Goal: Task Accomplishment & Management: Use online tool/utility

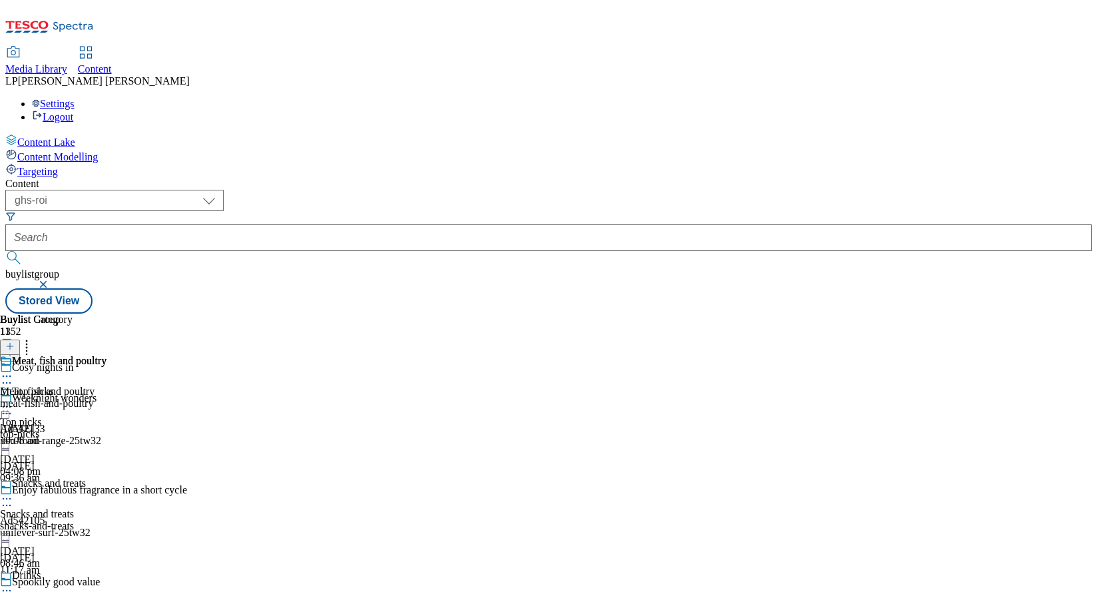
select select "ghs-roi"
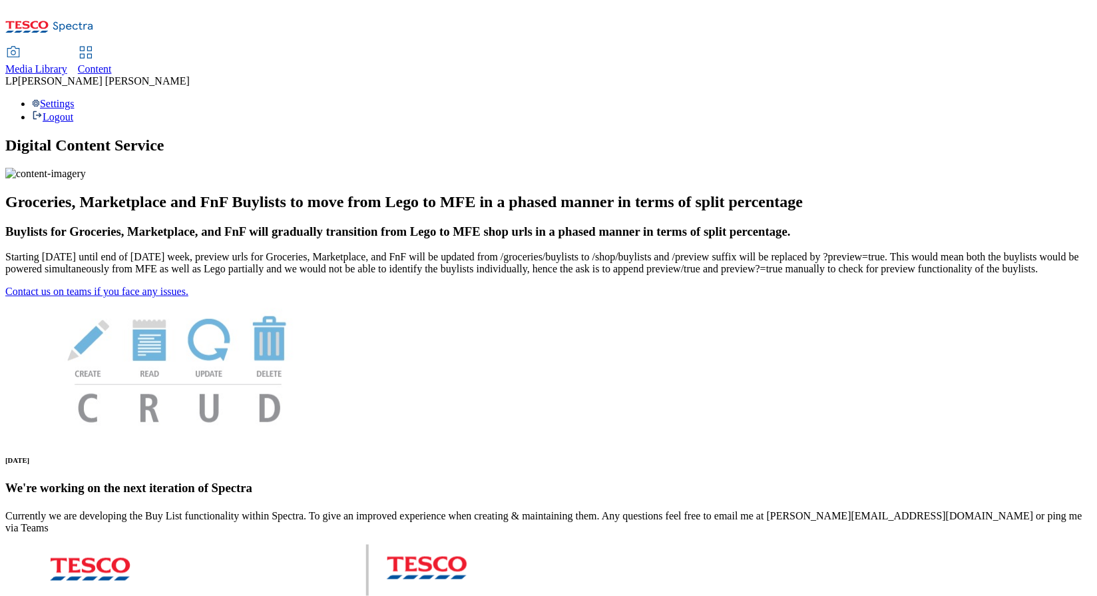
click at [94, 45] on icon at bounding box center [86, 53] width 16 height 16
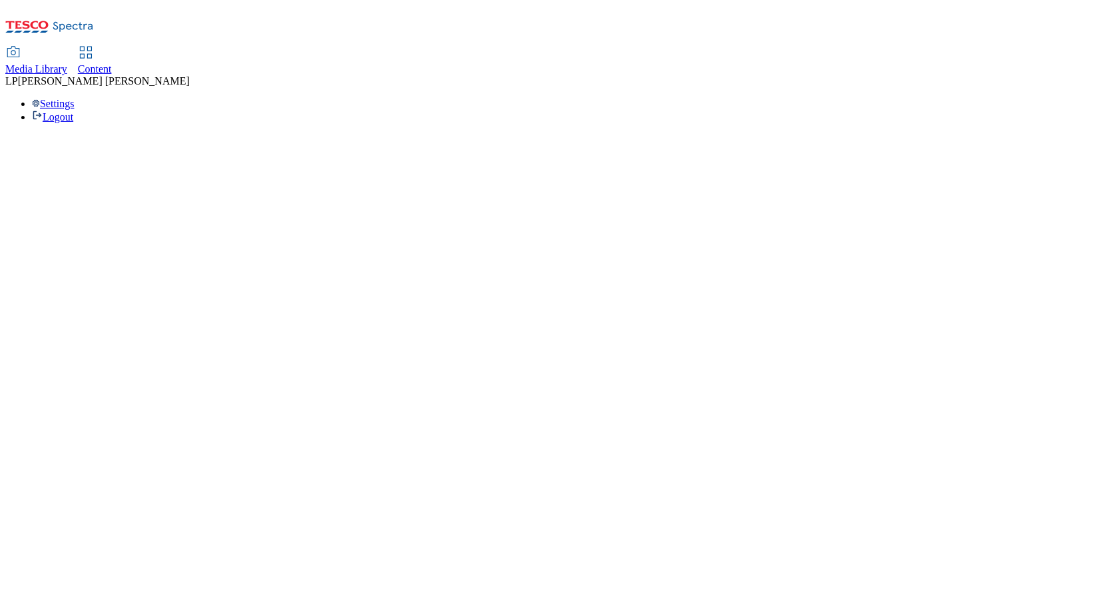
select select "phones-[GEOGRAPHIC_DATA]"
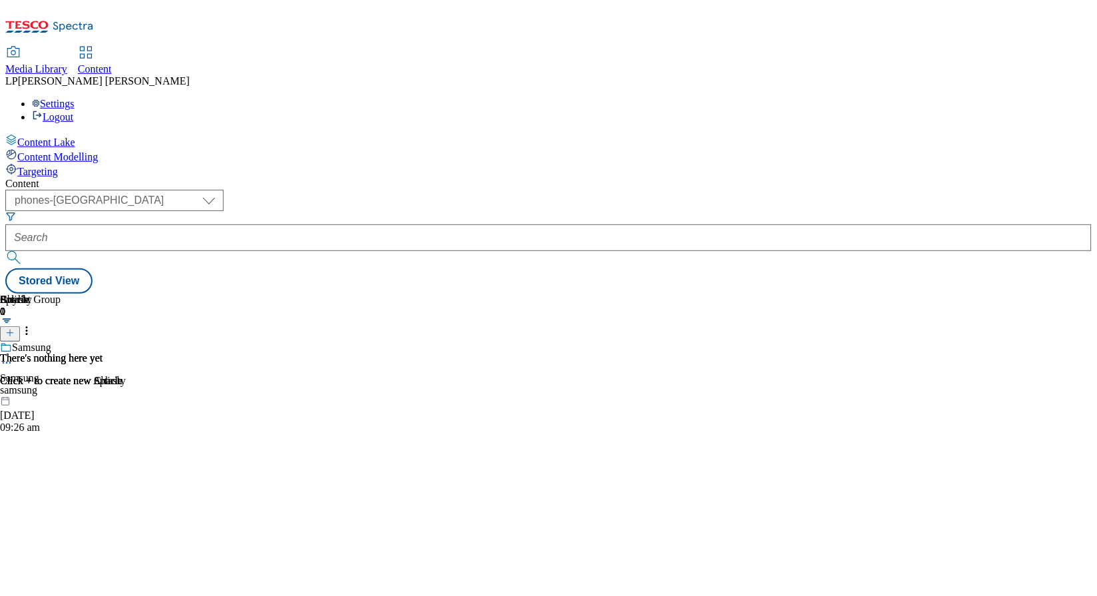
click at [67, 63] on span "Media Library" at bounding box center [36, 68] width 62 height 11
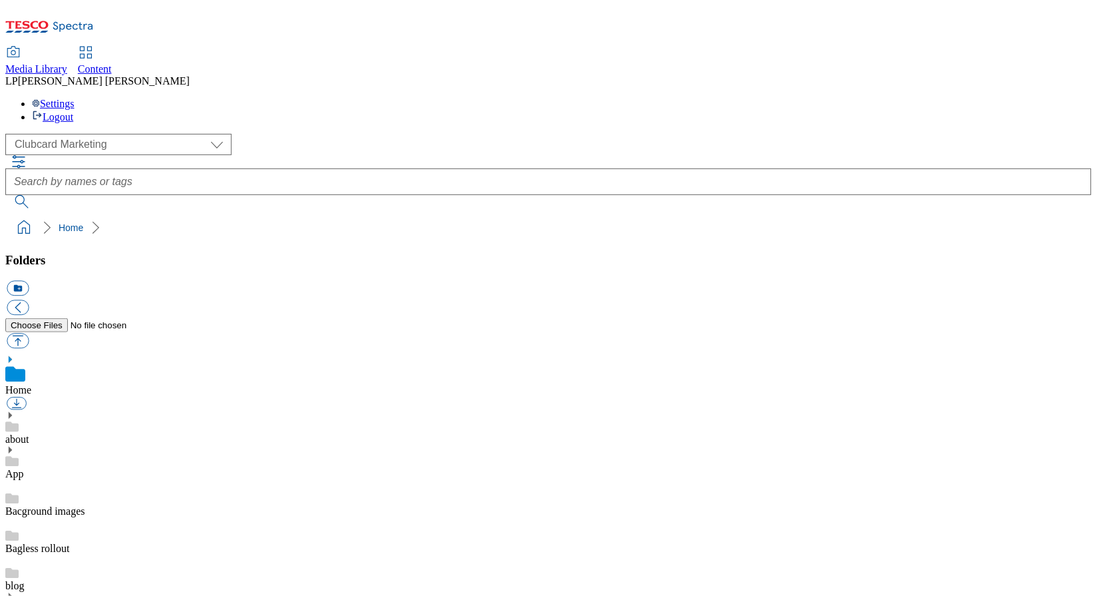
scroll to position [136, 0]
click at [116, 134] on select "Clubcard Marketing Demo Dotcom [GEOGRAPHIC_DATA] Emails GHS Marketing UK GHS Pr…" at bounding box center [118, 144] width 226 height 21
select select "flare-ghs-roi"
click at [9, 134] on select "Clubcard Marketing Demo Dotcom [GEOGRAPHIC_DATA] Emails GHS Marketing UK GHS Pr…" at bounding box center [118, 144] width 226 height 21
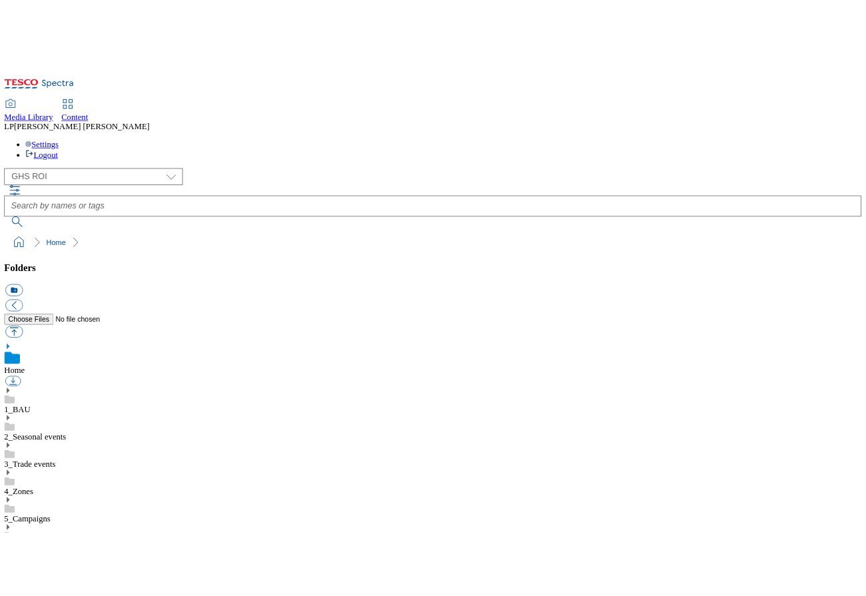
scroll to position [100, 0]
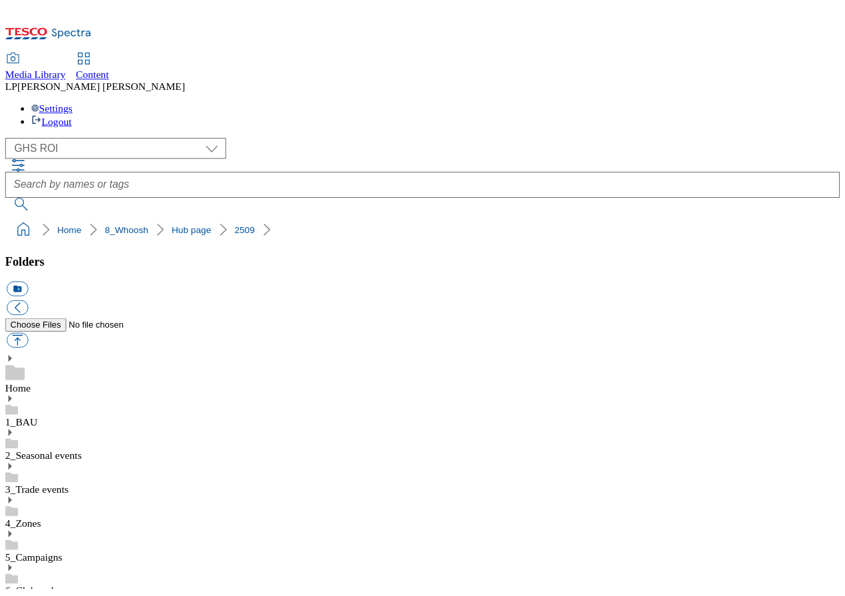
scroll to position [110, 0]
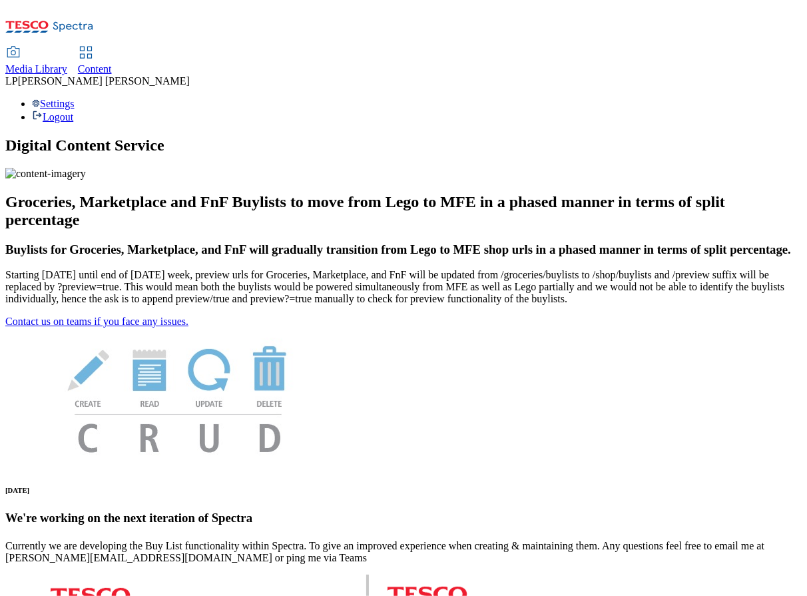
click at [67, 63] on span "Media Library" at bounding box center [36, 68] width 62 height 11
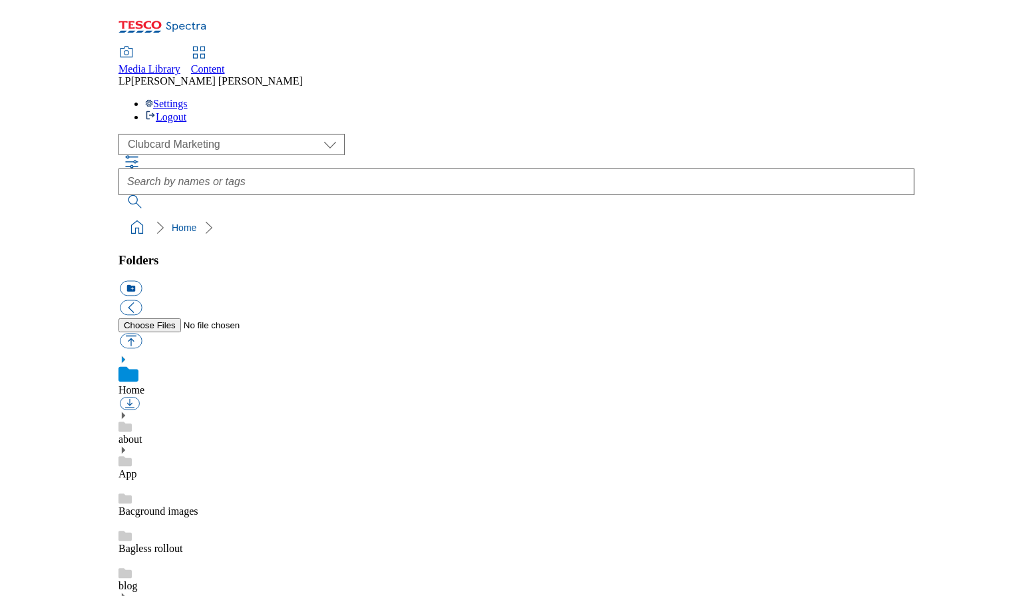
scroll to position [2, 0]
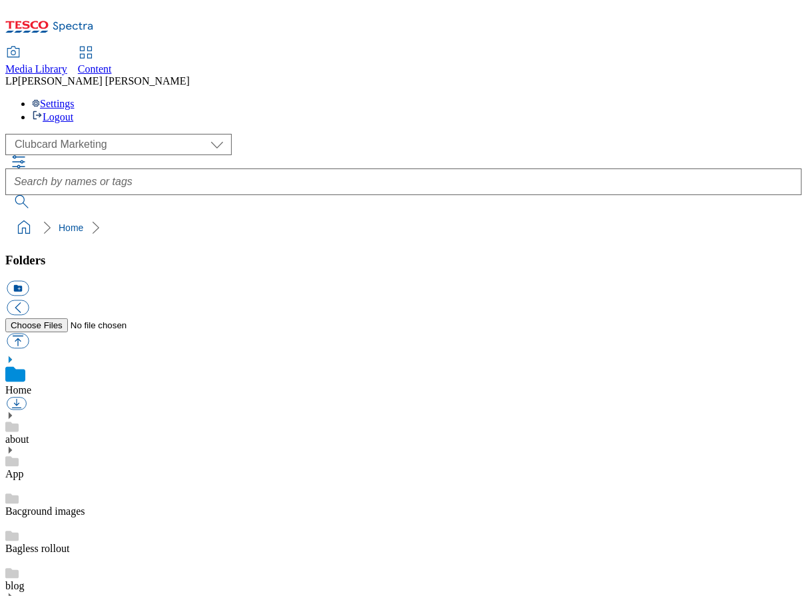
click at [112, 63] on span "Content" at bounding box center [95, 68] width 34 height 11
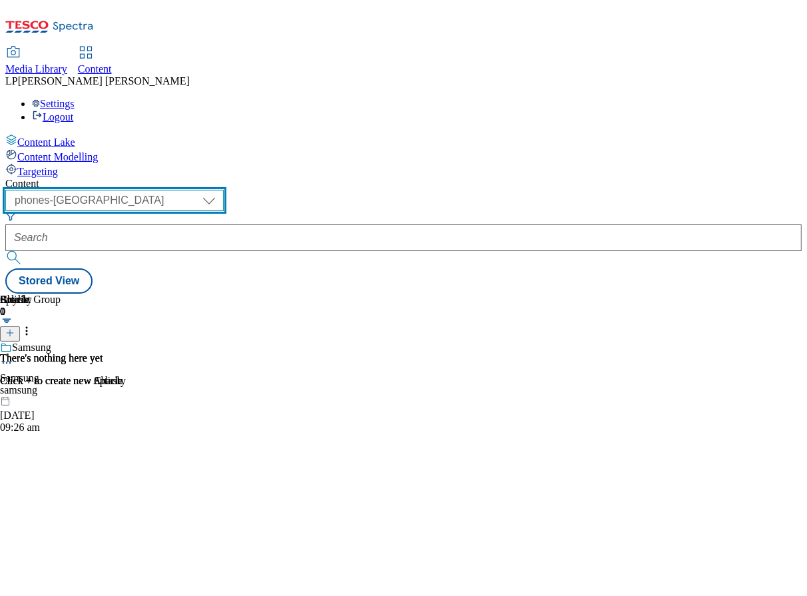
click at [224, 190] on select "dotcom-cz dotcom-hu dotcom-sk fnf-uk ghs-roi ghs-uk group-comms ighs-cz ighs-hu…" at bounding box center [114, 200] width 218 height 21
select select "ghs-roi"
click at [173, 190] on select "dotcom-cz dotcom-hu dotcom-sk fnf-uk ghs-roi ghs-uk group-comms ighs-cz ighs-hu…" at bounding box center [114, 200] width 218 height 21
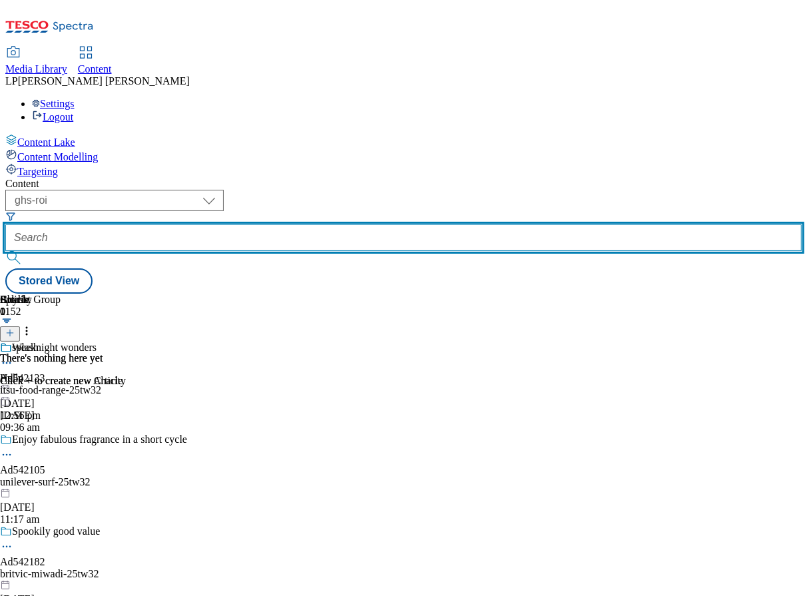
click at [370, 224] on input "text" at bounding box center [403, 237] width 796 height 27
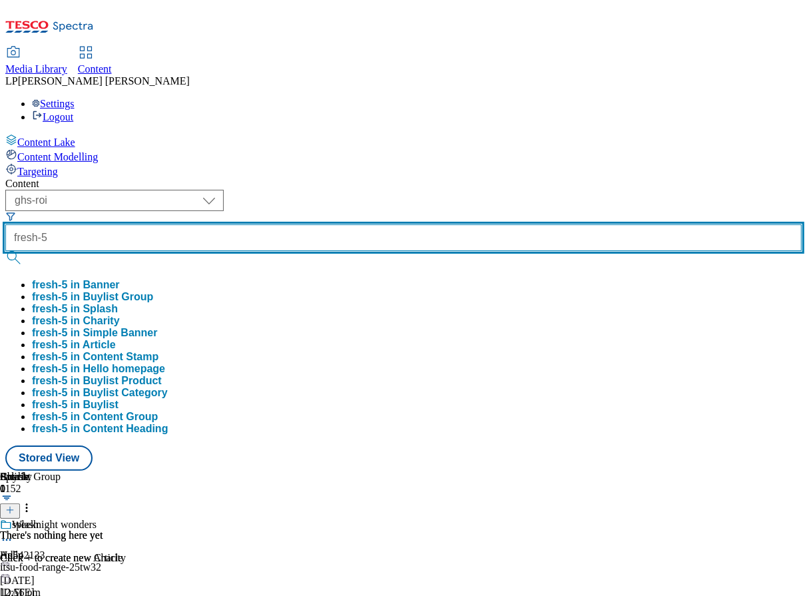
type input "fresh-5"
click at [5, 251] on button "submit" at bounding box center [14, 257] width 19 height 13
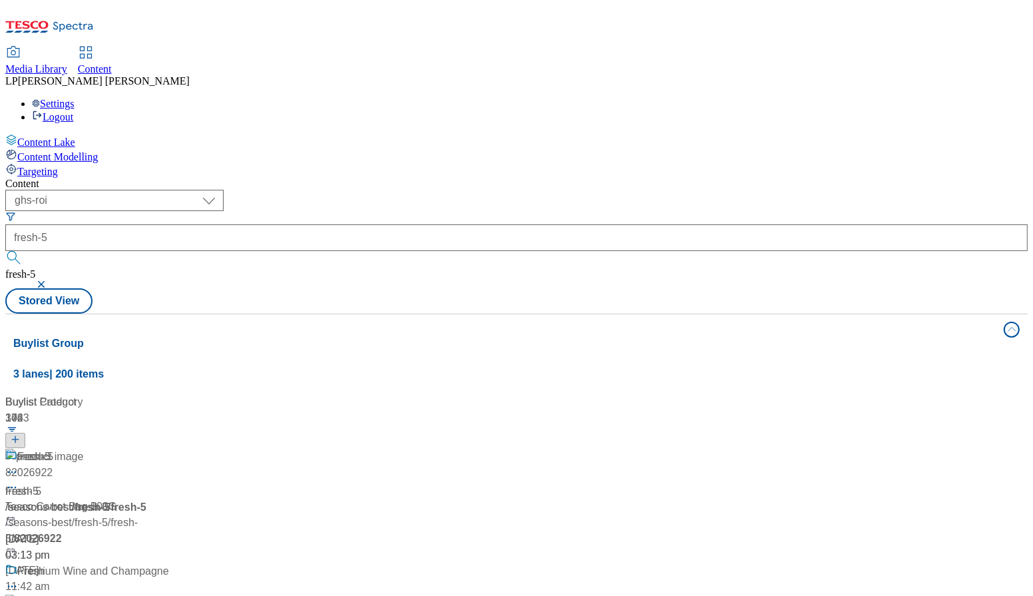
click at [187, 499] on div "/ seasons-best / fresh-5" at bounding box center [96, 507] width 182 height 16
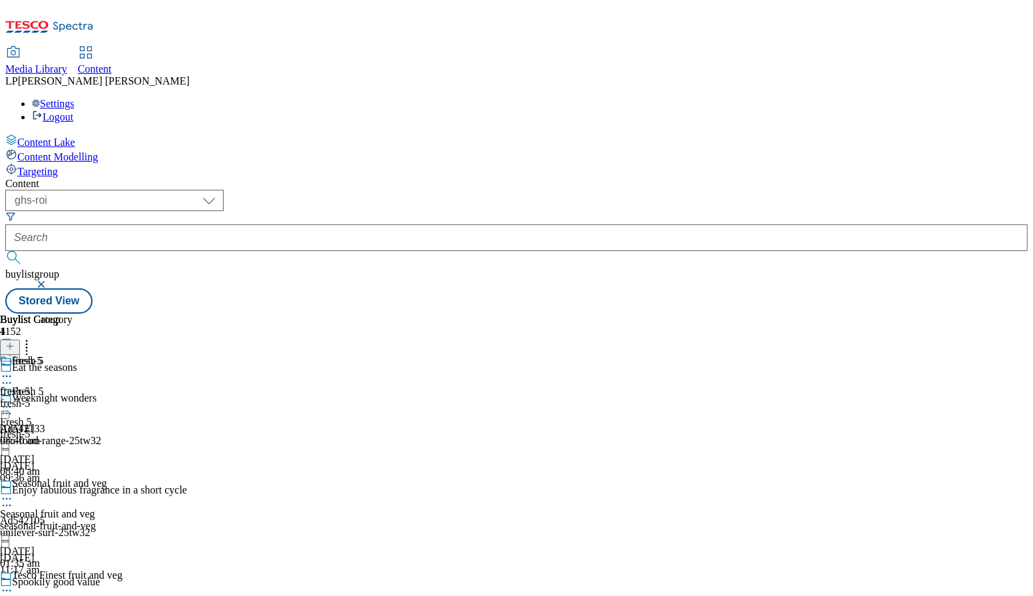
click at [13, 400] on icon at bounding box center [6, 406] width 13 height 13
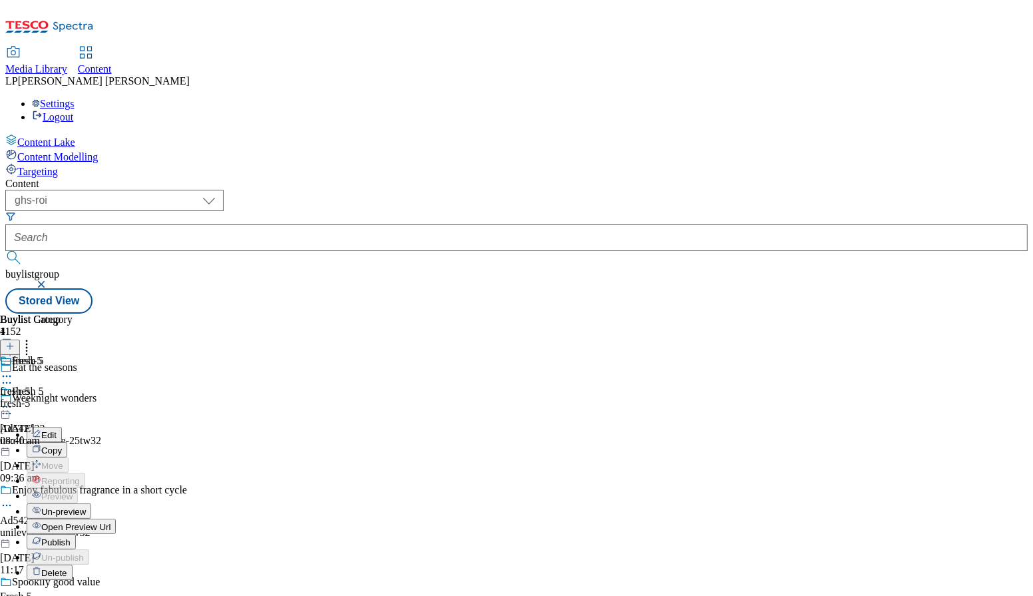
click at [110, 522] on span "Open Preview Url" at bounding box center [75, 527] width 69 height 10
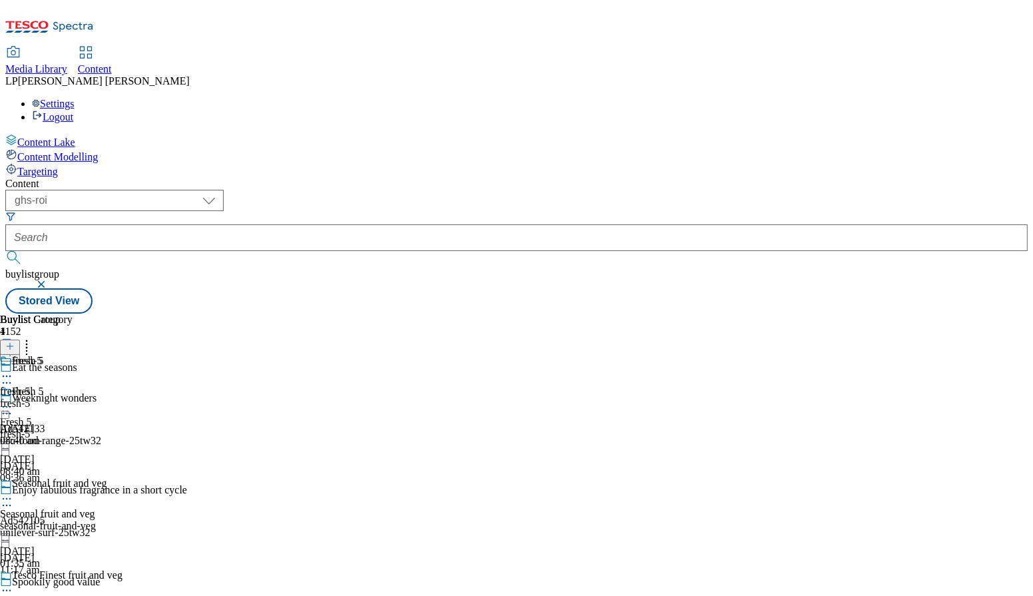
click at [13, 492] on icon at bounding box center [6, 498] width 13 height 13
click at [13, 400] on icon at bounding box center [6, 406] width 13 height 13
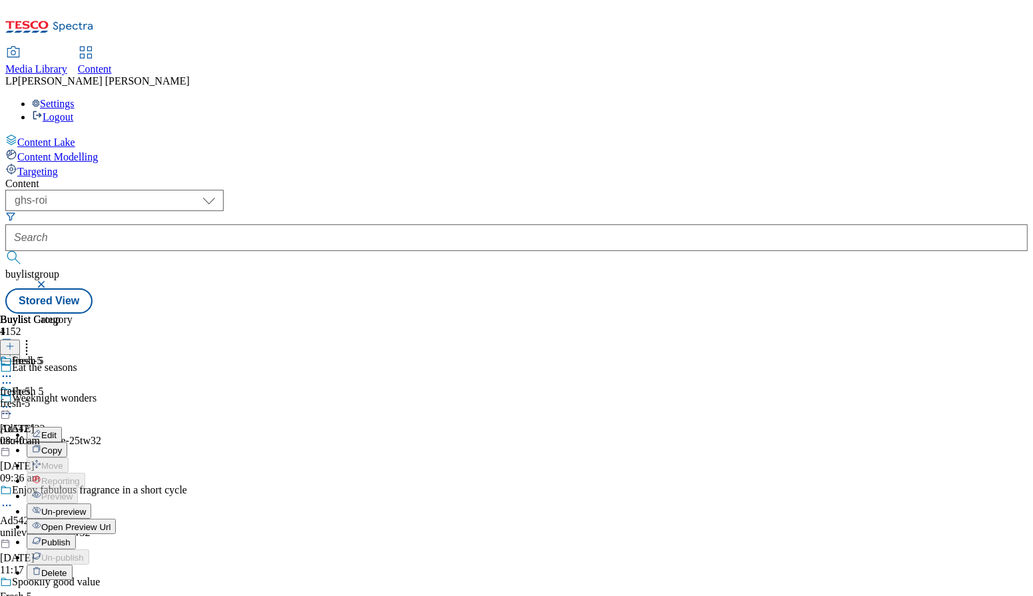
click at [62, 427] on button "Edit" at bounding box center [44, 434] width 35 height 15
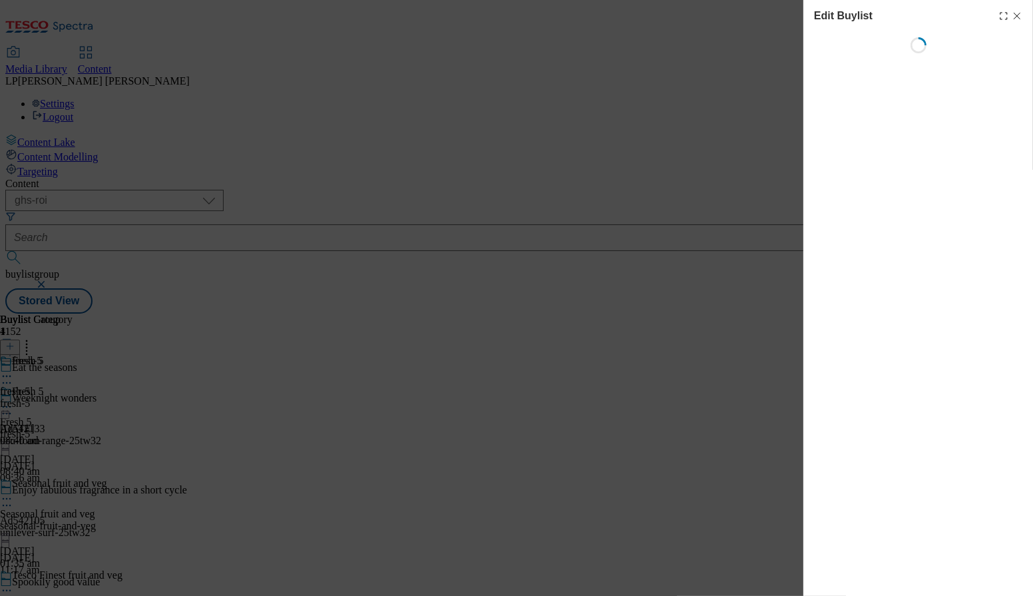
select select "evergreen"
select select "Banner"
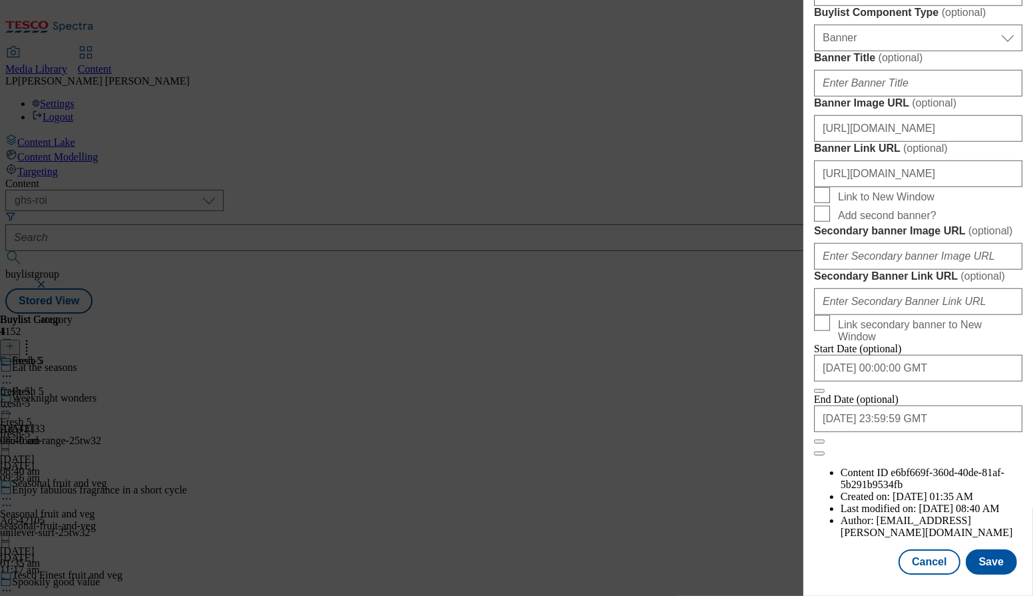
scroll to position [1045, 0]
click at [743, 418] on div "Edit Buylist Tags 1 tags selected buylist English Content Properties Label Fres…" at bounding box center [516, 298] width 1033 height 596
click at [937, 560] on button "Cancel" at bounding box center [928, 561] width 61 height 25
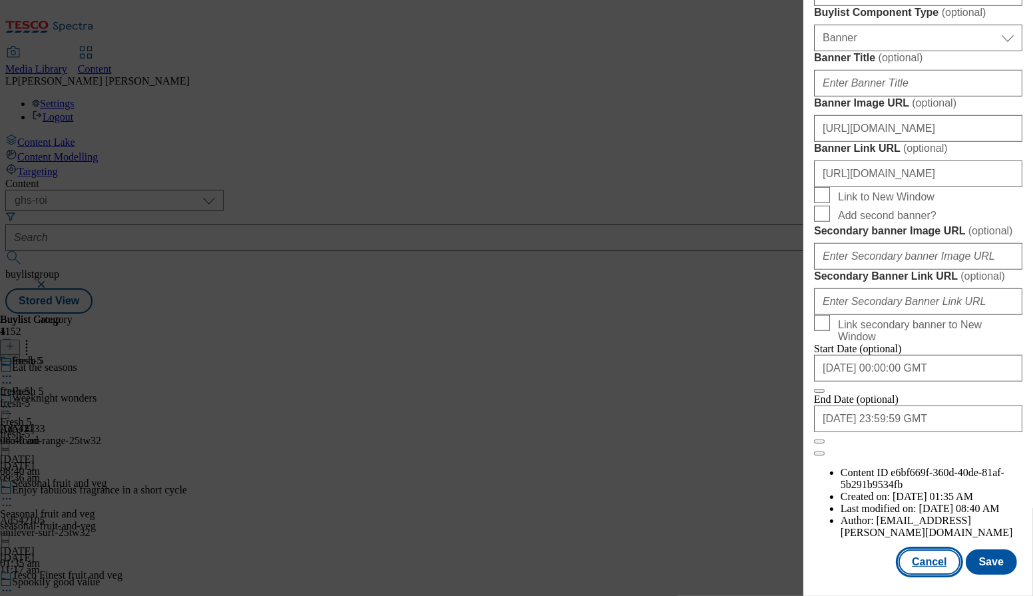
select select "evergreen"
select select "Banner"
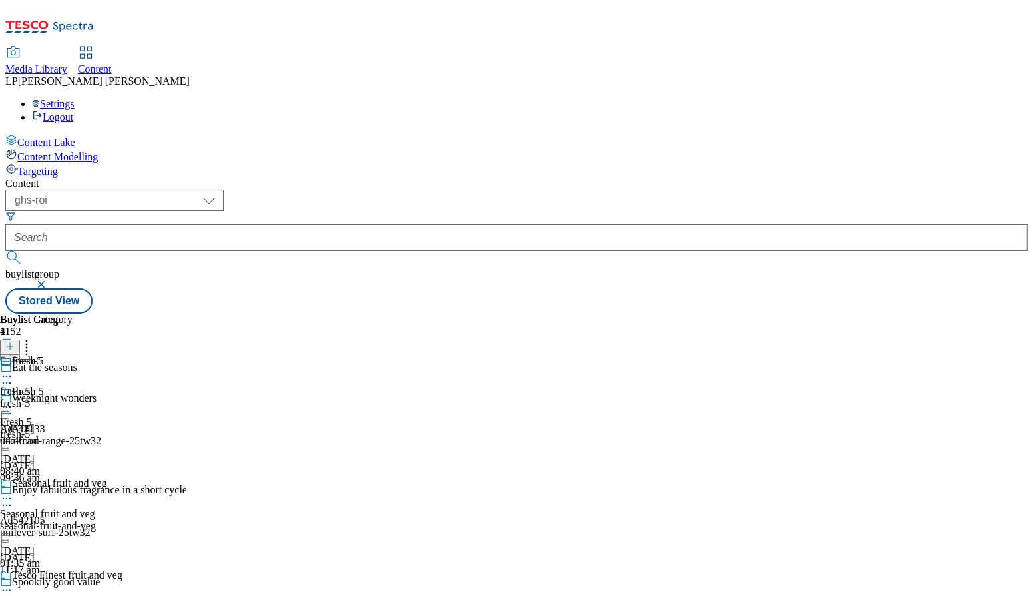
click at [13, 400] on icon at bounding box center [6, 406] width 13 height 13
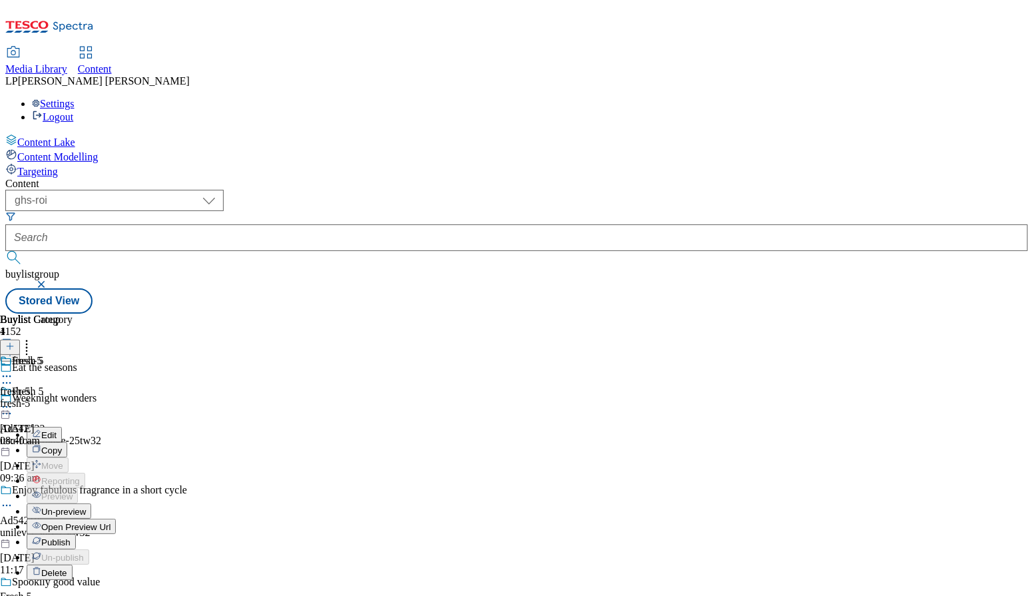
click at [71, 537] on span "Publish" at bounding box center [55, 542] width 29 height 10
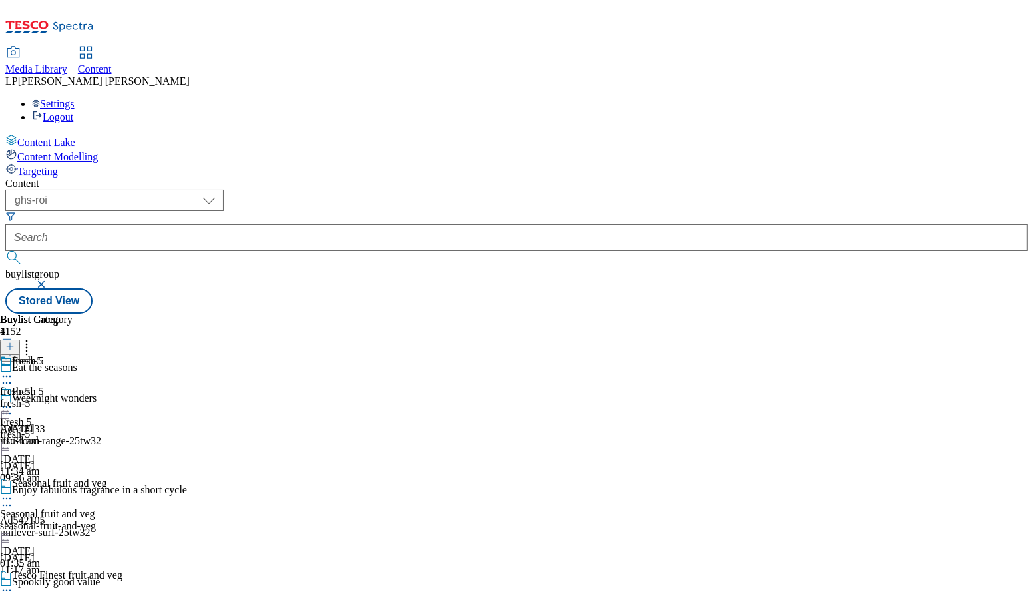
scroll to position [0, 0]
click at [13, 400] on icon at bounding box center [6, 406] width 13 height 13
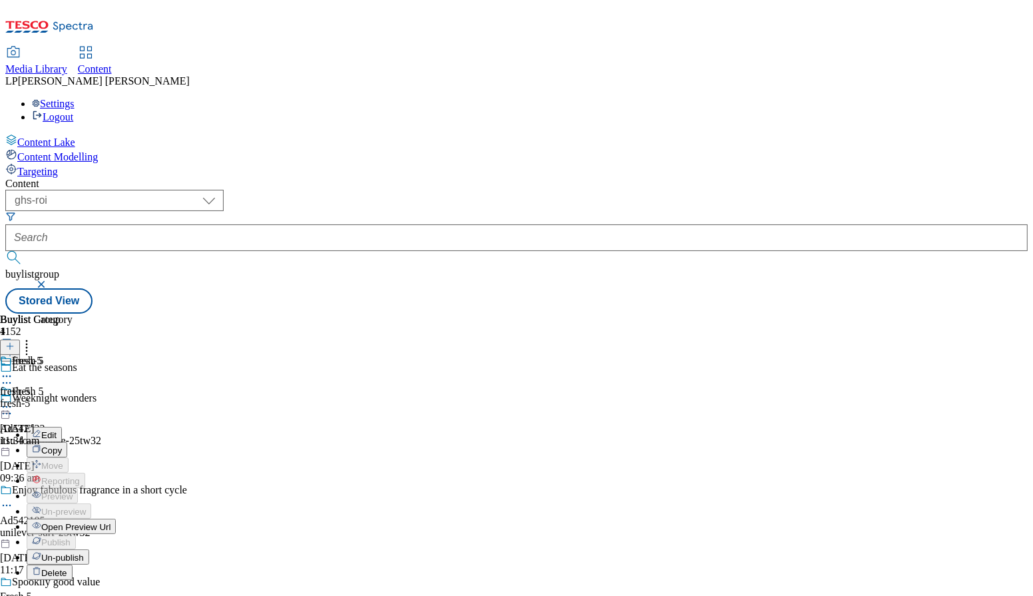
click at [110, 522] on span "Open Preview Url" at bounding box center [75, 527] width 69 height 10
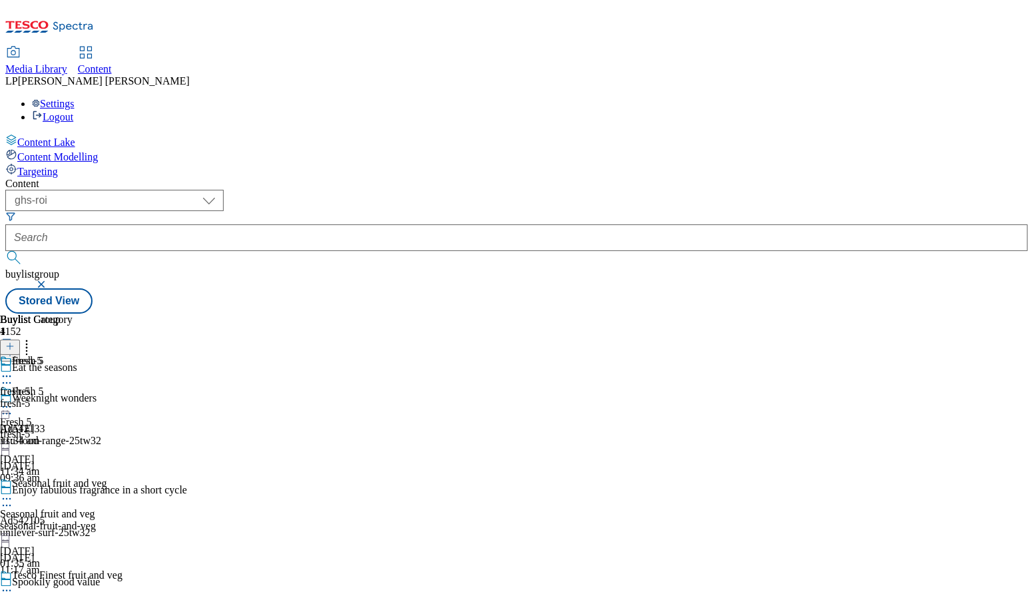
click at [122, 477] on div "Seasonal fruit and veg Seasonal fruit and veg seasonal-fruit-and-veg 13 Mar 202…" at bounding box center [61, 523] width 122 height 92
click at [122, 385] on div "Fresh 5 Fresh 5 fresh-5 10 Sept 2025 11:34 am" at bounding box center [61, 431] width 122 height 92
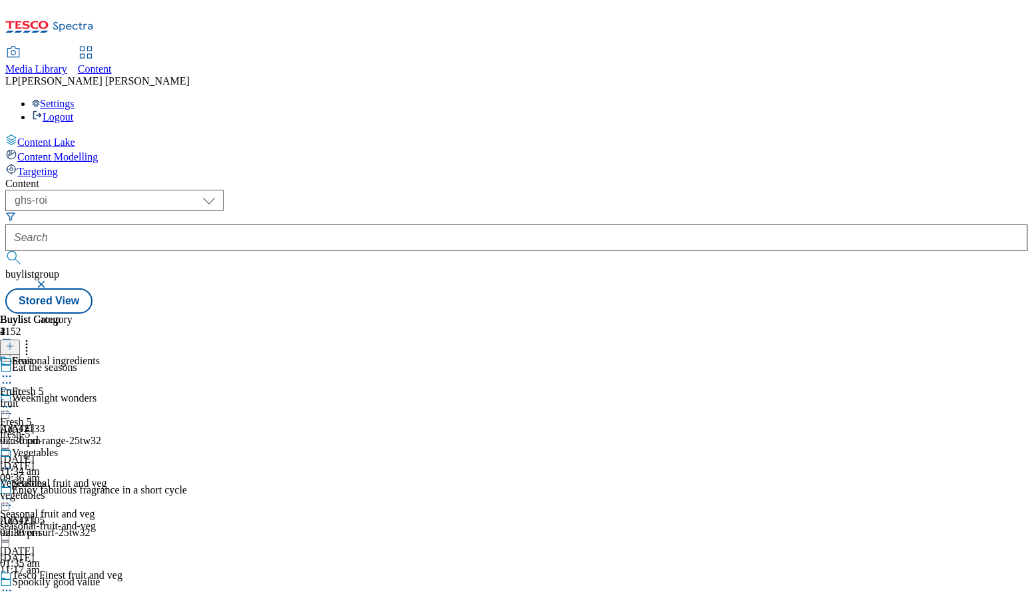
scroll to position [24, 0]
click at [13, 584] on icon at bounding box center [6, 590] width 13 height 13
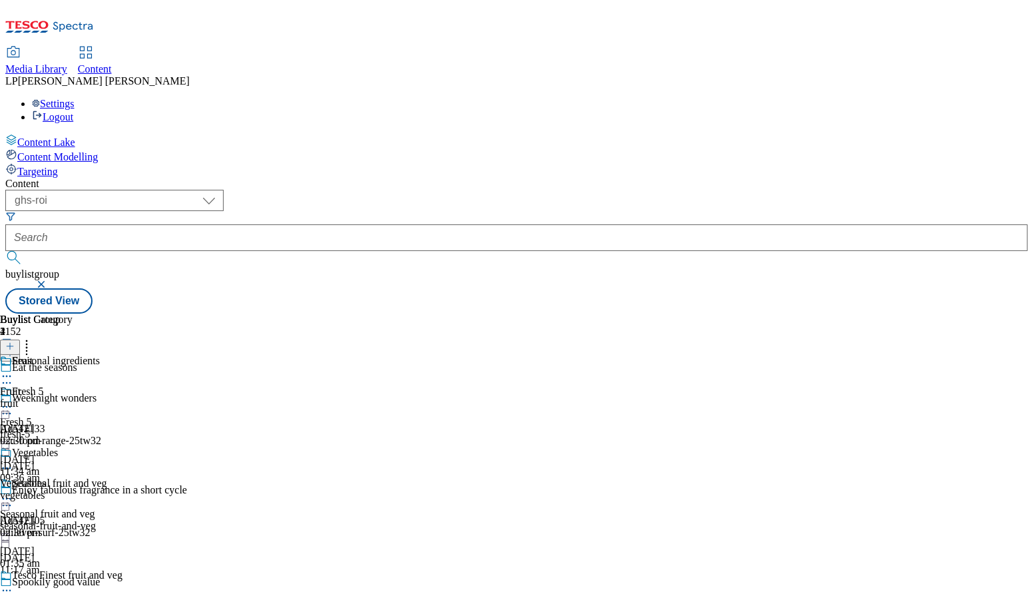
click at [8, 498] on circle at bounding box center [7, 499] width 2 height 2
click at [13, 492] on icon at bounding box center [6, 498] width 13 height 13
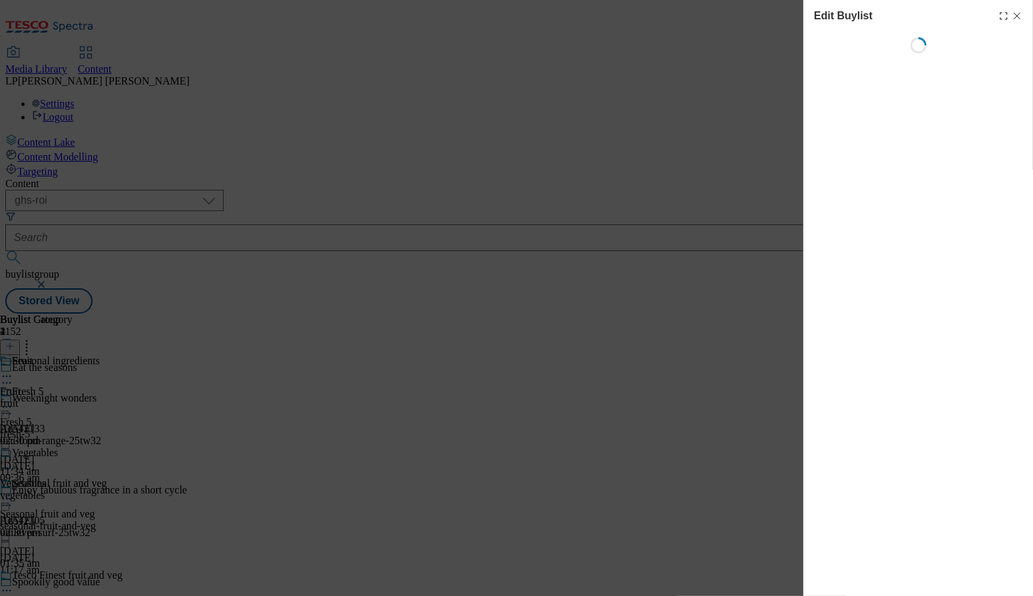
select select "evergreen"
select select "Banner"
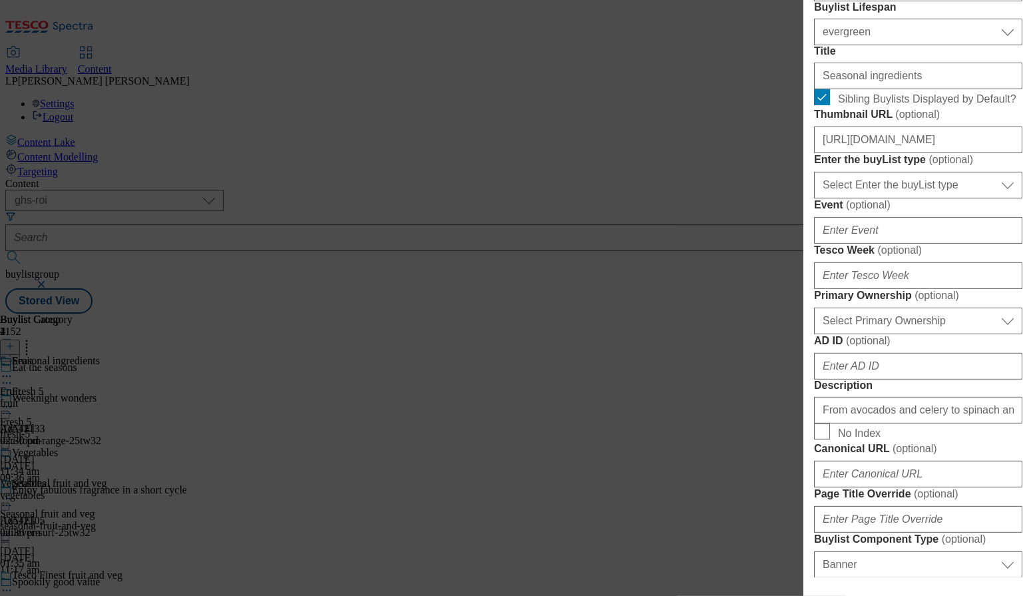
scroll to position [366, 0]
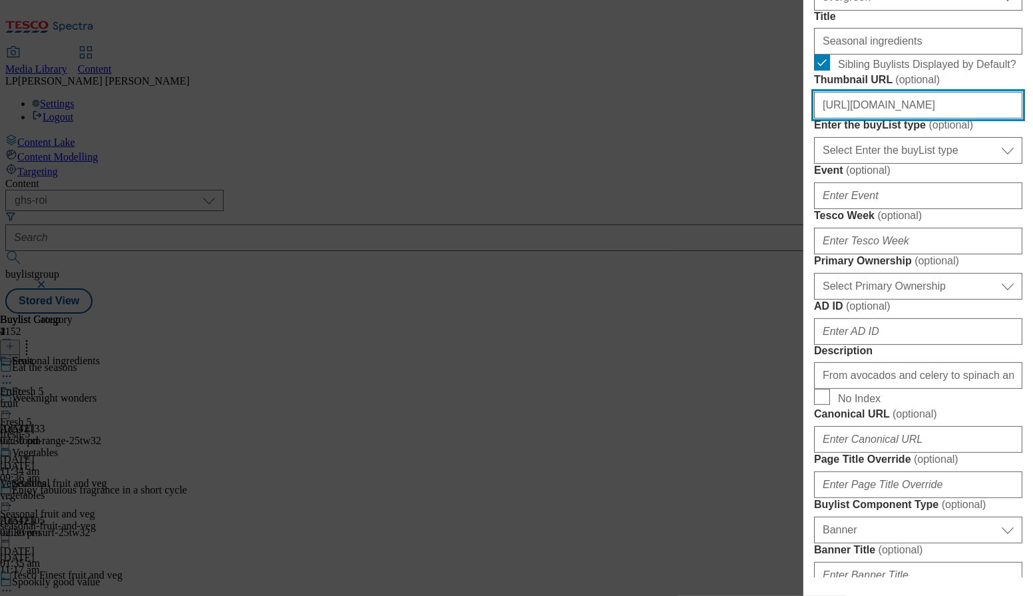
click at [891, 118] on input "https://digitalcontent.api.tesco.com/v2/media/ghs-roi/55e13629-03a0-4c89-97f8-f…" at bounding box center [918, 105] width 208 height 27
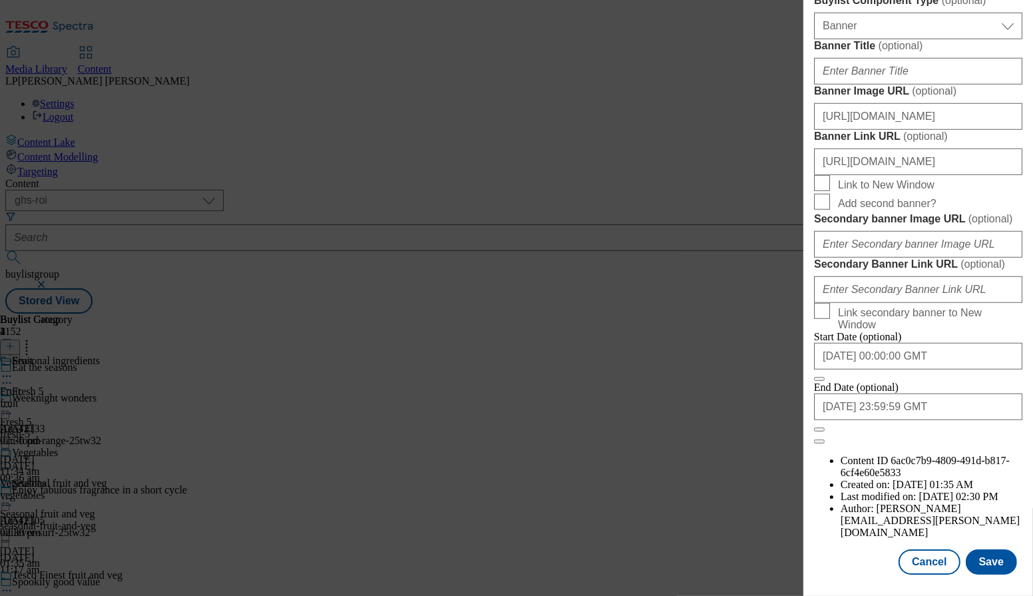
scroll to position [1327, 0]
click at [929, 563] on button "Cancel" at bounding box center [928, 561] width 61 height 25
select select "evergreen"
select select "Banner"
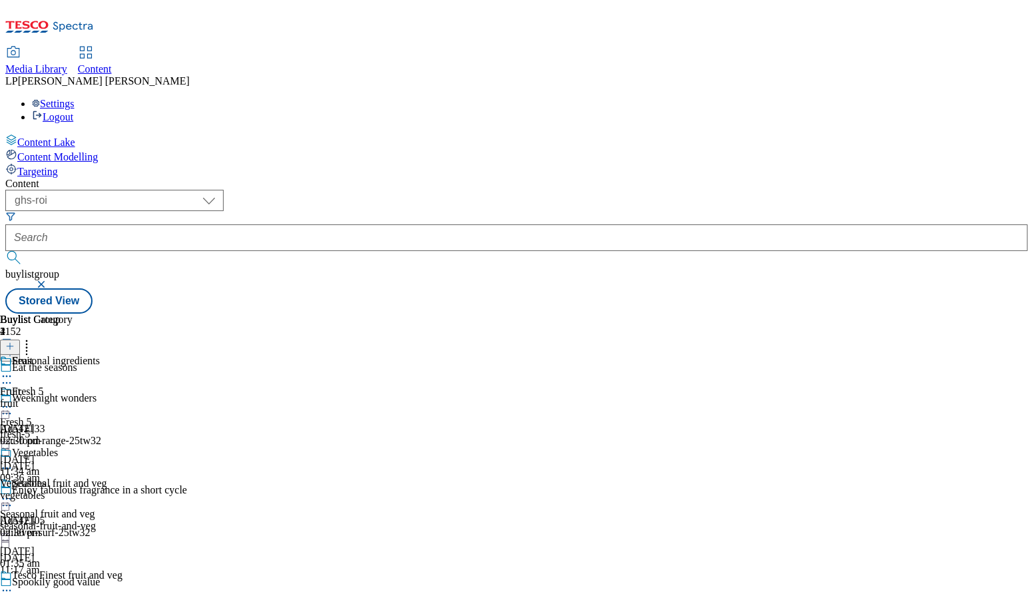
scroll to position [1029, 0]
click at [13, 400] on icon at bounding box center [6, 406] width 13 height 13
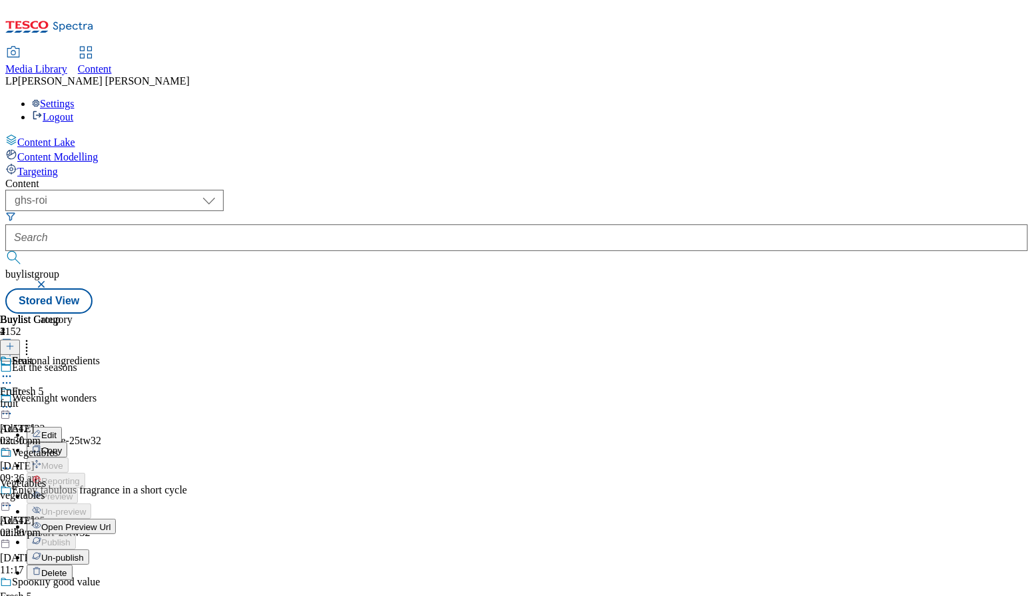
click at [57, 430] on span "Edit" at bounding box center [48, 435] width 15 height 10
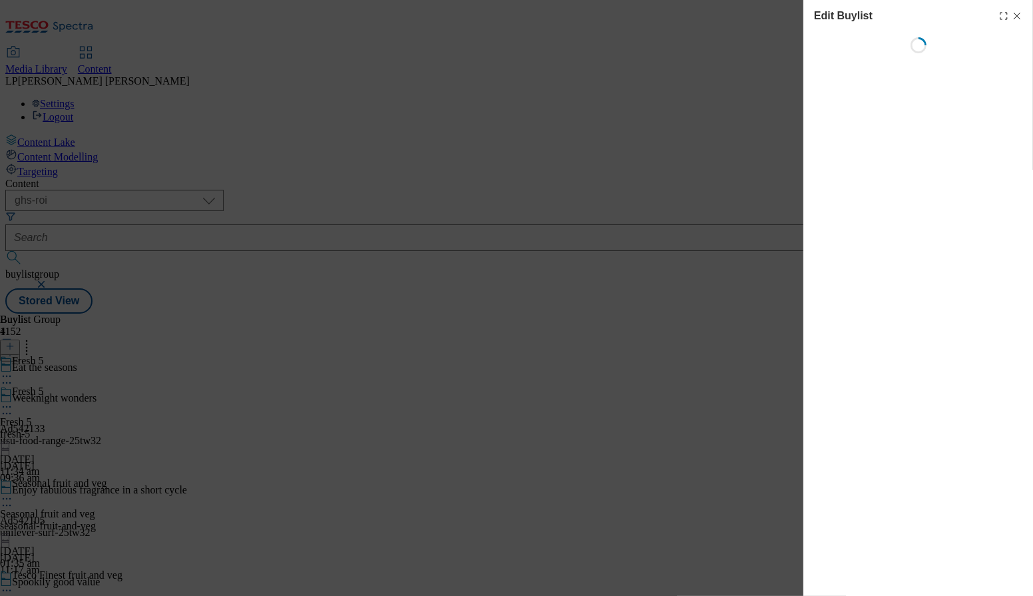
select select "evergreen"
select select "Banner"
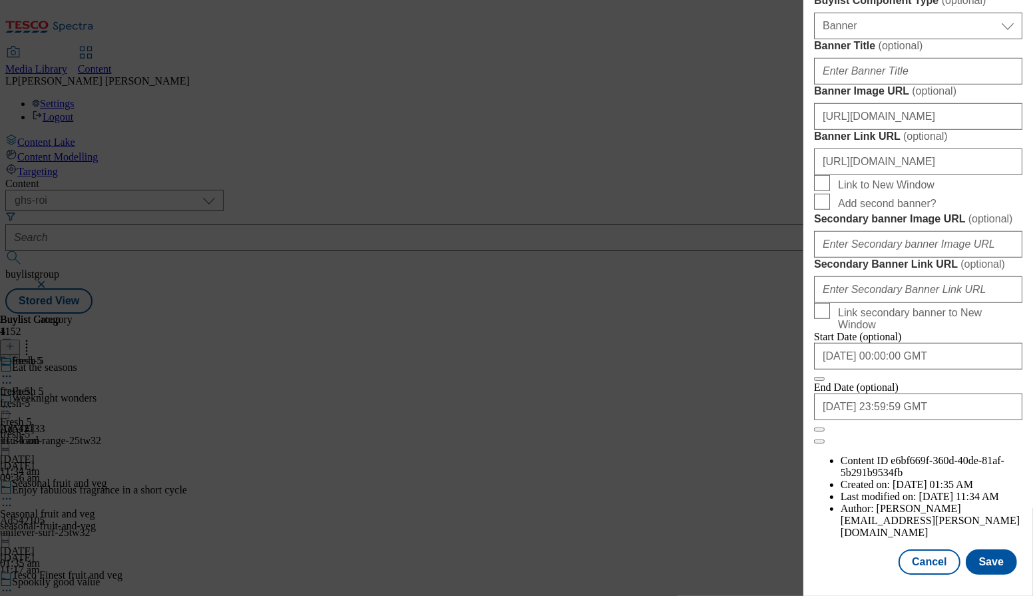
scroll to position [1327, 0]
click at [927, 568] on button "Cancel" at bounding box center [928, 561] width 61 height 25
select select "evergreen"
select select "Banner"
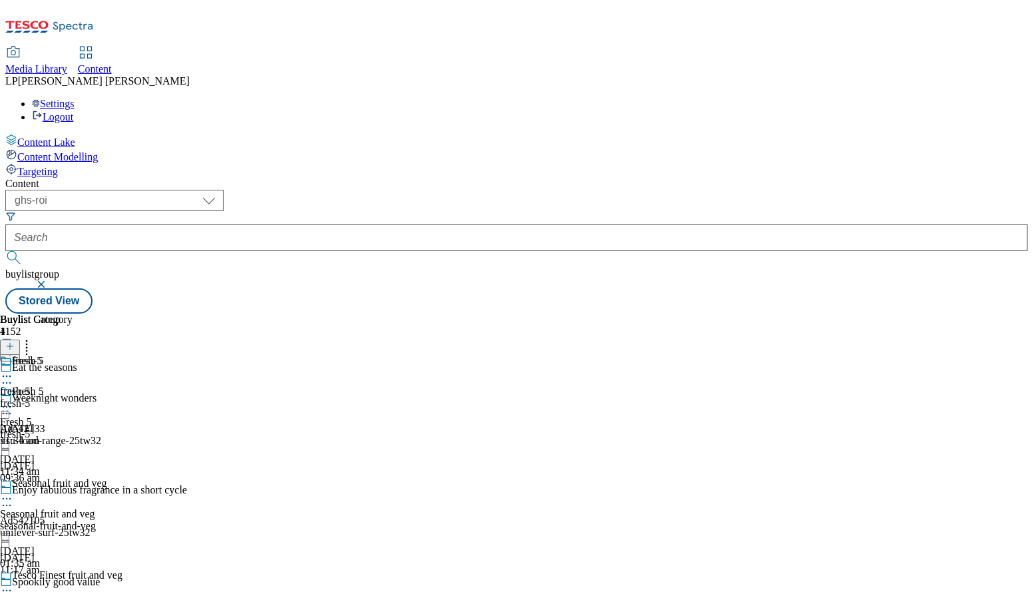
scroll to position [0, 0]
click at [13, 492] on icon at bounding box center [6, 498] width 13 height 13
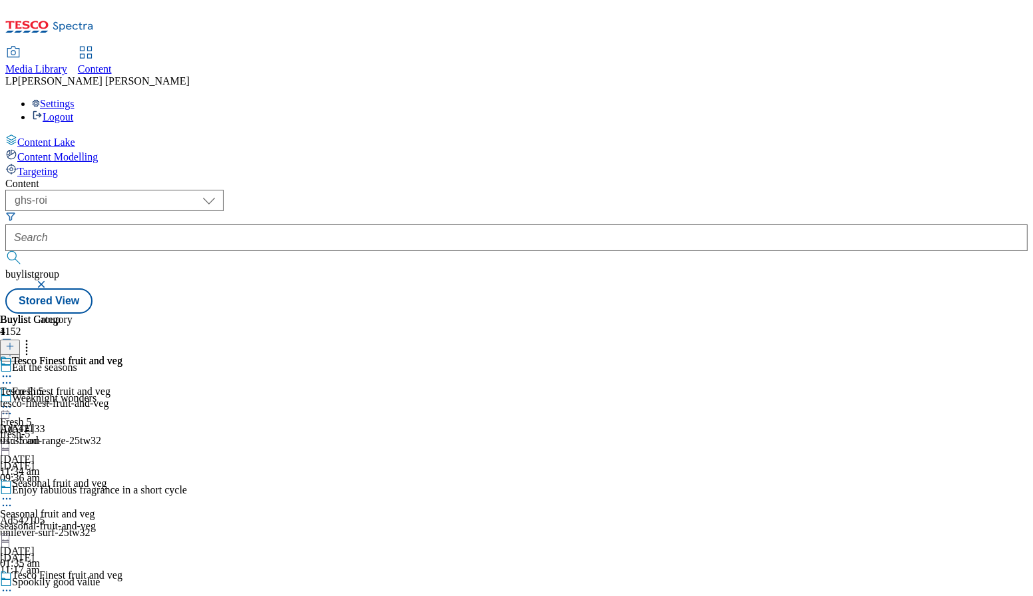
scroll to position [37, 0]
click at [122, 413] on div "Tesco Finest fruit and veg Tesco Finest fruit and veg tesco-finest-fruit-and-ve…" at bounding box center [61, 401] width 122 height 92
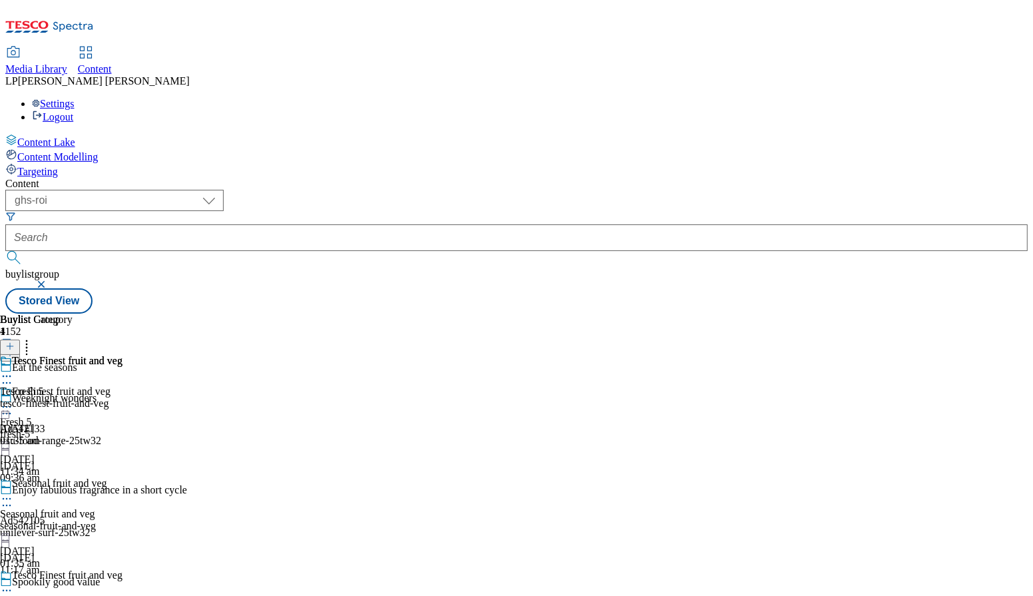
click at [122, 397] on div "tesco-finest-fruit-and-veg" at bounding box center [61, 403] width 122 height 12
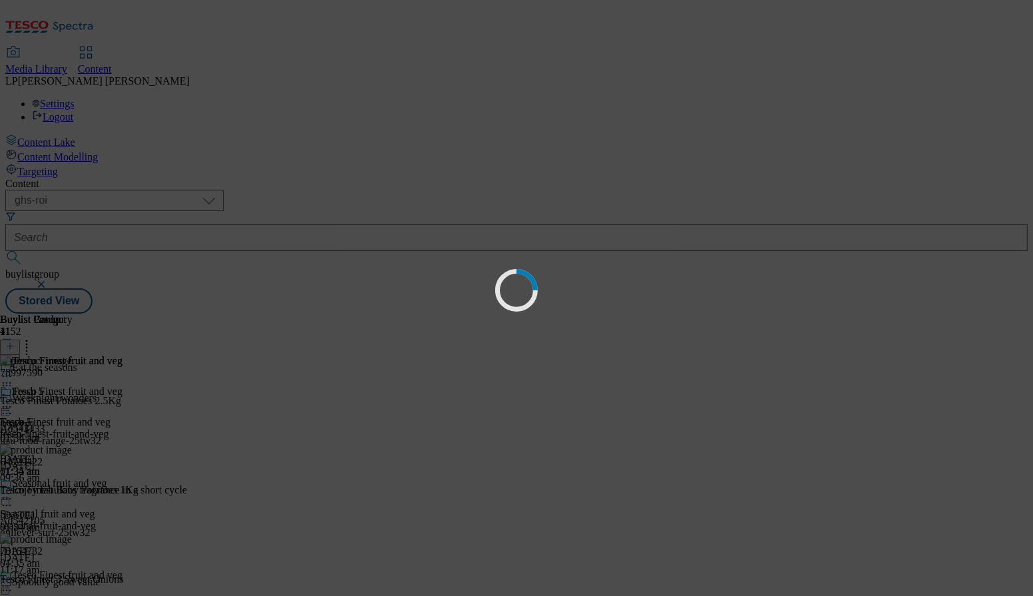
scroll to position [0, 0]
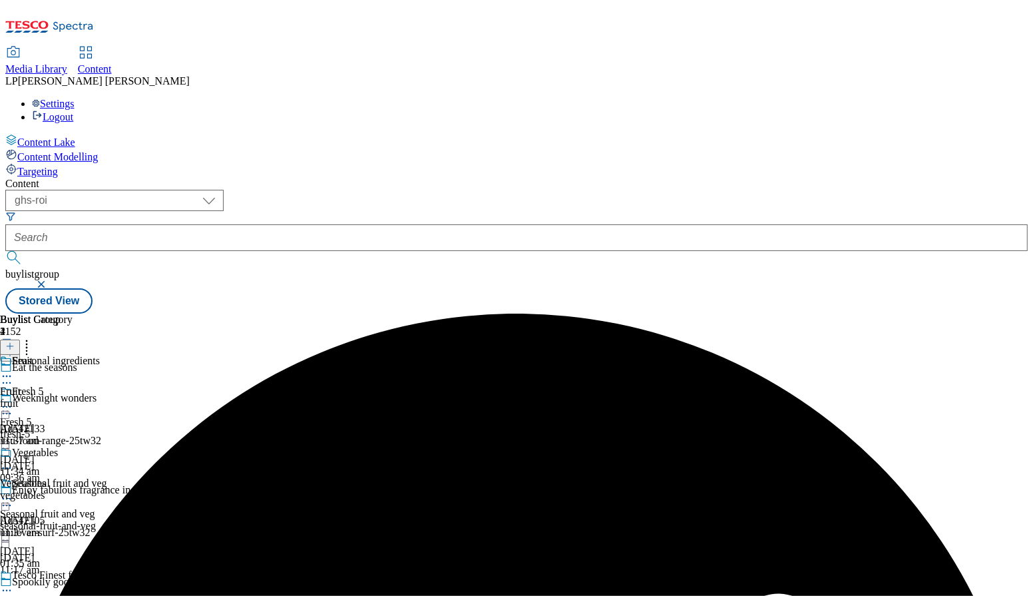
scroll to position [126, 0]
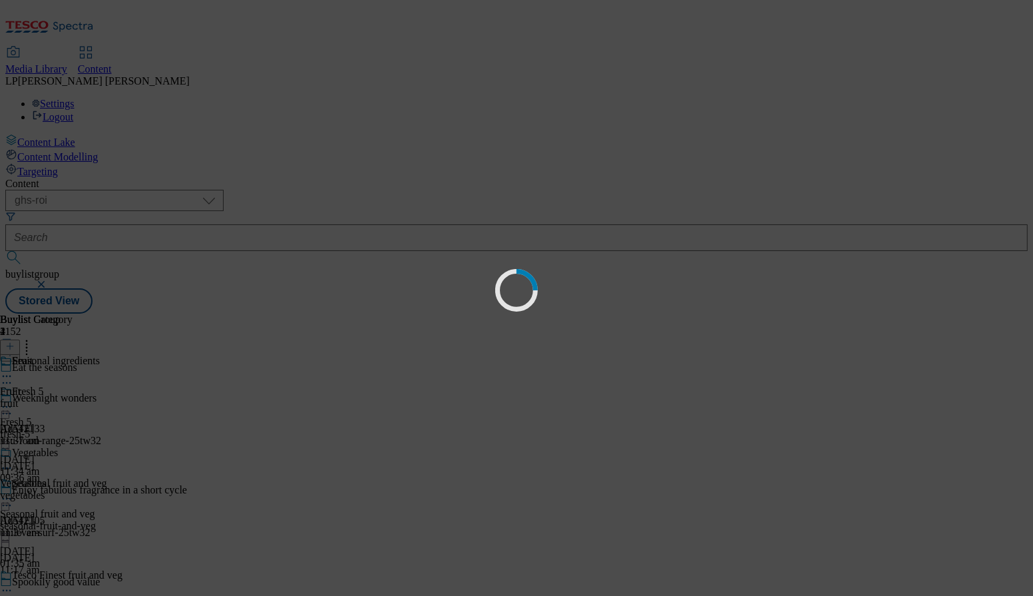
scroll to position [0, 0]
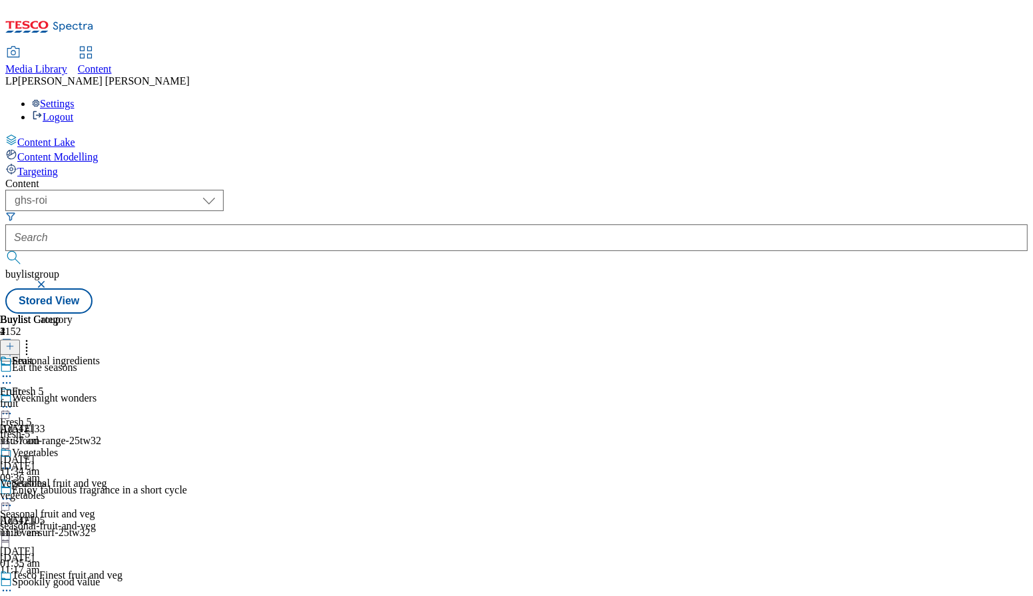
click at [8, 406] on circle at bounding box center [7, 407] width 2 height 2
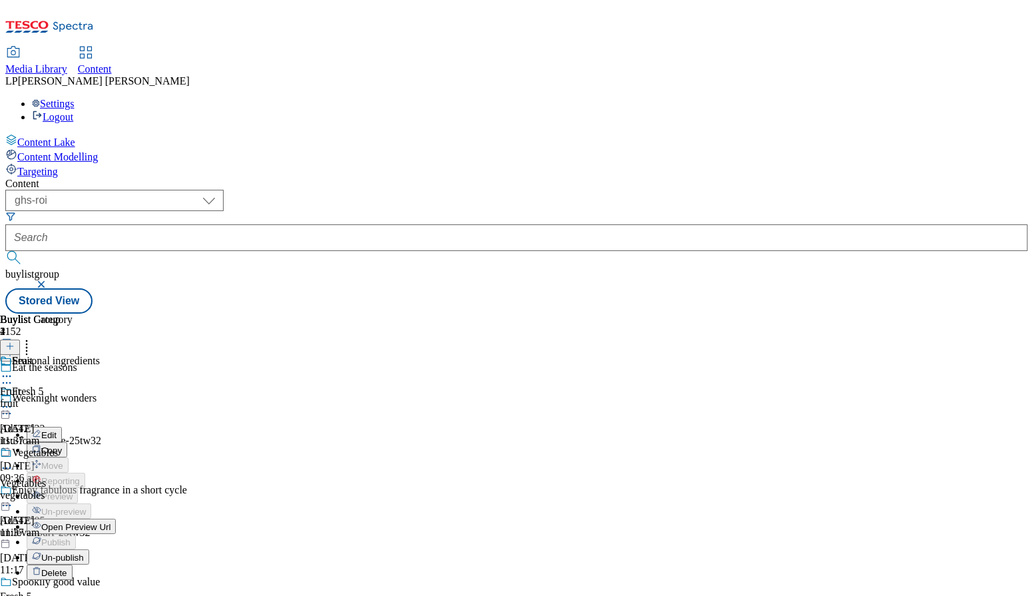
click at [110, 522] on span "Open Preview Url" at bounding box center [75, 527] width 69 height 10
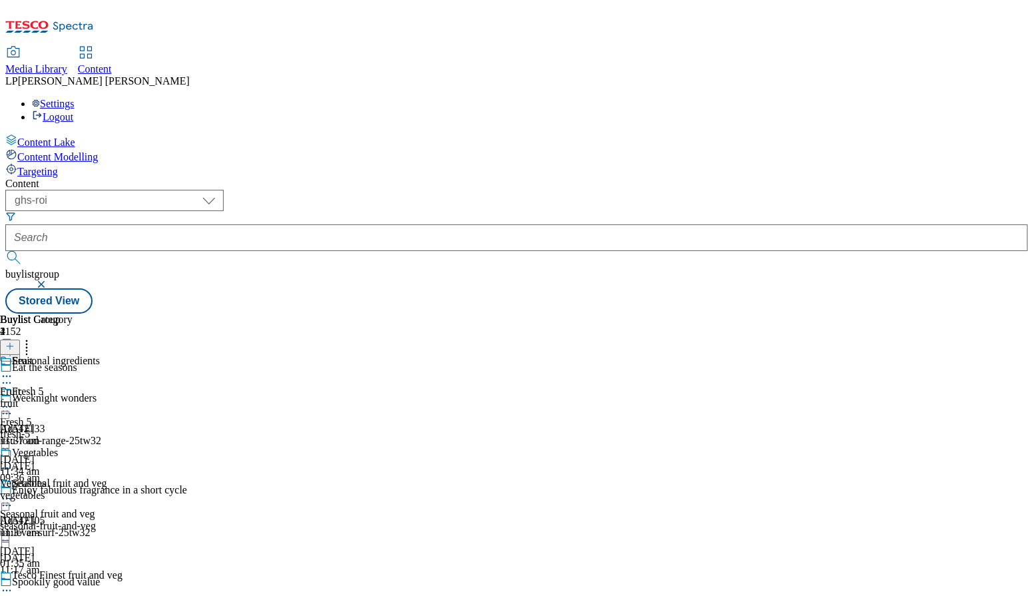
scroll to position [126, 0]
click at [8, 382] on circle at bounding box center [7, 383] width 2 height 2
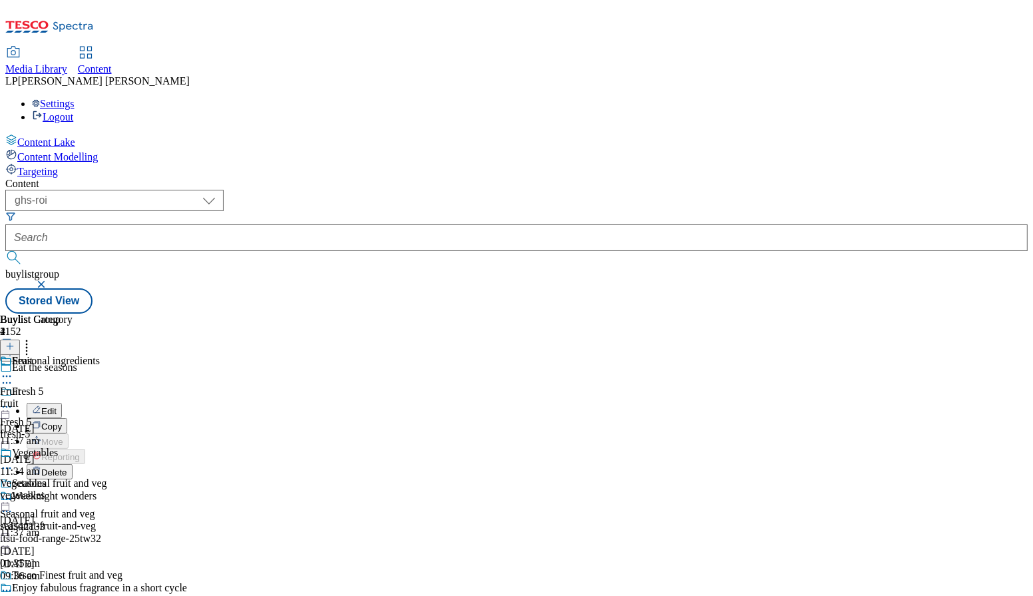
click at [187, 361] on div "Eat the seasons Edit Copy Move Reporting Delete" at bounding box center [93, 420] width 187 height 118
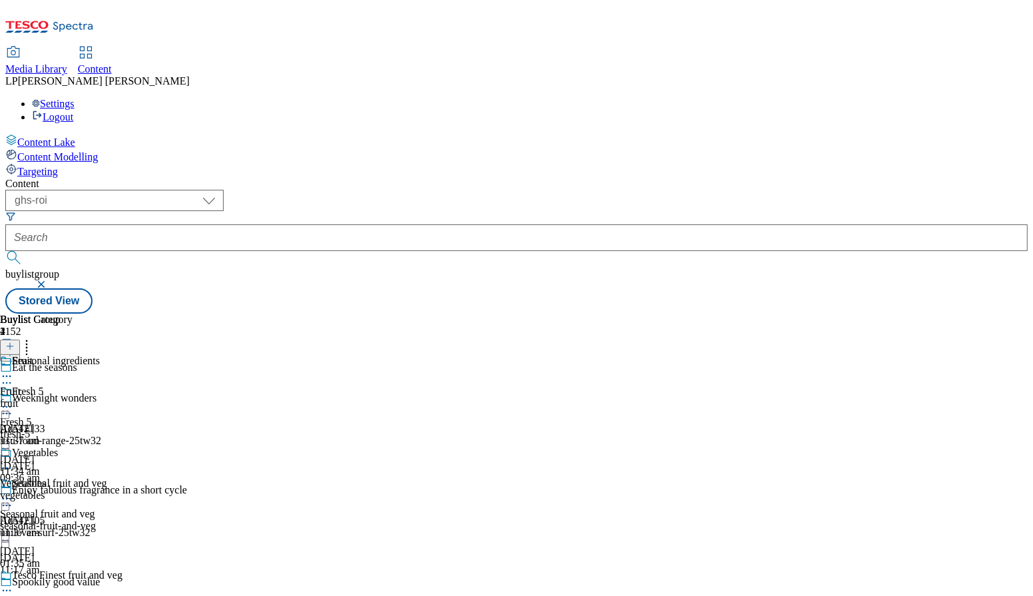
click at [13, 376] on icon at bounding box center [6, 382] width 13 height 13
click at [77, 361] on span "Eat the seasons" at bounding box center [44, 368] width 65 height 15
click at [13, 376] on icon at bounding box center [6, 382] width 13 height 13
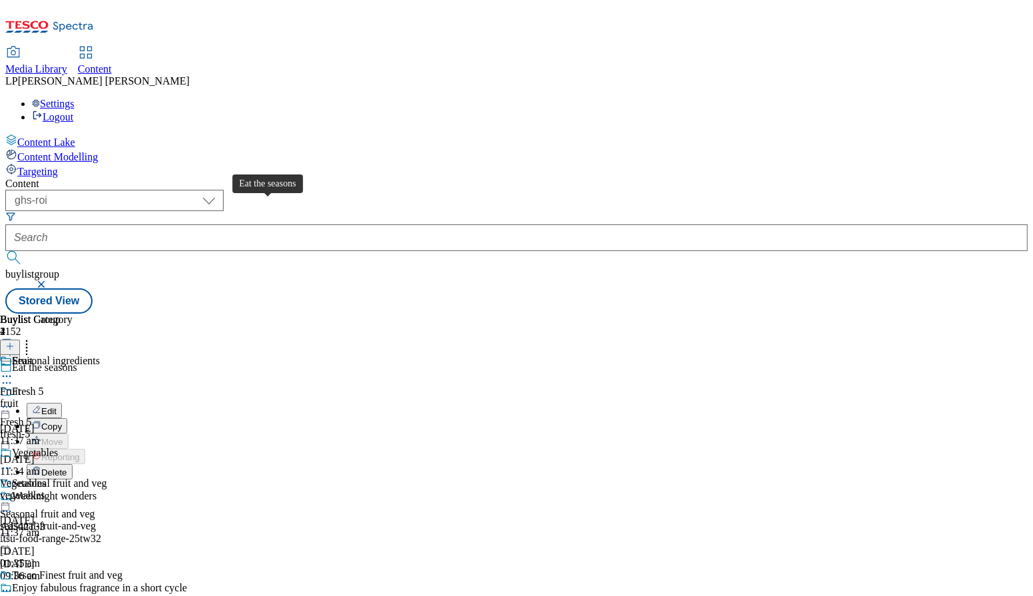
click at [77, 361] on div "Eat the seasons" at bounding box center [44, 367] width 65 height 12
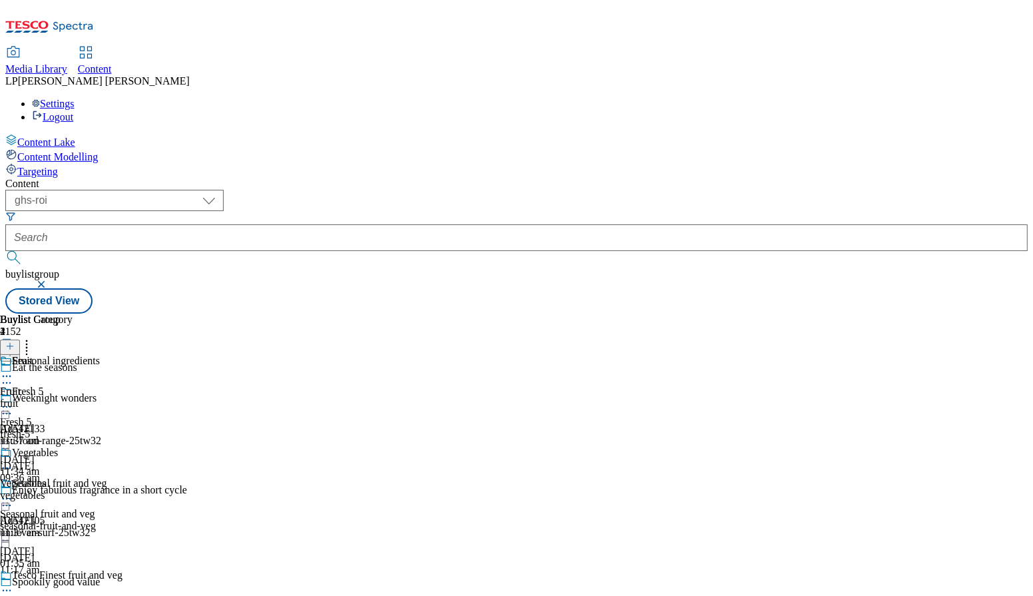
click at [122, 385] on div "Fresh 5 Fresh 5 fresh-5 10 Sept 2025 11:34 am" at bounding box center [61, 431] width 122 height 92
click at [13, 400] on icon at bounding box center [6, 406] width 13 height 13
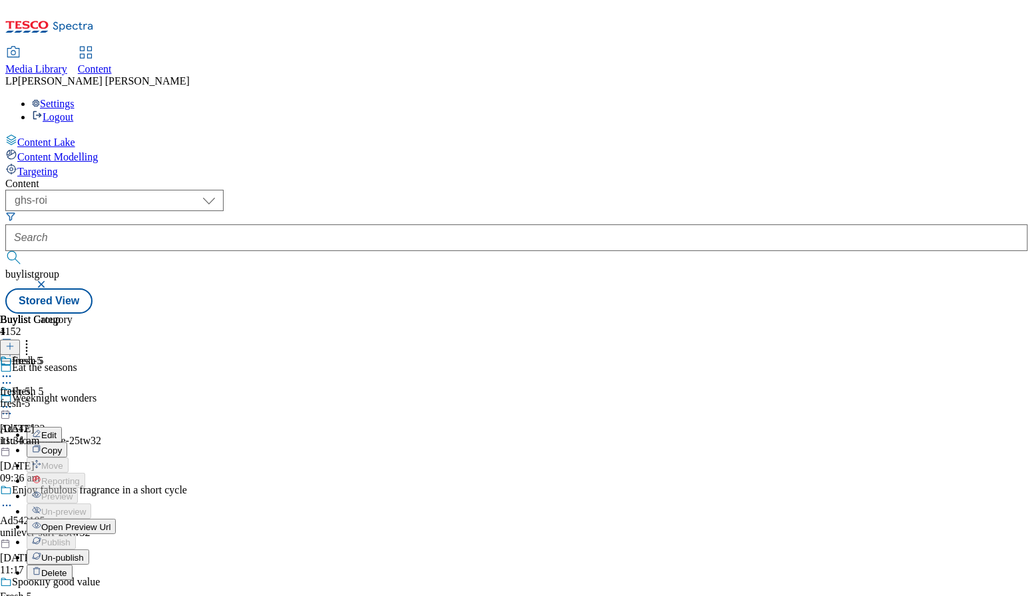
click at [110, 522] on span "Open Preview Url" at bounding box center [75, 527] width 69 height 10
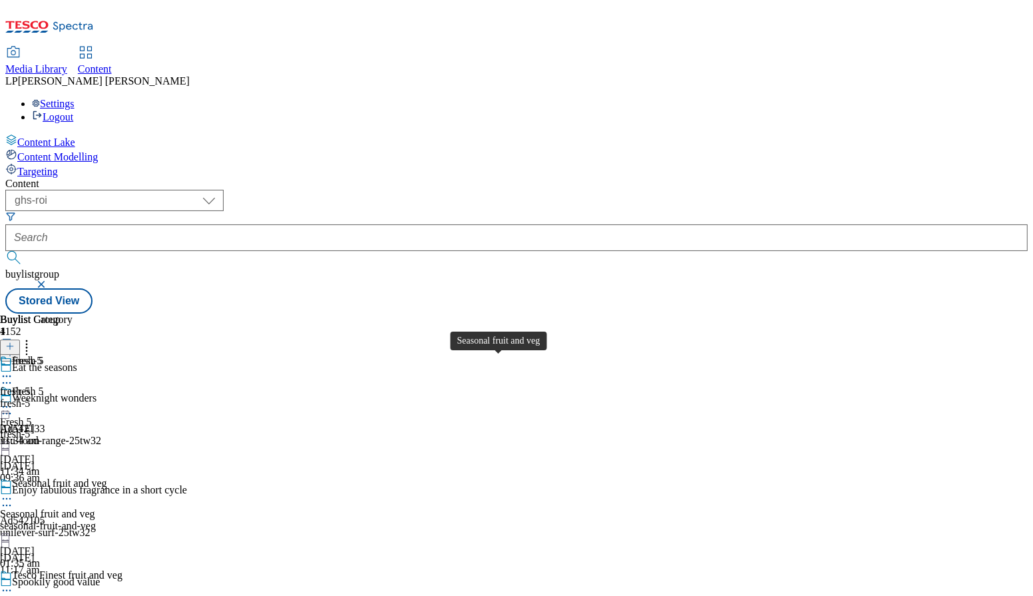
click at [95, 508] on div "Seasonal fruit and veg" at bounding box center [47, 514] width 95 height 12
click at [13, 492] on icon at bounding box center [6, 498] width 13 height 13
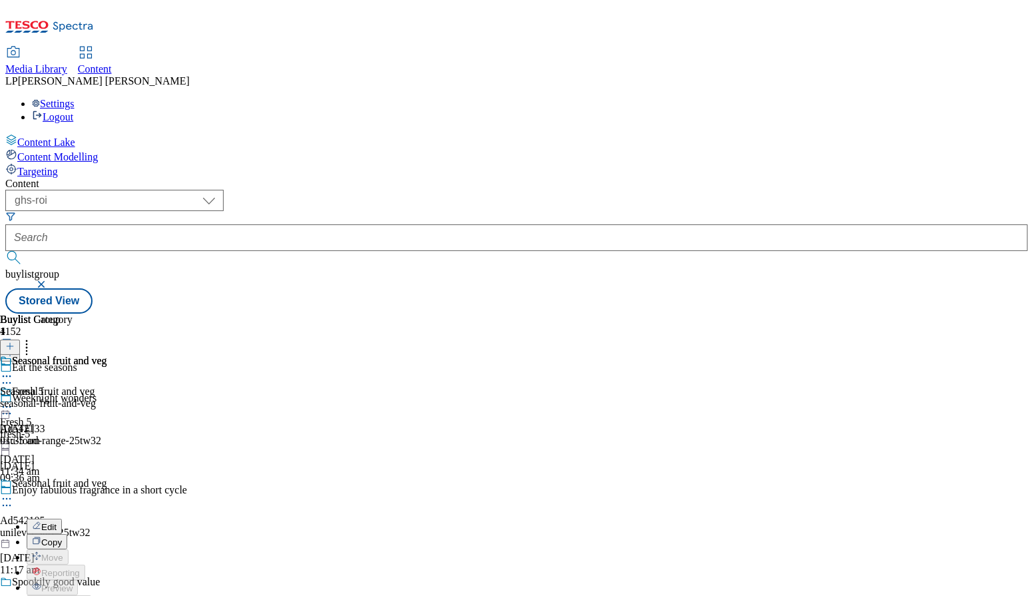
scroll to position [21, 0]
click at [122, 385] on div "Fresh 5 Fresh 5 fresh-5 10 Sept 2025 11:34 am" at bounding box center [61, 431] width 122 height 92
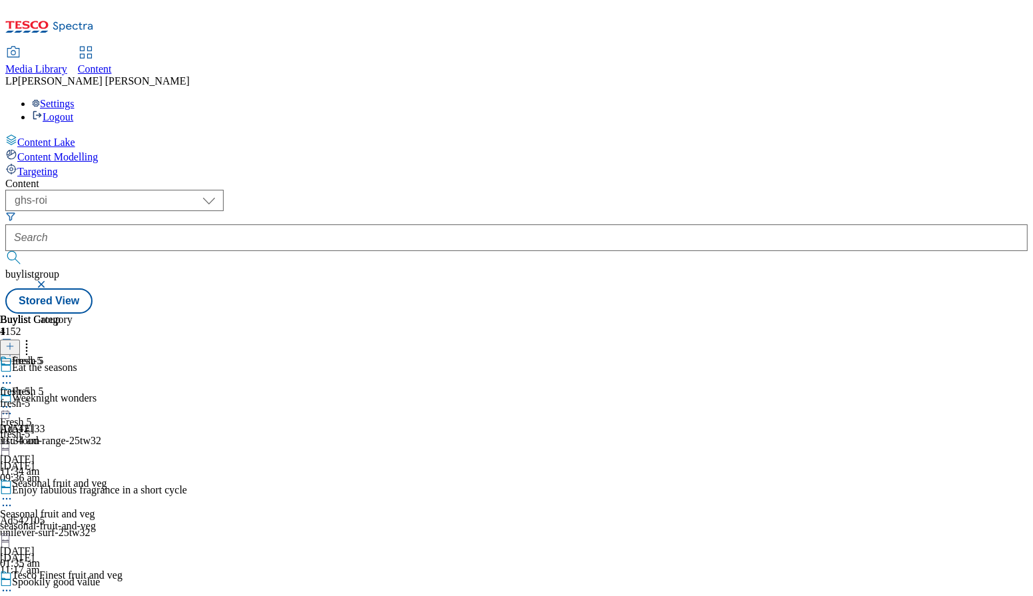
click at [73, 355] on div "fresh-5" at bounding box center [36, 370] width 73 height 31
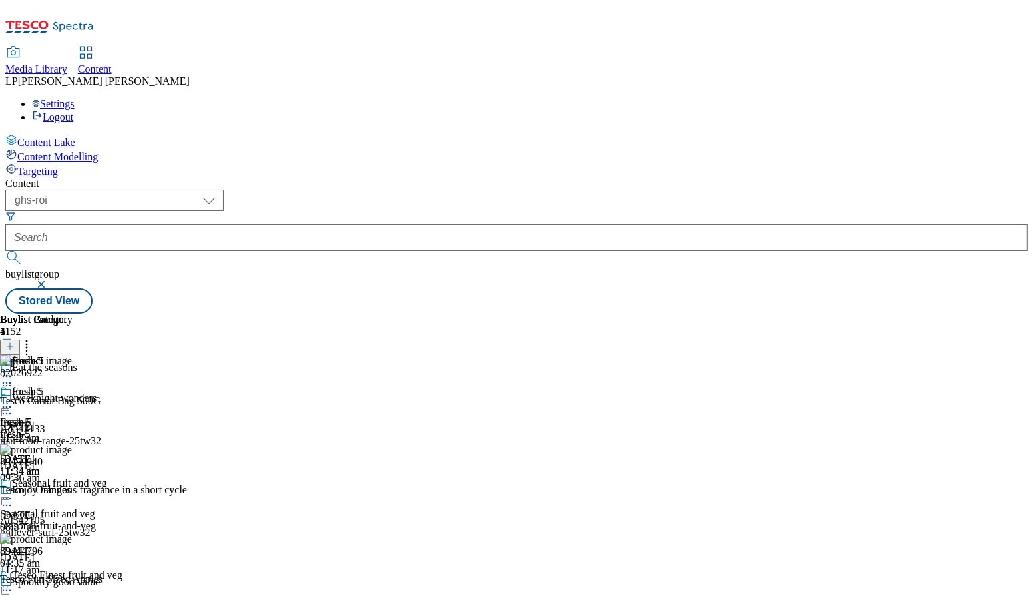
click at [8, 406] on circle at bounding box center [7, 407] width 2 height 2
click at [110, 522] on span "Open Preview Url" at bounding box center [75, 527] width 69 height 10
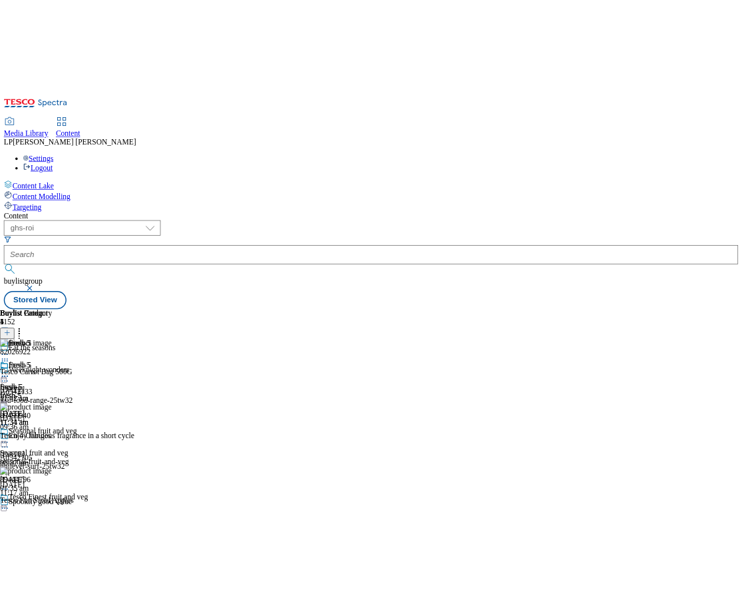
scroll to position [126, 0]
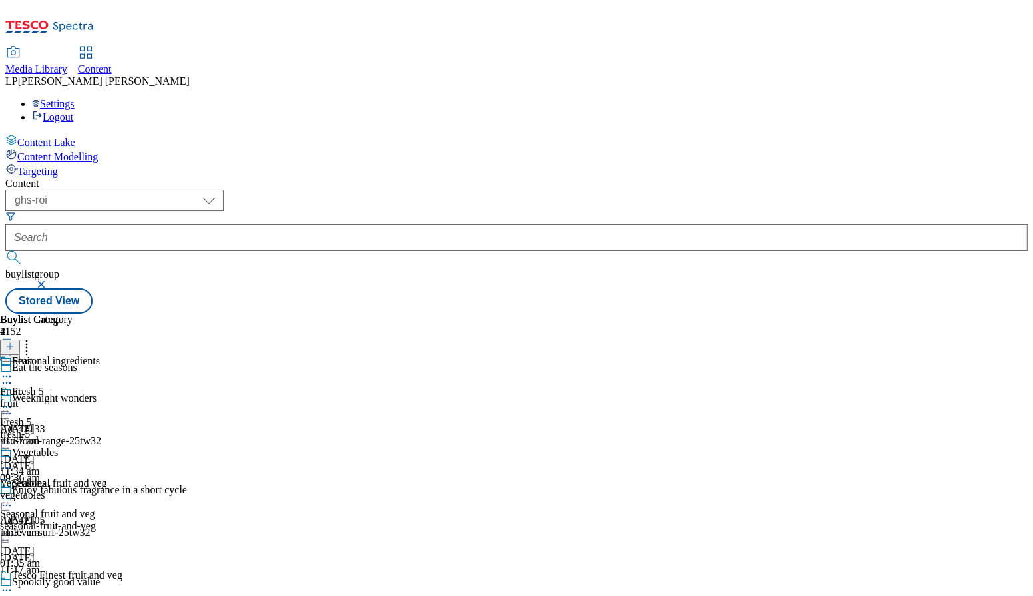
click at [13, 584] on icon at bounding box center [6, 590] width 13 height 13
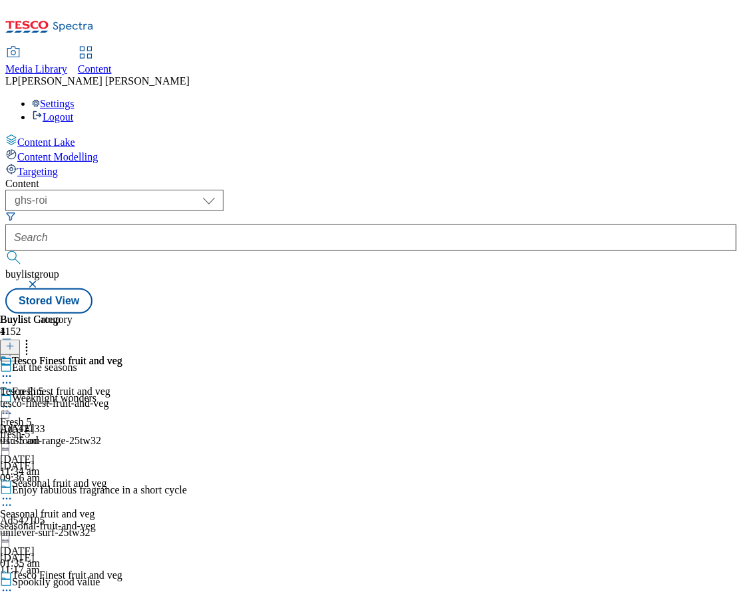
click at [122, 428] on div "fresh-5" at bounding box center [61, 434] width 122 height 12
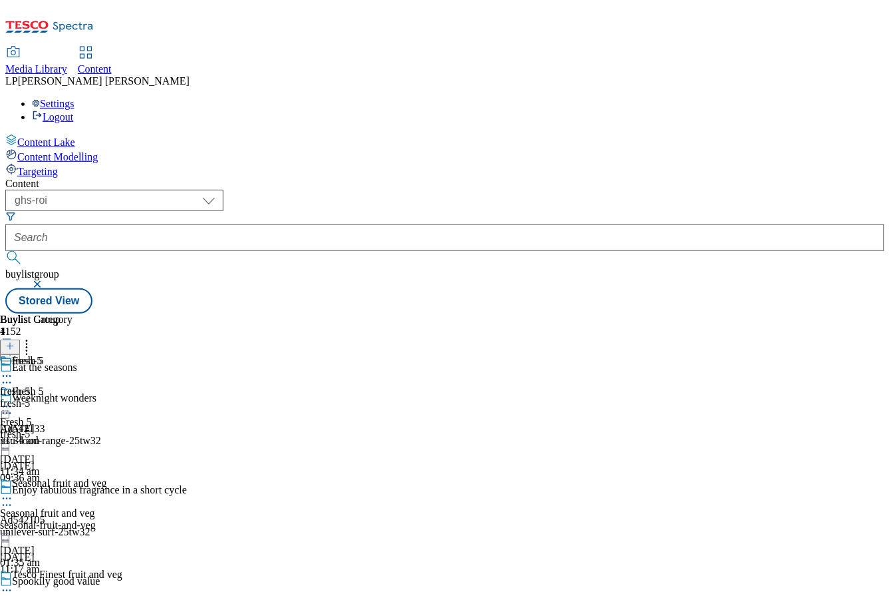
click at [73, 397] on div "fresh-5" at bounding box center [36, 403] width 73 height 12
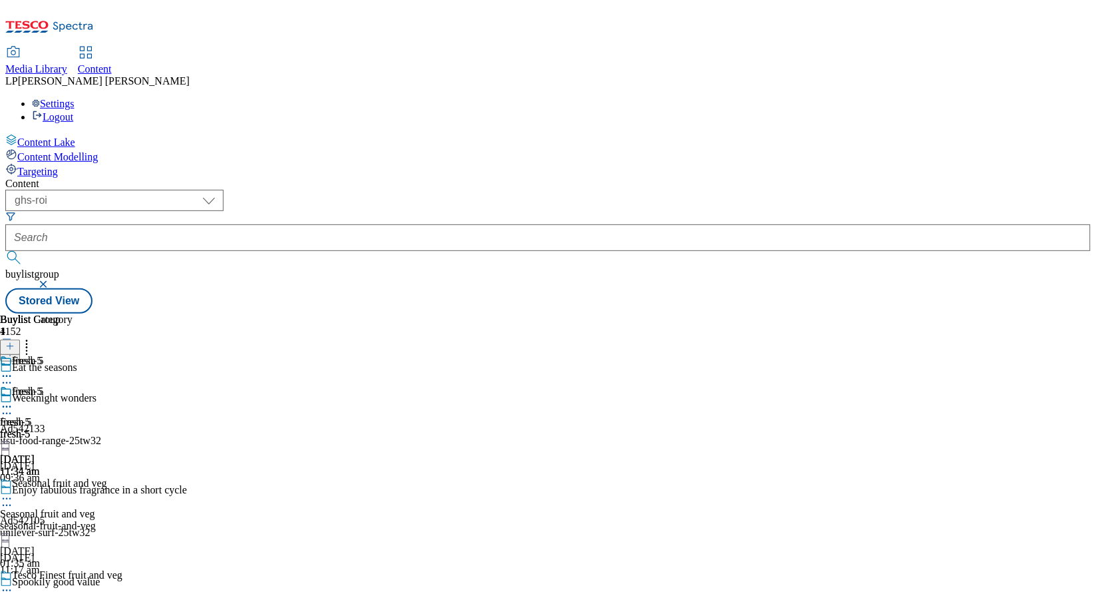
click at [73, 428] on div "fresh-5" at bounding box center [36, 434] width 73 height 12
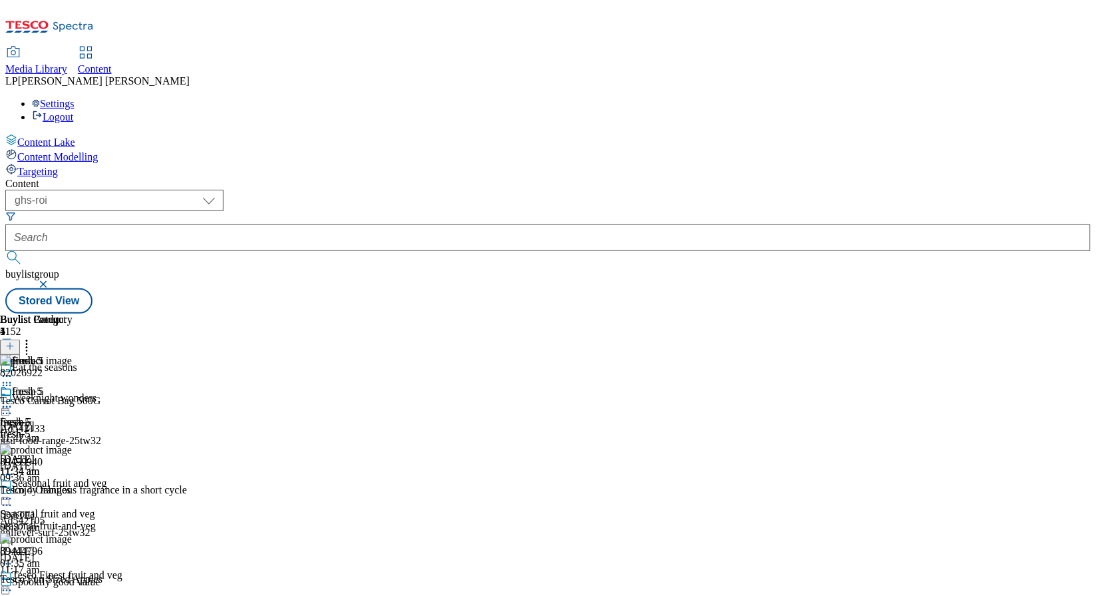
click at [122, 428] on div "fresh-5" at bounding box center [61, 434] width 122 height 12
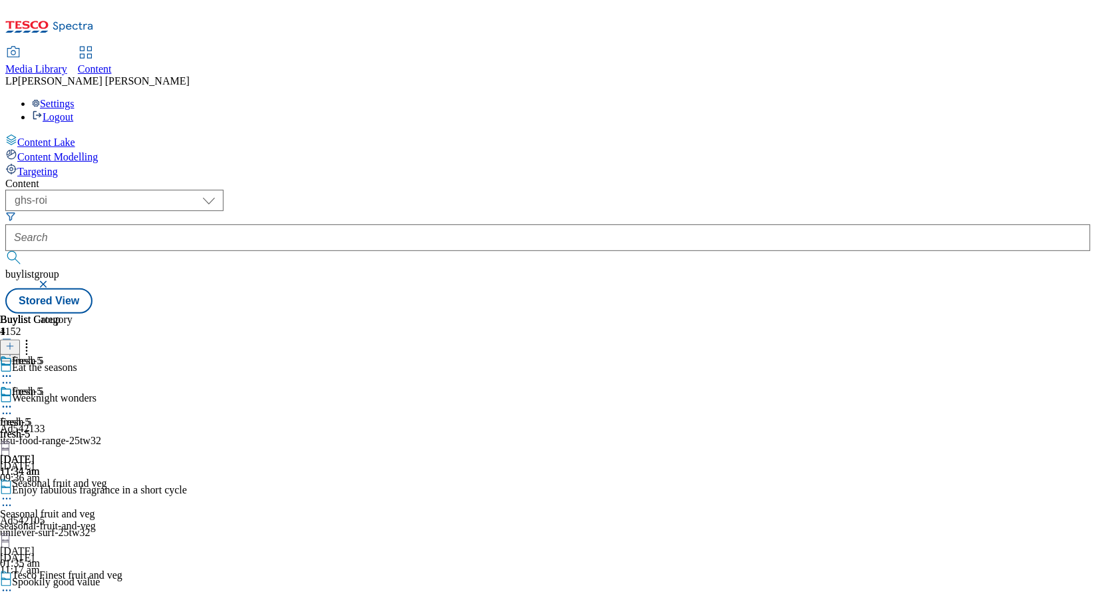
click at [73, 428] on div "fresh-5" at bounding box center [36, 434] width 73 height 12
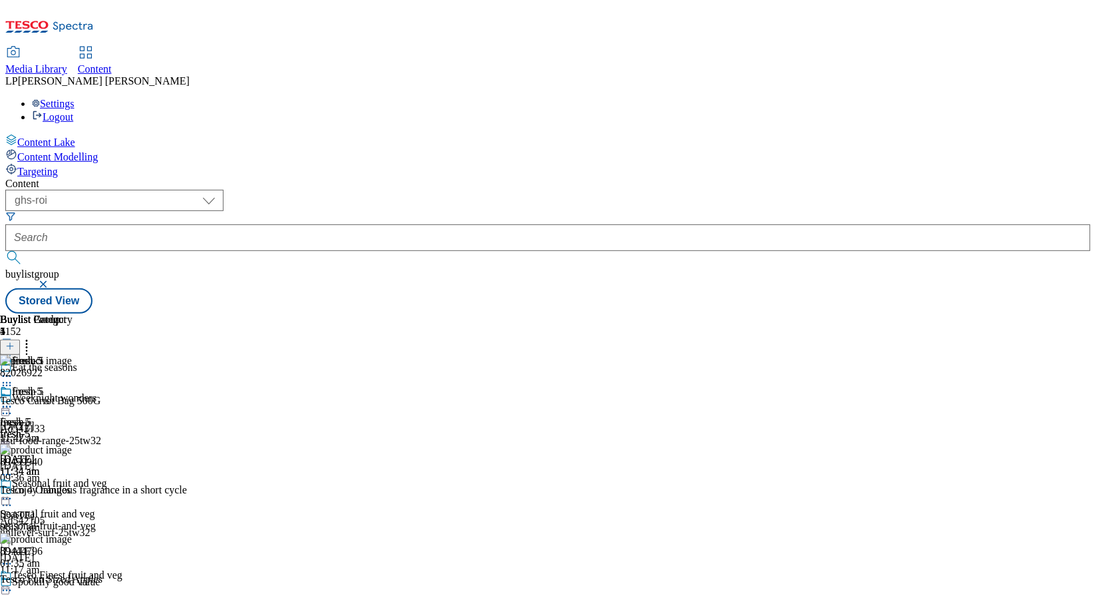
scroll to position [263, 0]
click at [73, 428] on div "fresh-5" at bounding box center [36, 434] width 73 height 12
click at [122, 428] on div "fresh-5" at bounding box center [61, 434] width 122 height 12
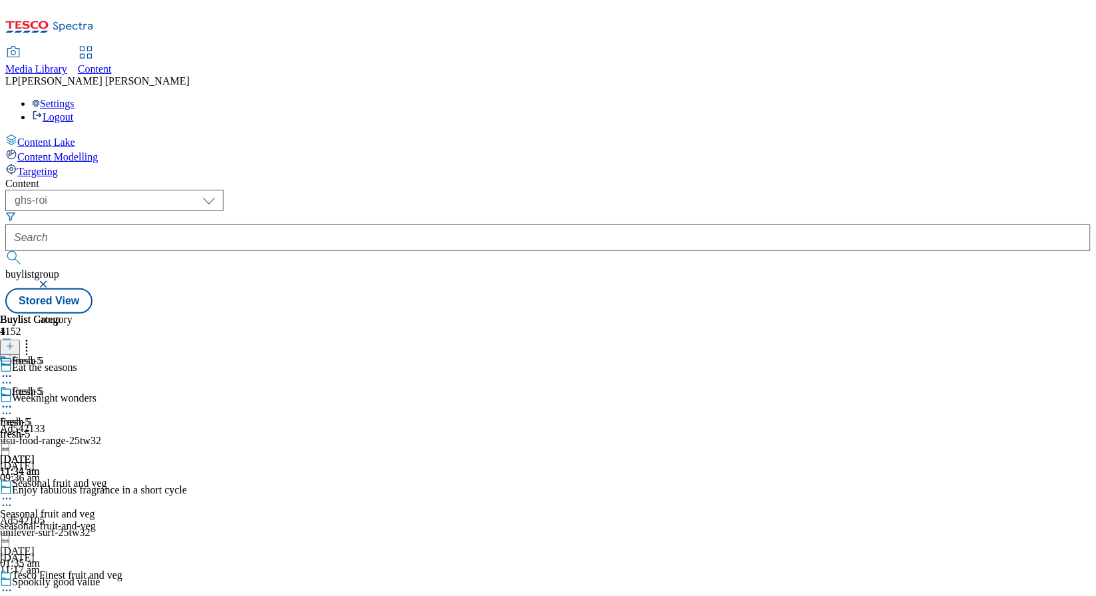
click at [13, 400] on icon at bounding box center [6, 406] width 13 height 13
click at [122, 428] on div "fresh-5" at bounding box center [61, 434] width 122 height 12
click at [13, 400] on icon at bounding box center [6, 406] width 13 height 13
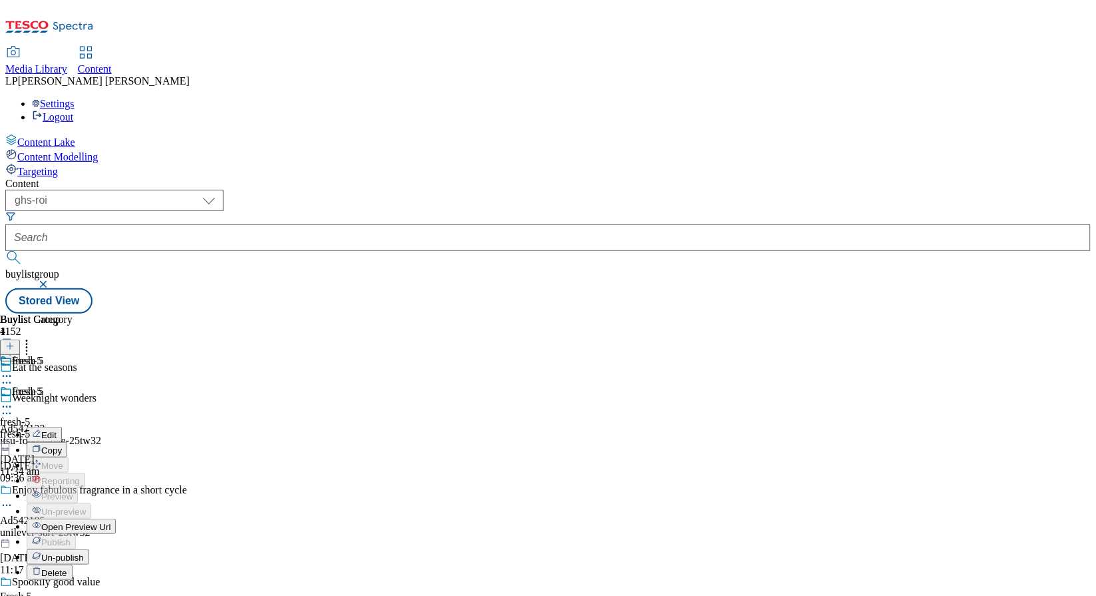
click at [13, 376] on icon at bounding box center [6, 382] width 13 height 13
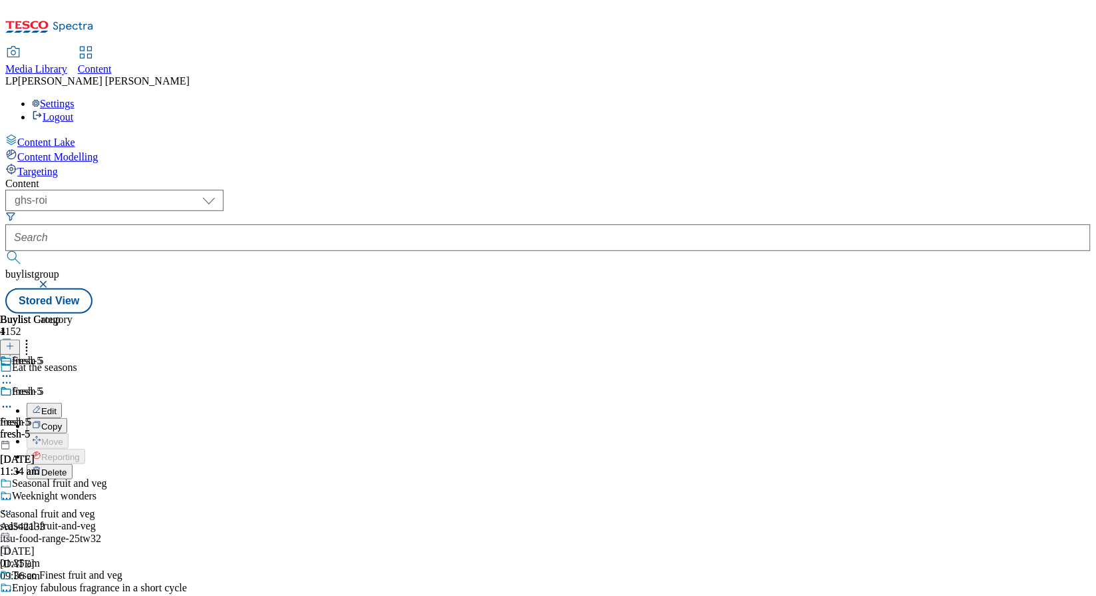
click at [62, 403] on button "Edit" at bounding box center [44, 410] width 35 height 15
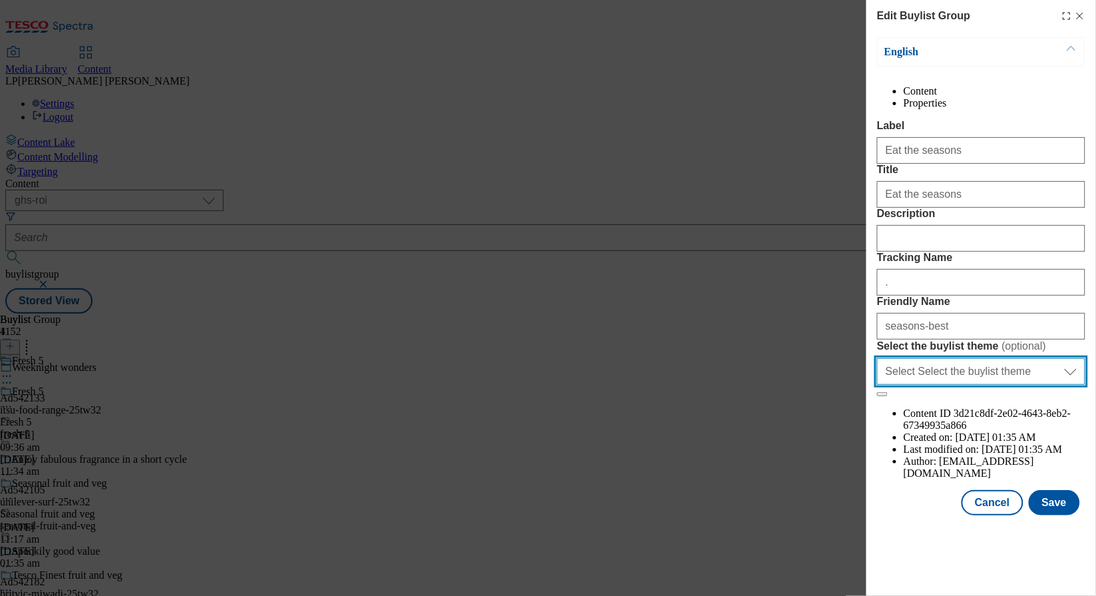
click at [986, 385] on select "Select Select the buylist theme default fandf" at bounding box center [981, 371] width 208 height 27
click at [877, 385] on select "Select Select the buylist theme default fandf" at bounding box center [981, 371] width 208 height 27
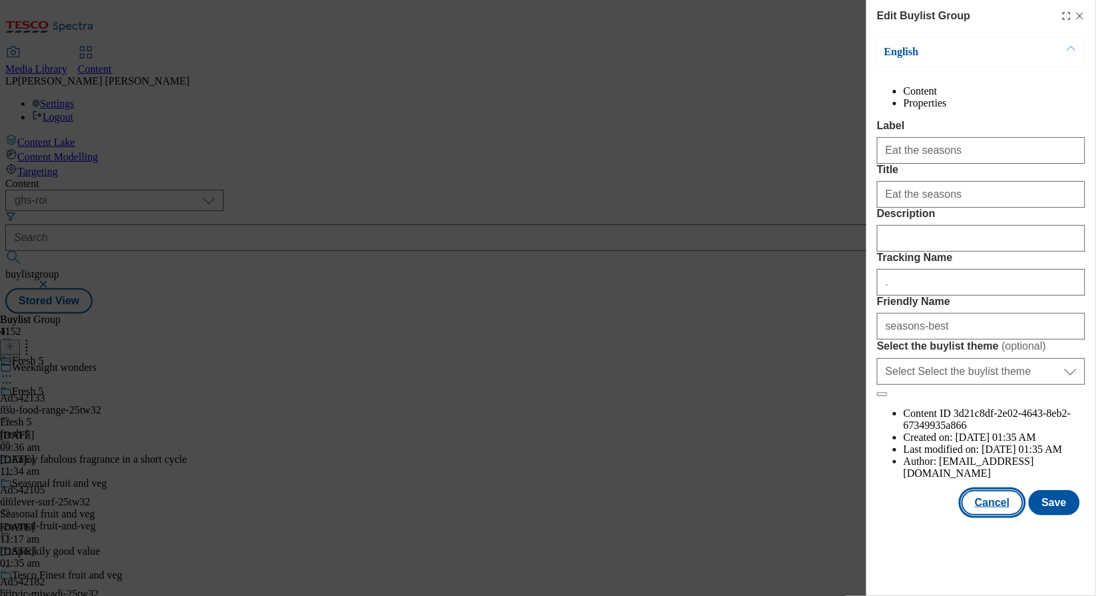
click at [1009, 515] on button "Cancel" at bounding box center [992, 502] width 61 height 25
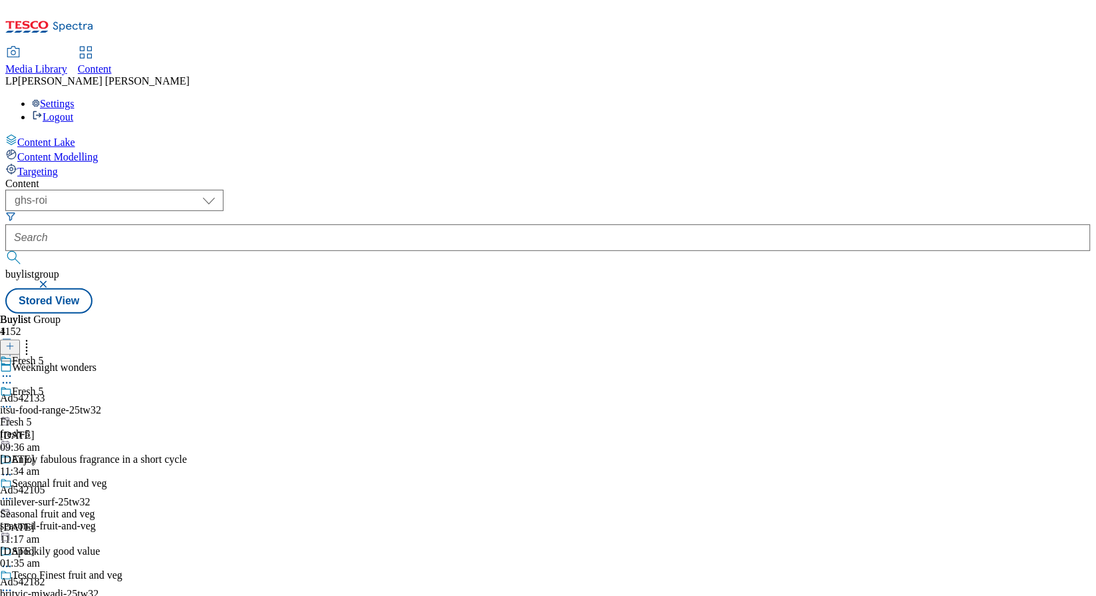
click at [122, 385] on div "Fresh 5 Fresh 5 fresh-5 10 Sept 2025 11:34 am" at bounding box center [61, 431] width 122 height 92
click at [13, 400] on icon at bounding box center [6, 406] width 13 height 13
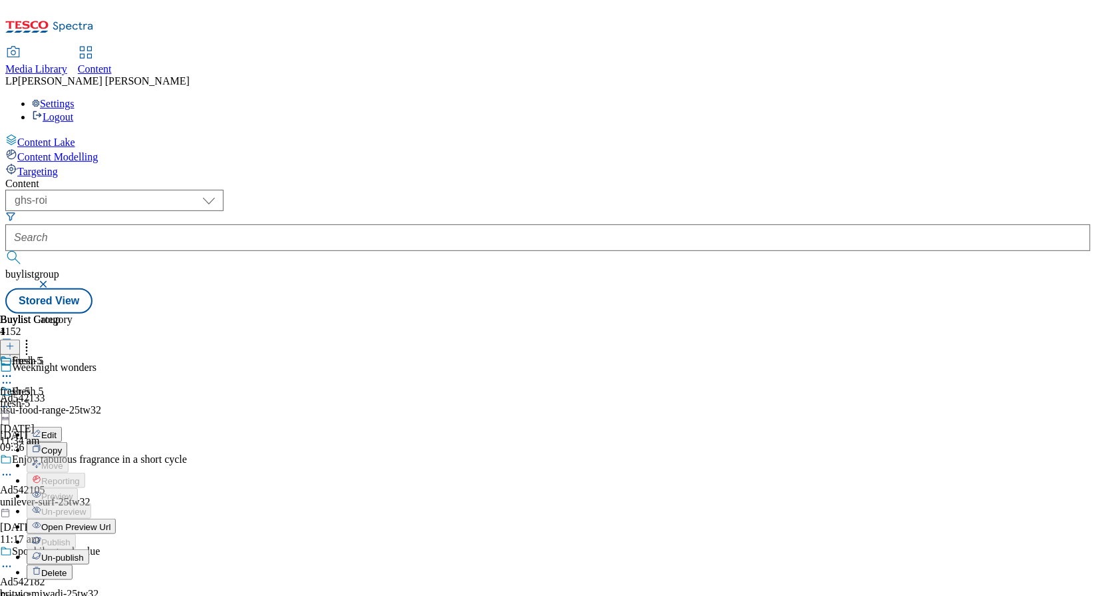
click at [62, 427] on button "Edit" at bounding box center [44, 434] width 35 height 15
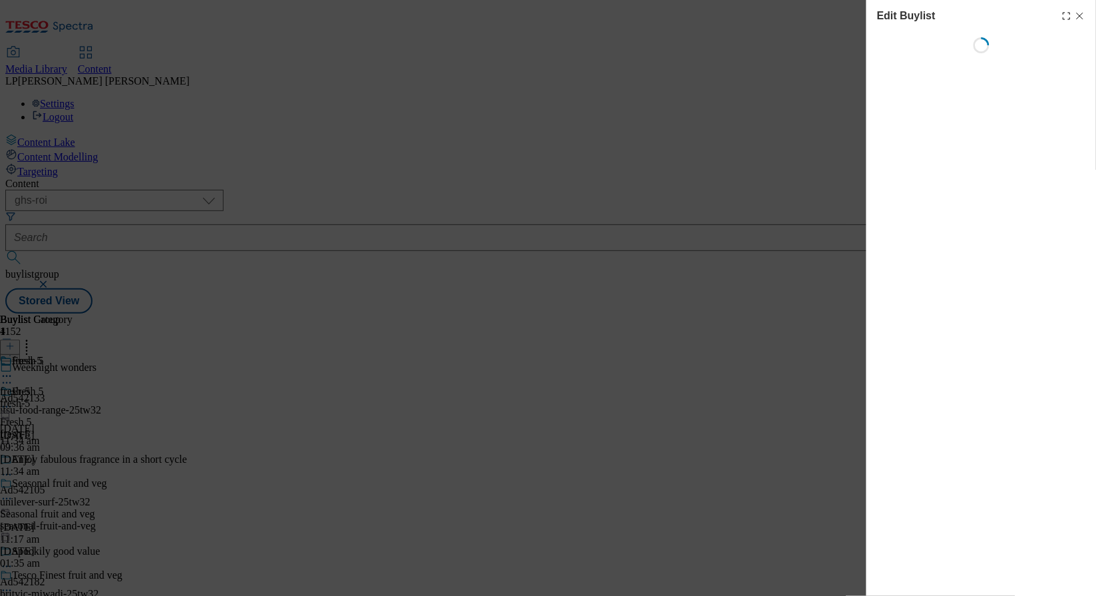
select select "evergreen"
select select "Banner"
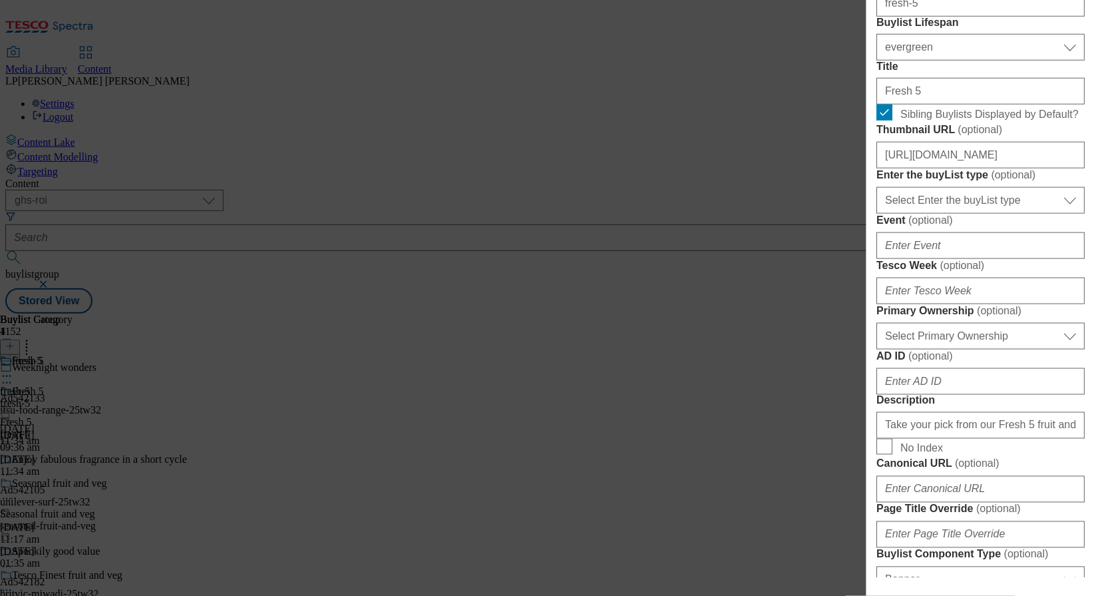
scroll to position [345, 0]
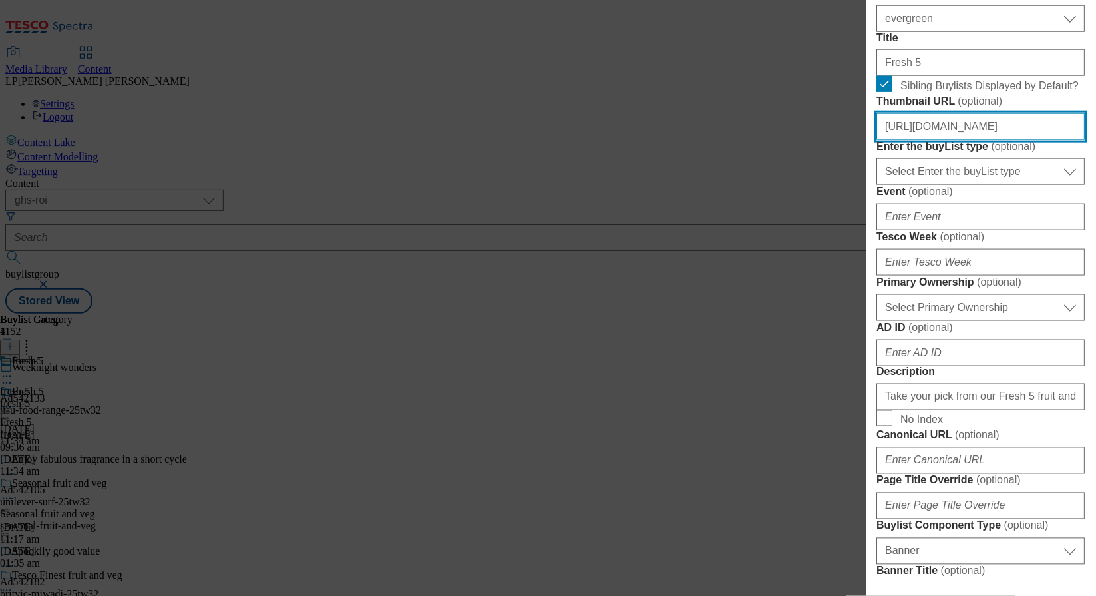
click at [947, 140] on input "https://digitalcontent.api.tesco.com/v2/media/ghs-roi/286d49fb-7c58-4185-92b4-e…" at bounding box center [981, 126] width 208 height 27
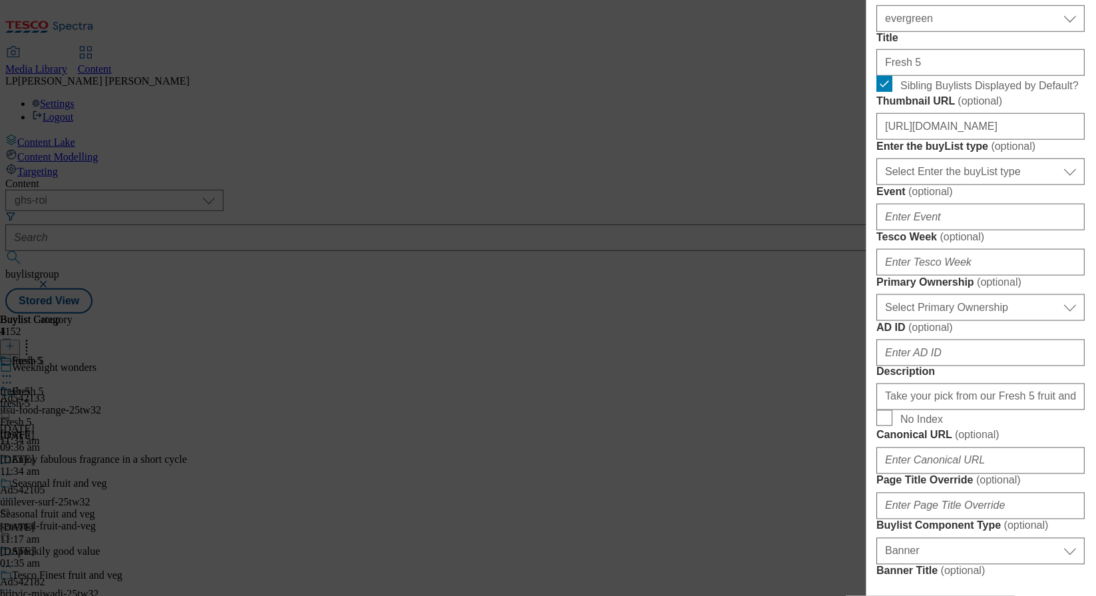
click at [950, 198] on label "Event ( optional )" at bounding box center [981, 191] width 208 height 13
click at [950, 230] on input "Event ( optional )" at bounding box center [981, 217] width 208 height 27
click at [976, 185] on div "Enter the buyList type ( optional ) Select Enter the buyList type event supplie…" at bounding box center [981, 162] width 208 height 45
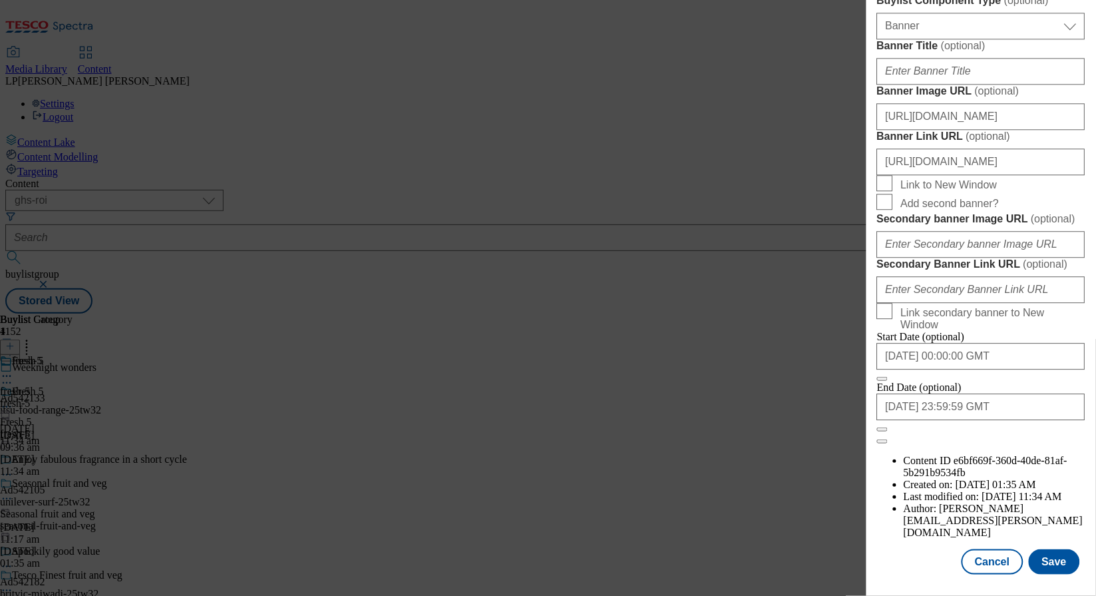
scroll to position [960, 0]
click at [980, 130] on input "https://digitalcontent.api.tesco.com/v2/media/ghs-roi/996c1528-1ffa-46c3-adc2-5…" at bounding box center [981, 116] width 208 height 27
paste input "286d49fb-7c58-4185-92b4-e23c71829ced/2248-GHS-SeasonalBest-Buylist-Thumb-Fresh-5"
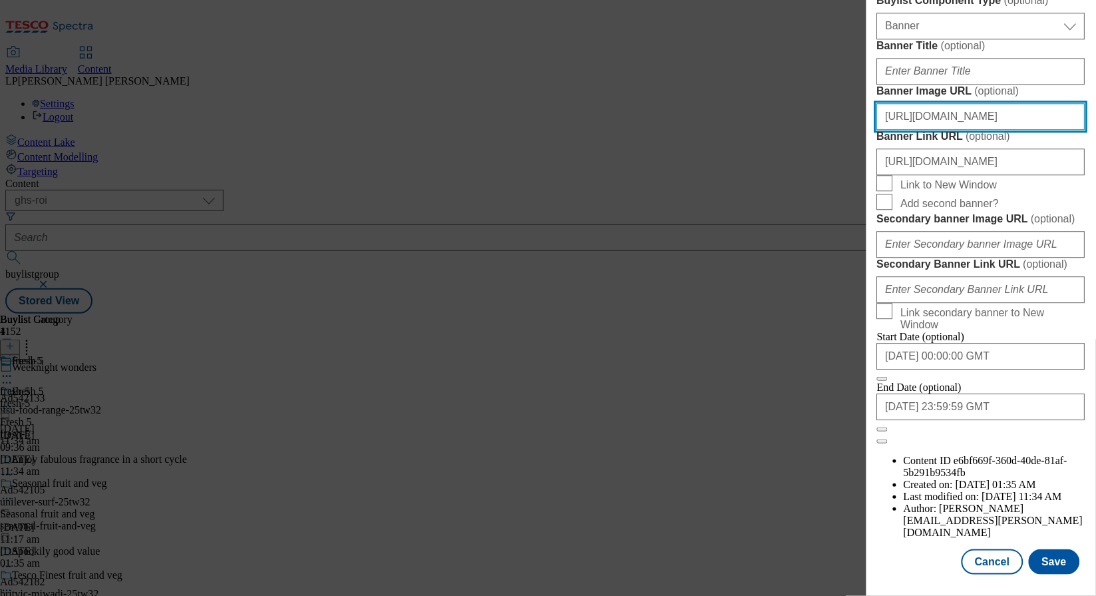
scroll to position [0, 367]
type input "https://digitalcontent.api.tesco.com/v2/media/ghs-roi/286d49fb-7c58-4185-92b4-e…"
click at [1004, 53] on label "Banner Title ( optional )" at bounding box center [981, 45] width 208 height 13
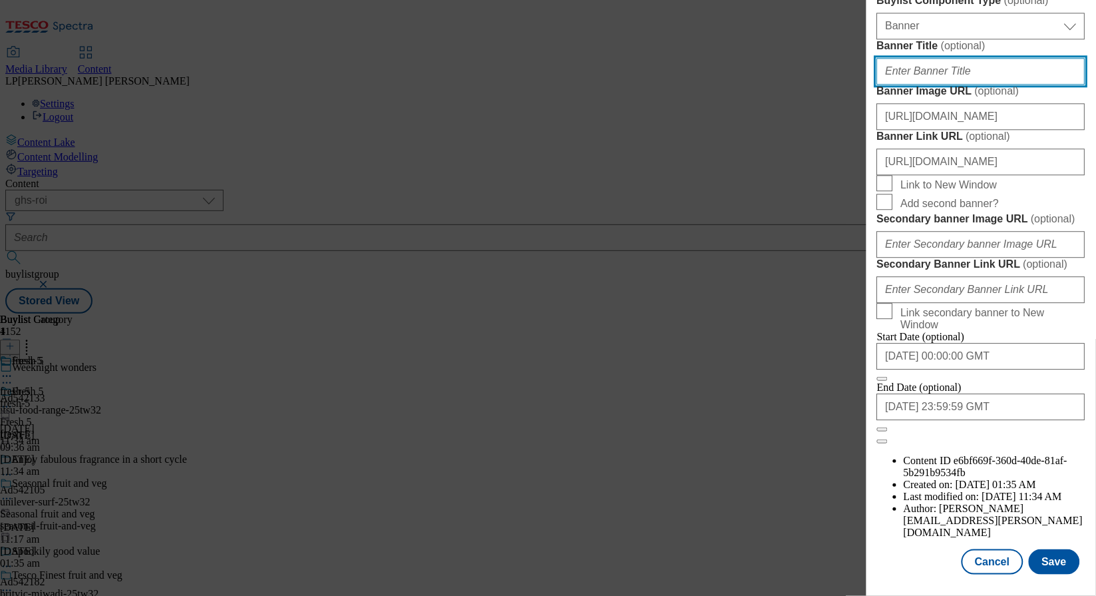
click at [1004, 85] on input "Banner Title ( optional )" at bounding box center [981, 71] width 208 height 27
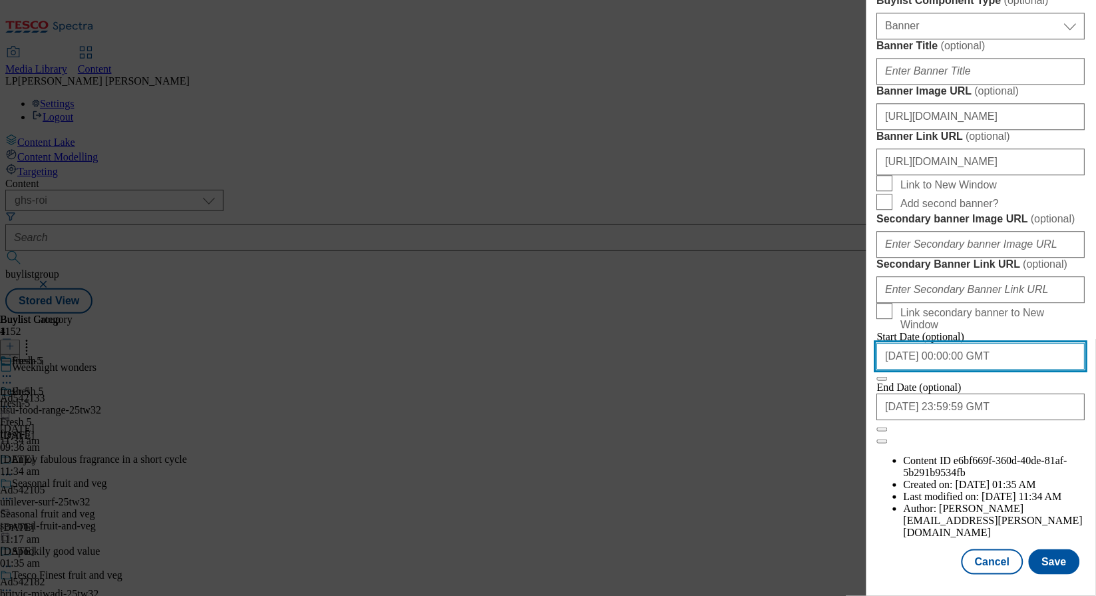
click at [948, 369] on input "1970-01-01 00:00:00 GMT" at bounding box center [981, 356] width 208 height 27
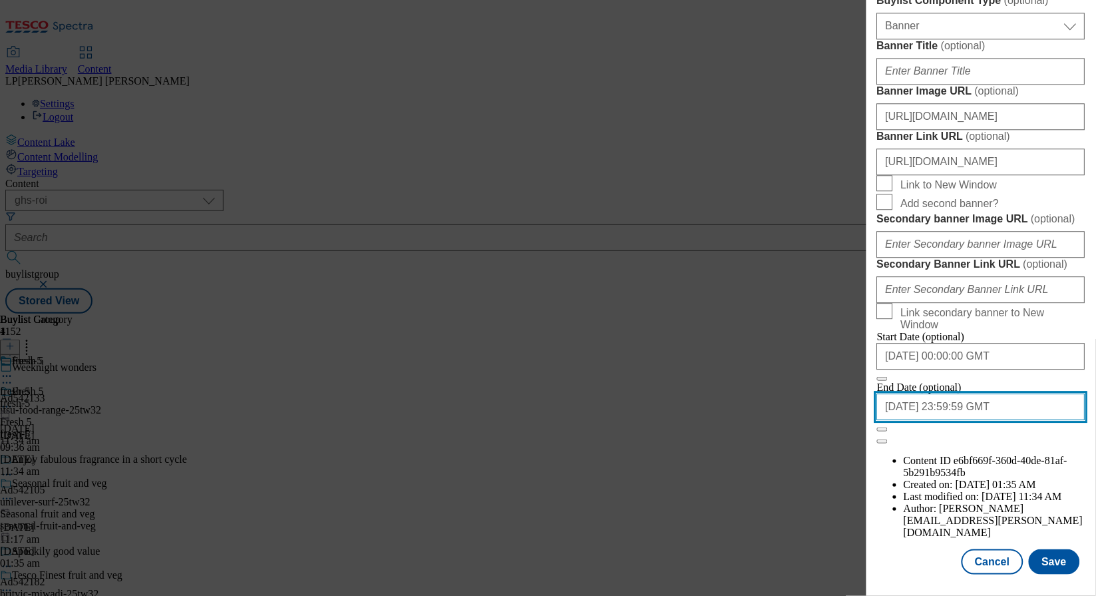
click at [990, 420] on input "2999-12-30 23:59:59 GMT" at bounding box center [981, 406] width 208 height 27
select select "December"
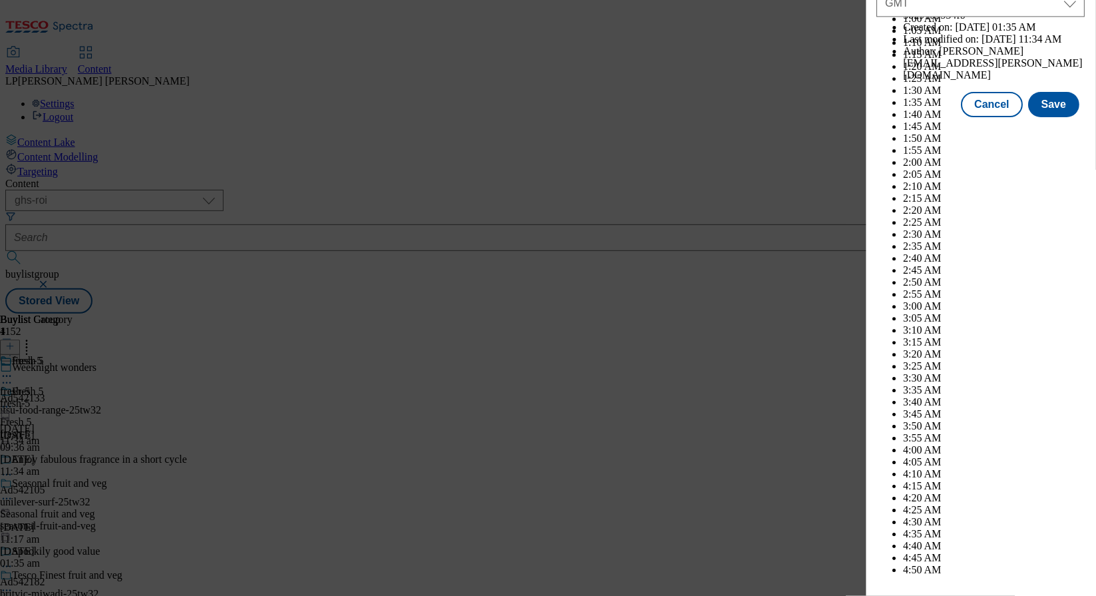
scroll to position [7035, 0]
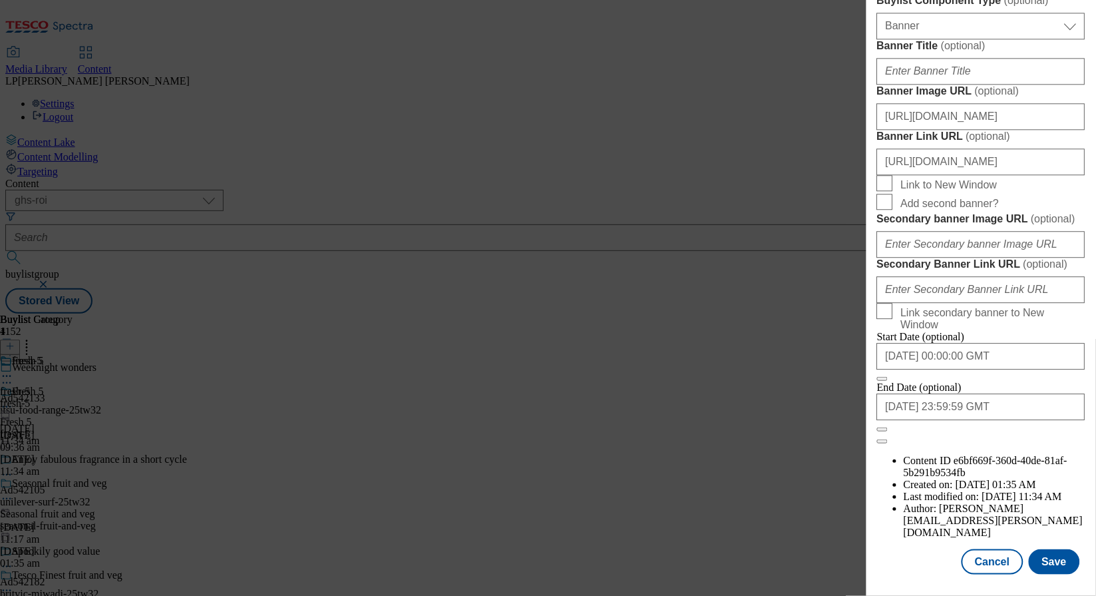
click at [917, 552] on div "Cancel Save" at bounding box center [981, 561] width 208 height 25
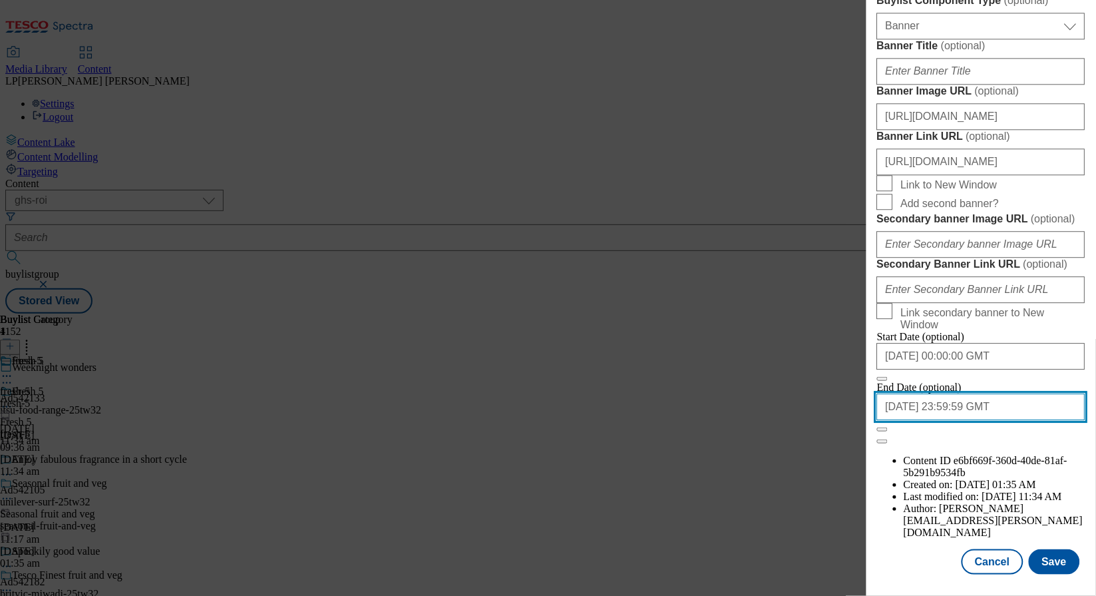
click at [984, 420] on input "2999-12-30 23:59:59 GMT" at bounding box center [981, 406] width 208 height 27
select select "December"
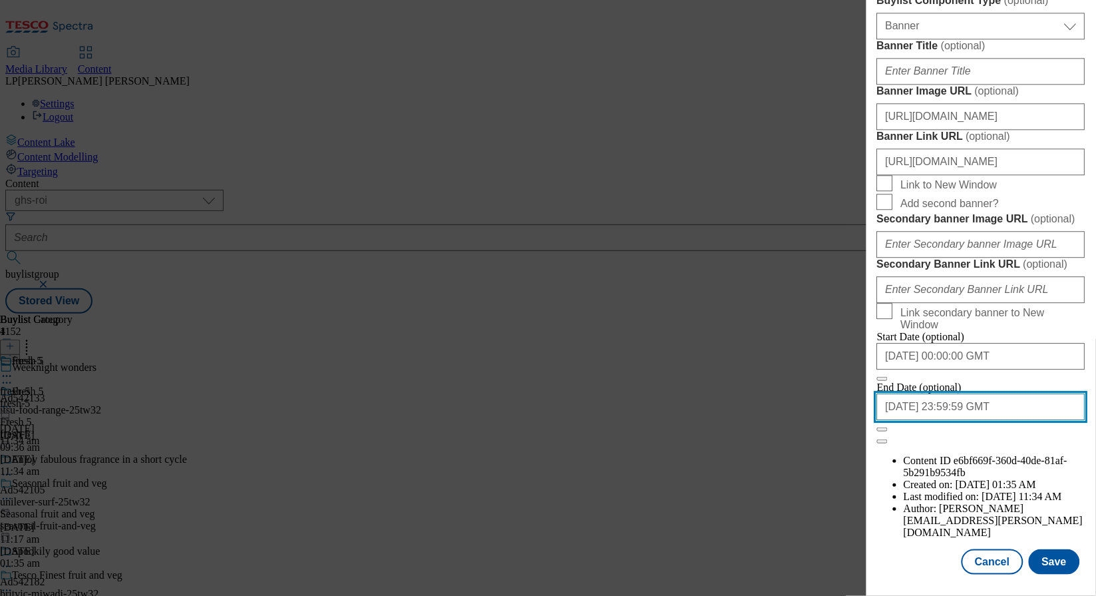
click at [936, 420] on input "2999-12-30 23:59:59 GMT" at bounding box center [981, 406] width 208 height 27
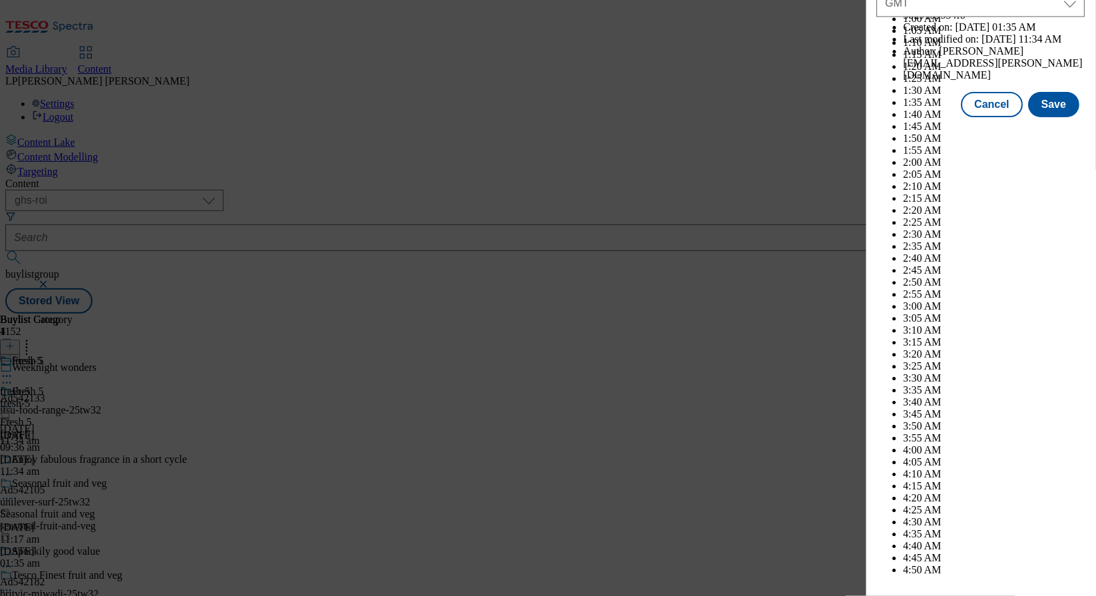
select select "May"
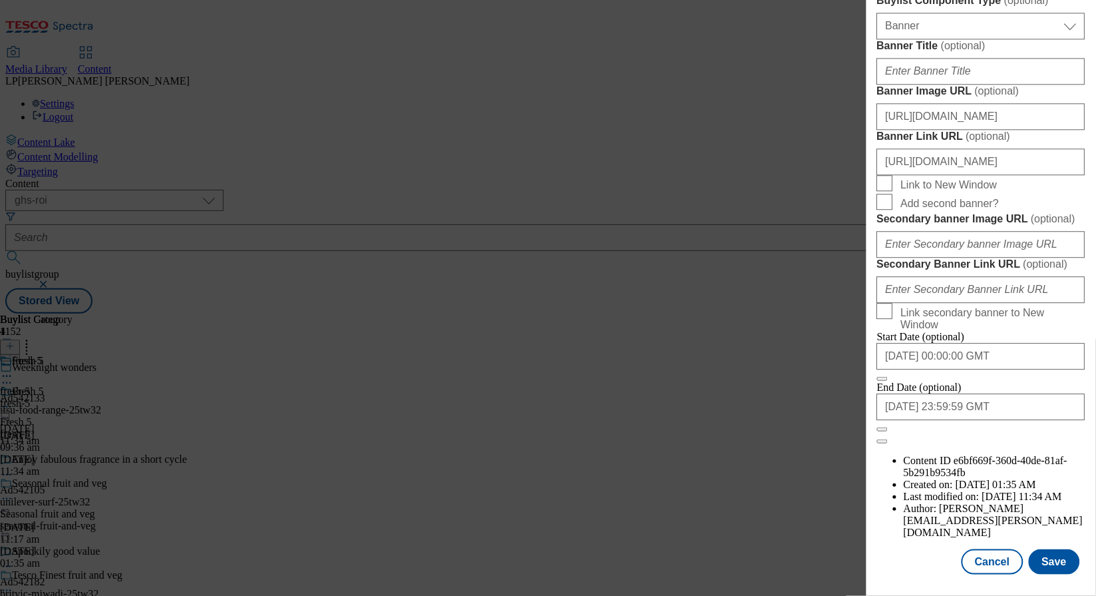
click at [1008, 420] on div "End Date (optional) 2999-12-30 23:59:59 GMT" at bounding box center [981, 400] width 208 height 39
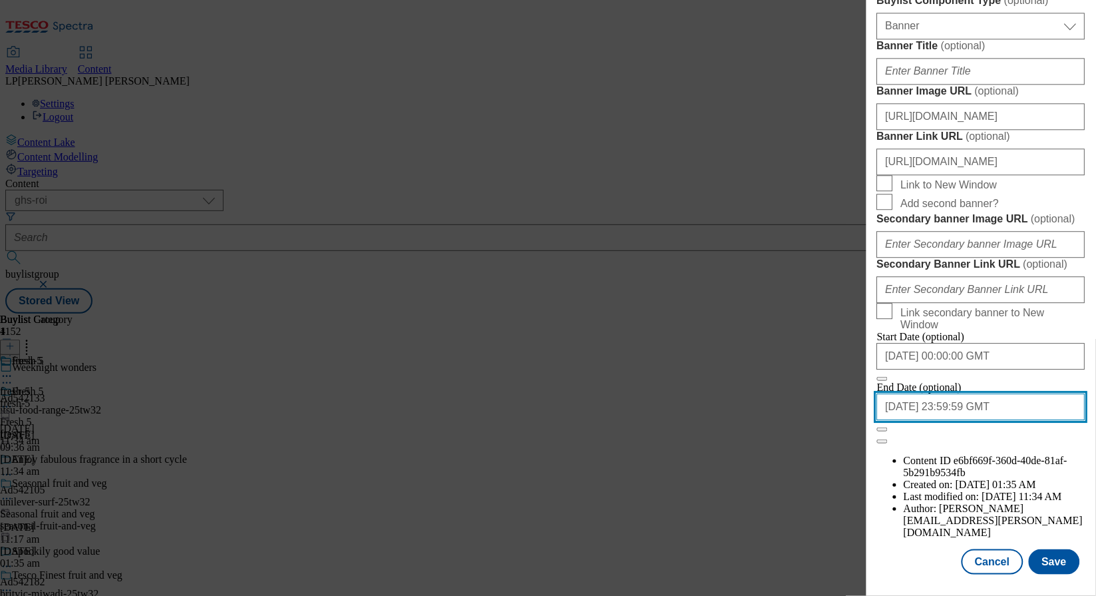
click at [998, 420] on input "2999-12-30 23:59:59 GMT" at bounding box center [981, 406] width 208 height 27
select select "December"
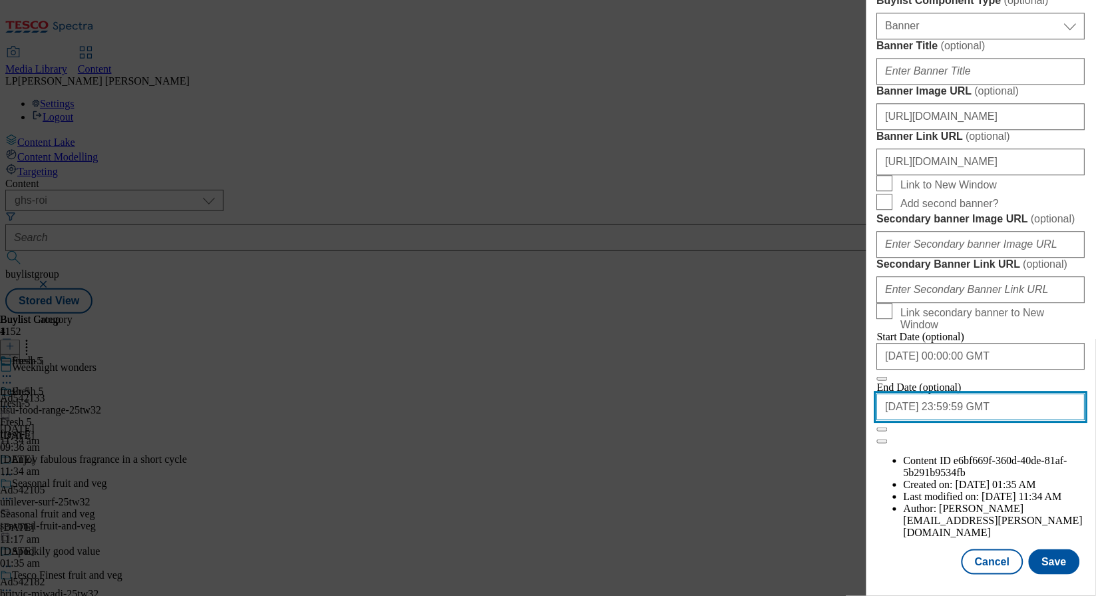
click at [1008, 420] on input "2999-12-30 23:59:59 GMT" at bounding box center [981, 406] width 208 height 27
select select "December"
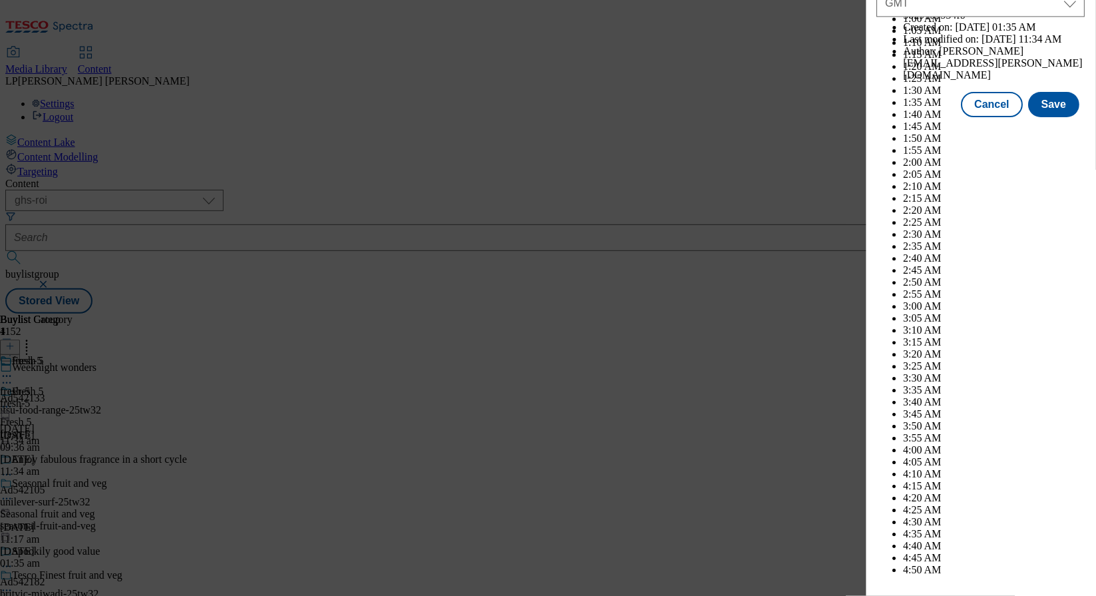
drag, startPoint x: 993, startPoint y: 514, endPoint x: 781, endPoint y: 508, distance: 211.7
click at [781, 508] on div "Edit Buylist Tags 1 tags selected buylist English Content Properties Label Fres…" at bounding box center [548, 298] width 1096 height 596
drag, startPoint x: 1004, startPoint y: 511, endPoint x: 766, endPoint y: 510, distance: 238.3
click at [766, 510] on div "Edit Buylist Tags 1 tags selected buylist English Content Properties Label Fres…" at bounding box center [548, 298] width 1096 height 596
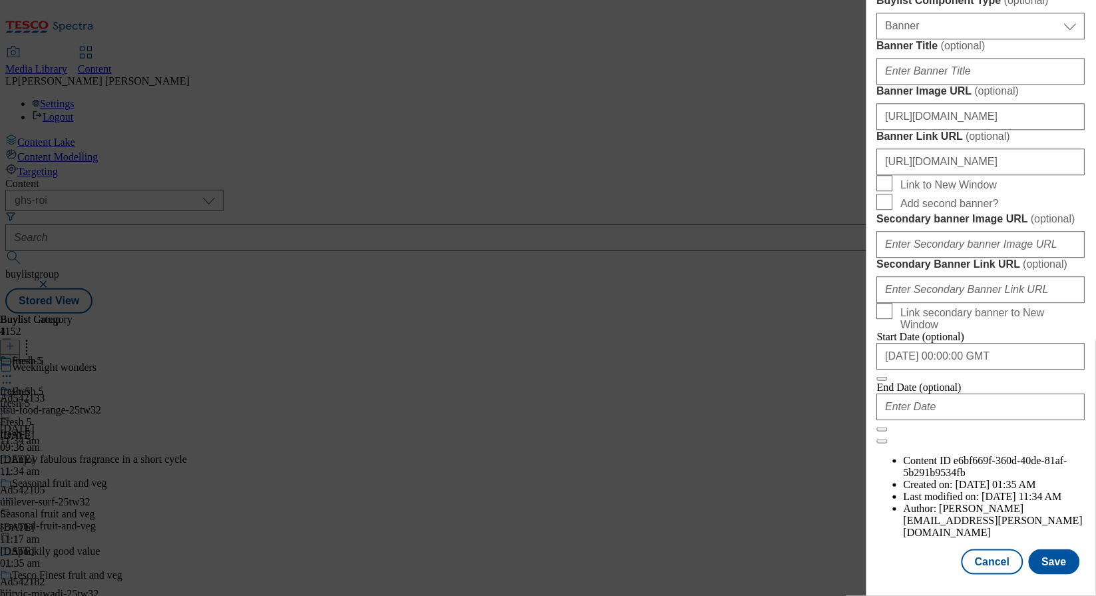
click at [888, 381] on button "Close" at bounding box center [882, 379] width 11 height 4
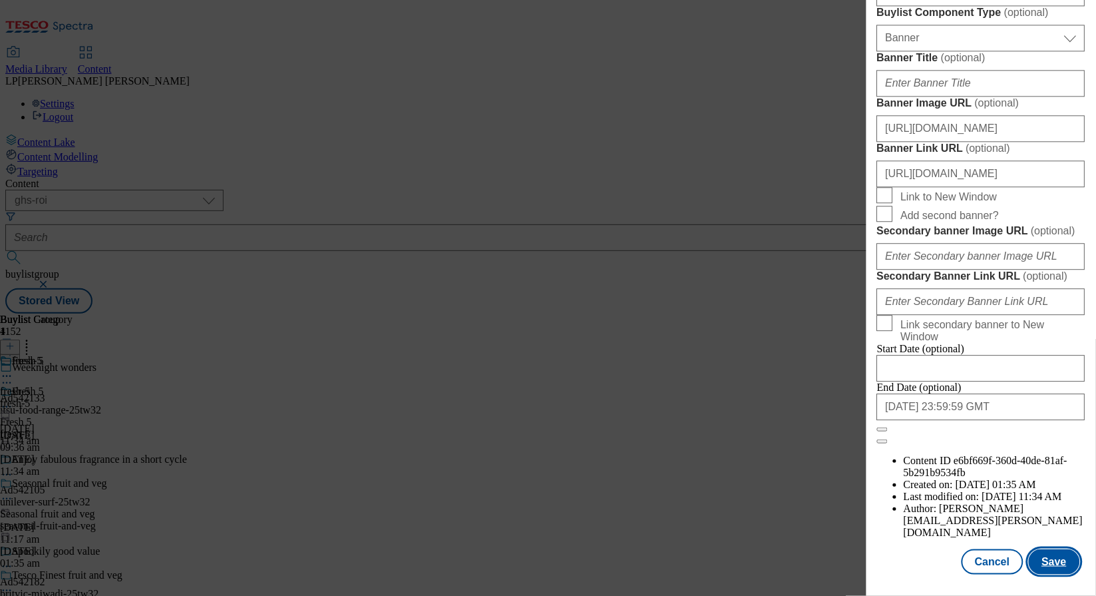
click at [1053, 567] on button "Save" at bounding box center [1054, 561] width 51 height 25
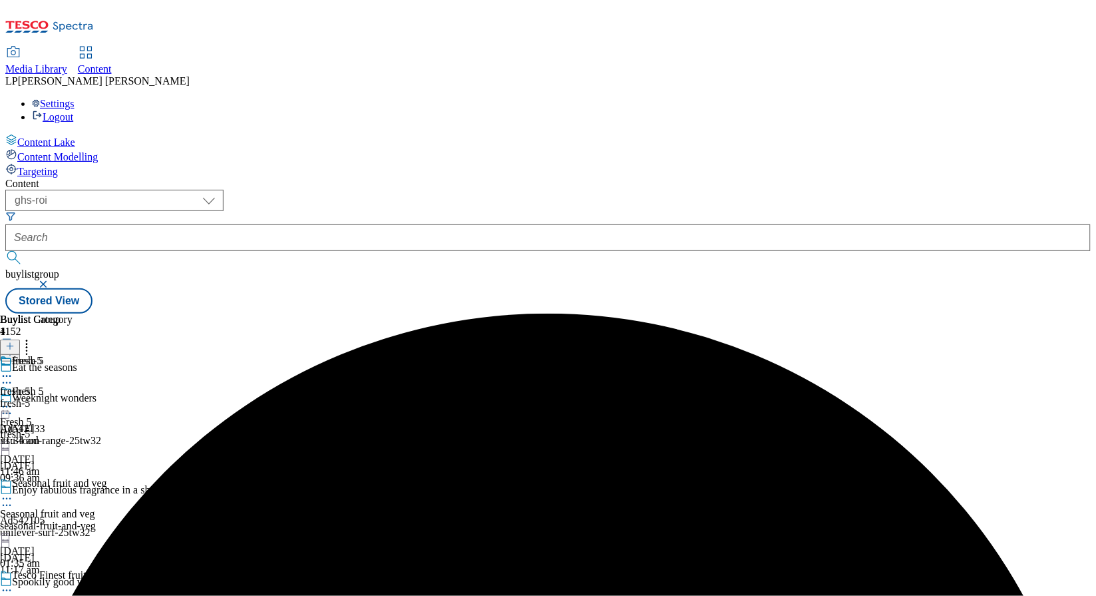
click at [11, 406] on circle at bounding box center [10, 407] width 2 height 2
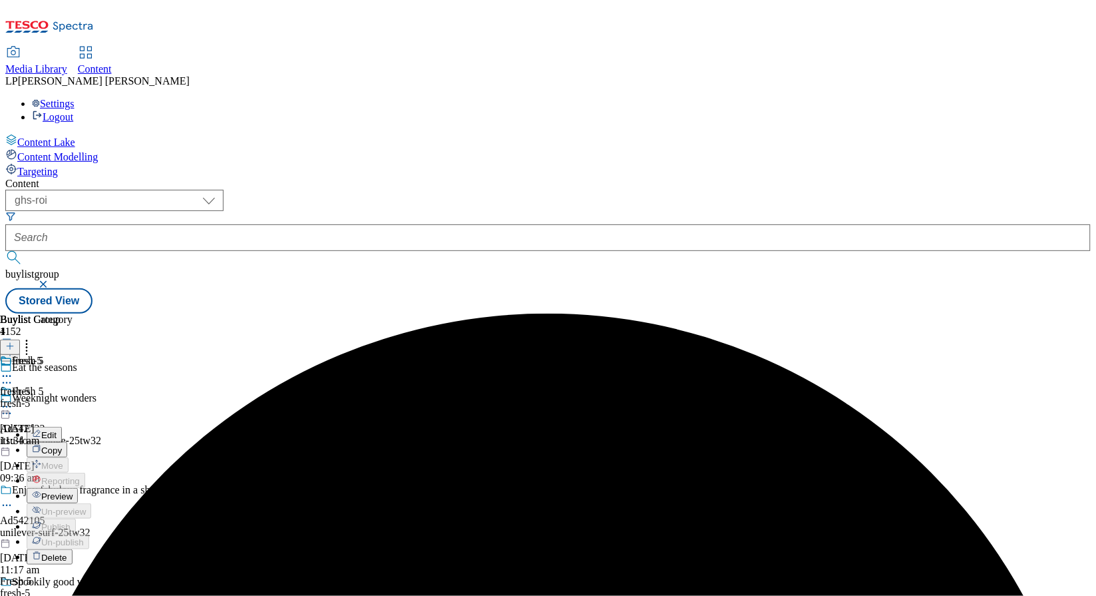
click at [73, 491] on span "Preview" at bounding box center [56, 496] width 31 height 10
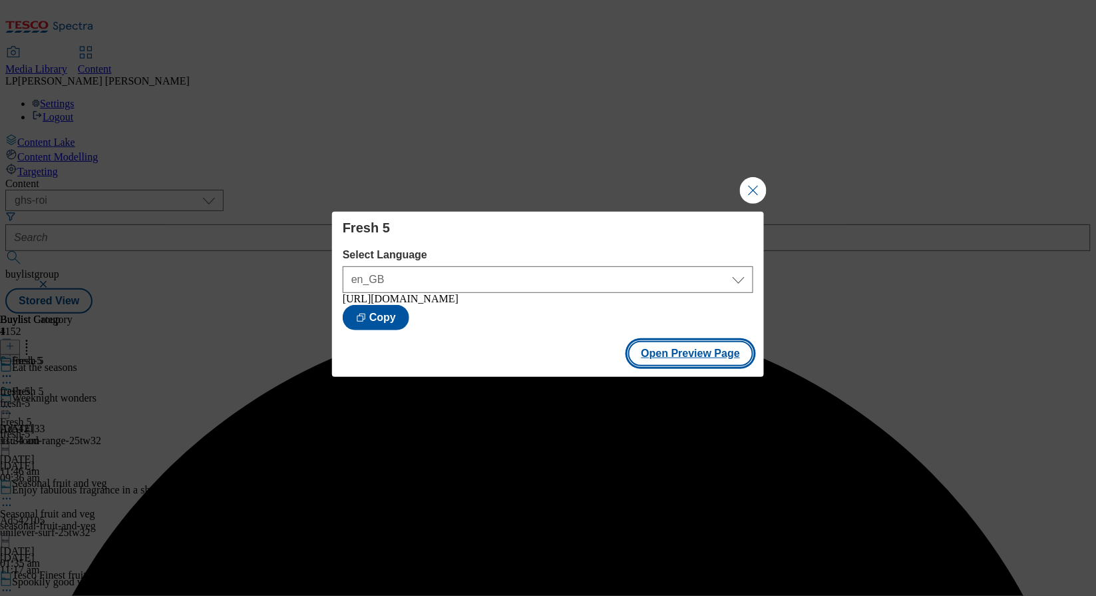
click at [681, 350] on button "Open Preview Page" at bounding box center [691, 353] width 126 height 25
click at [743, 187] on button "Close Modal" at bounding box center [753, 190] width 27 height 27
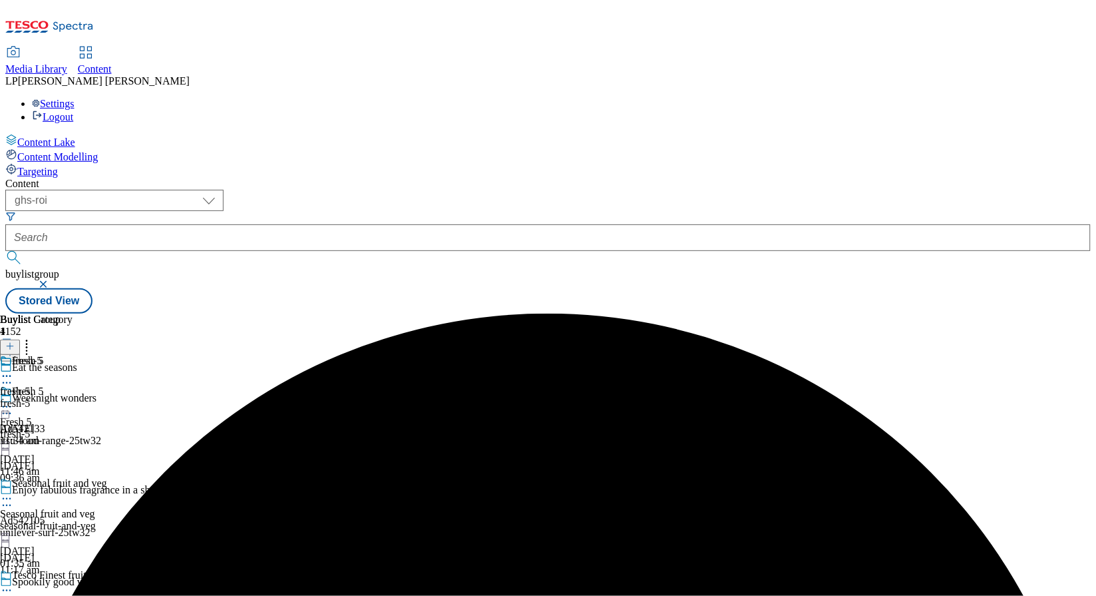
click at [5, 406] on circle at bounding box center [4, 407] width 2 height 2
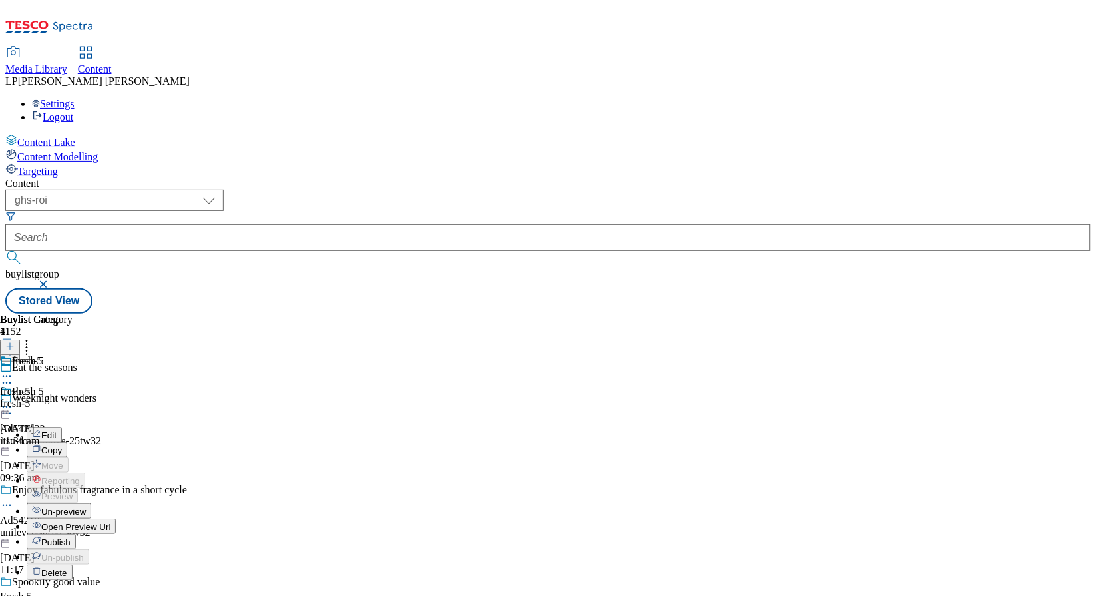
click at [57, 430] on span "Edit" at bounding box center [48, 435] width 15 height 10
select select "evergreen"
select select "Banner"
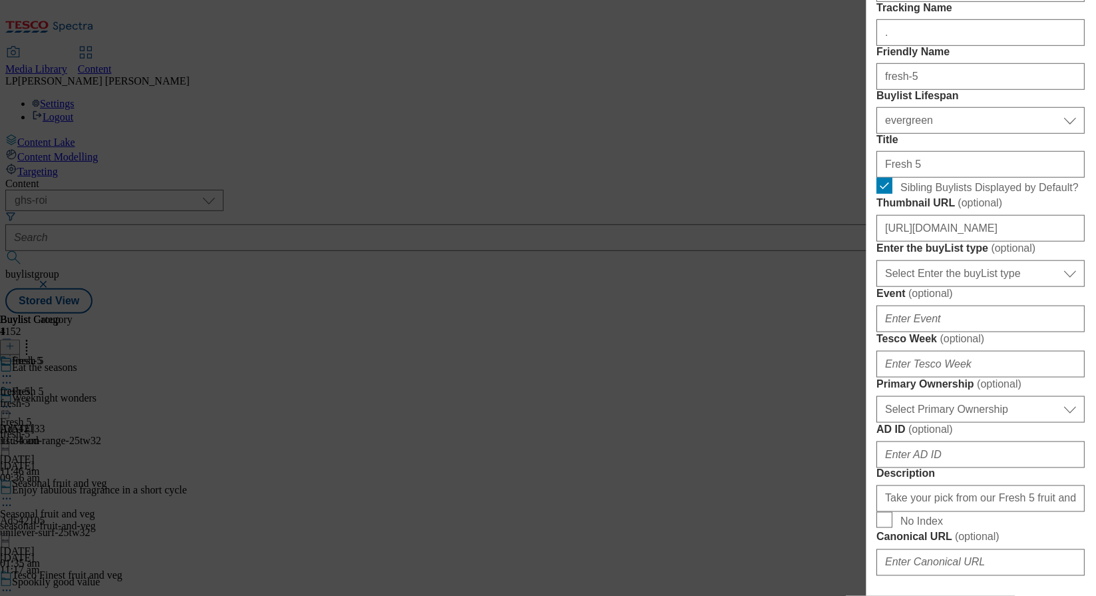
scroll to position [256, 0]
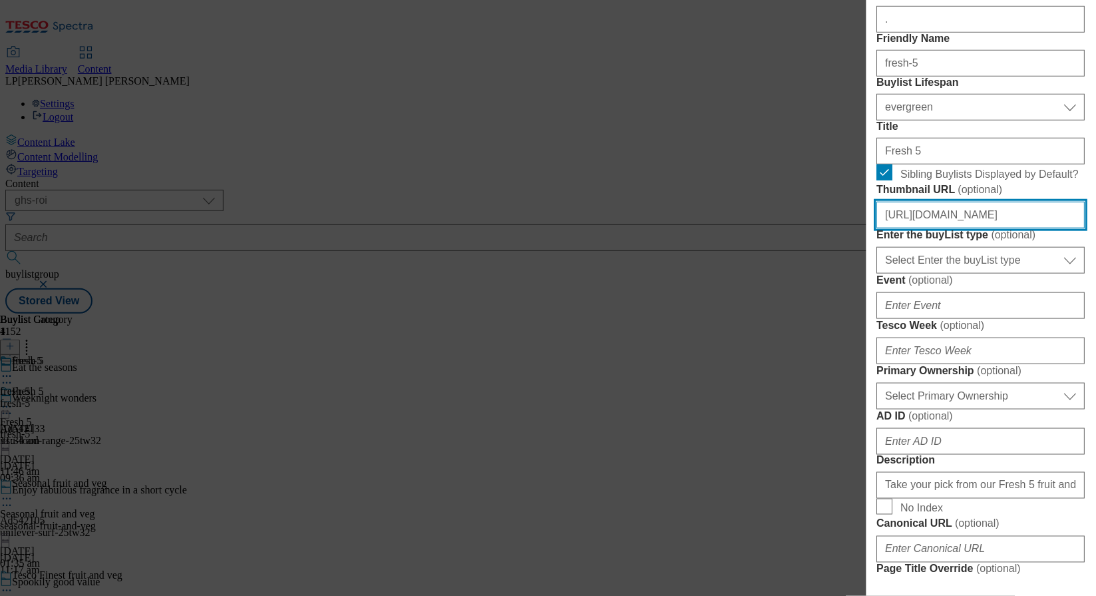
click at [988, 228] on input "https://digitalcontent.api.tesco.com/v2/media/ghs-roi/286d49fb-7c58-4185-92b4-e…" at bounding box center [981, 215] width 208 height 27
click at [998, 228] on input "https://digitalcontent.api.tesco.com/v2/media/ghs-roi/286d49fb-7c58-4185-92b4-e…" at bounding box center [981, 215] width 208 height 27
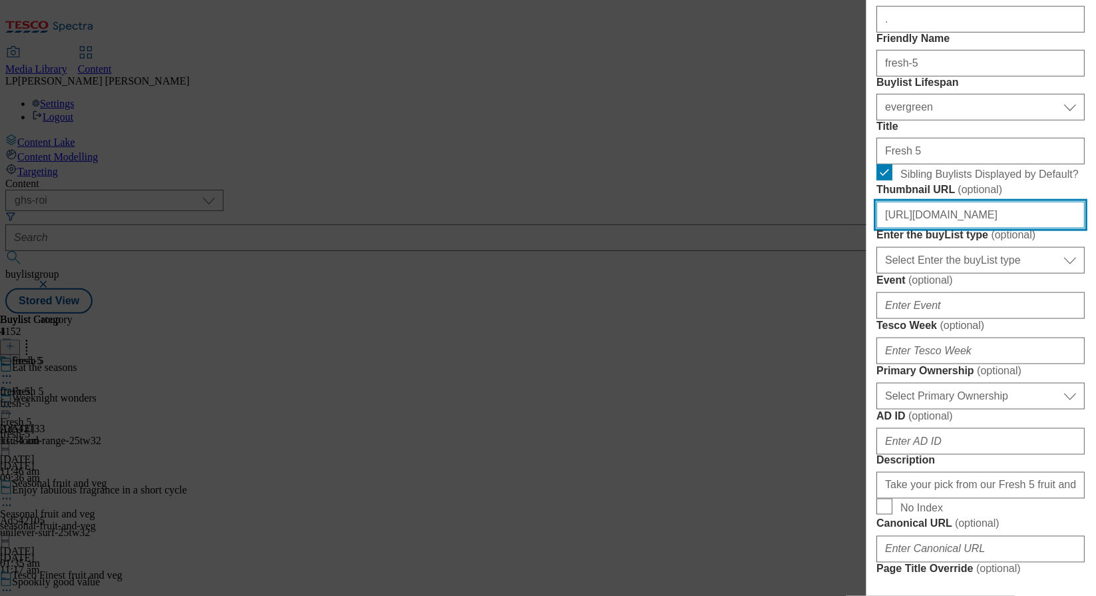
click at [1000, 228] on input "https://digitalcontent.api.tesco.com/v2/media/ghs-roi/286d49fb-7c58-4185-92b4-e…" at bounding box center [981, 215] width 208 height 27
click at [1032, 242] on label "Enter the buyList type ( optional )" at bounding box center [981, 234] width 208 height 13
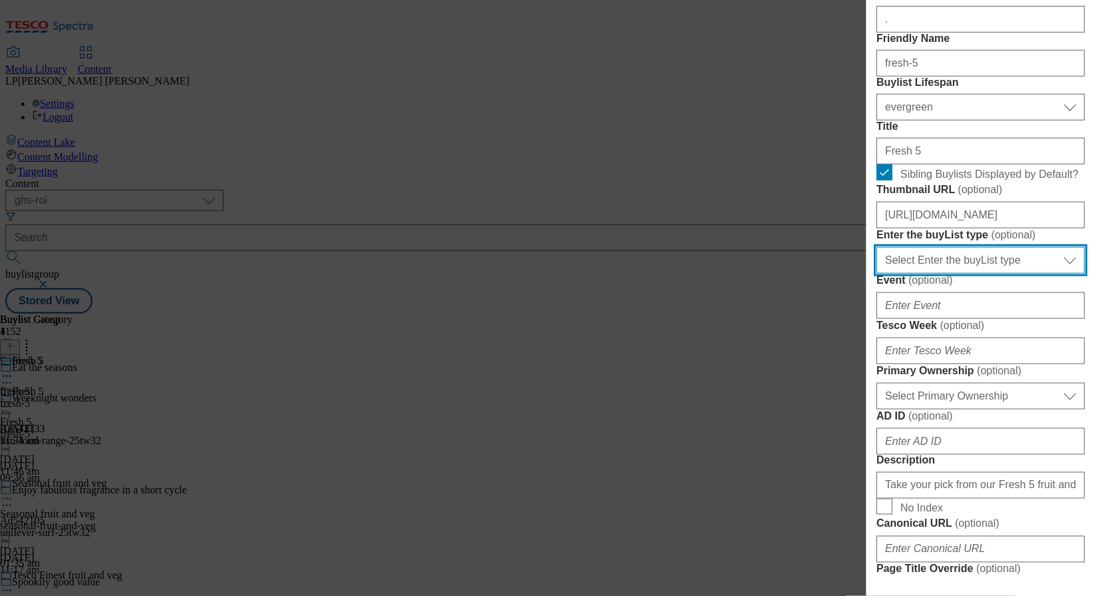
click at [1032, 274] on select "Select Enter the buyList type event supplier funded long term >4 weeks supplier…" at bounding box center [981, 260] width 208 height 27
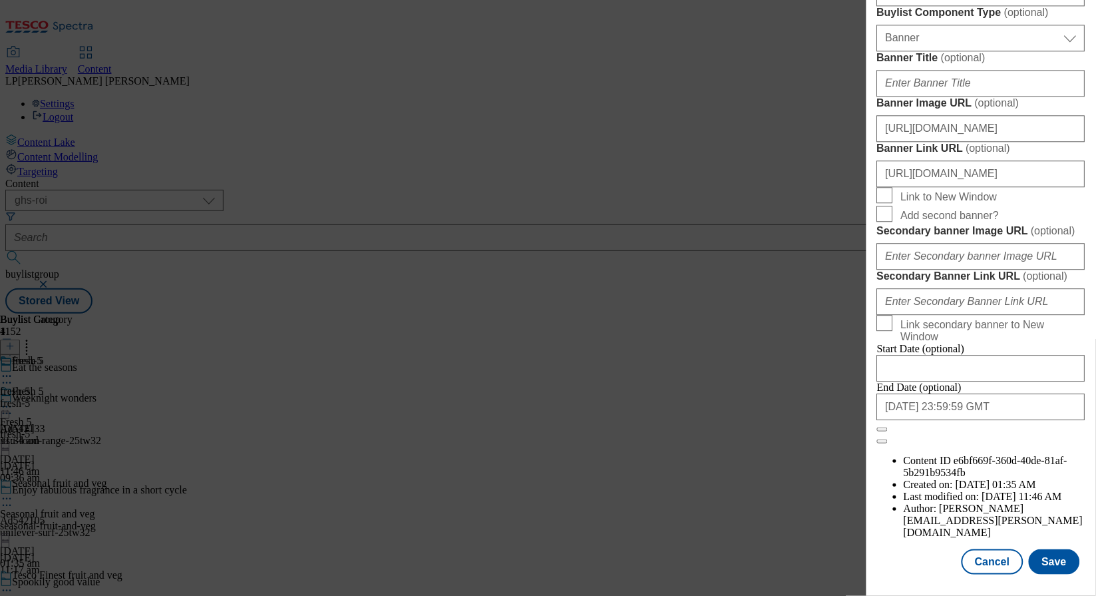
scroll to position [1327, 0]
click at [1056, 562] on button "Save" at bounding box center [1054, 561] width 51 height 25
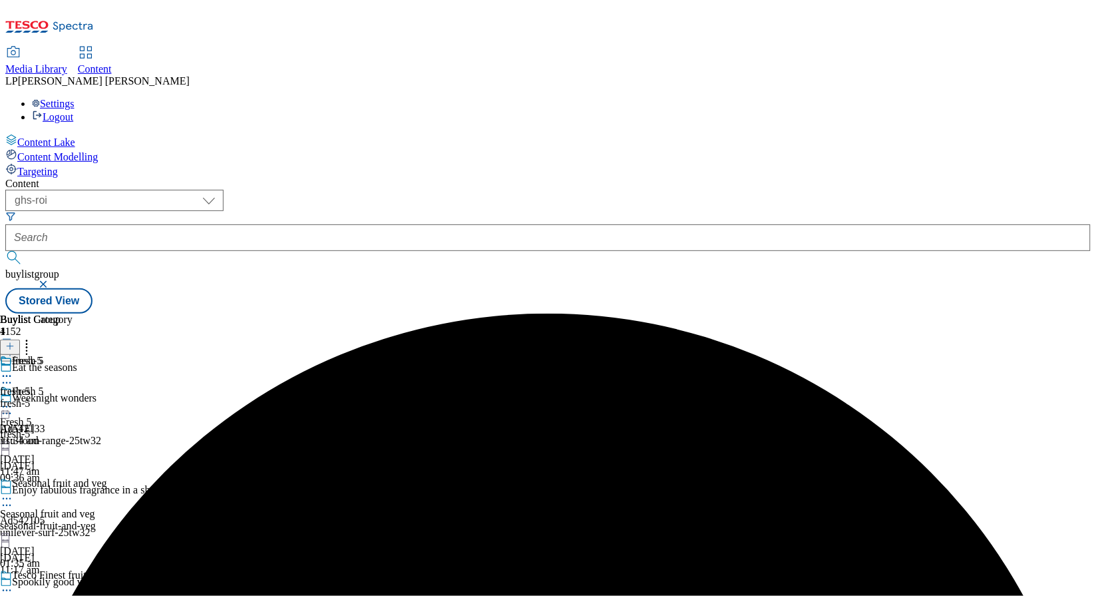
click at [13, 400] on icon at bounding box center [6, 406] width 13 height 13
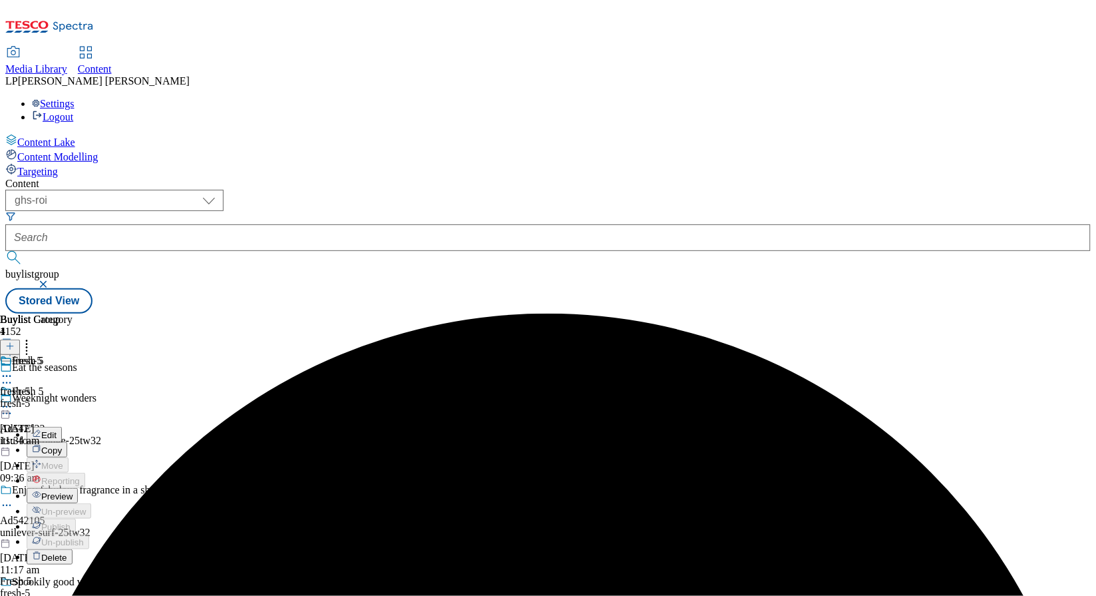
click at [73, 491] on span "Preview" at bounding box center [56, 496] width 31 height 10
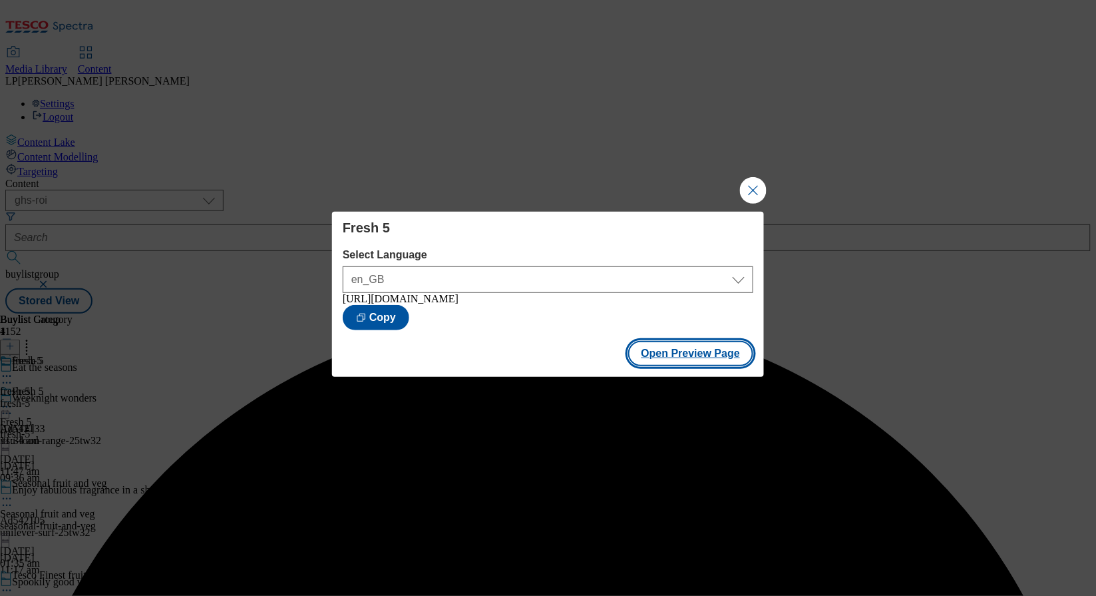
click at [672, 357] on button "Open Preview Page" at bounding box center [691, 353] width 126 height 25
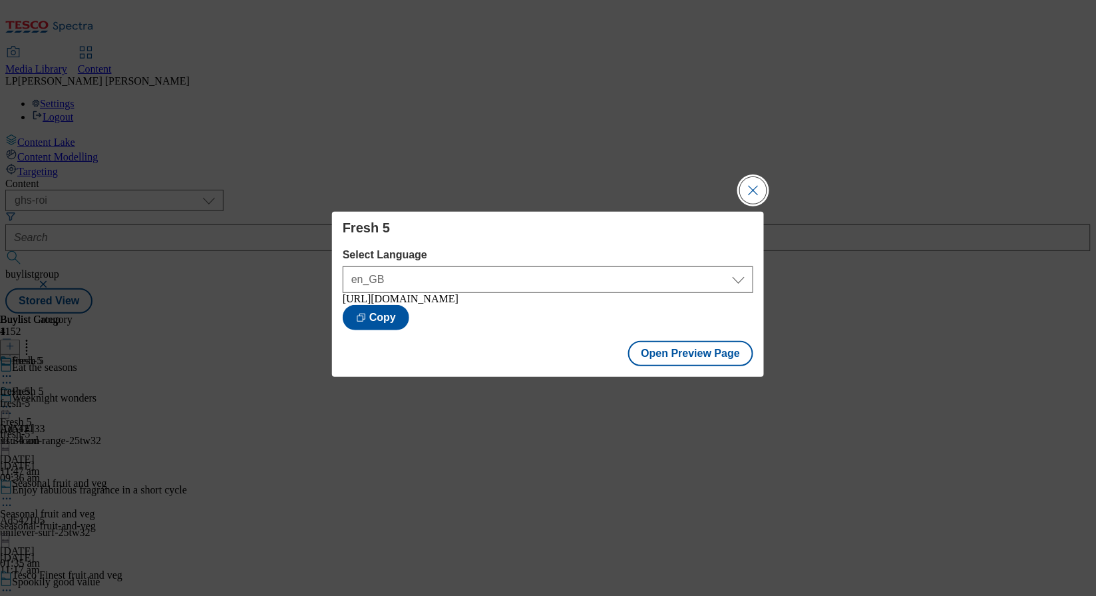
click at [755, 184] on button "Close Modal" at bounding box center [753, 190] width 27 height 27
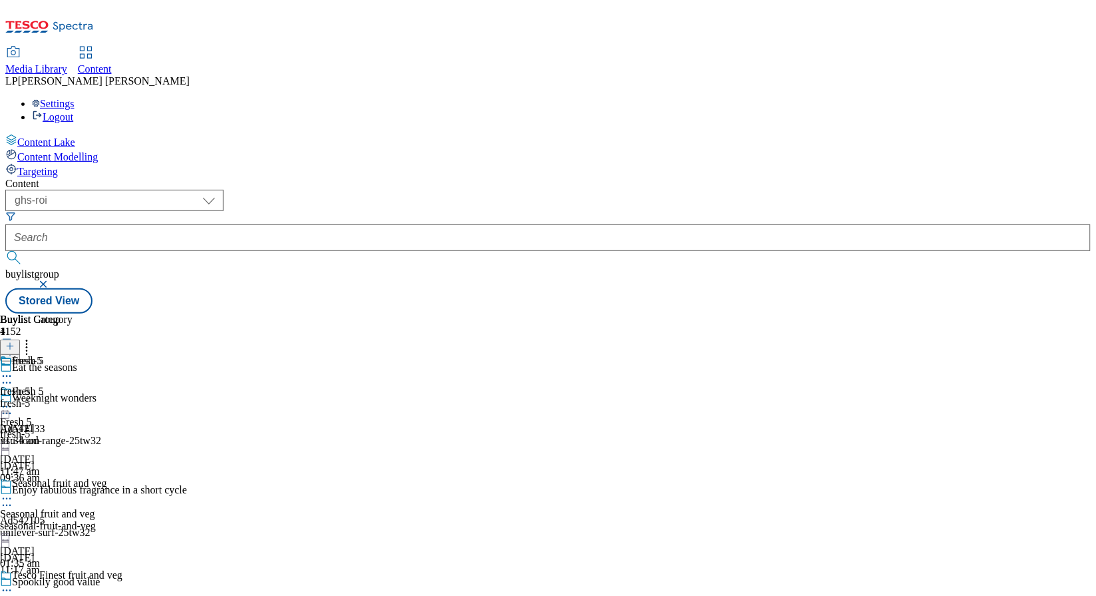
click at [13, 400] on icon at bounding box center [6, 406] width 13 height 13
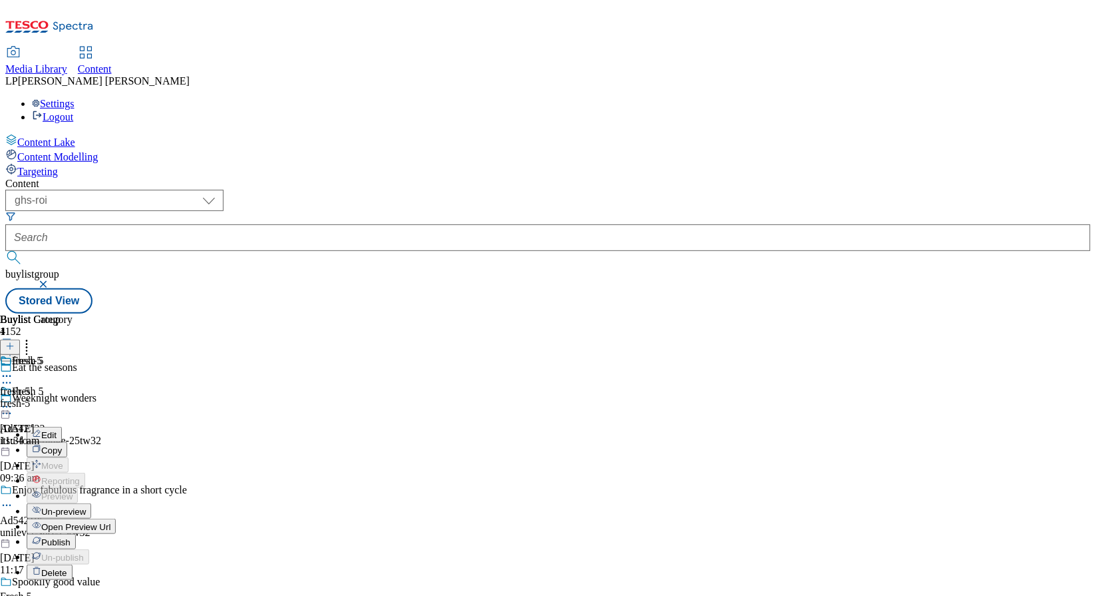
click at [62, 427] on button "Edit" at bounding box center [44, 434] width 35 height 15
select select "evergreen"
select select "Banner"
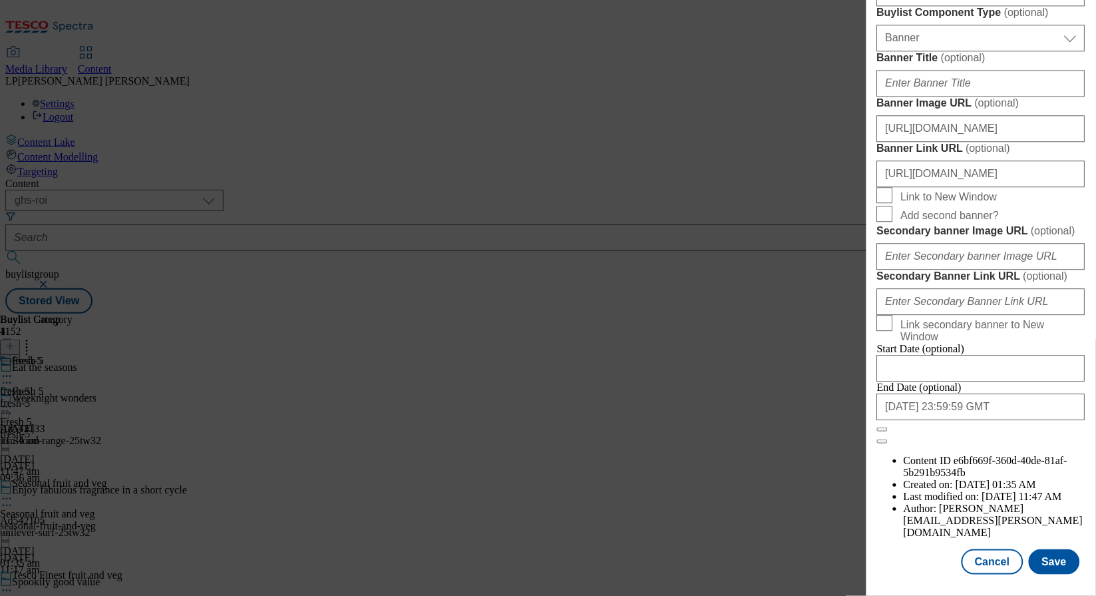
scroll to position [1238, 0]
click at [923, 187] on input "https://www.tesco.ie/groceries/zone/seasons-best" at bounding box center [981, 173] width 208 height 27
click at [938, 142] on input "https://digitalcontent.api.tesco.com/v2/media/ghs-roi/286d49fb-7c58-4185-92b4-e…" at bounding box center [981, 128] width 208 height 27
drag, startPoint x: 948, startPoint y: 166, endPoint x: 1113, endPoint y: 168, distance: 164.4
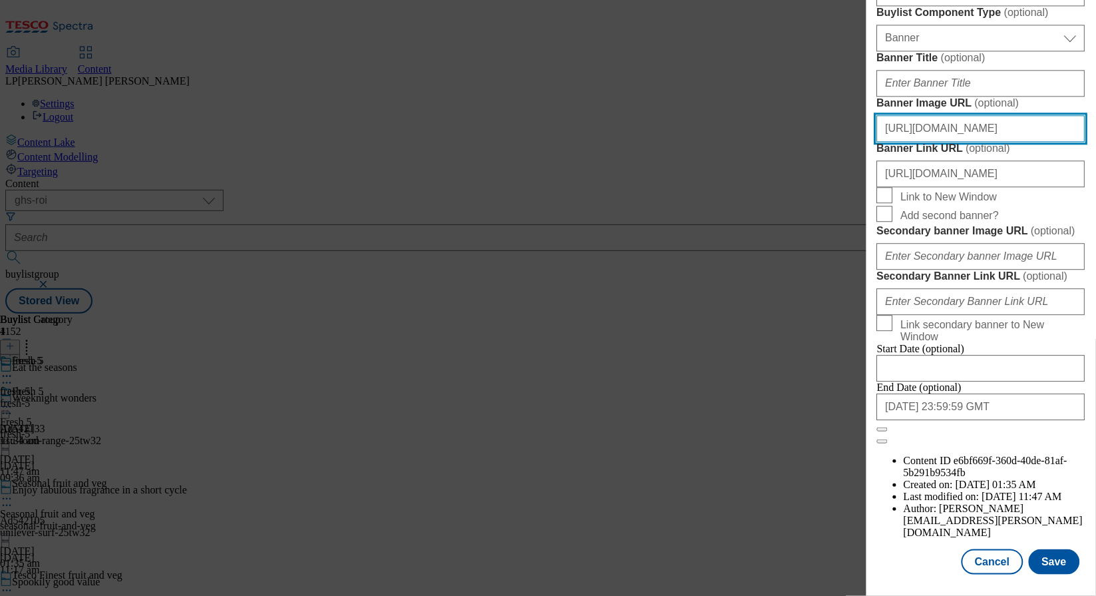
click at [1096, 168] on html "Icons icon_account icon_add icon_backward_link icon_basket icon_benefits icon_c…" at bounding box center [548, 159] width 1096 height 319
click at [1016, 142] on input "https://digitalcontent.api.tesco.com/v2/media/ghs-roi/286d49fb-7c58-4185-92b4-e…" at bounding box center [981, 128] width 208 height 27
paste input "996c1528-1ffa-46c3-adc2-5714abc56bdb/2138-GHS-SeasonasBest-Buylsit-1390x392-Hero"
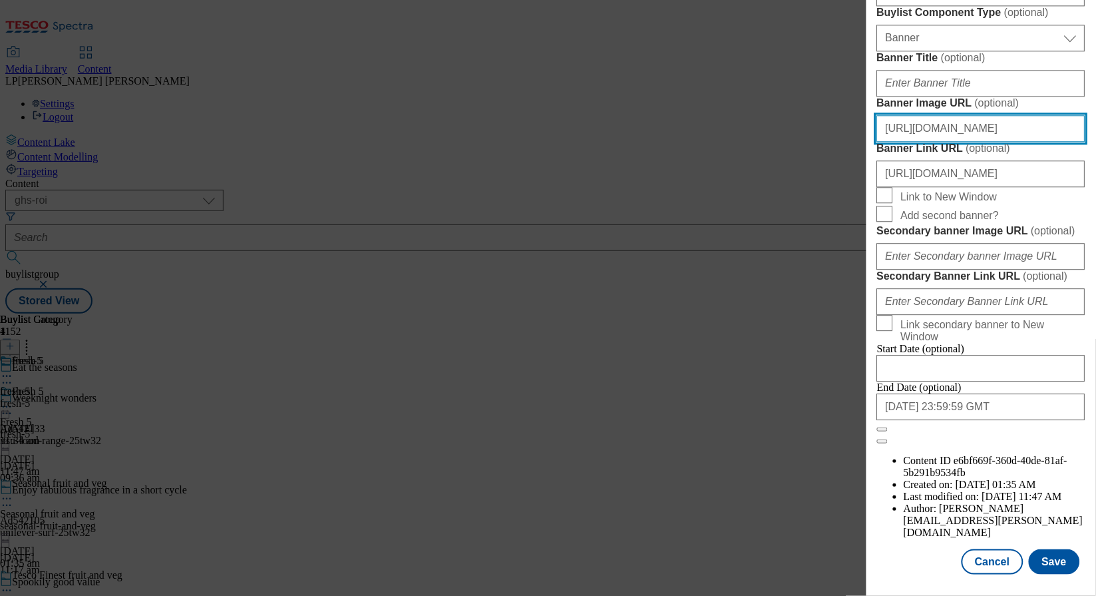
scroll to position [1327, 0]
type input "https://digitalcontent.api.tesco.com/v2/media/ghs-roi/996c1528-1ffa-46c3-adc2-5…"
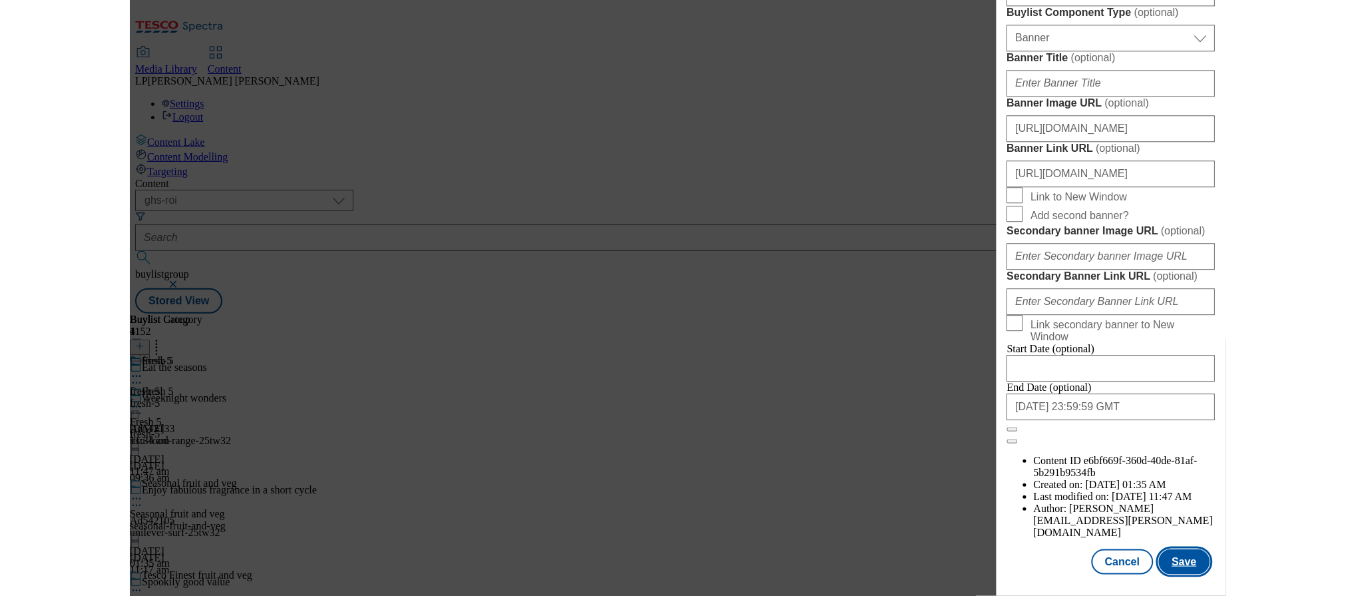
scroll to position [0, 0]
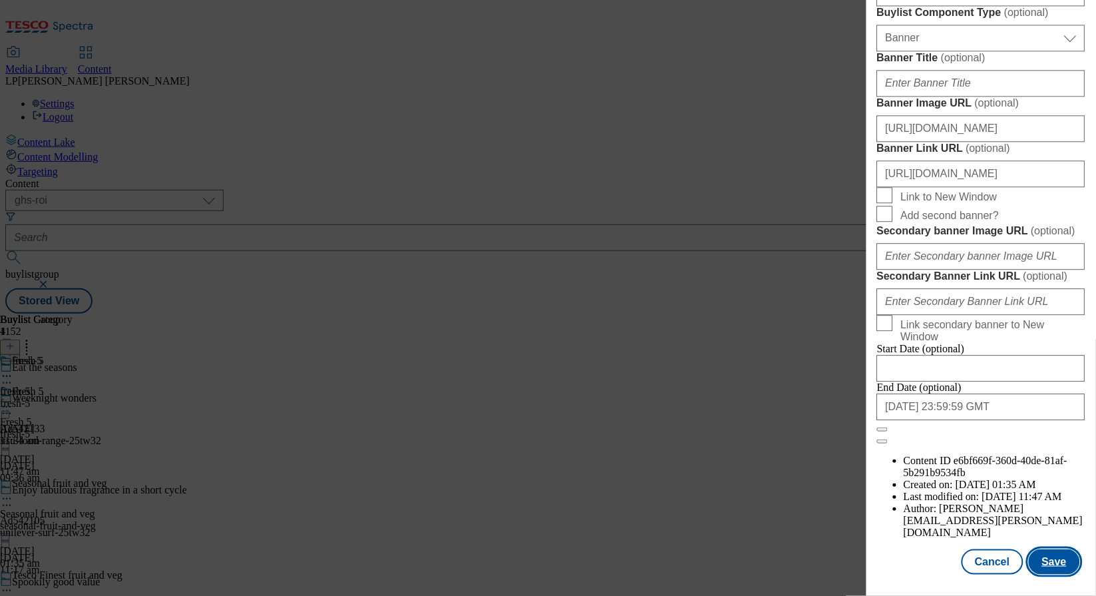
click at [1055, 568] on button "Save" at bounding box center [1054, 561] width 51 height 25
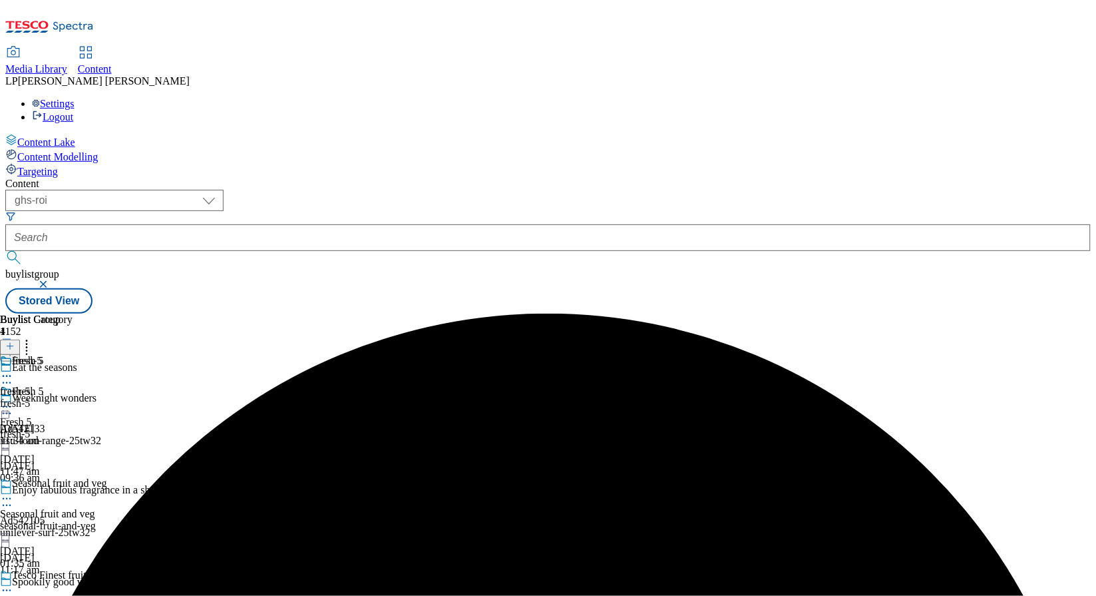
click at [13, 400] on icon at bounding box center [6, 406] width 13 height 13
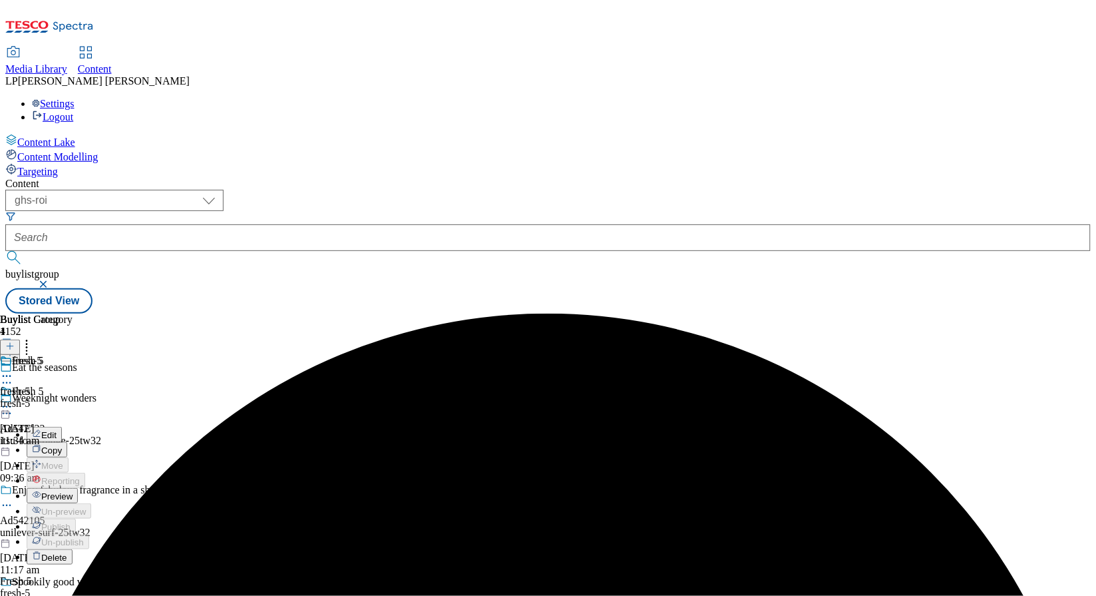
click at [73, 491] on span "Preview" at bounding box center [56, 496] width 31 height 10
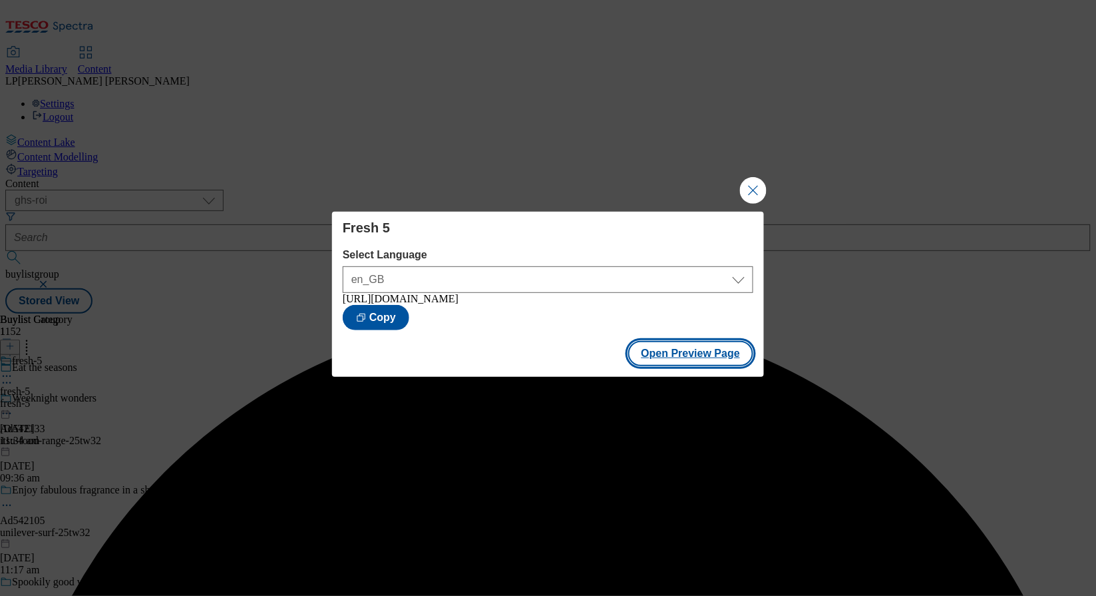
click at [714, 356] on button "Open Preview Page" at bounding box center [691, 353] width 126 height 25
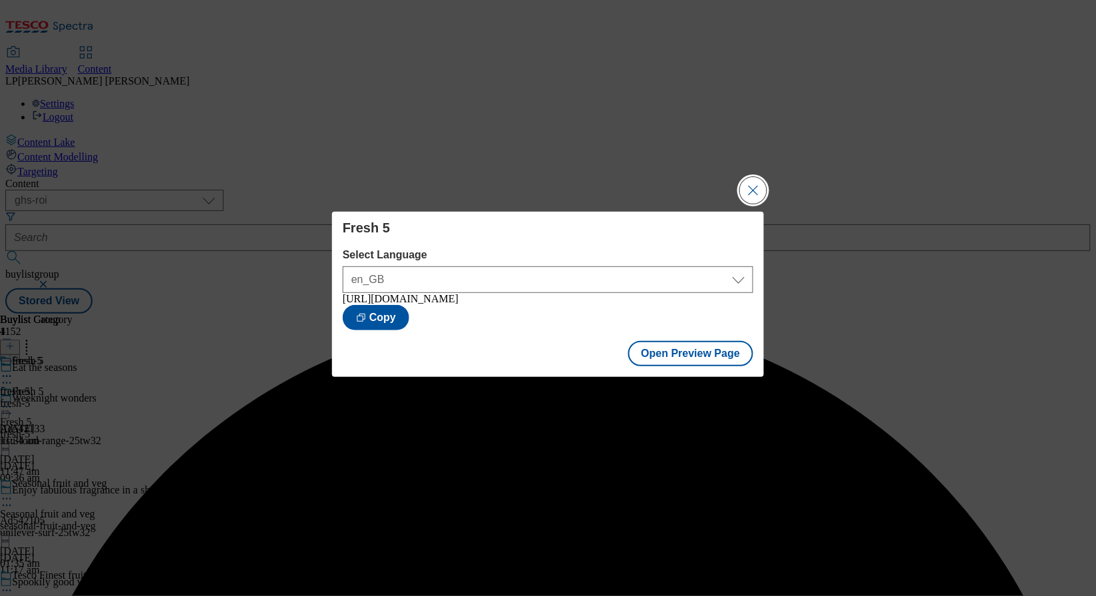
click at [759, 194] on button "Close Modal" at bounding box center [753, 190] width 27 height 27
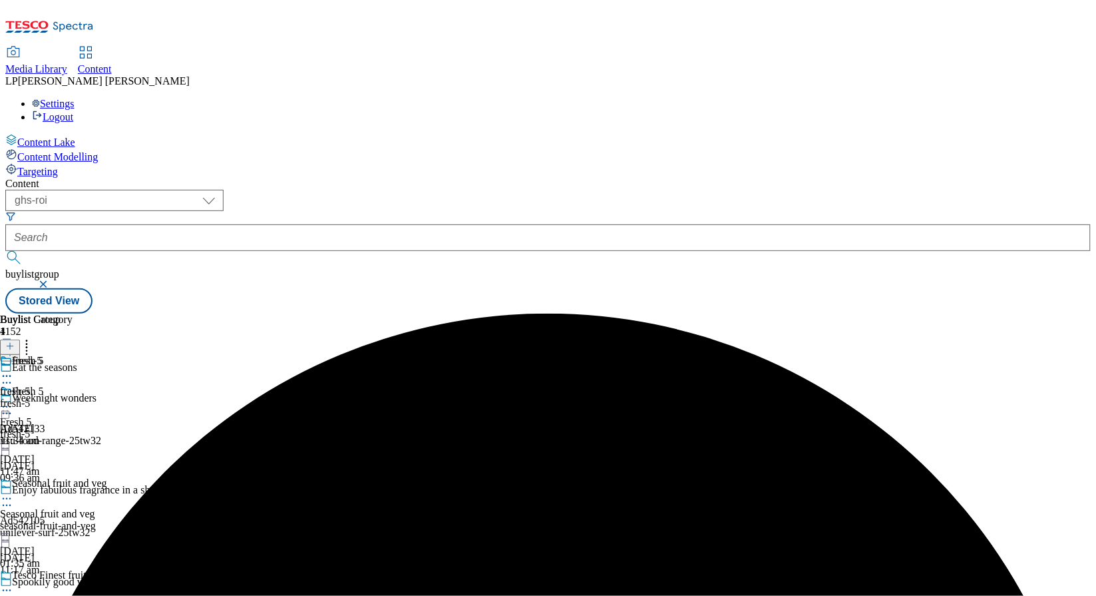
click at [13, 400] on icon at bounding box center [6, 406] width 13 height 13
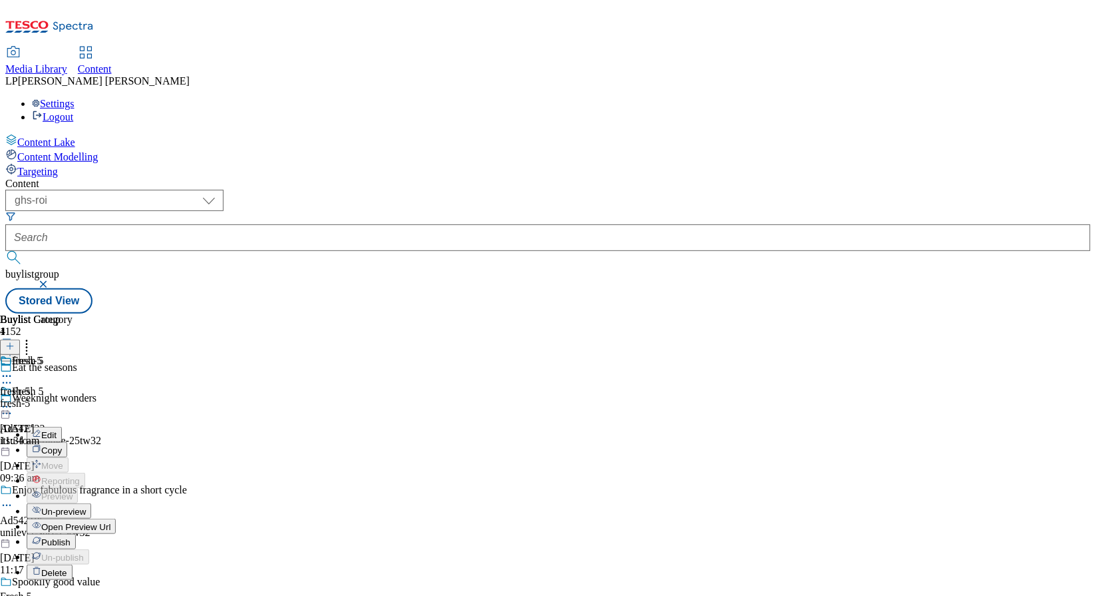
click at [71, 537] on span "Publish" at bounding box center [55, 542] width 29 height 10
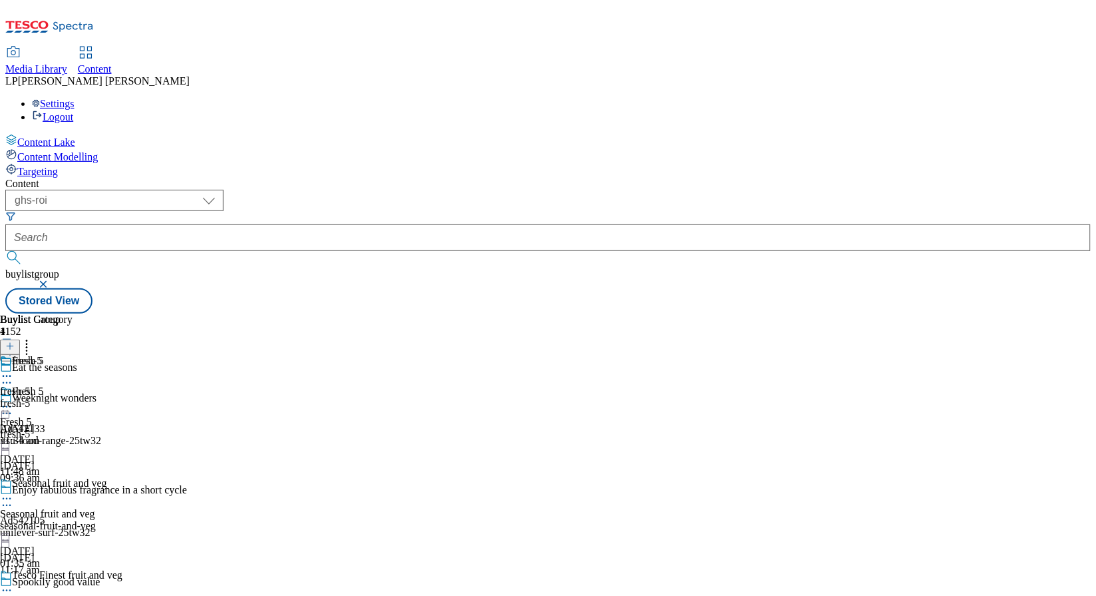
click at [122, 428] on div "fresh-5" at bounding box center [61, 434] width 122 height 12
click at [73, 397] on div "fresh-5" at bounding box center [36, 403] width 73 height 12
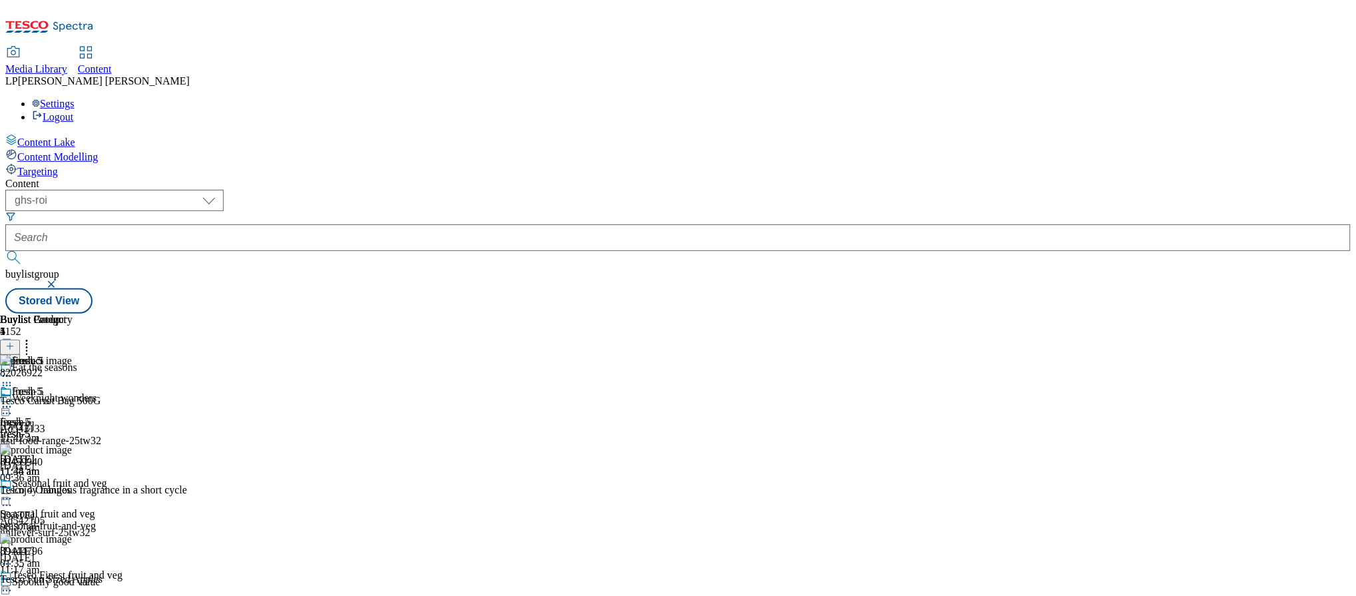
click at [231, 407] on div at bounding box center [115, 407] width 231 height 0
click at [231, 536] on div at bounding box center [115, 536] width 231 height 0
click at [122, 428] on div "fresh-5" at bounding box center [61, 434] width 122 height 12
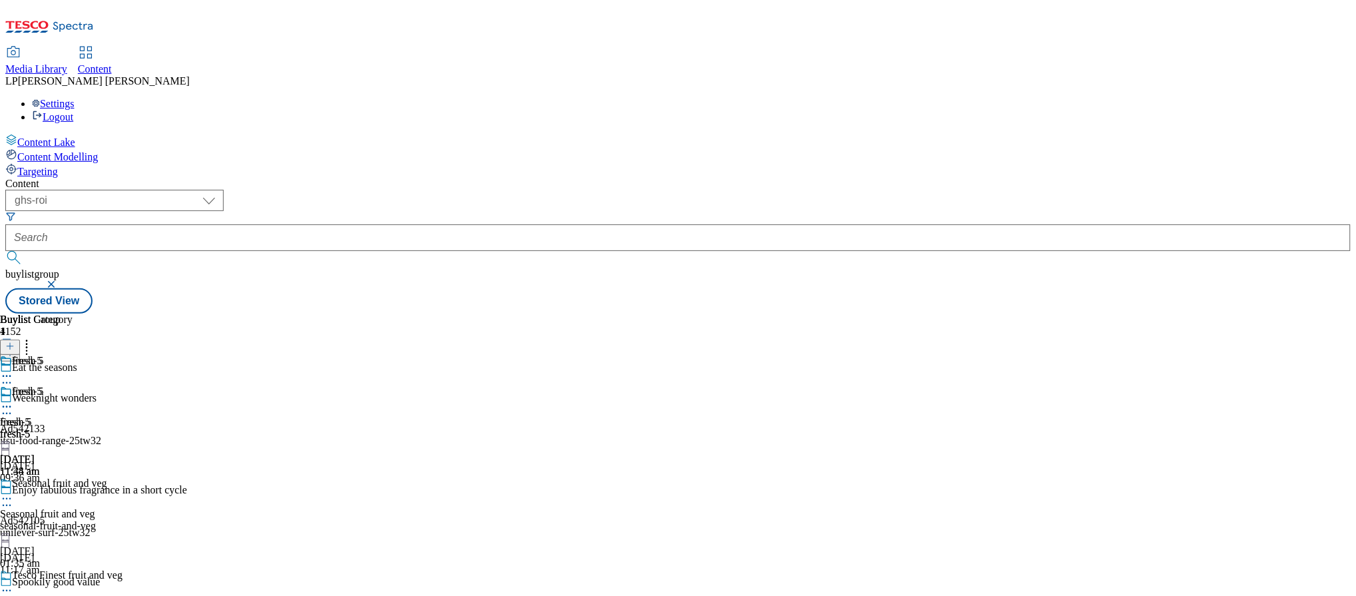
click at [73, 428] on div "fresh-5" at bounding box center [36, 434] width 73 height 12
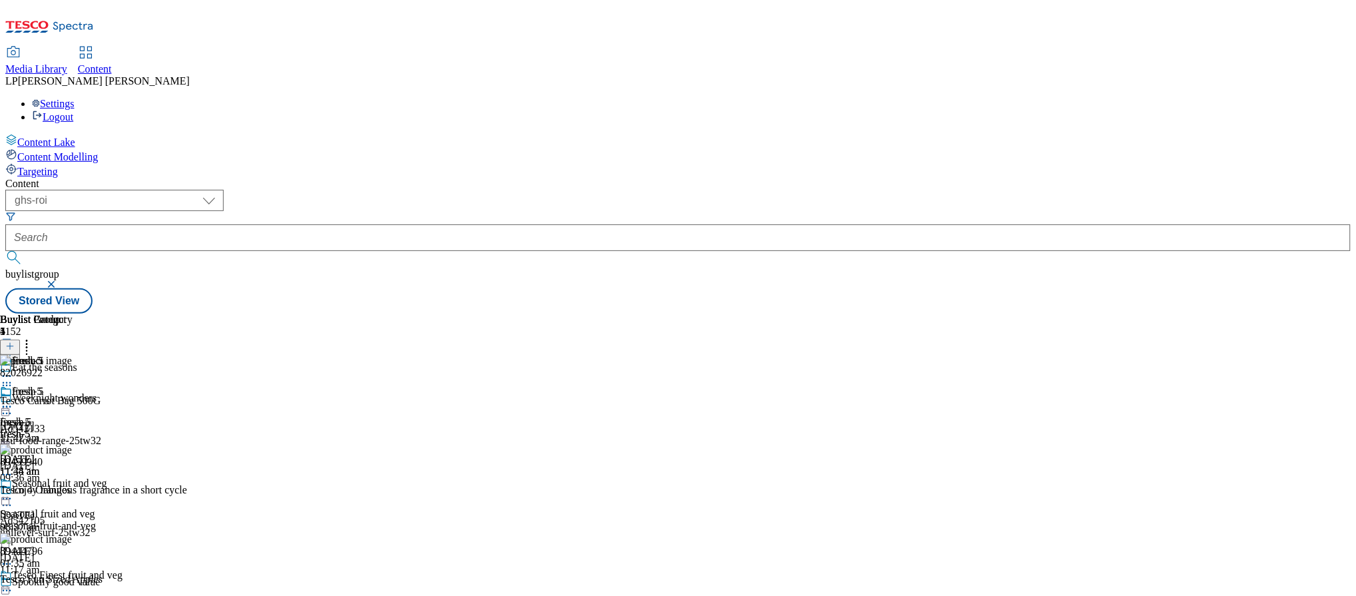
click at [13, 400] on icon at bounding box center [6, 406] width 13 height 13
click at [84, 552] on span "Un-publish" at bounding box center [62, 557] width 43 height 10
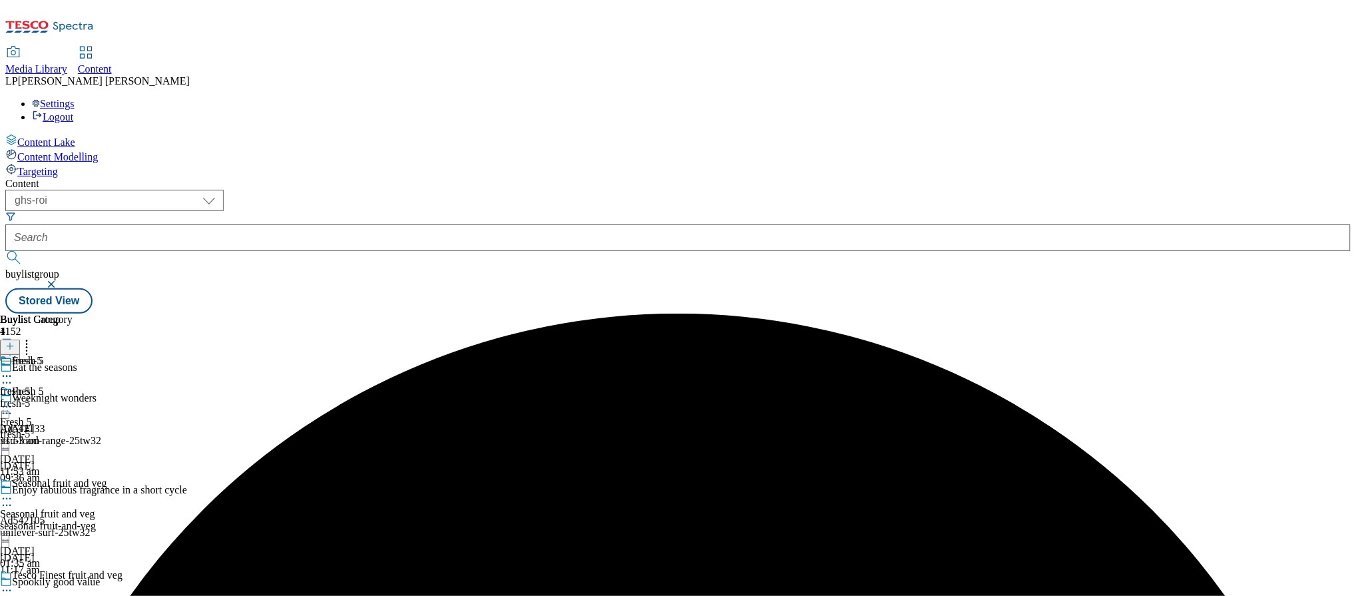
click at [13, 400] on icon at bounding box center [6, 406] width 13 height 13
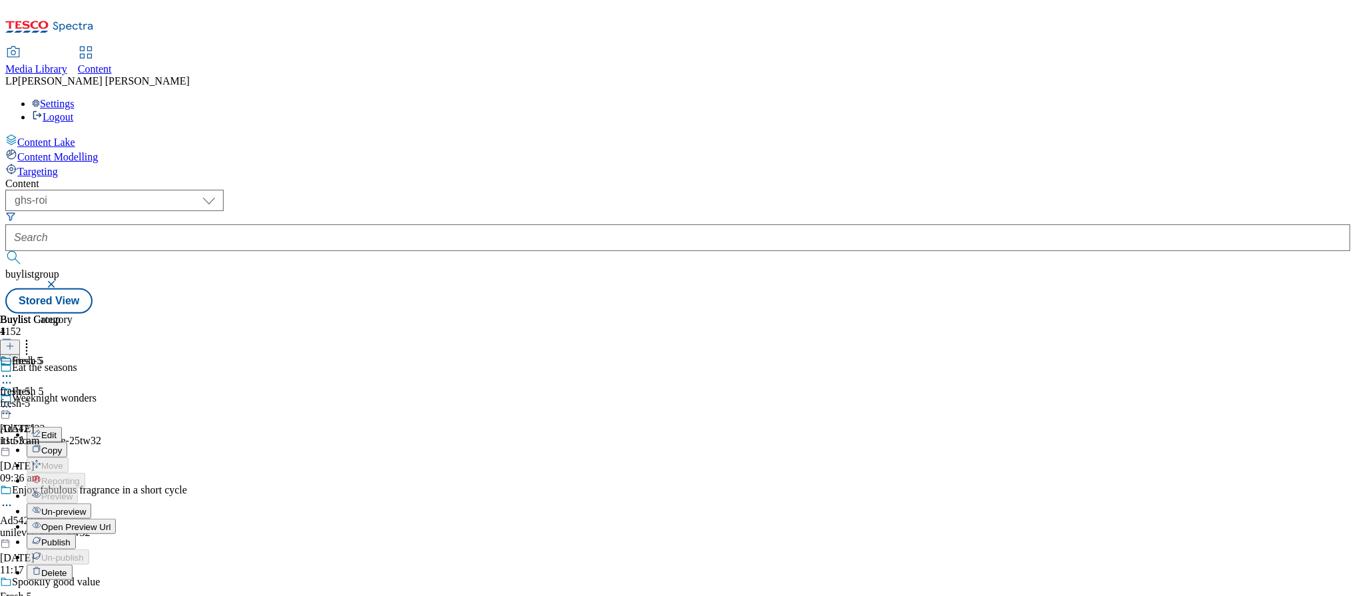
click at [57, 430] on span "Edit" at bounding box center [48, 435] width 15 height 10
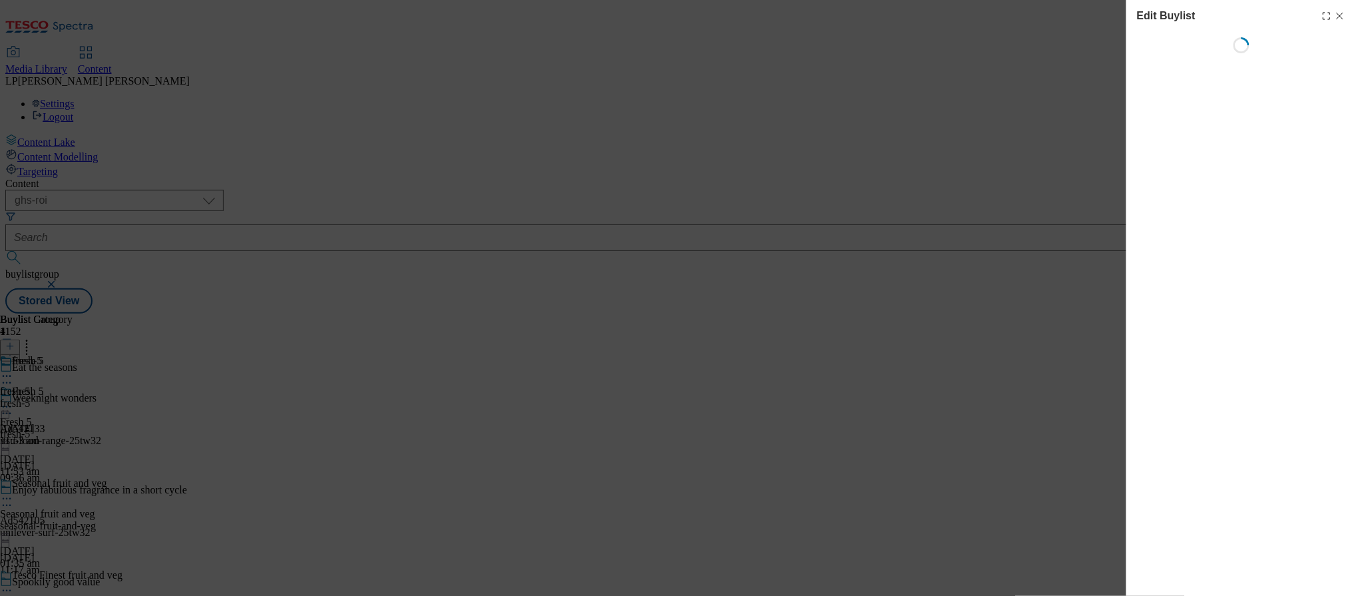
select select "evergreen"
select select "Banner"
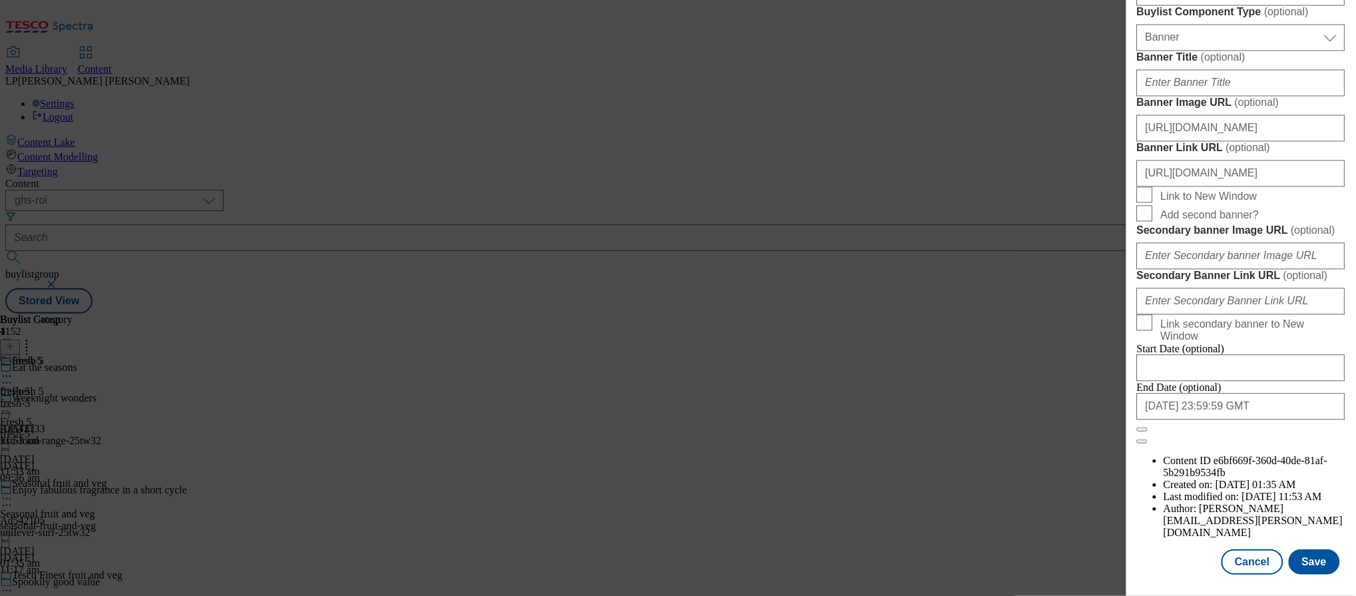
scroll to position [1141, 0]
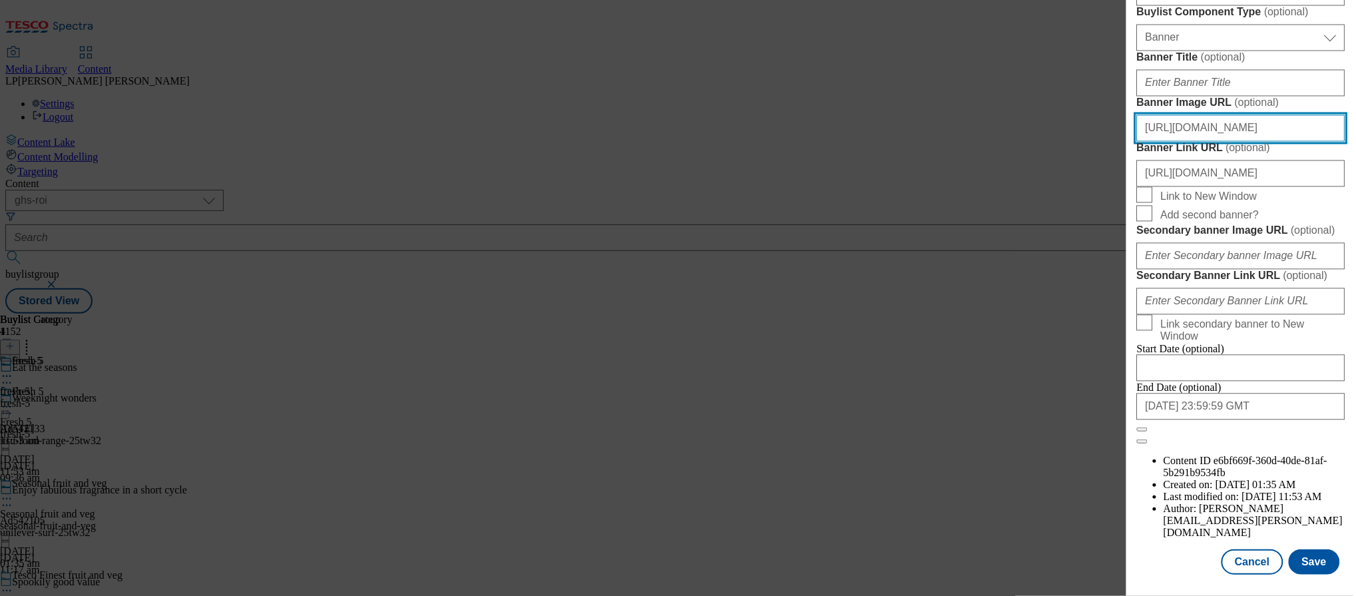
click at [1096, 142] on input "https://digitalcontent.api.tesco.com/v2/media/ghs-roi/996c1528-1ffa-46c3-adc2-5…" at bounding box center [1241, 128] width 208 height 27
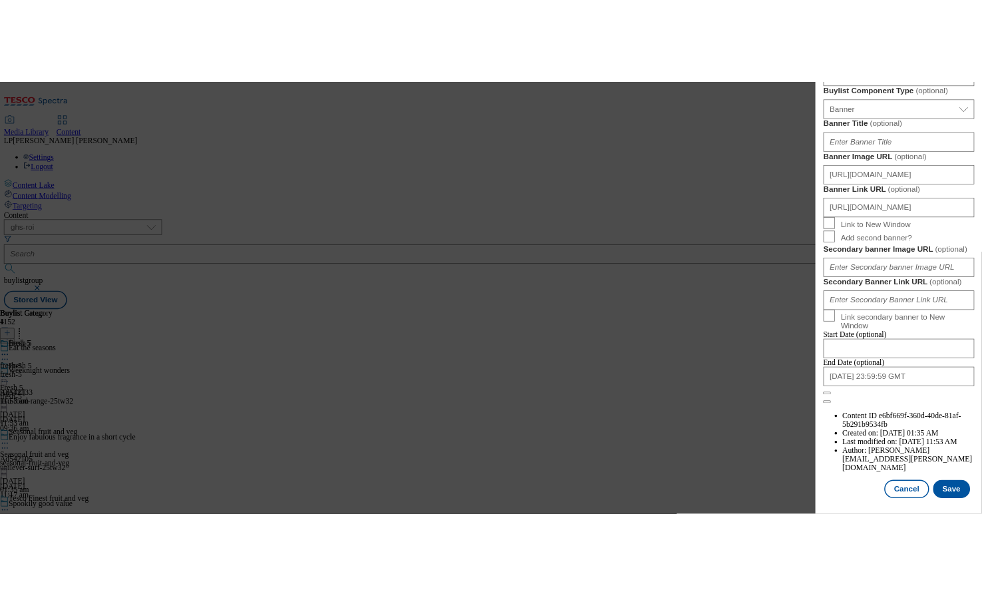
scroll to position [1327, 0]
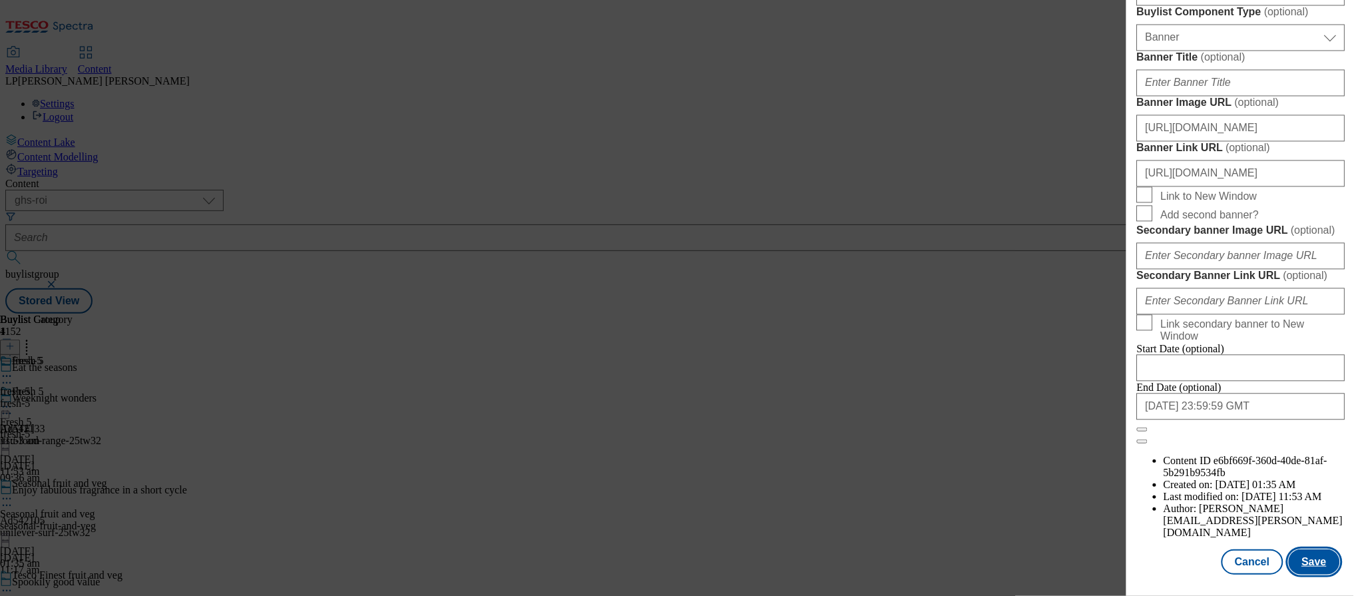
click at [1096, 563] on button "Save" at bounding box center [1313, 561] width 51 height 25
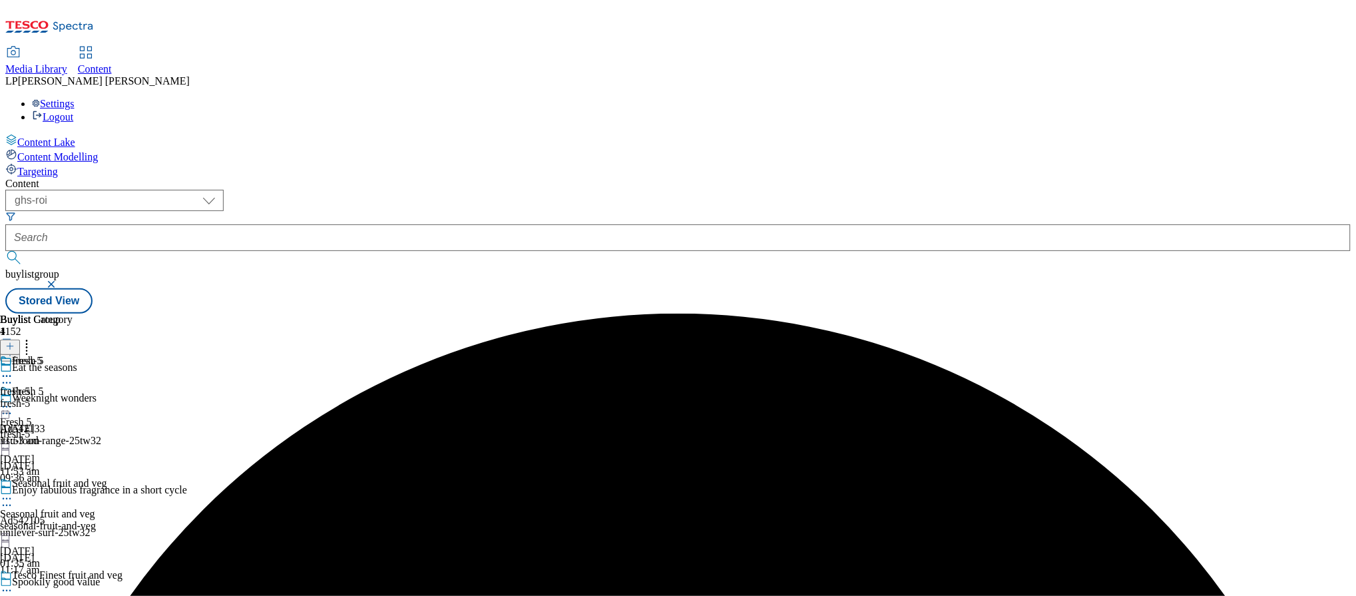
click at [13, 400] on icon at bounding box center [6, 406] width 13 height 13
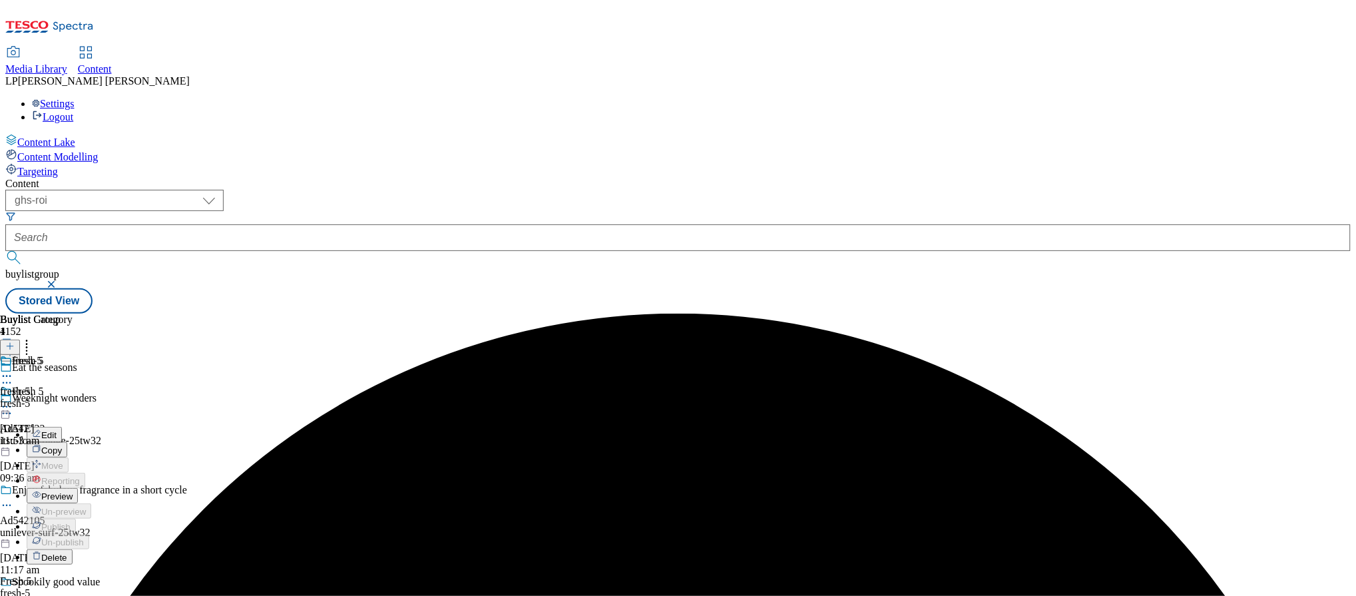
click at [73, 491] on span "Preview" at bounding box center [56, 496] width 31 height 10
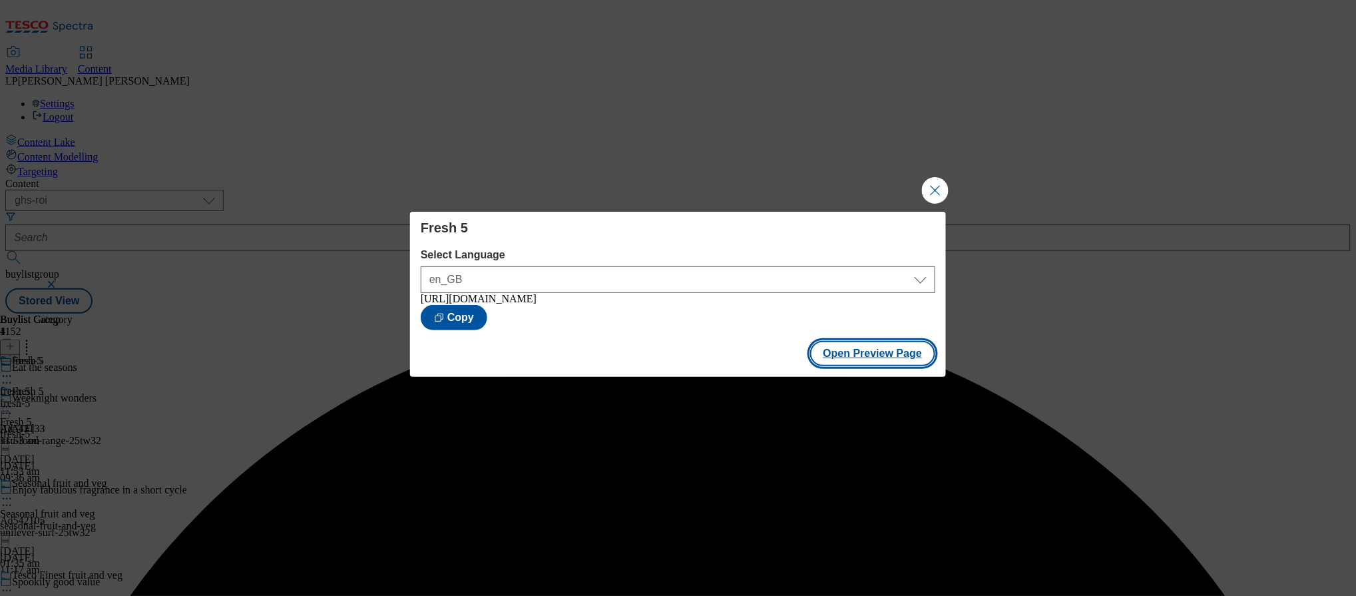
click at [860, 360] on button "Open Preview Page" at bounding box center [873, 353] width 126 height 25
click at [931, 186] on button "Close Modal" at bounding box center [935, 190] width 27 height 27
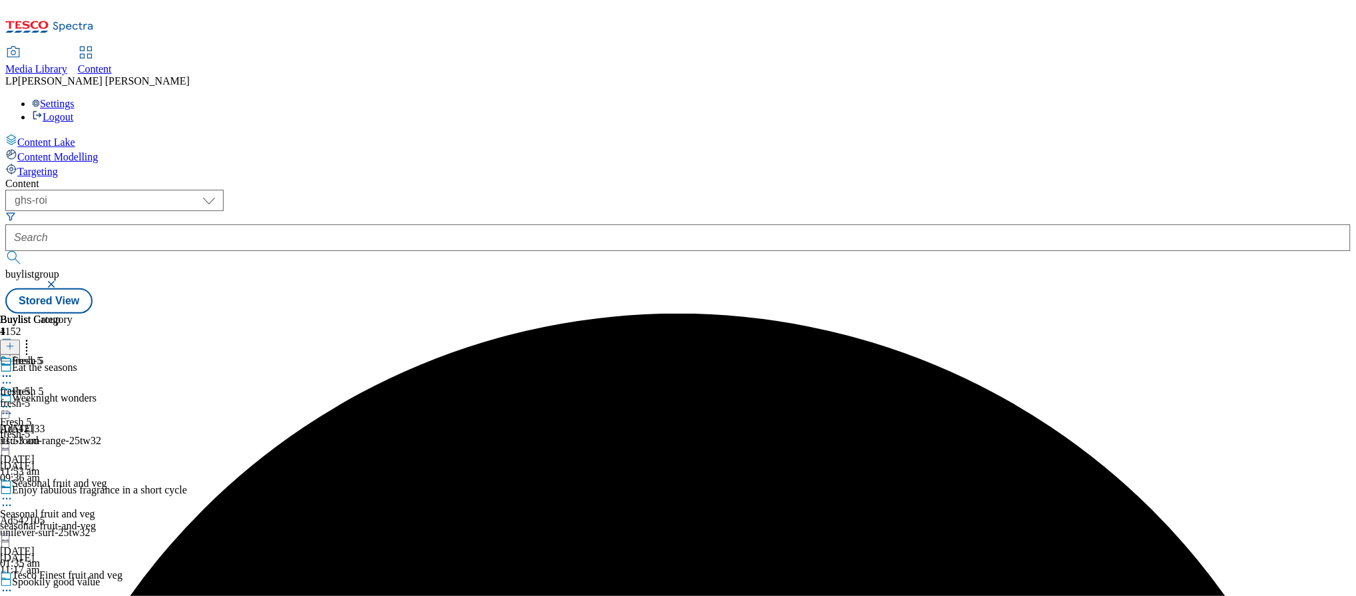
click at [13, 400] on icon at bounding box center [6, 406] width 13 height 13
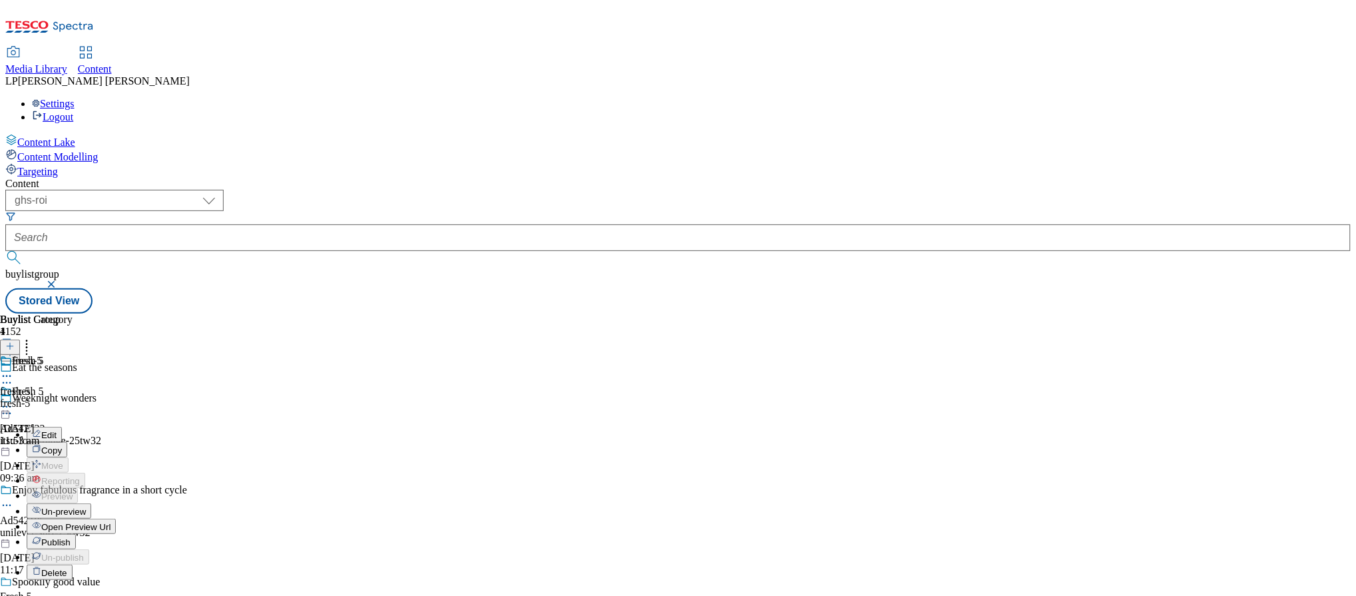
click at [71, 537] on span "Publish" at bounding box center [55, 542] width 29 height 10
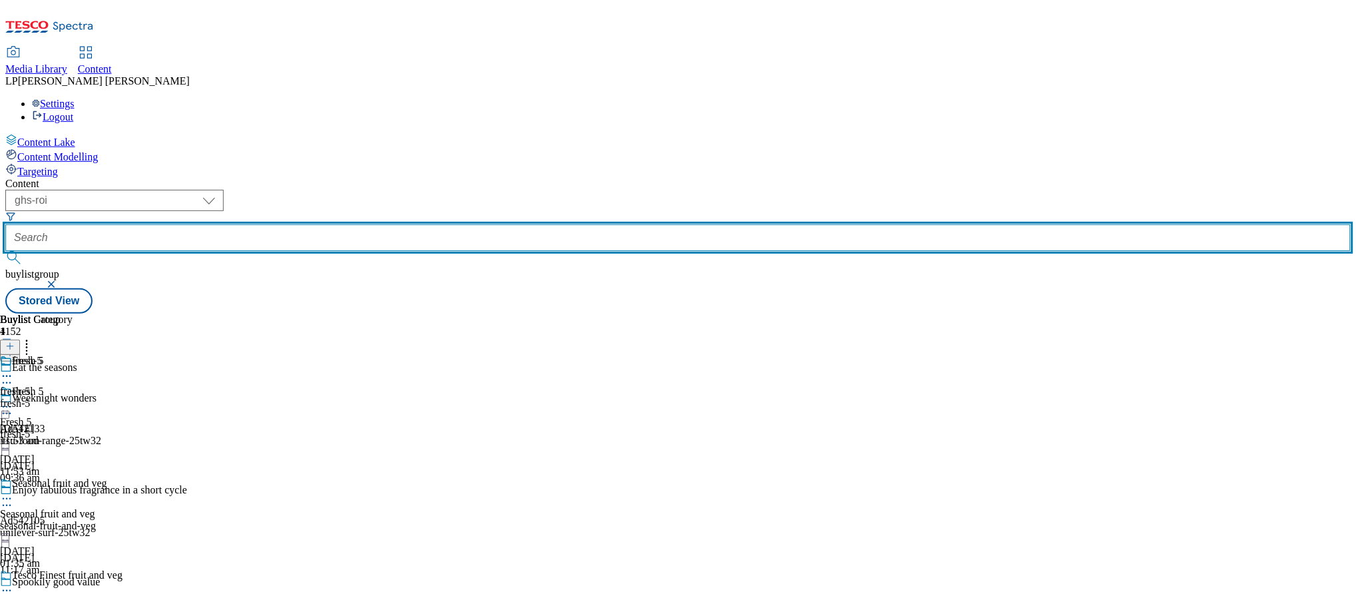
click at [399, 224] on input "text" at bounding box center [677, 237] width 1345 height 27
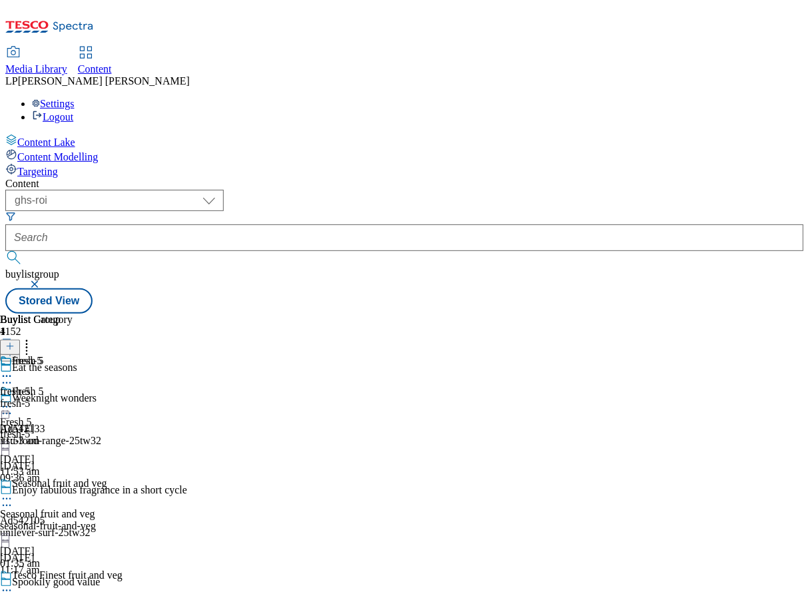
click at [43, 280] on button "button" at bounding box center [35, 284] width 13 height 8
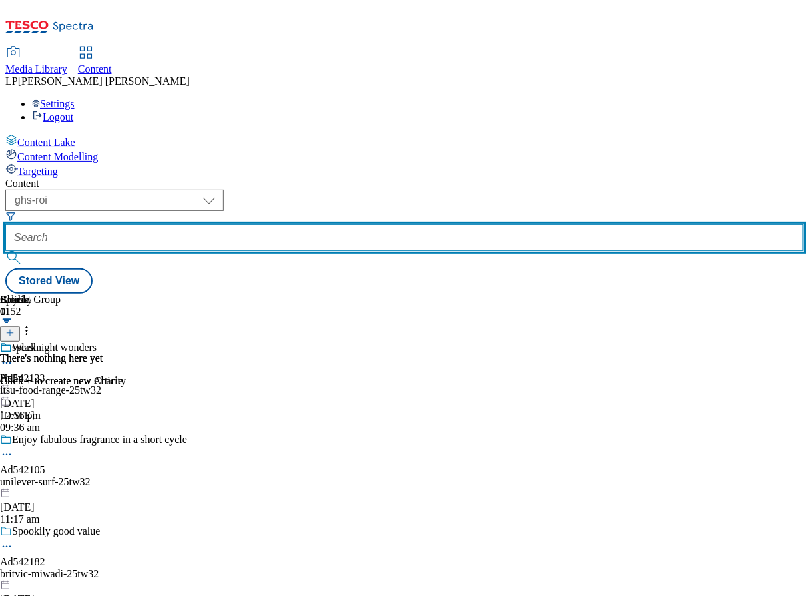
click at [390, 224] on input "text" at bounding box center [404, 237] width 798 height 27
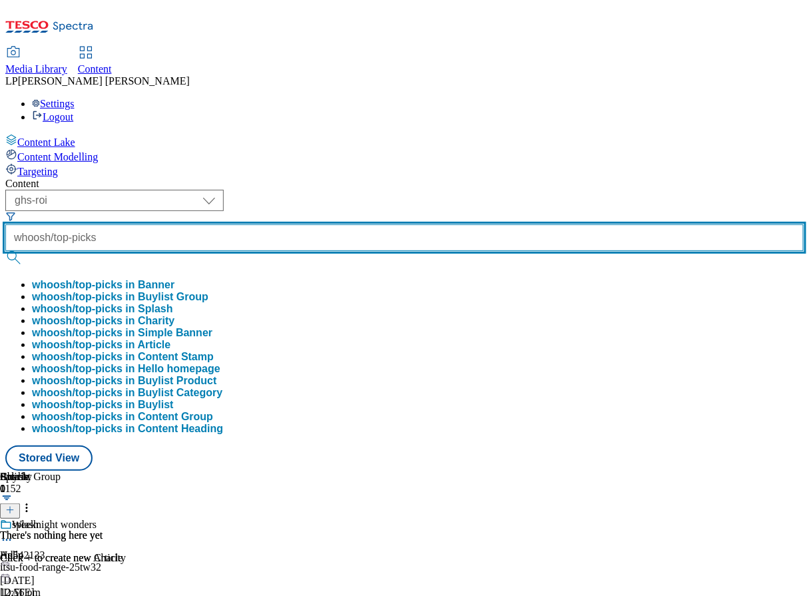
click at [5, 251] on button "submit" at bounding box center [14, 257] width 19 height 13
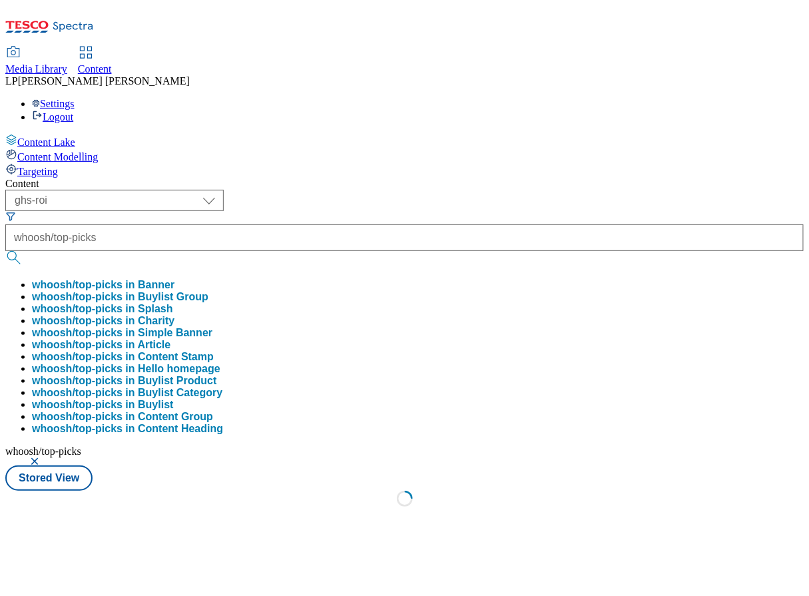
click at [445, 178] on div "Content" at bounding box center [404, 184] width 798 height 12
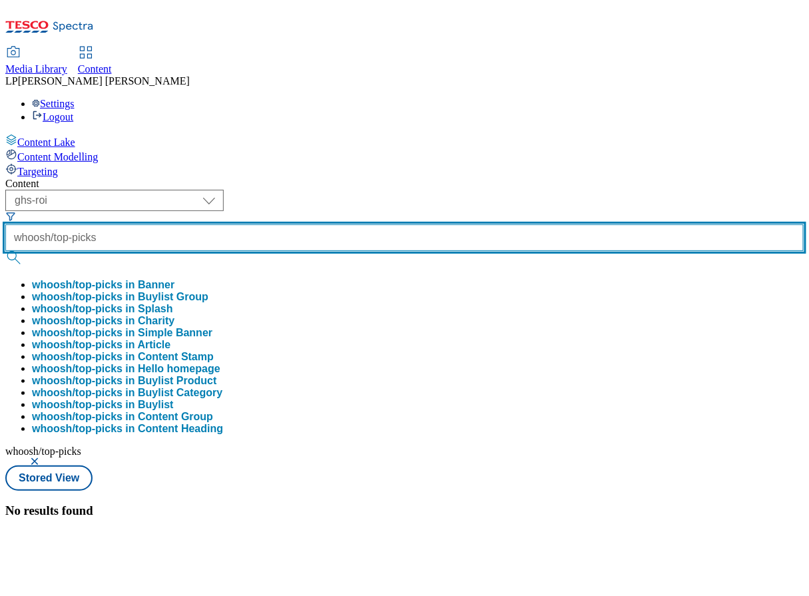
click at [427, 224] on input "whoosh/top-picks" at bounding box center [404, 237] width 798 height 27
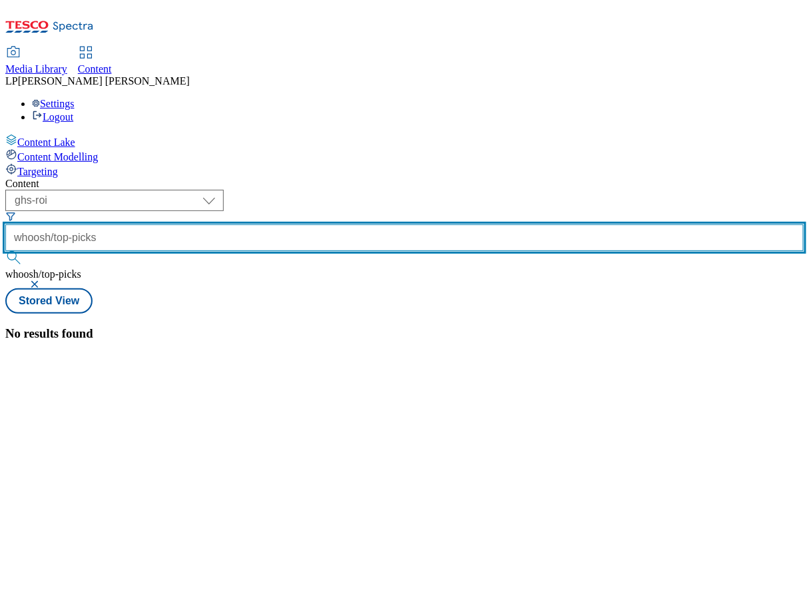
drag, startPoint x: 433, startPoint y: 107, endPoint x: 383, endPoint y: 104, distance: 50.0
click at [383, 224] on input "whoosh/top-picks" at bounding box center [404, 237] width 798 height 27
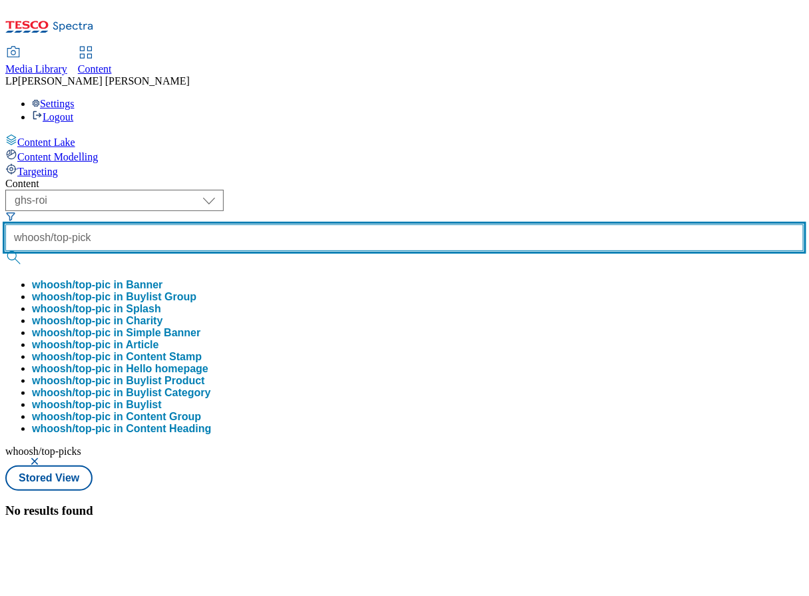
type input "whoosh/top-picks"
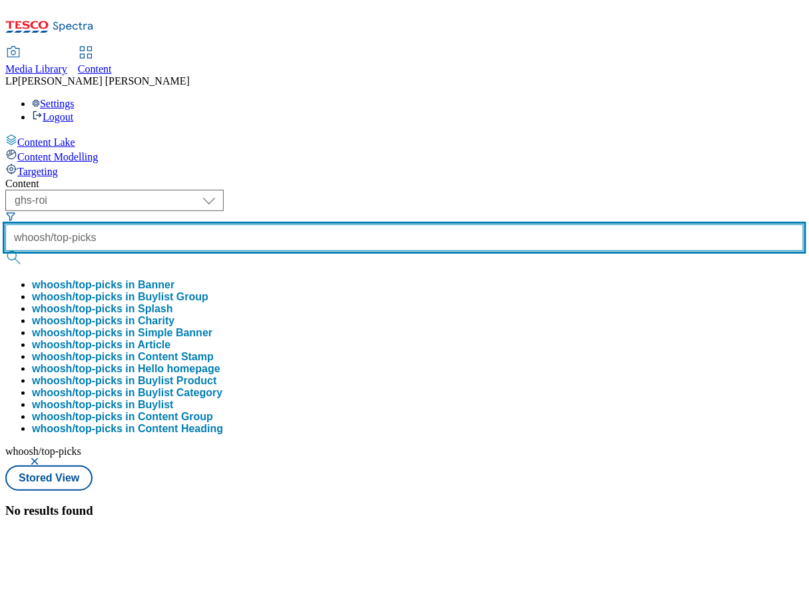
click at [5, 251] on button "submit" at bounding box center [14, 257] width 19 height 13
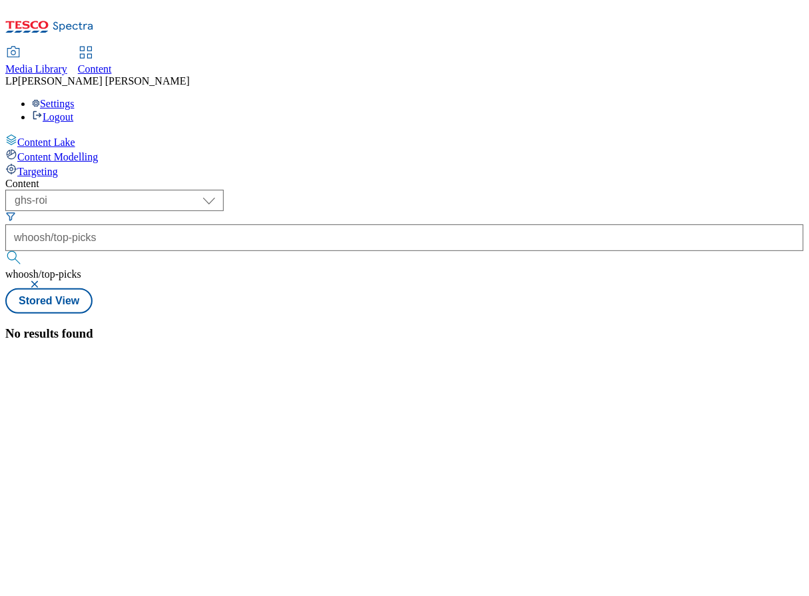
click at [43, 280] on button "button" at bounding box center [35, 284] width 13 height 8
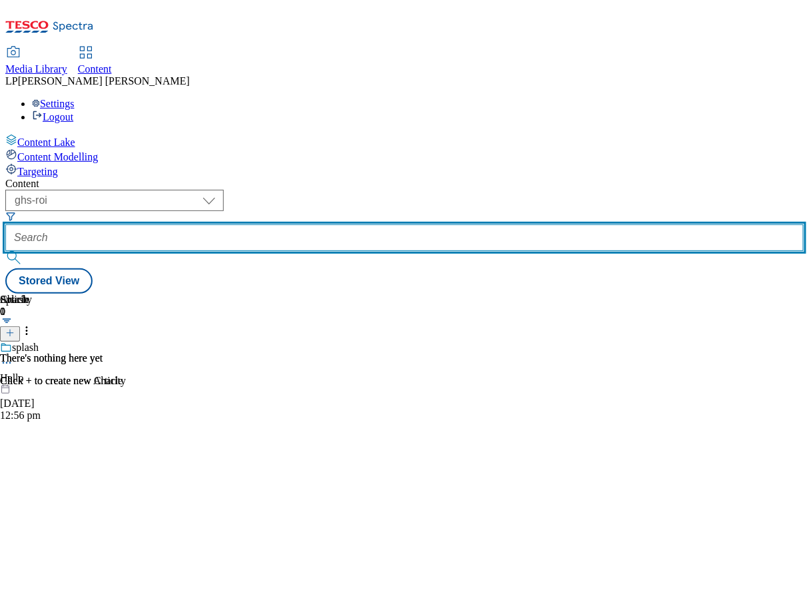
click at [400, 224] on input "text" at bounding box center [404, 237] width 798 height 27
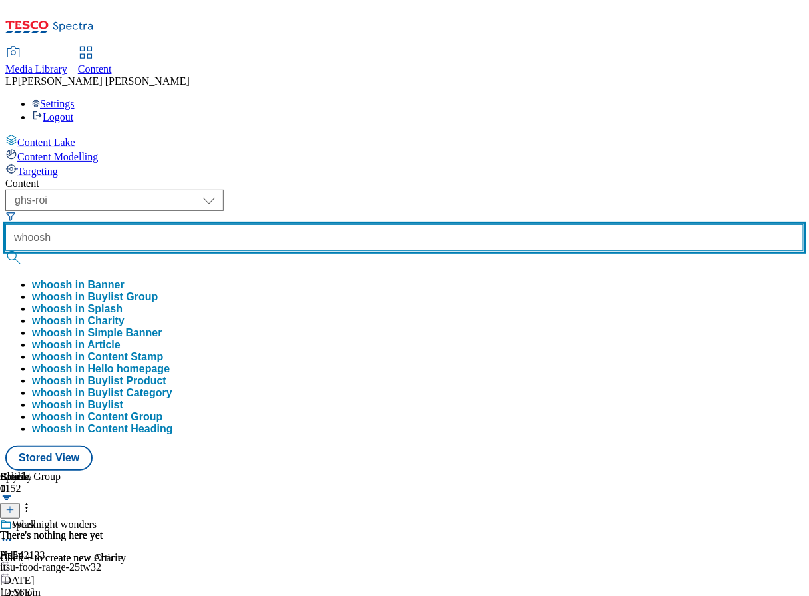
type input "whoosh"
click at [5, 251] on button "submit" at bounding box center [14, 257] width 19 height 13
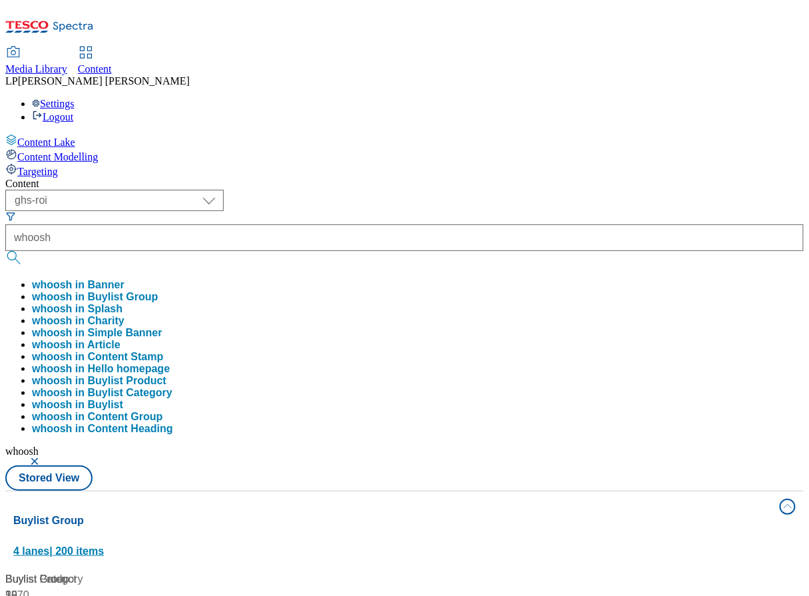
click at [582, 512] on div "Buylist Group 4 lanes | 200 items" at bounding box center [392, 535] width 758 height 46
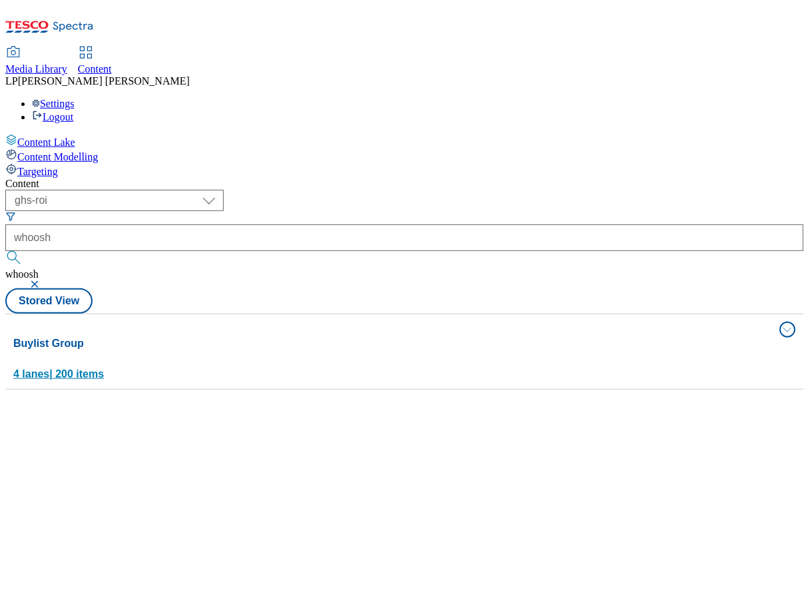
click at [771, 314] on button "Buylist Group 4 lanes | 200 items" at bounding box center [404, 351] width 798 height 75
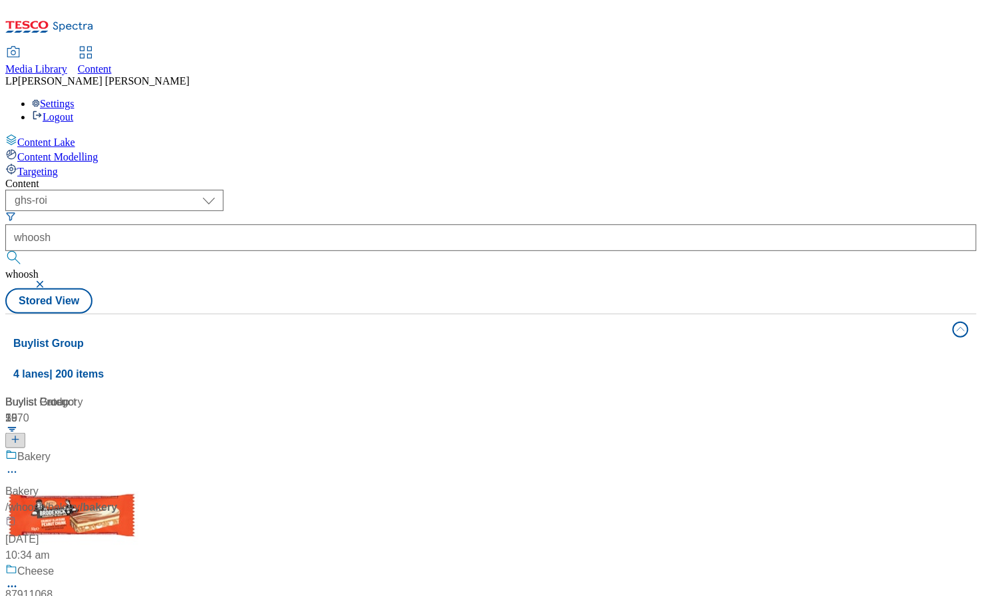
click at [172, 499] on div "/ whoosh" at bounding box center [88, 507] width 166 height 16
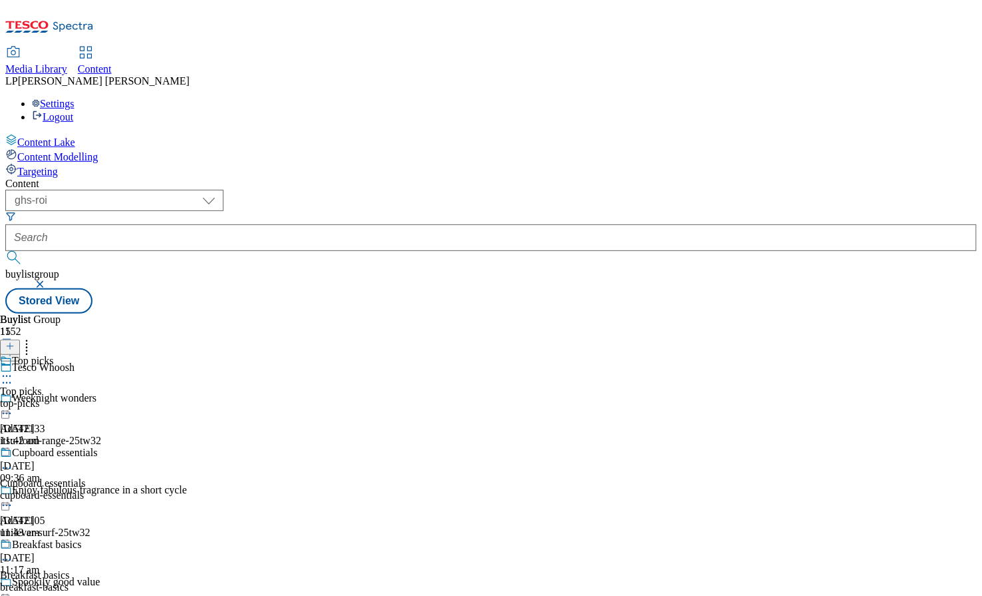
click at [11, 375] on circle at bounding box center [10, 376] width 2 height 2
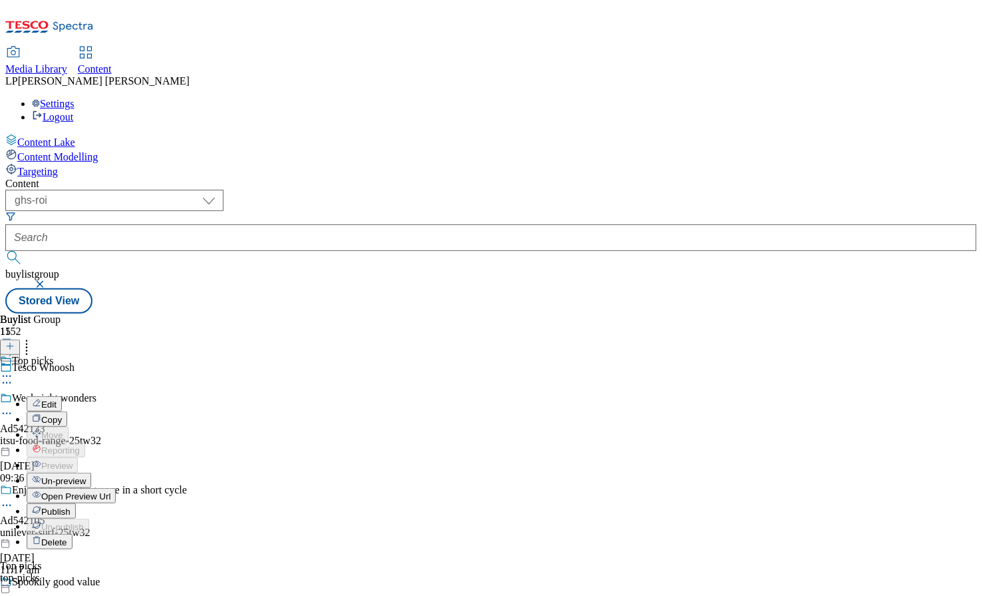
click at [57, 399] on span "Edit" at bounding box center [48, 404] width 15 height 10
select select "evergreen"
select select "Banner"
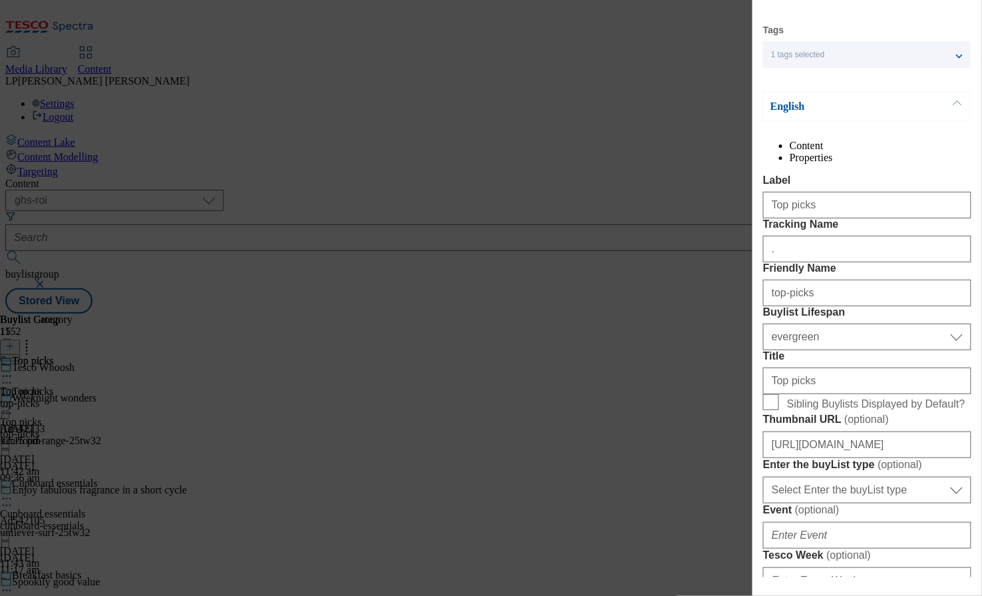
scroll to position [29, 0]
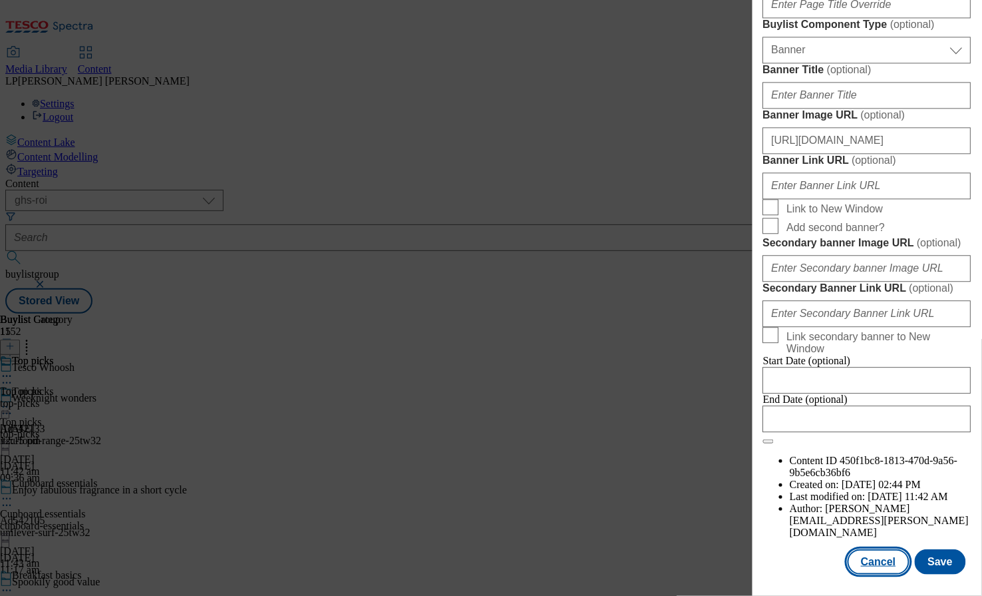
click at [883, 558] on button "Cancel" at bounding box center [878, 561] width 61 height 25
select select "evergreen"
select select "Banner"
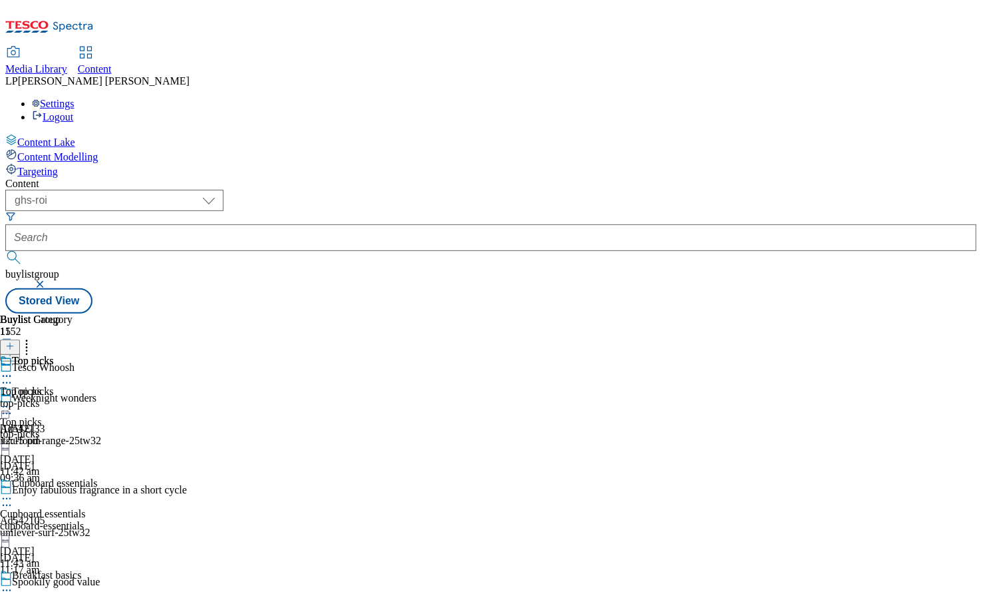
scroll to position [1029, 0]
click at [13, 400] on icon at bounding box center [6, 406] width 13 height 13
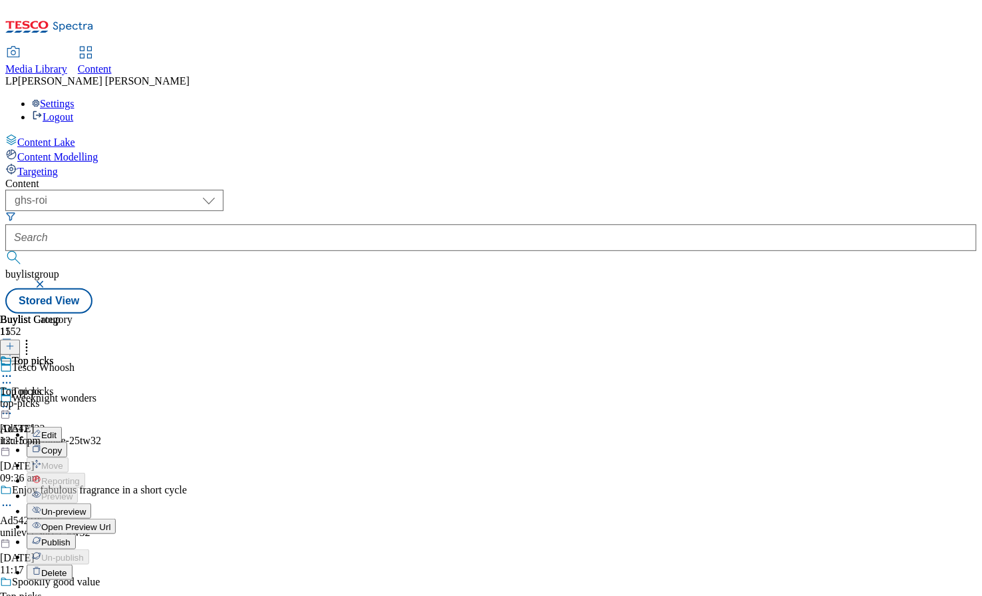
click at [110, 522] on span "Open Preview Url" at bounding box center [75, 527] width 69 height 10
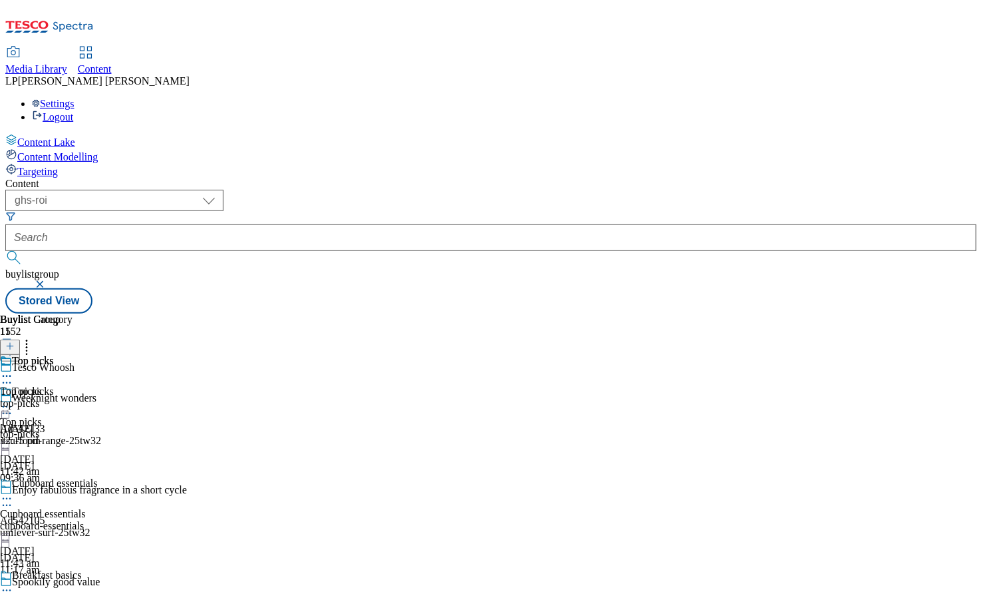
click at [13, 400] on icon at bounding box center [6, 406] width 13 height 13
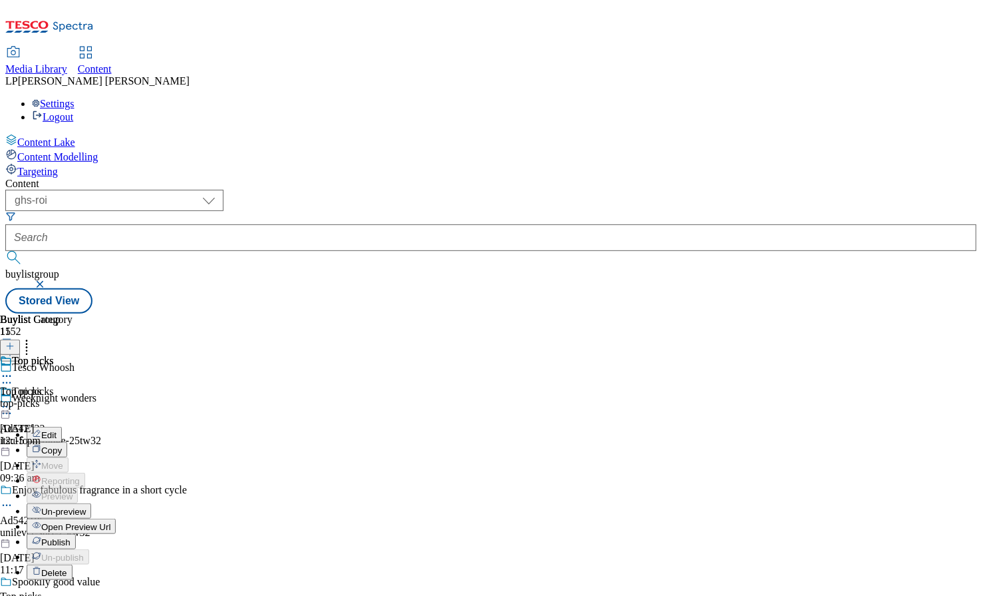
click at [57, 430] on span "Edit" at bounding box center [48, 435] width 15 height 10
select select "evergreen"
select select "Banner"
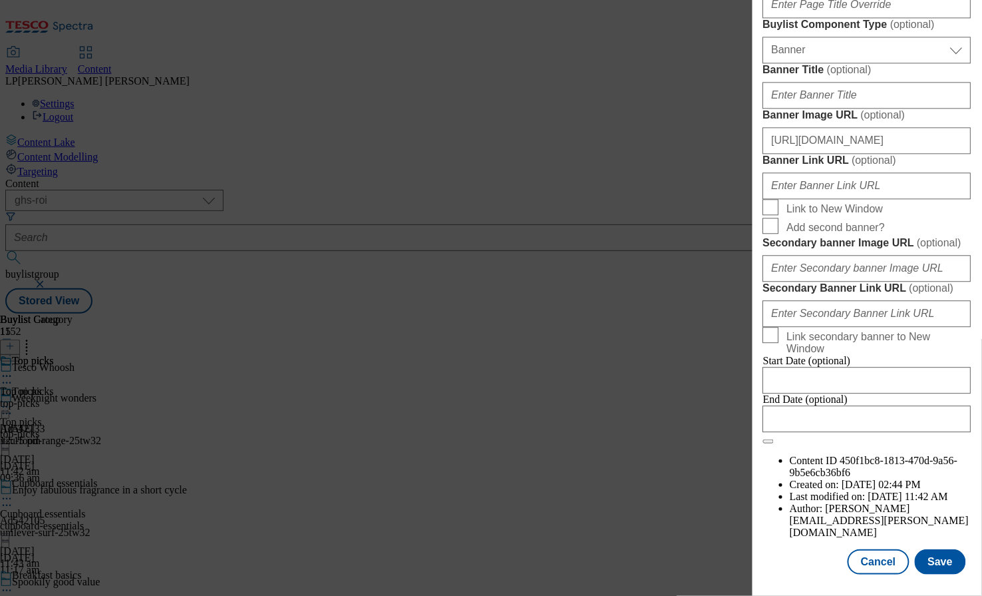
scroll to position [976, 0]
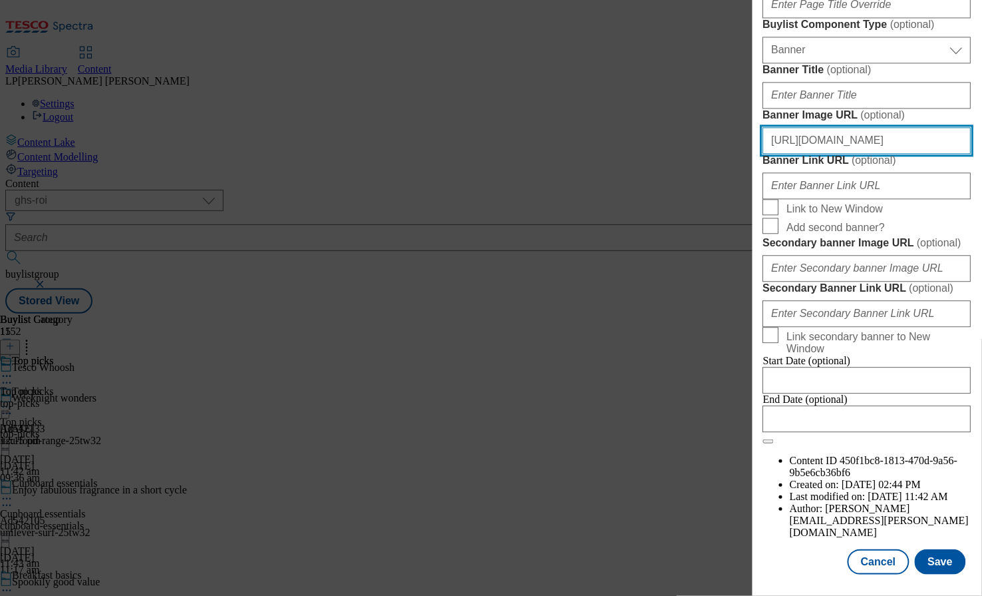
click at [862, 154] on input "https://digitalcontent.api.tesco.com/v2/media/ghs-roi/78b044d2-3da1-40fd-918c-3…" at bounding box center [867, 140] width 208 height 27
paste input "dced97fa-d29a-4fe8-8b86-9edfb44069b4/2509-Whoosh-Header-1390x392"
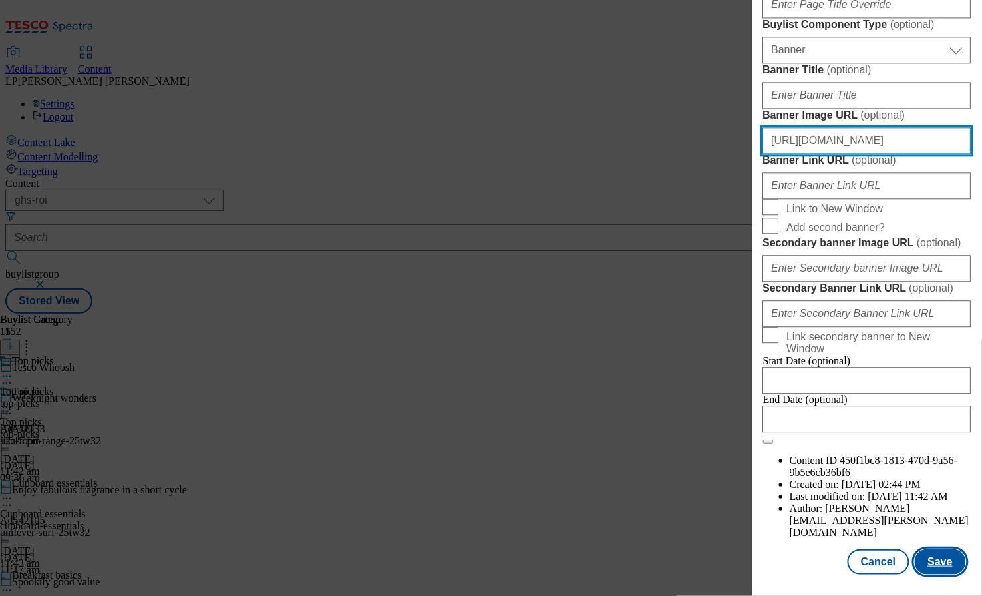
type input "https://digitalcontent.api.tesco.com/v2/media/ghs-roi/dced97fa-d29a-4fe8-8b86-9…"
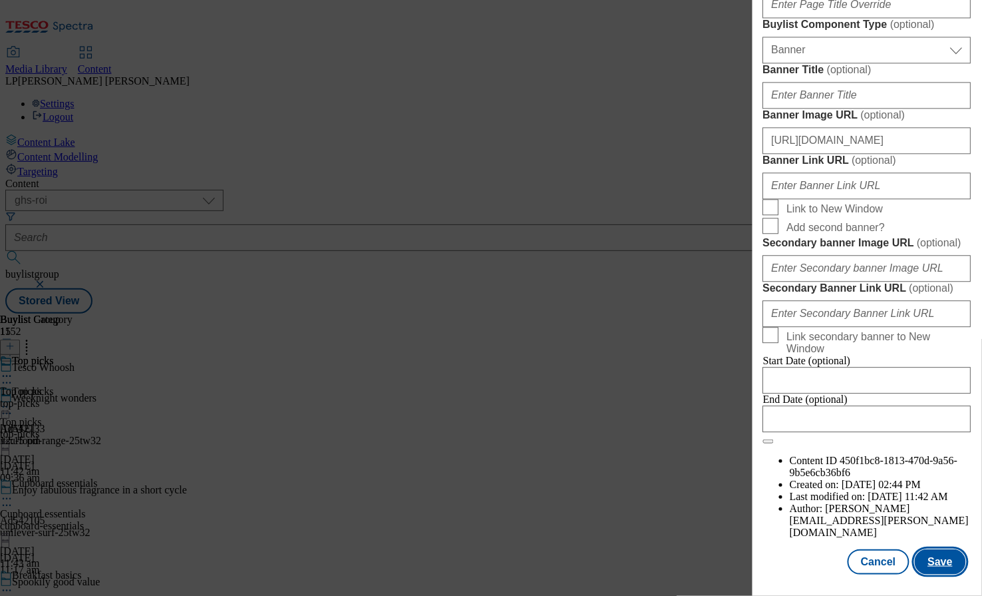
click at [928, 559] on button "Save" at bounding box center [940, 561] width 51 height 25
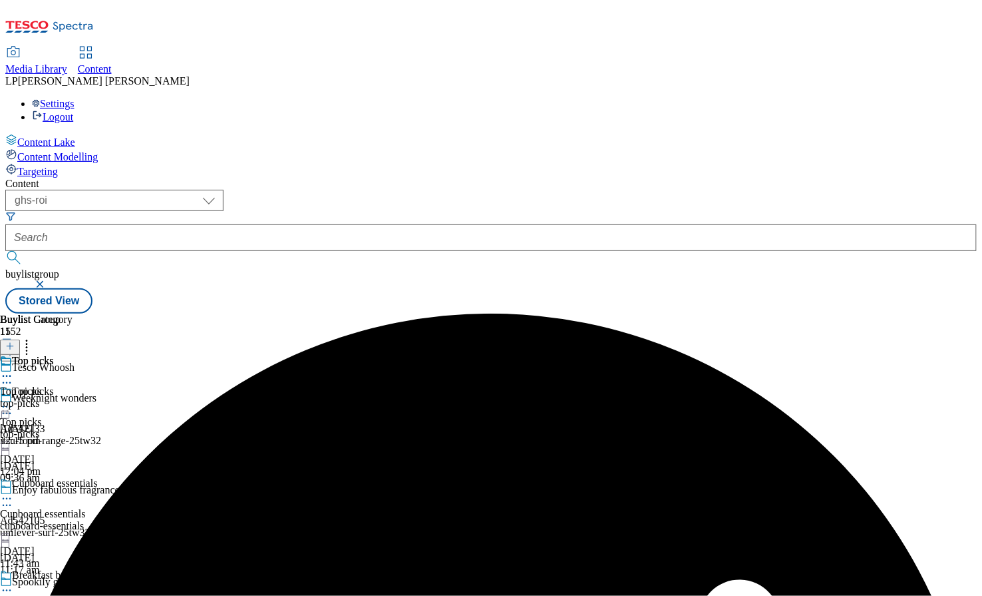
click at [13, 400] on icon at bounding box center [6, 406] width 13 height 13
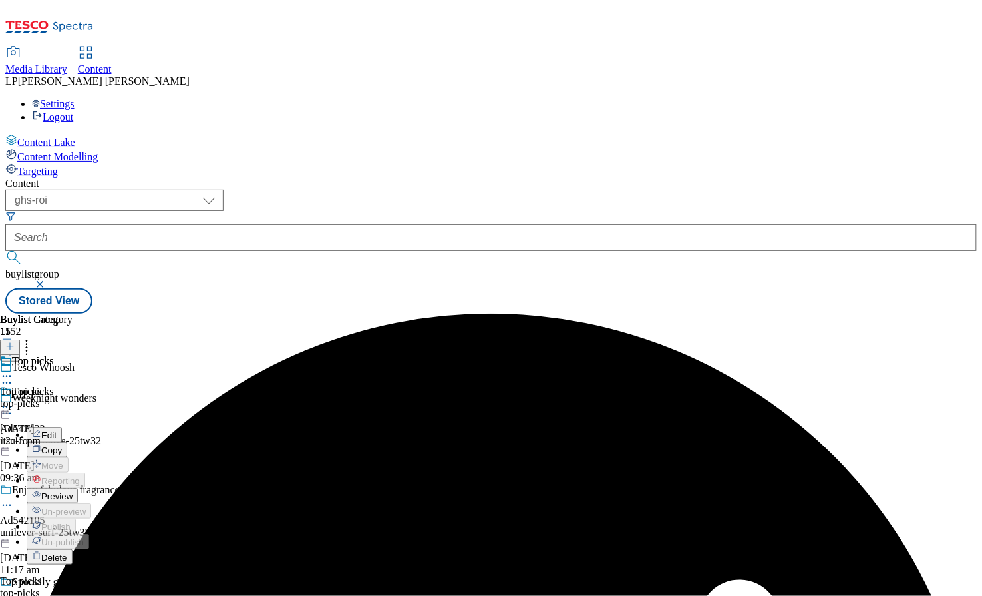
click at [73, 491] on span "Preview" at bounding box center [56, 496] width 31 height 10
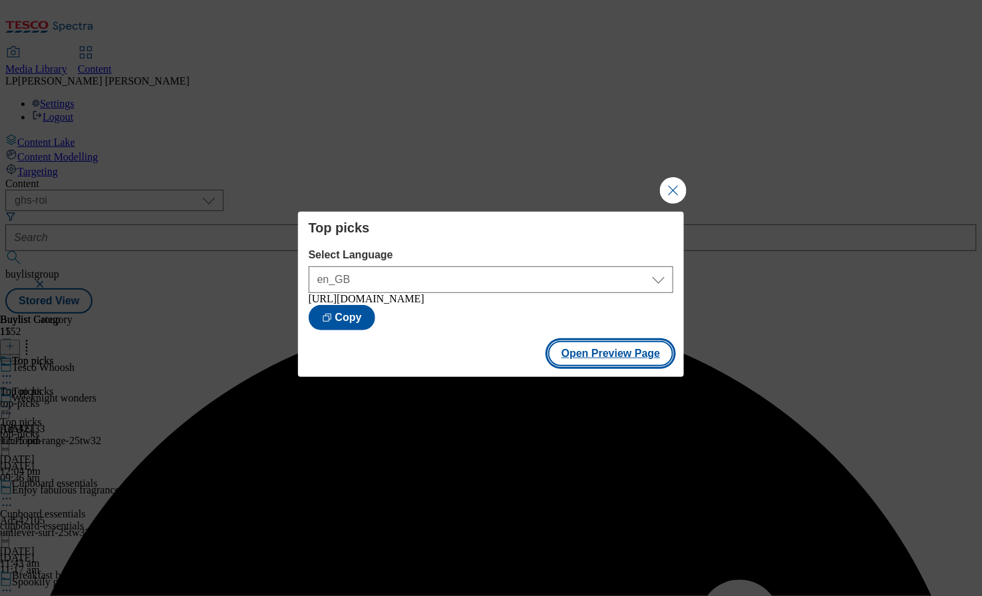
click at [610, 357] on button "Open Preview Page" at bounding box center [611, 353] width 126 height 25
click at [673, 181] on button "Close Modal" at bounding box center [673, 190] width 27 height 27
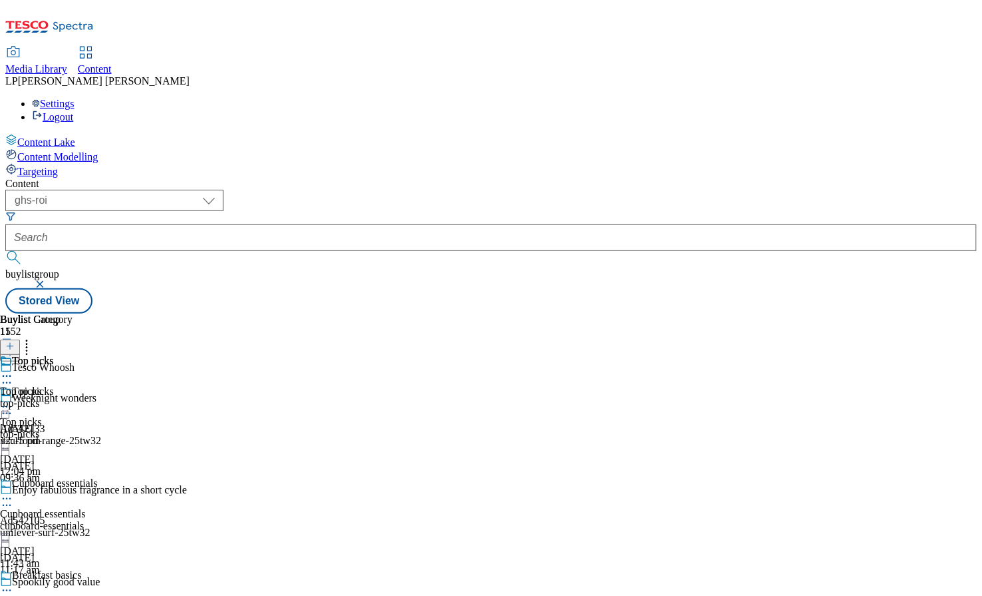
click at [13, 492] on icon at bounding box center [6, 498] width 13 height 13
click at [57, 522] on span "Edit" at bounding box center [48, 527] width 15 height 10
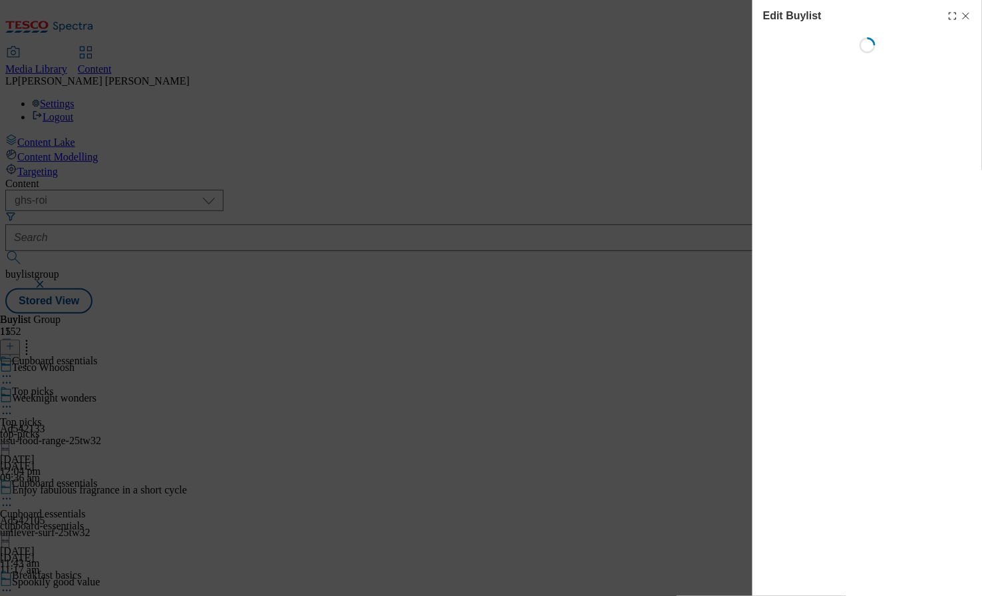
select select "evergreen"
select select "Banner"
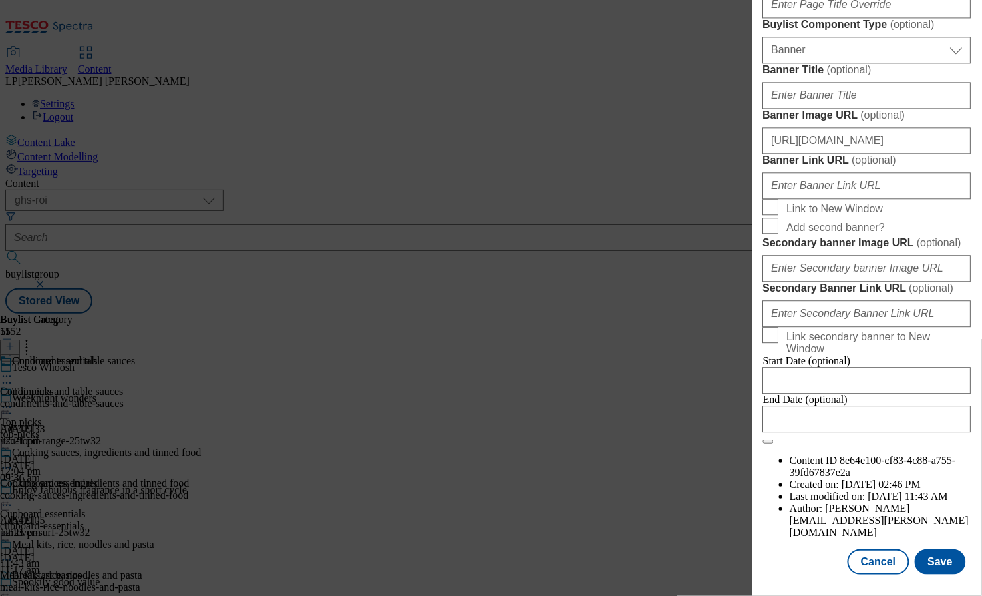
scroll to position [1032, 0]
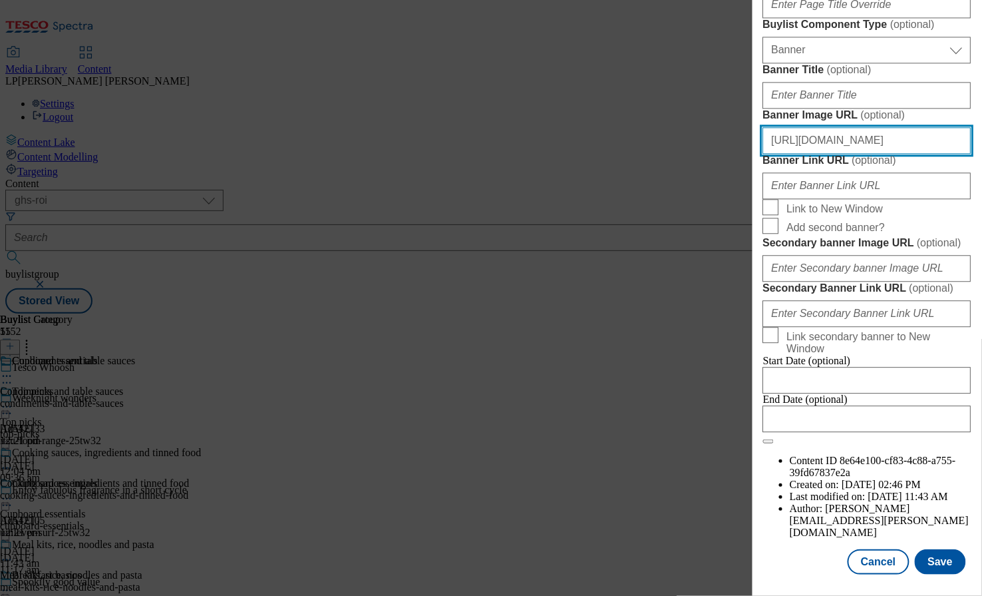
click at [846, 154] on input "https://digitalcontent.api.tesco.com/v2/media/ghs-roi/78b044d2-3da1-40fd-918c-3…" at bounding box center [867, 140] width 208 height 27
paste input "dced97fa-d29a-4fe8-8b86-9edfb44069b4/2509-Whoosh-Header-1390x392"
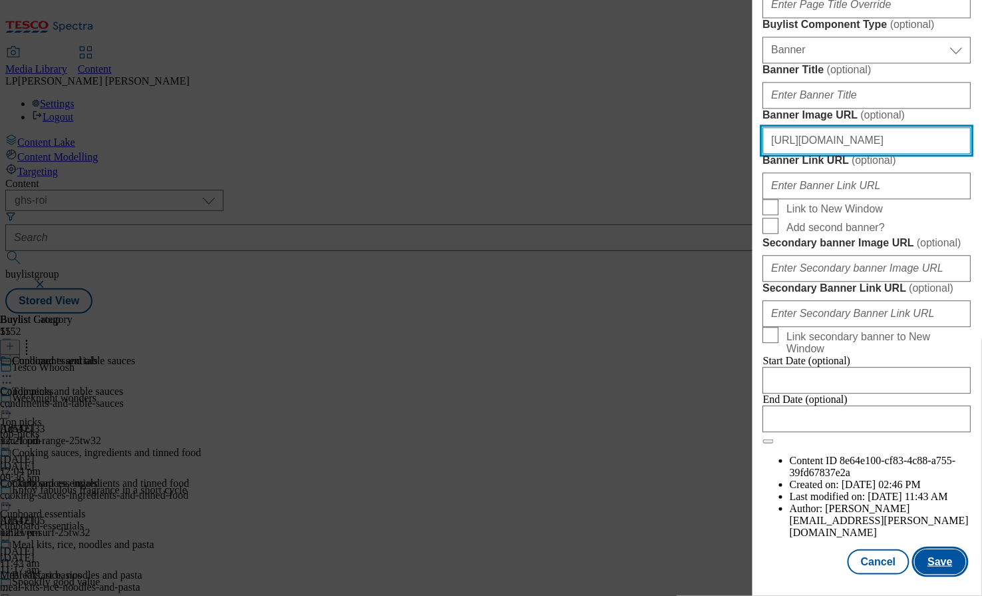
type input "https://digitalcontent.api.tesco.com/v2/media/ghs-roi/dced97fa-d29a-4fe8-8b86-9…"
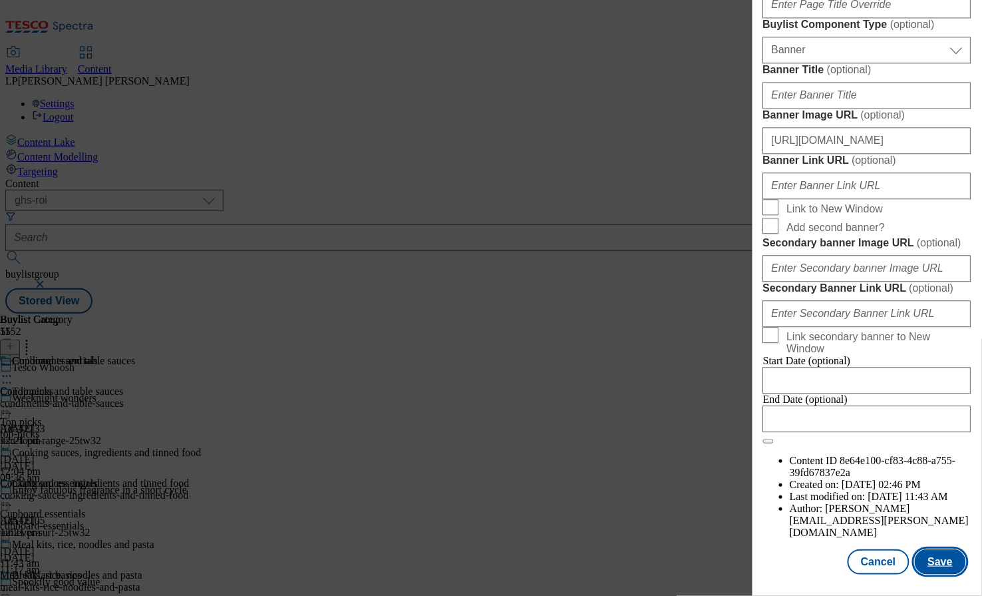
click at [932, 566] on button "Save" at bounding box center [940, 561] width 51 height 25
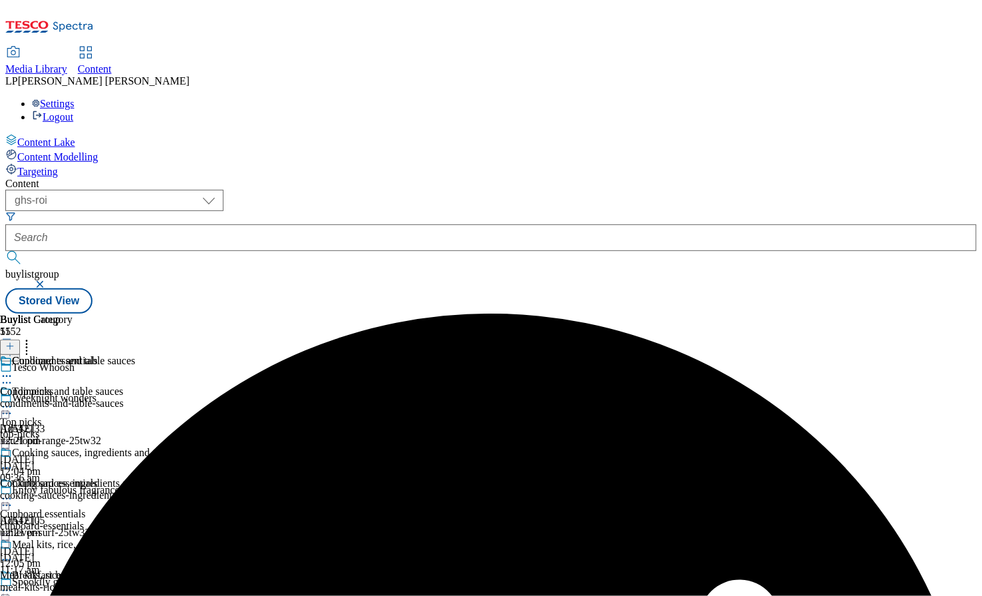
click at [13, 492] on icon at bounding box center [6, 498] width 13 height 13
click at [78, 580] on button "Preview" at bounding box center [52, 587] width 51 height 15
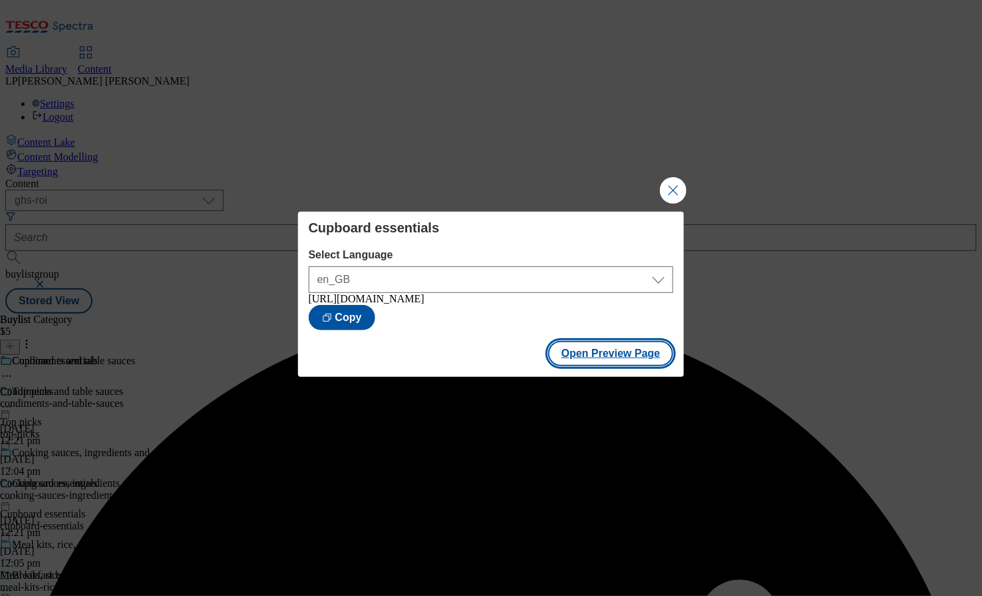
click at [610, 359] on button "Open Preview Page" at bounding box center [611, 353] width 126 height 25
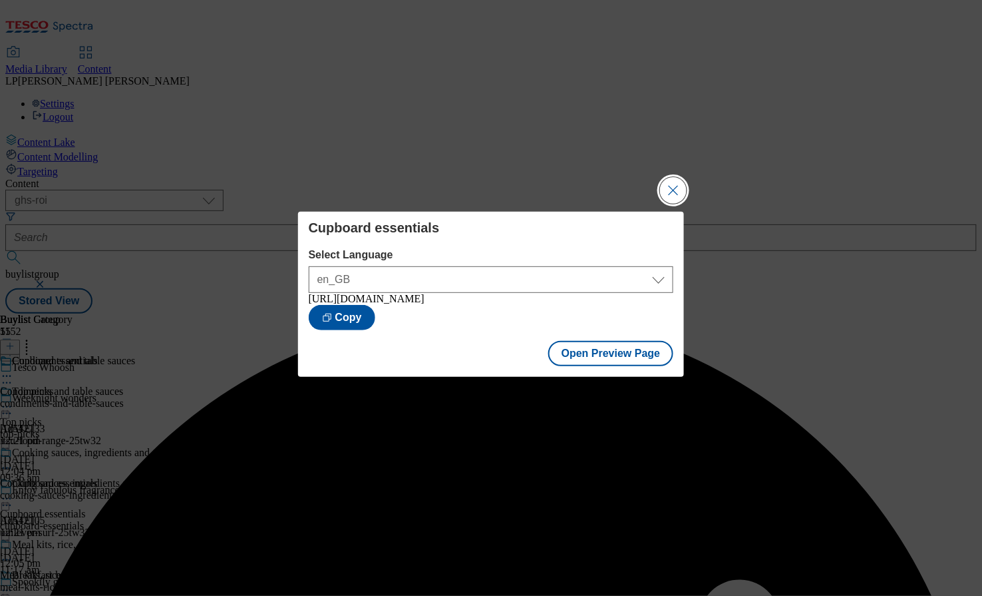
click at [677, 186] on button "Close Modal" at bounding box center [673, 190] width 27 height 27
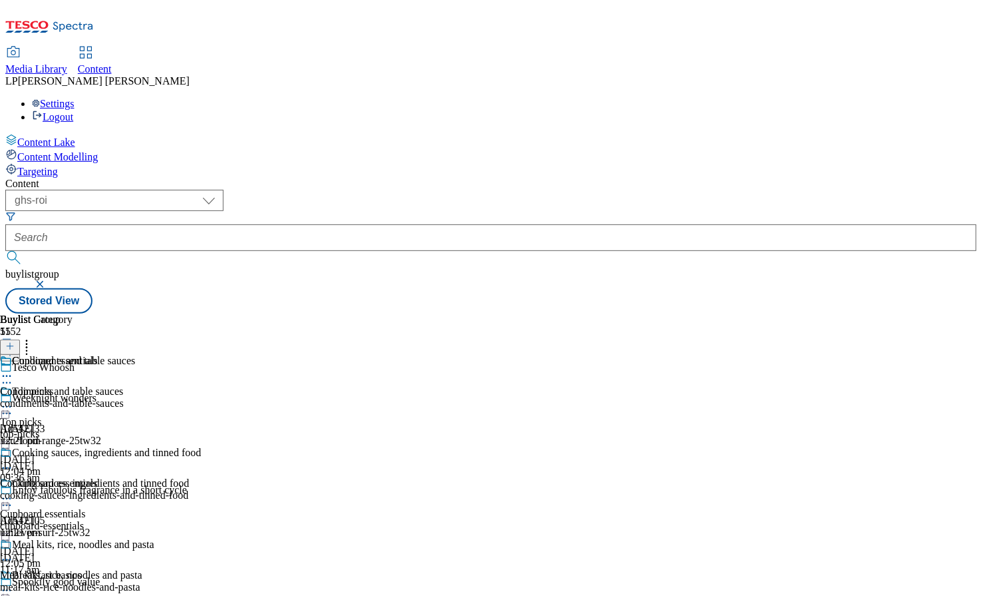
scroll to position [89, 0]
click at [13, 584] on icon at bounding box center [6, 590] width 13 height 13
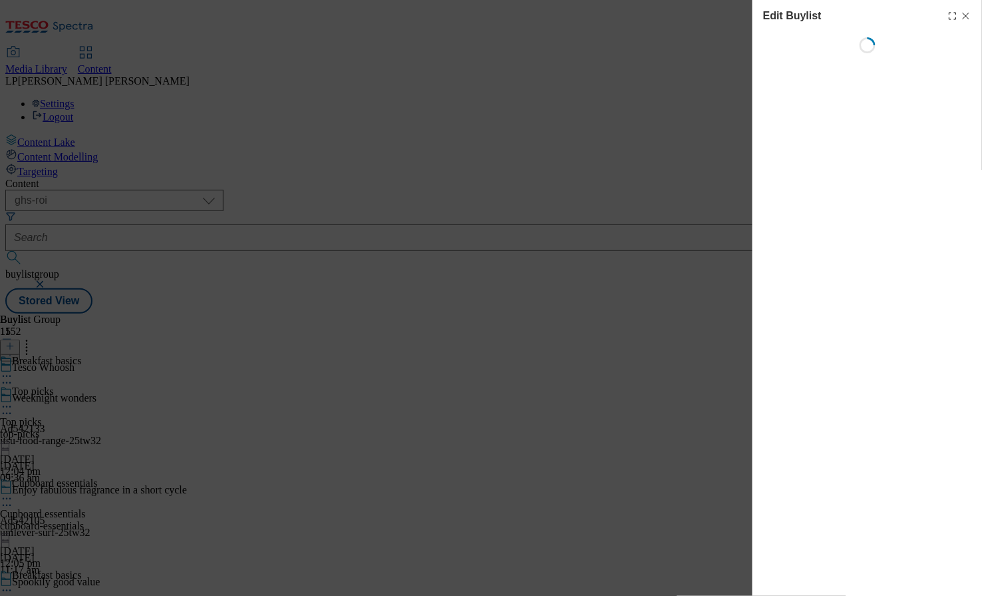
select select "evergreen"
select select "Banner"
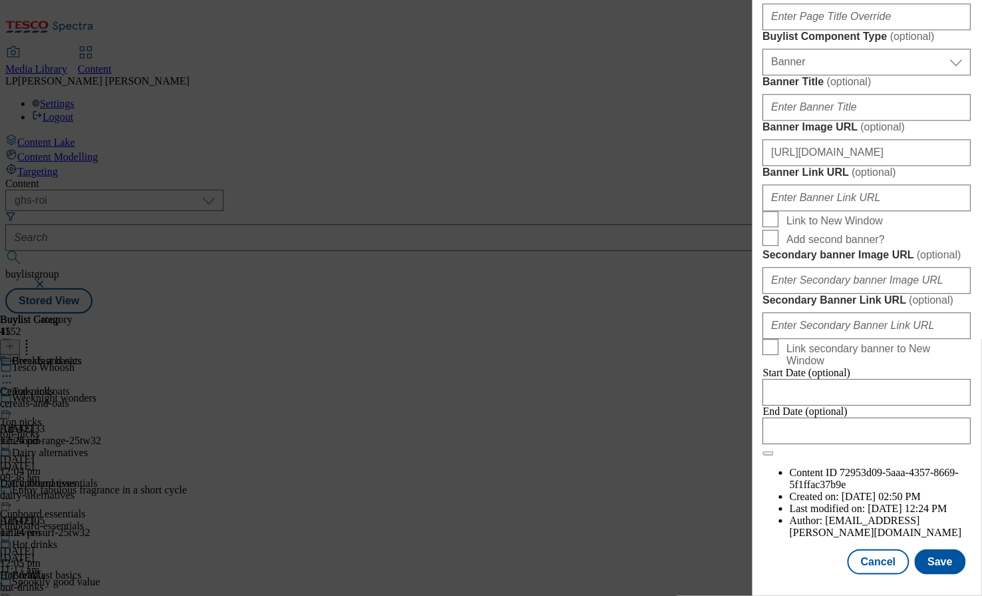
scroll to position [994, 0]
click at [807, 166] on input "https://digitalcontent.api.tesco.com/v2/media/ghs-roi/78b044d2-3da1-40fd-918c-3…" at bounding box center [867, 152] width 208 height 27
paste input "dced97fa-d29a-4fe8-8b86-9edfb44069b4/2509-Whoosh-Header-1390x392"
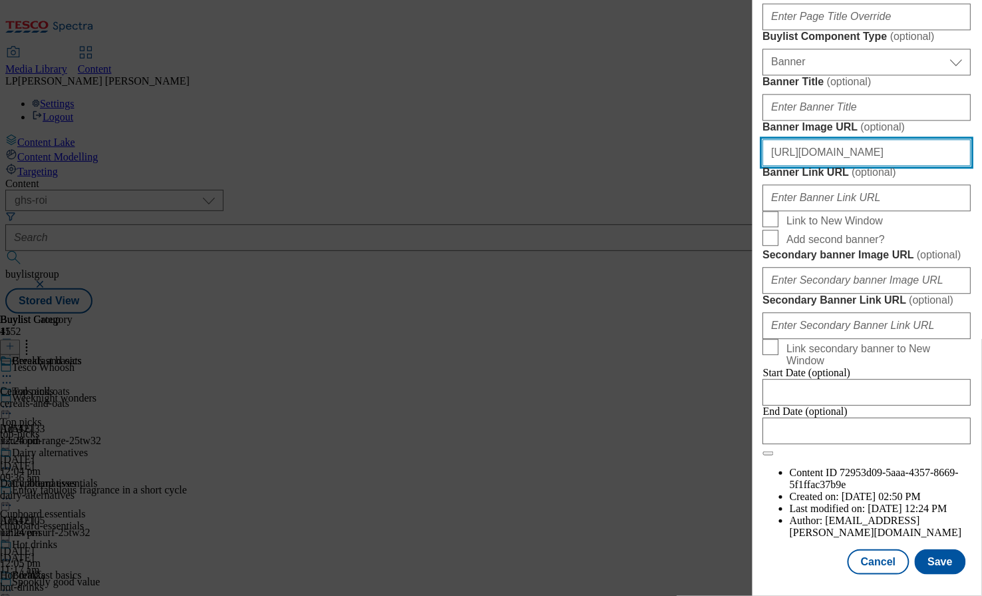
scroll to position [1327, 0]
type input "https://digitalcontent.api.tesco.com/v2/media/ghs-roi/dced97fa-d29a-4fe8-8b86-9…"
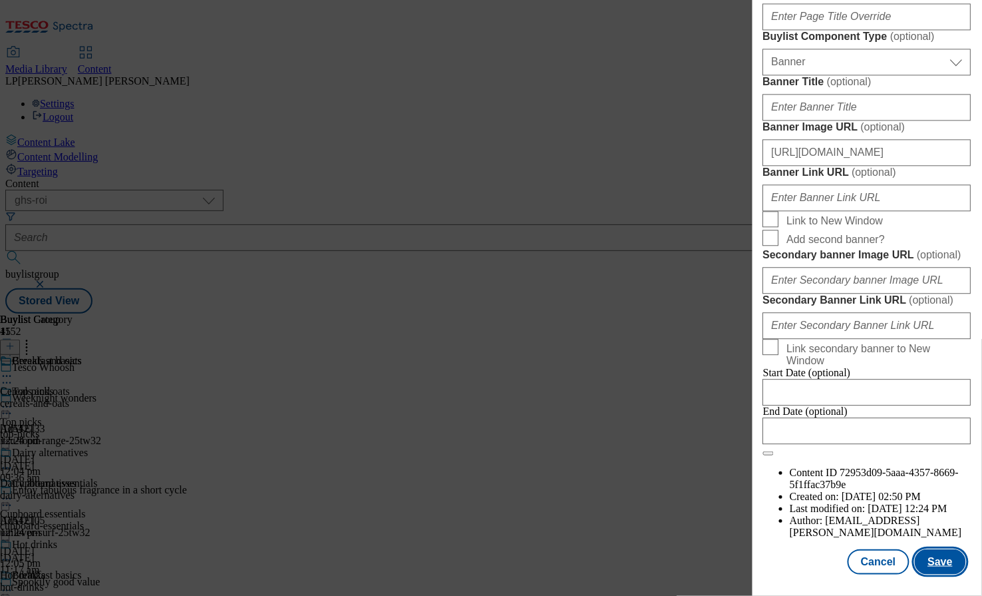
click at [938, 558] on button "Save" at bounding box center [940, 561] width 51 height 25
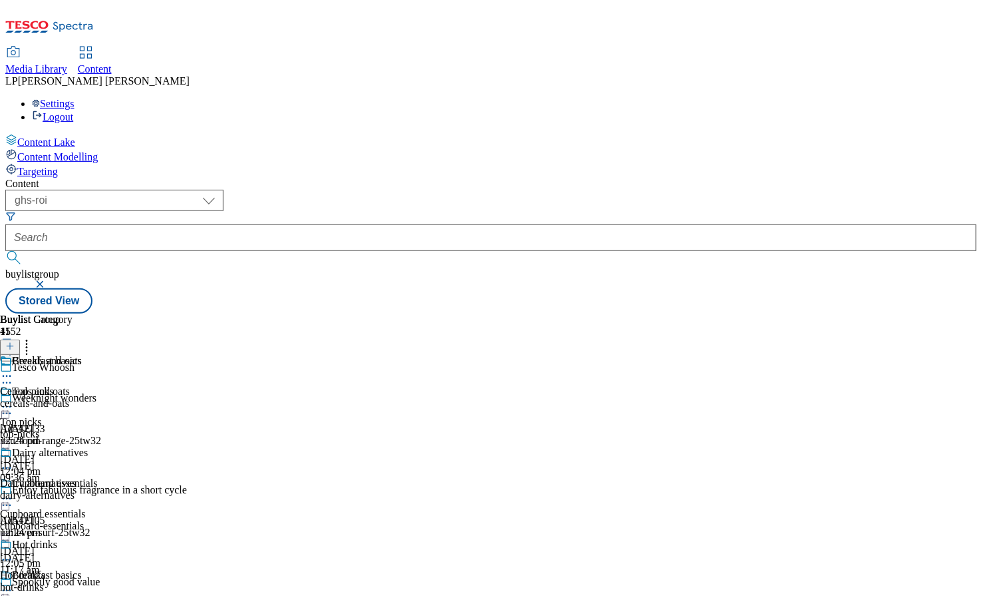
scroll to position [129, 0]
click at [13, 584] on icon at bounding box center [6, 590] width 13 height 13
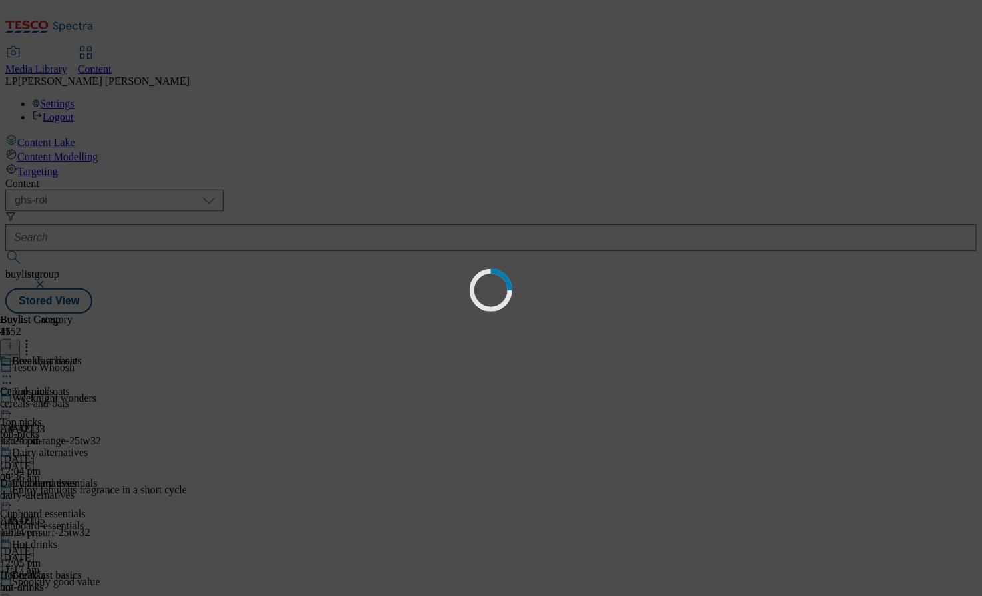
scroll to position [0, 0]
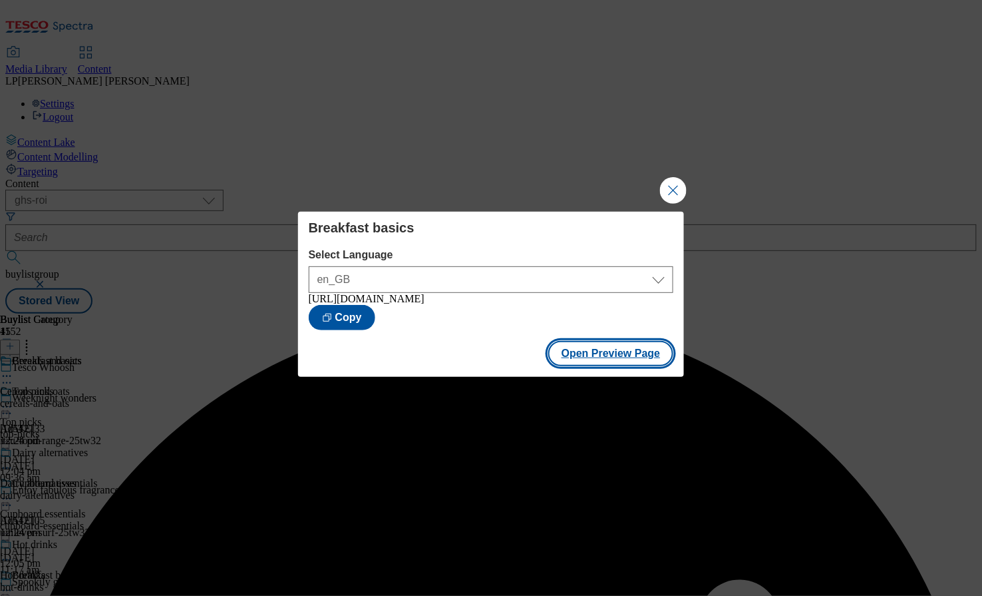
click at [600, 361] on button "Open Preview Page" at bounding box center [611, 353] width 126 height 25
click at [675, 188] on button "Close Modal" at bounding box center [673, 190] width 27 height 27
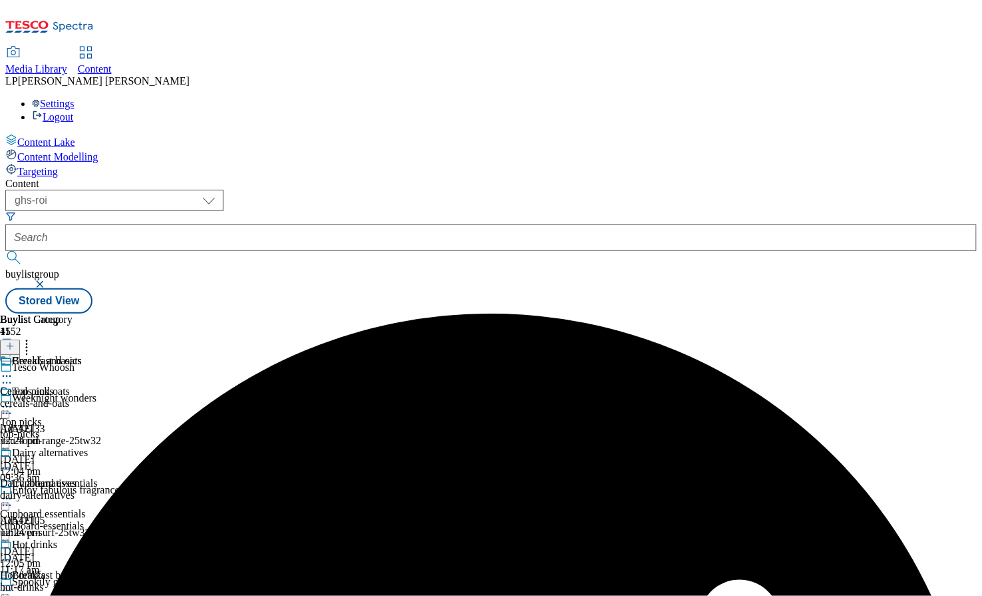
scroll to position [236, 0]
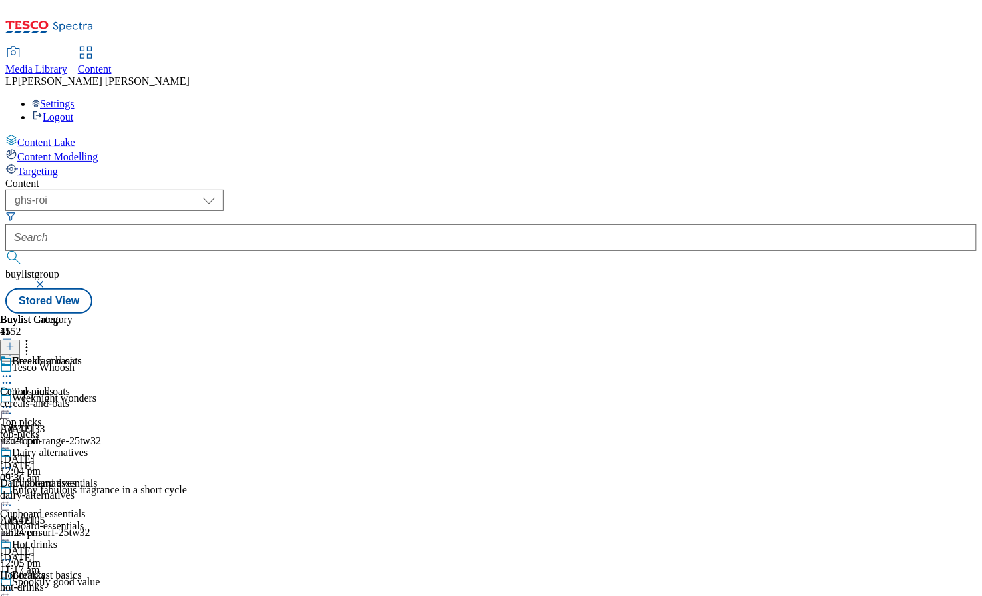
select select "evergreen"
select select "Banner"
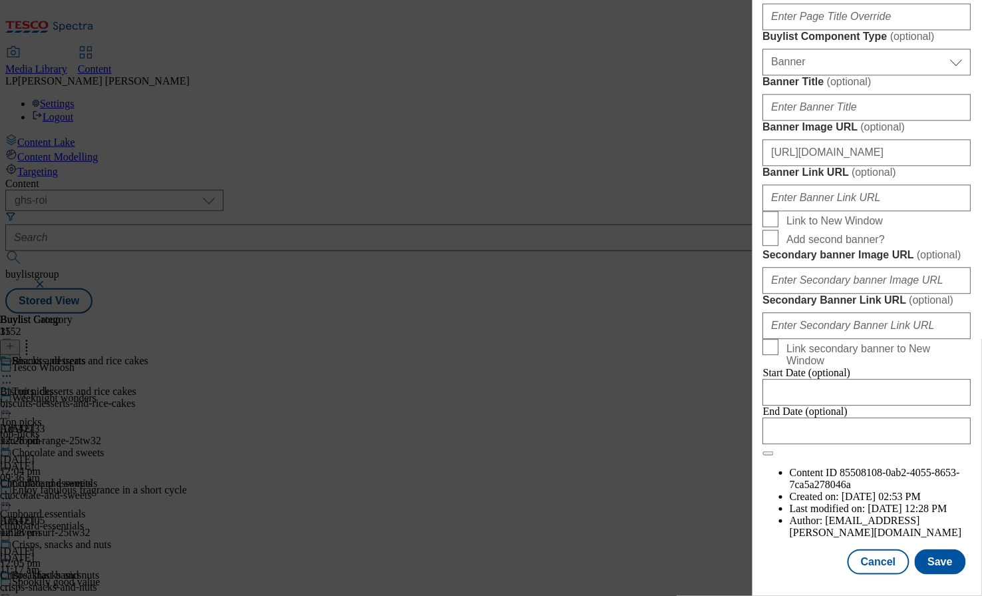
scroll to position [1121, 0]
click at [828, 166] on input "https://digitalcontent.api.tesco.com/v2/media/ghs-roi/78b044d2-3da1-40fd-918c-3…" at bounding box center [867, 152] width 208 height 27
paste input "dced97fa-d29a-4fe8-8b86-9edfb44069b4/2509-Whoosh-Header-1390x392"
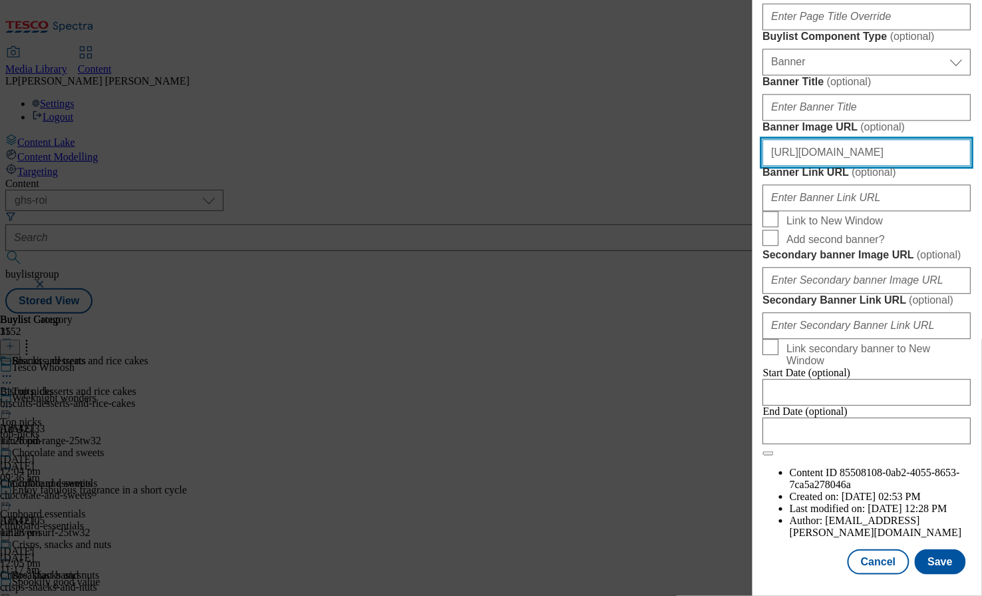
scroll to position [1327, 0]
type input "https://digitalcontent.api.tesco.com/v2/media/ghs-roi/dced97fa-d29a-4fe8-8b86-9…"
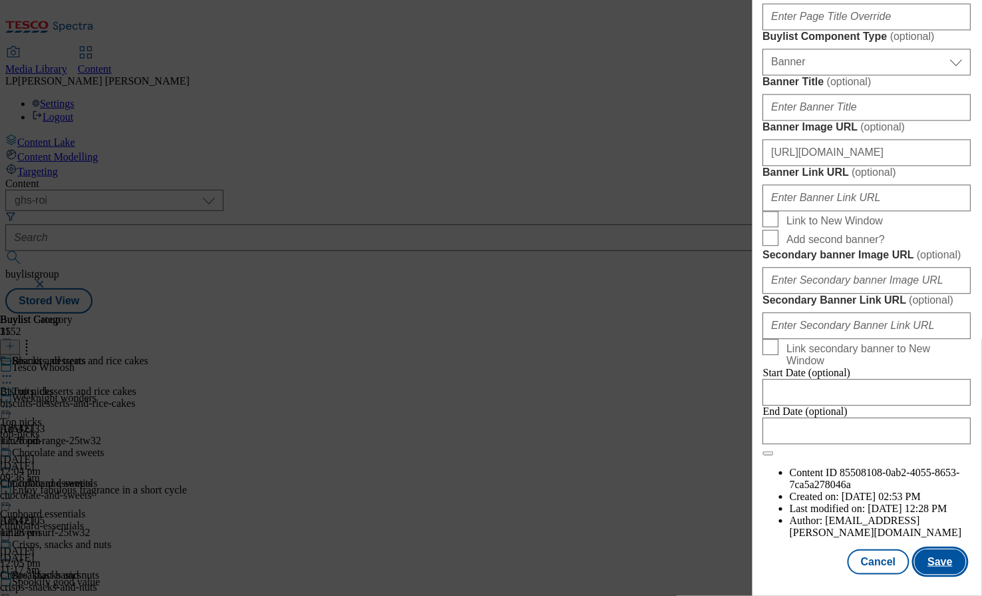
click at [935, 558] on button "Save" at bounding box center [940, 561] width 51 height 25
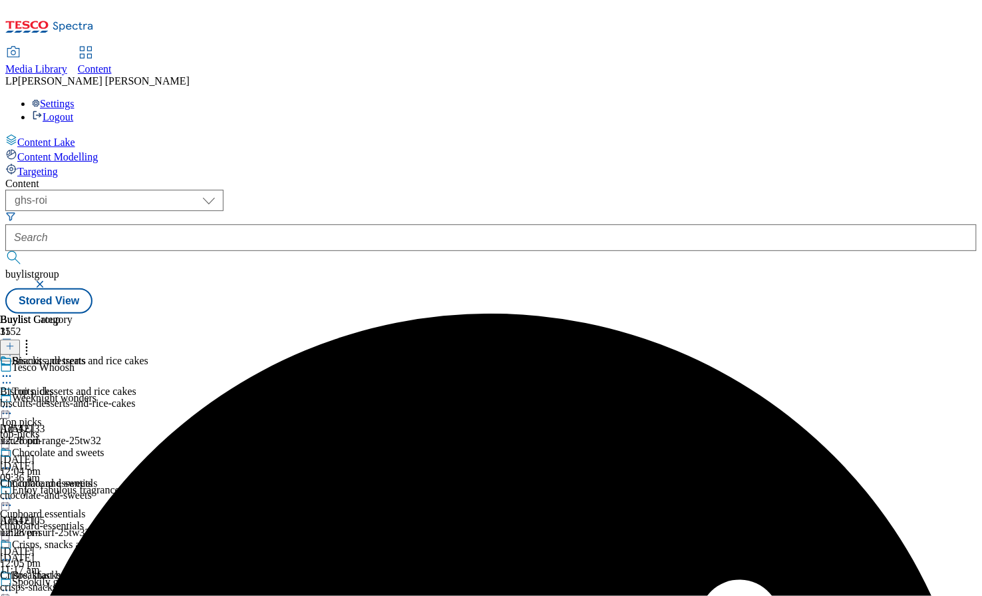
scroll to position [380, 0]
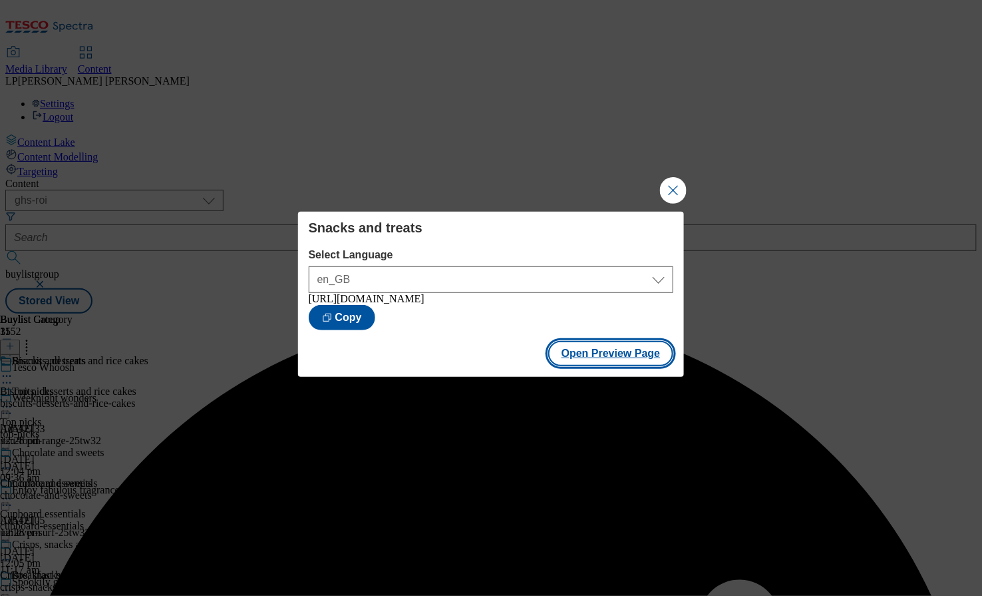
click at [589, 351] on button "Open Preview Page" at bounding box center [611, 353] width 126 height 25
click at [680, 193] on button "Close Modal" at bounding box center [673, 190] width 27 height 27
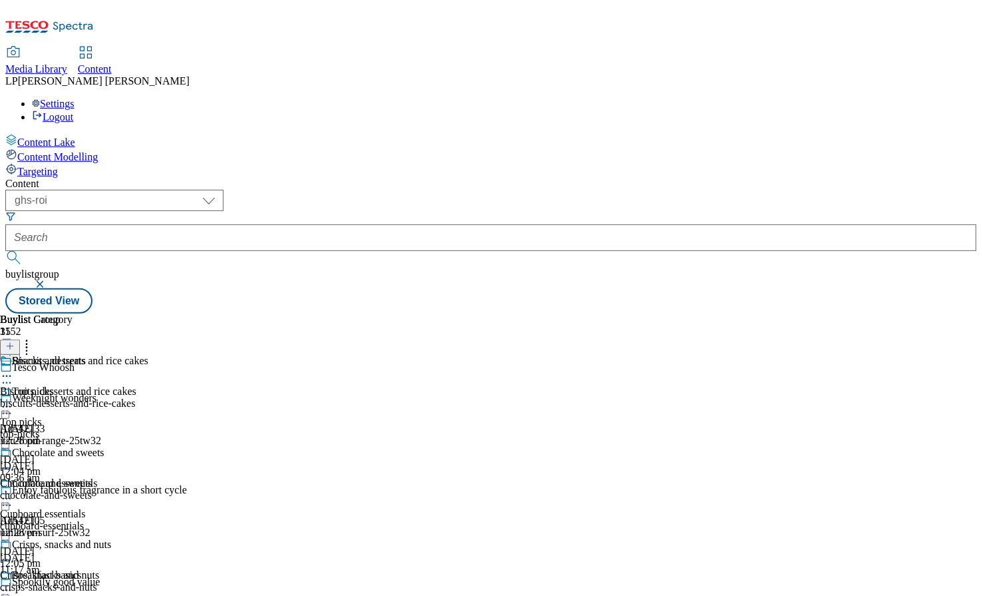
scroll to position [395, 0]
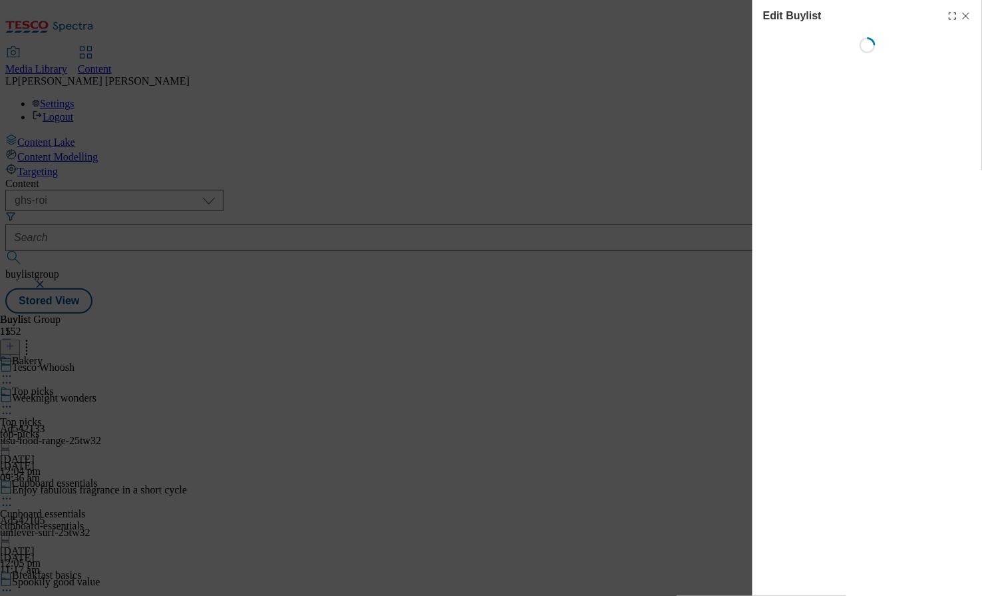
select select "evergreen"
select select "Banner"
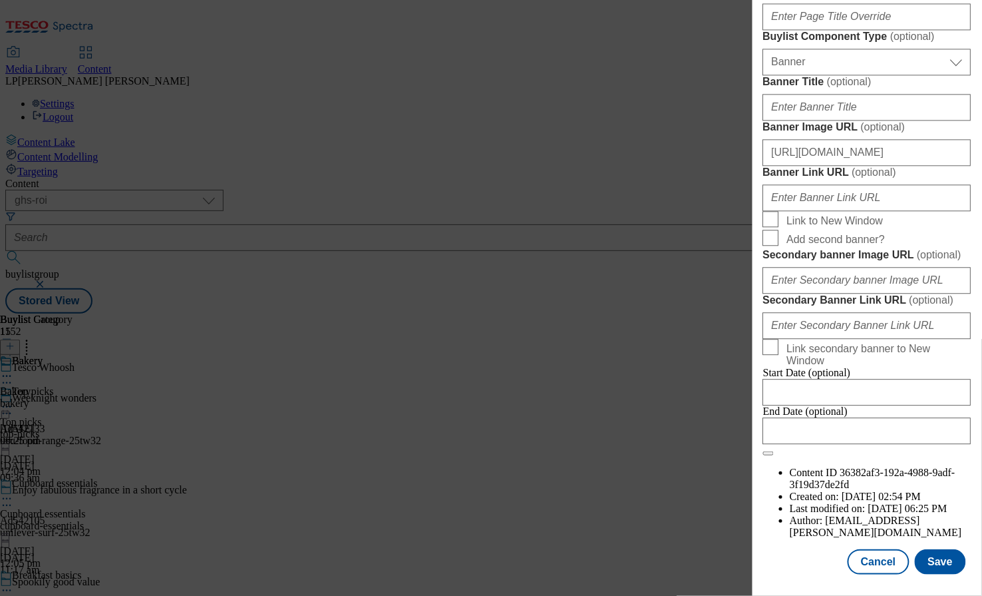
scroll to position [1007, 0]
click at [844, 166] on input "https://digitalcontent.api.tesco.com/v2/media/ghs-roi/78b044d2-3da1-40fd-918c-3…" at bounding box center [867, 152] width 208 height 27
paste input "dced97fa-d29a-4fe8-8b86-9edfb44069b4/2509-Whoosh-Header-1390x392"
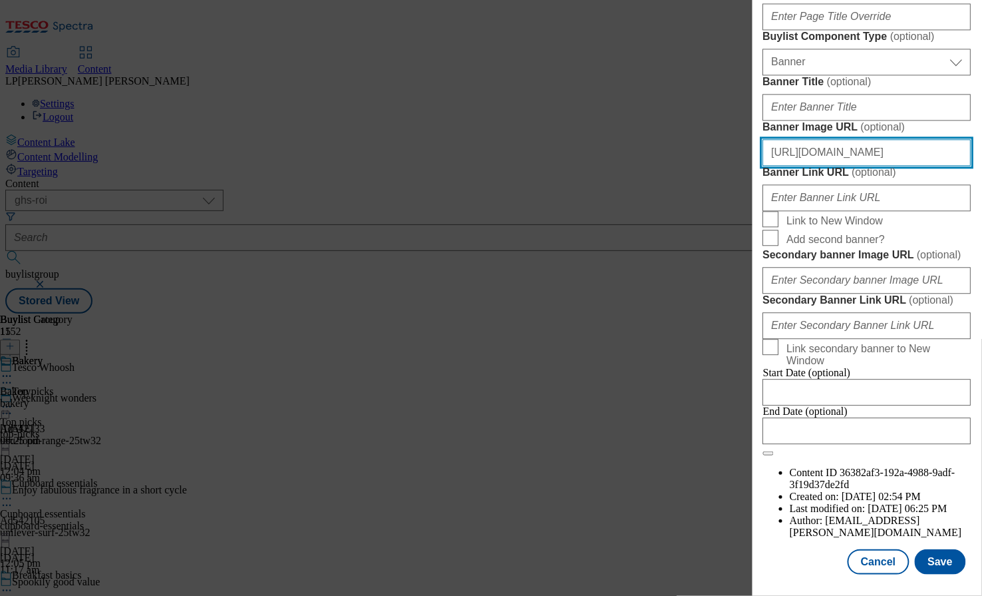
scroll to position [1327, 0]
type input "https://digitalcontent.api.tesco.com/v2/media/ghs-roi/dced97fa-d29a-4fe8-8b86-9…"
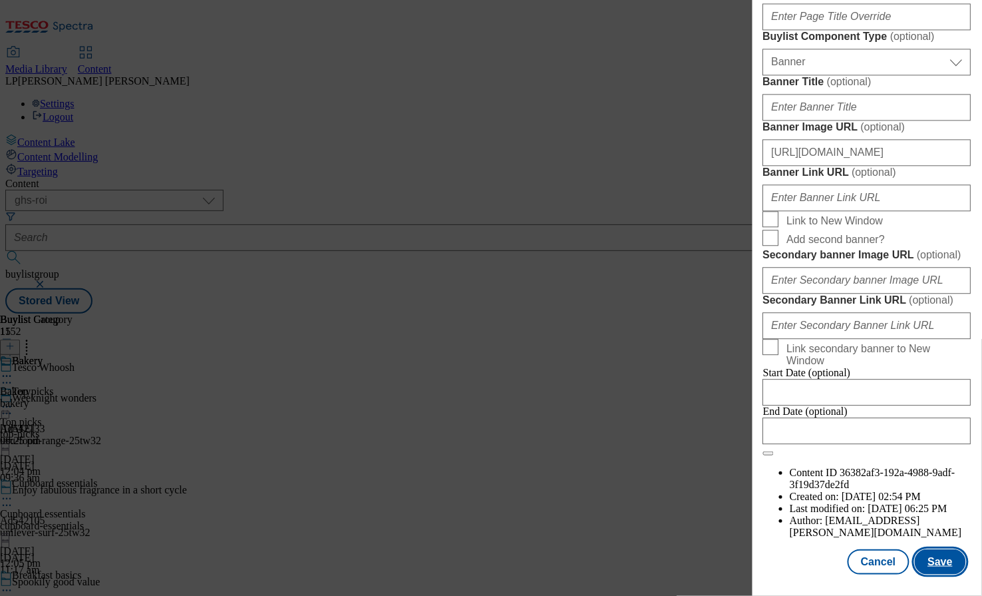
click at [936, 564] on button "Save" at bounding box center [940, 561] width 51 height 25
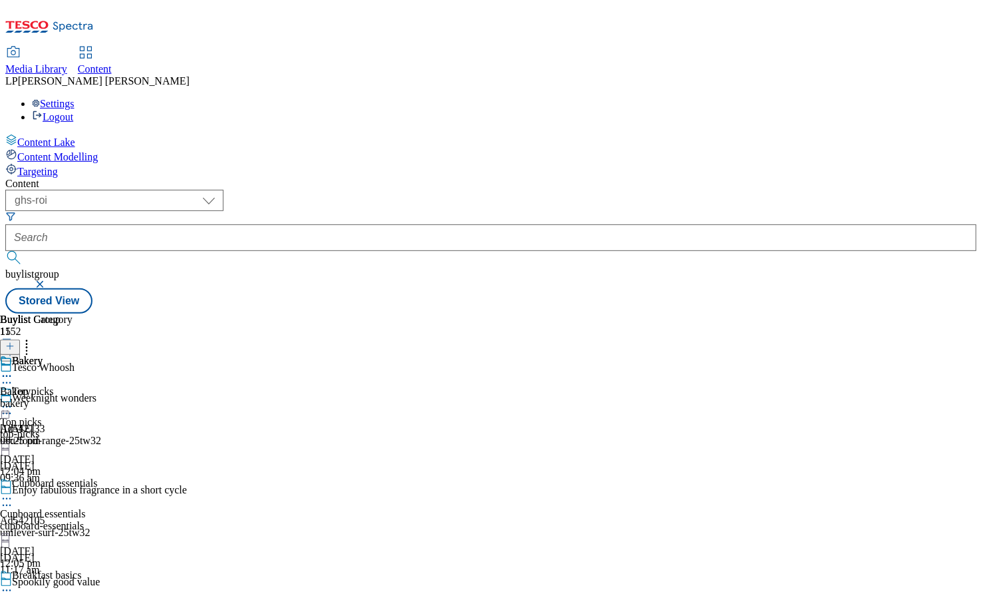
scroll to position [388, 0]
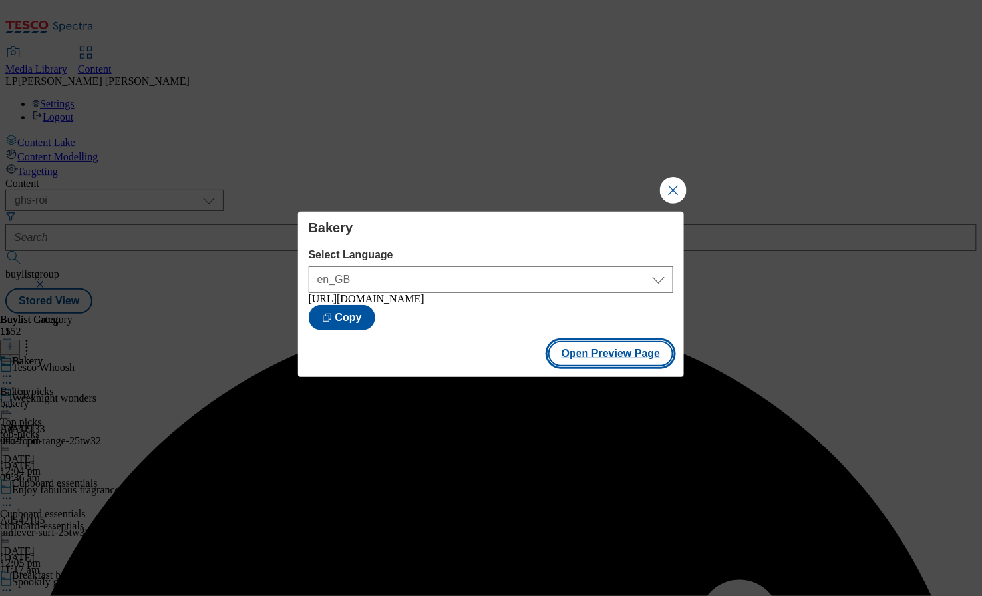
click at [610, 355] on button "Open Preview Page" at bounding box center [611, 353] width 126 height 25
click at [592, 362] on button "Open Preview Page" at bounding box center [611, 353] width 126 height 25
click at [677, 186] on button "Close Modal" at bounding box center [673, 190] width 27 height 27
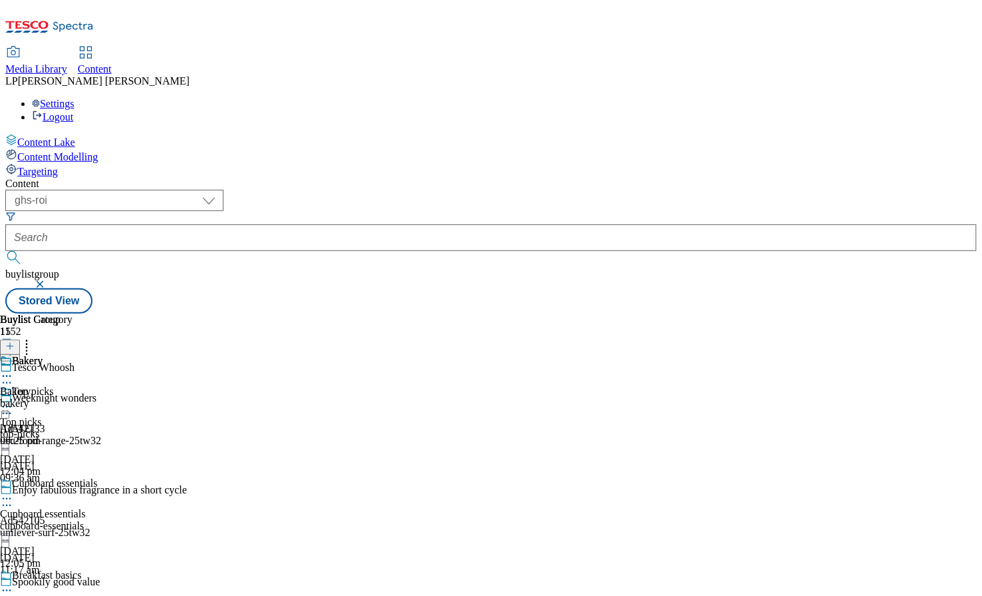
scroll to position [567, 0]
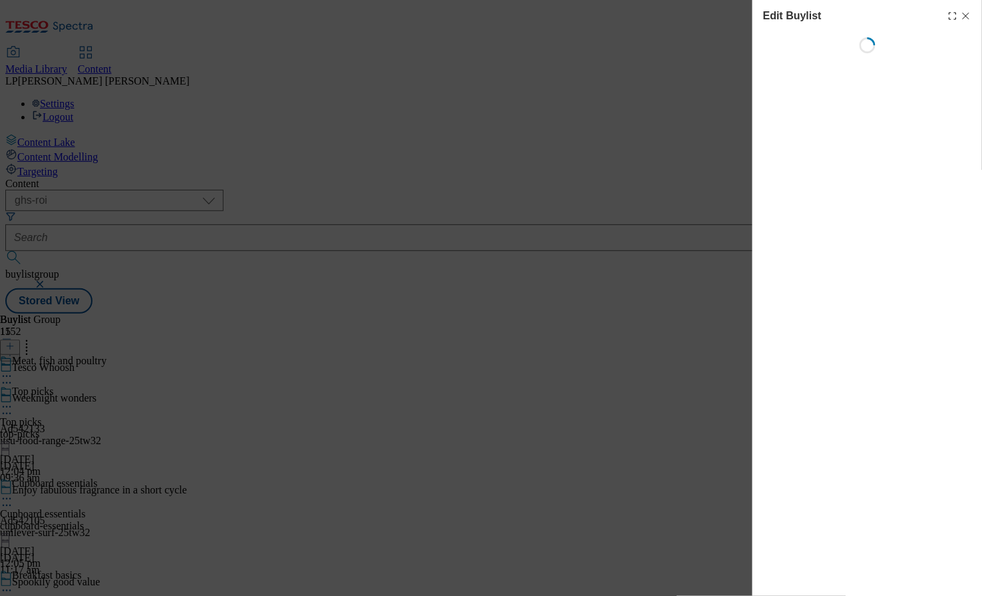
select select "evergreen"
select select "Banner"
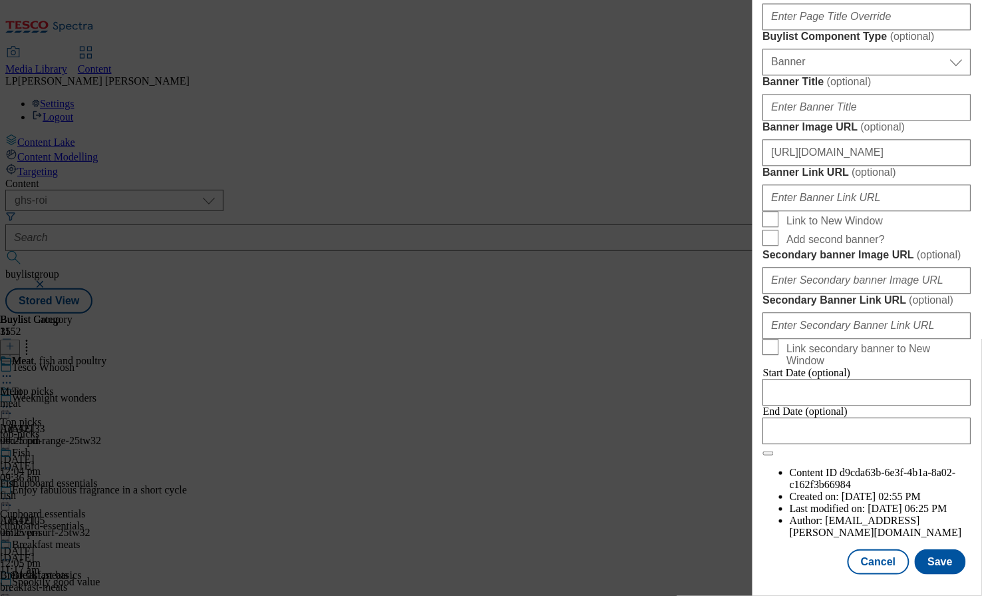
scroll to position [1024, 0]
click at [845, 166] on input "https://digitalcontent.api.tesco.com/v2/media/ghs-roi/78b044d2-3da1-40fd-918c-3…" at bounding box center [867, 152] width 208 height 27
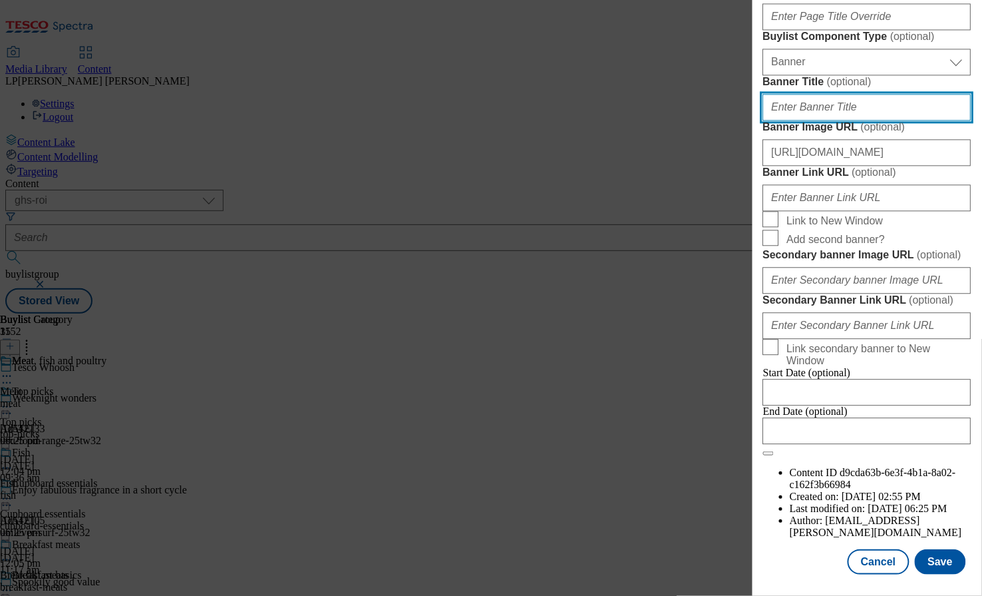
click at [833, 120] on input "Banner Title ( optional )" at bounding box center [867, 107] width 208 height 27
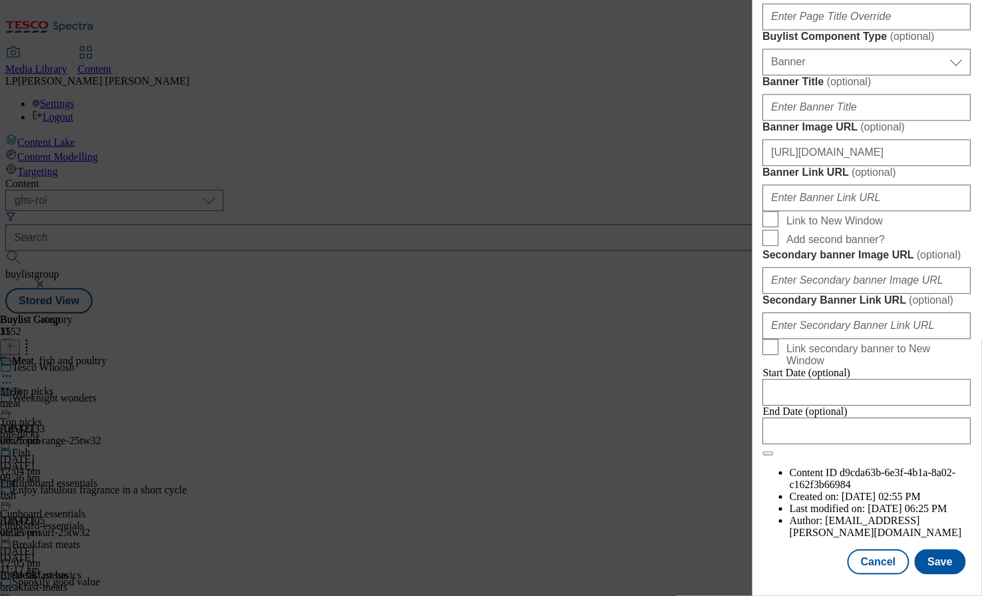
click at [868, 89] on label "Banner Title ( optional )" at bounding box center [867, 81] width 208 height 13
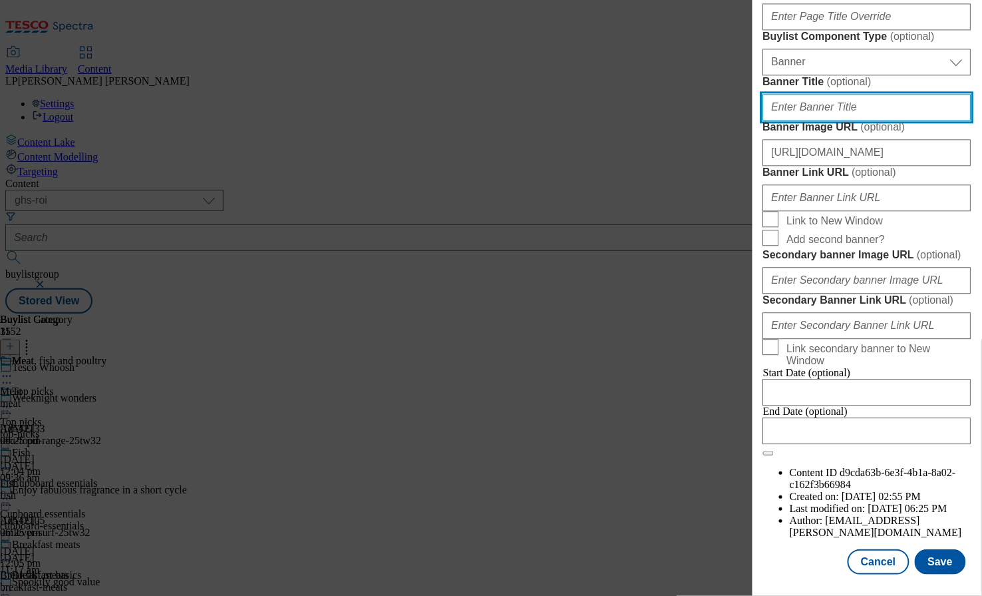
click at [868, 120] on input "Banner Title ( optional )" at bounding box center [867, 107] width 208 height 27
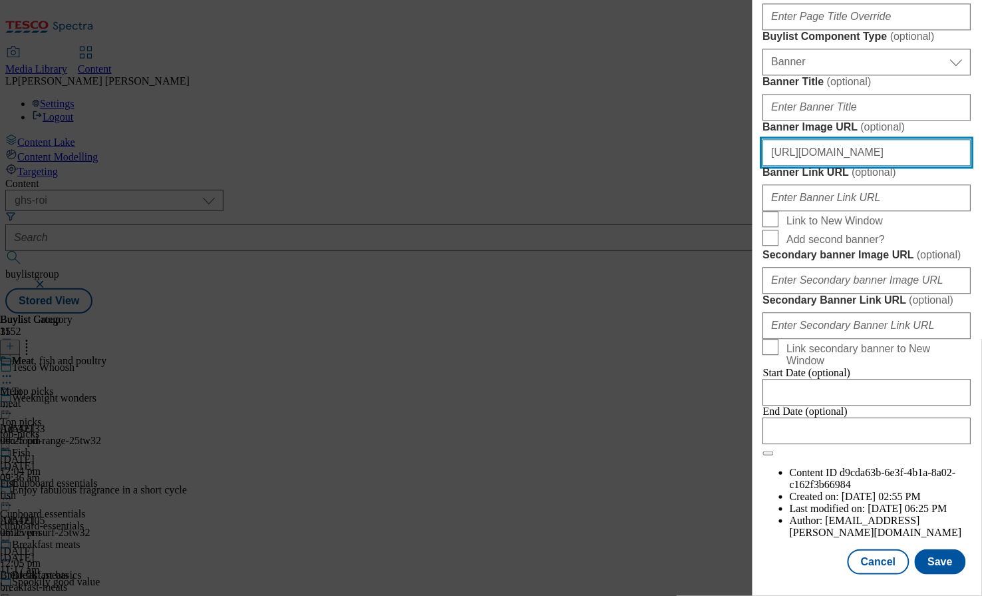
click at [846, 166] on input "https://digitalcontent.api.tesco.com/v2/media/ghs-roi/78b044d2-3da1-40fd-918c-3…" at bounding box center [867, 152] width 208 height 27
paste input "dced97fa-d29a-4fe8-8b86-9edfb44069b4/2509-Whoosh-Header-1390x392"
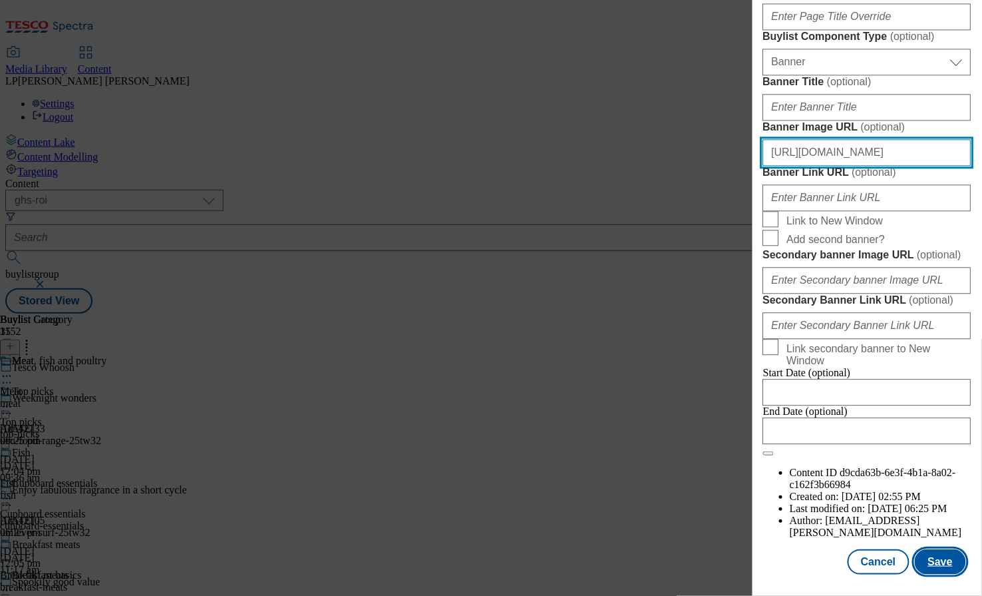
type input "https://digitalcontent.api.tesco.com/v2/media/ghs-roi/dced97fa-d29a-4fe8-8b86-9…"
click at [938, 564] on button "Save" at bounding box center [940, 561] width 51 height 25
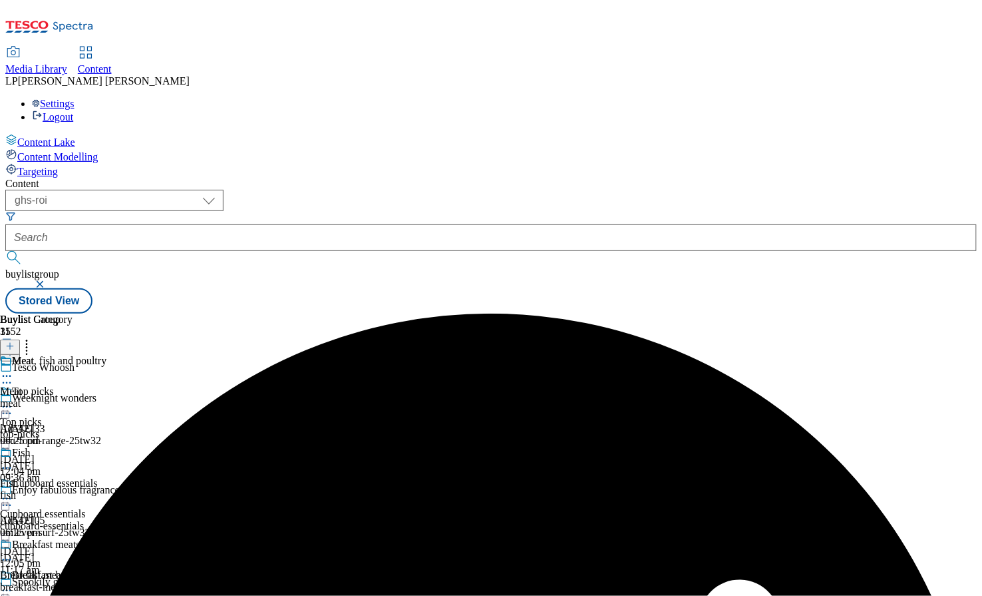
scroll to position [650, 0]
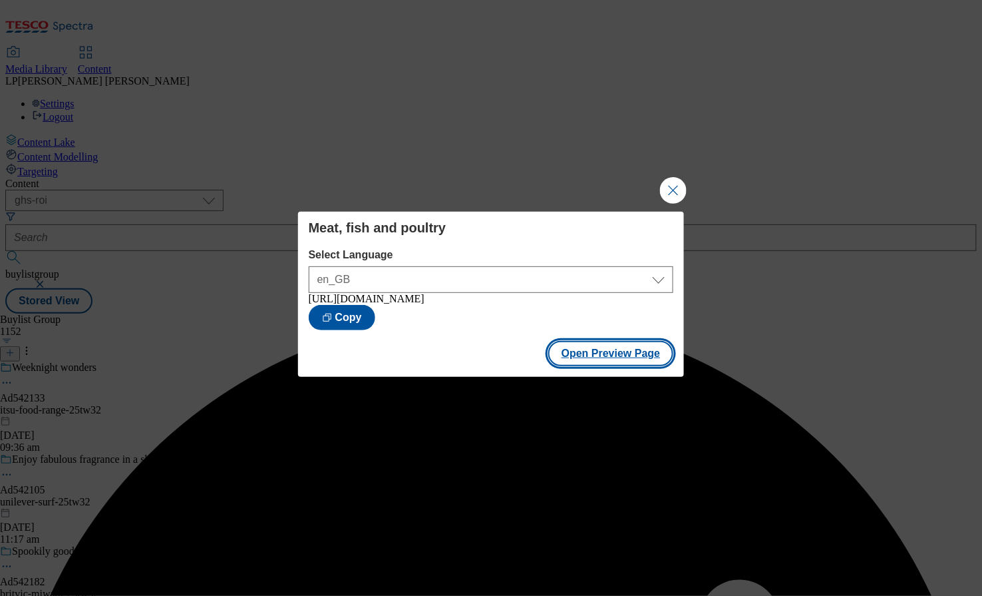
click at [592, 366] on button "Open Preview Page" at bounding box center [611, 353] width 126 height 25
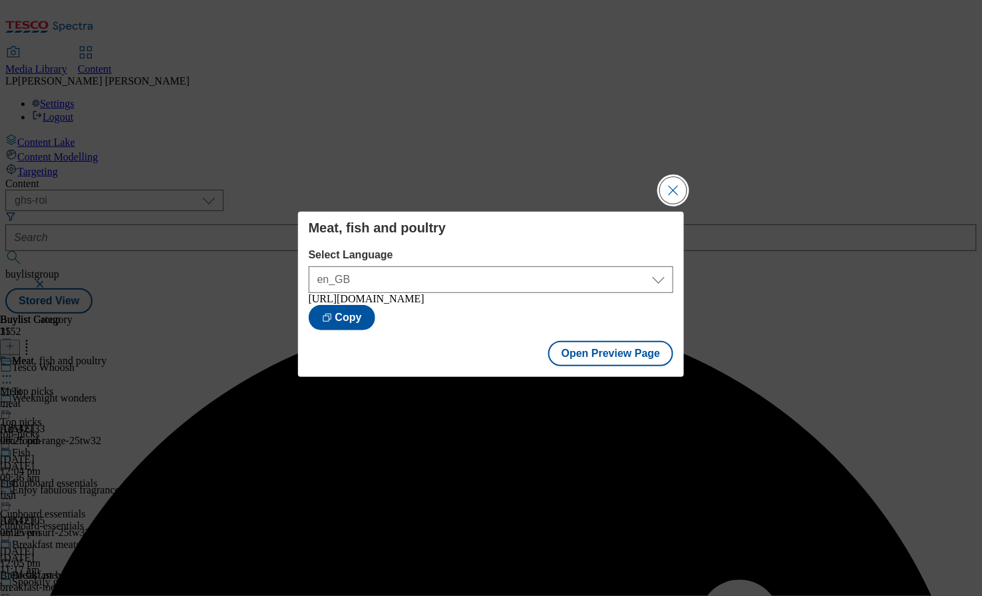
click at [665, 182] on button "Close Modal" at bounding box center [673, 190] width 27 height 27
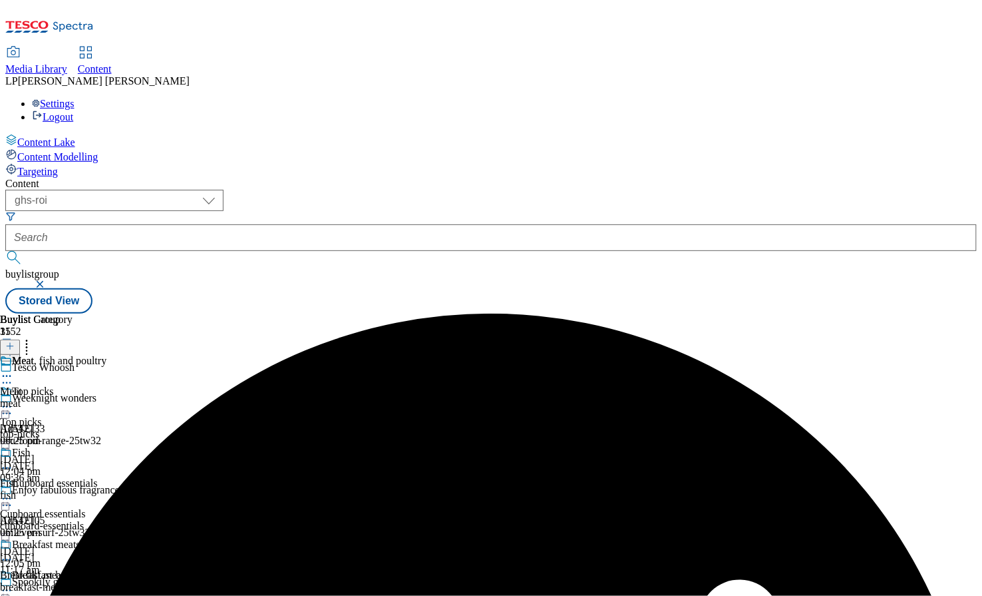
scroll to position [733, 0]
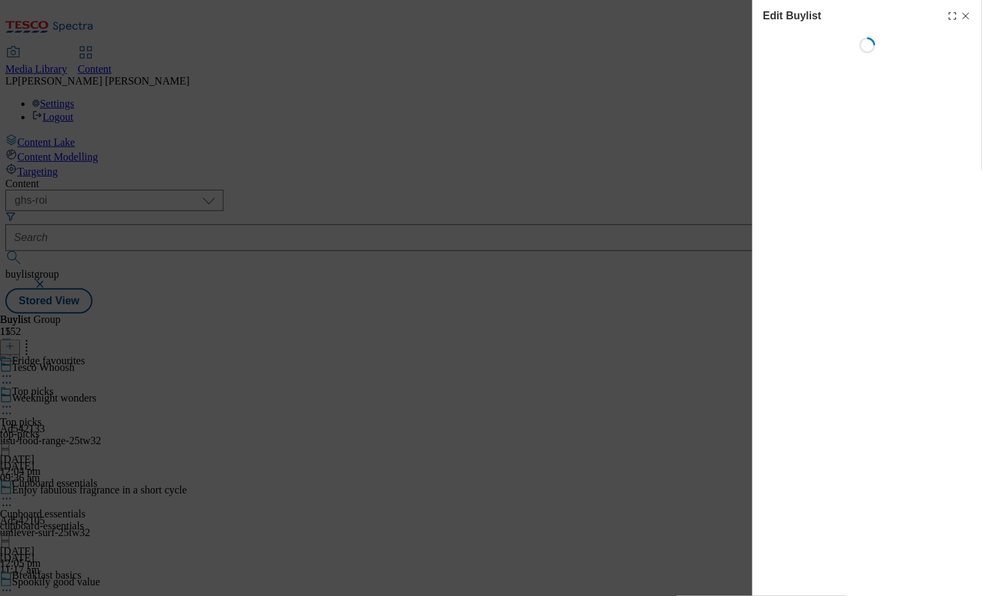
select select "evergreen"
select select "Banner"
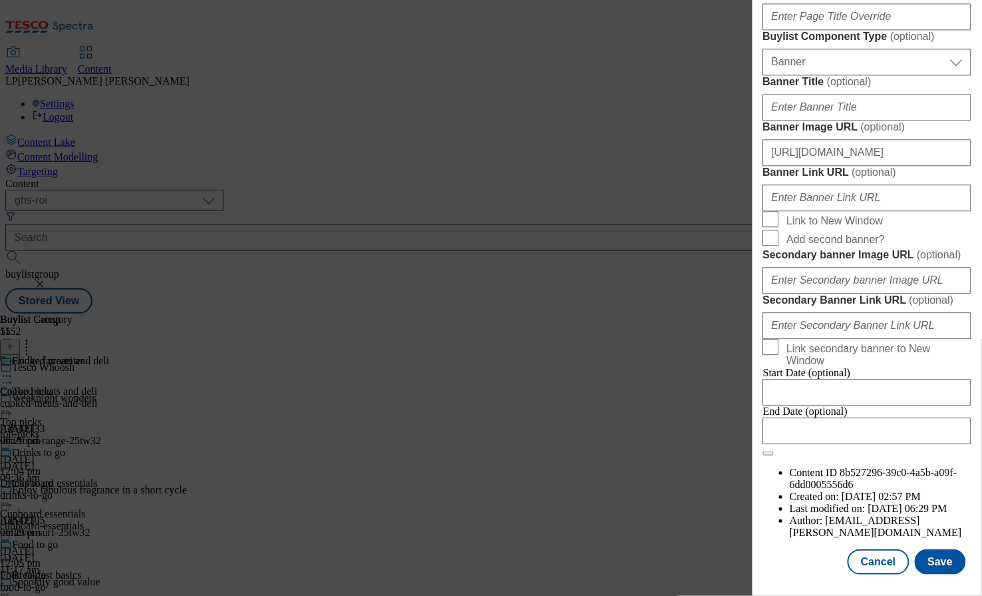
scroll to position [978, 0]
click at [849, 166] on input "https://digitalcontent.api.tesco.com/v2/media/ghs-roi/78b044d2-3da1-40fd-918c-3…" at bounding box center [867, 152] width 208 height 27
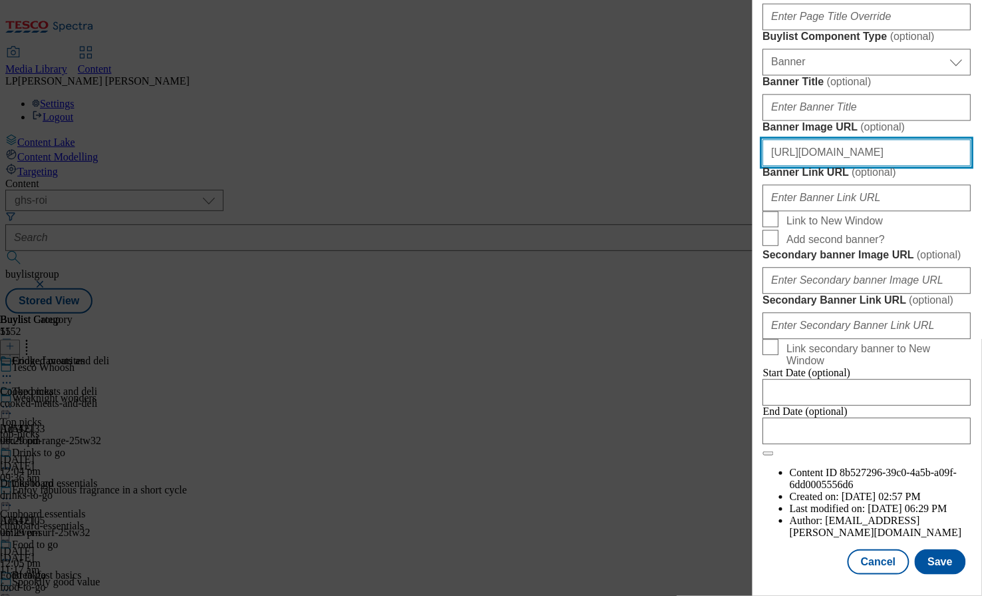
paste input "dced97fa-d29a-4fe8-8b86-9edfb44069b4/2509-Whoosh-Header-1390x392"
type input "https://digitalcontent.api.tesco.com/v2/media/ghs-roi/dced97fa-d29a-4fe8-8b86-9…"
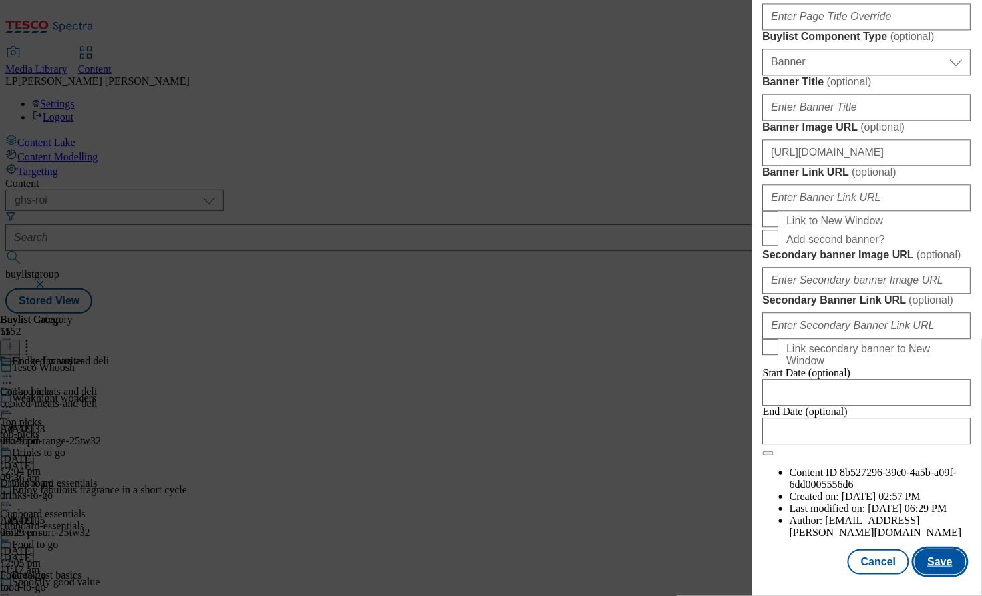
click at [931, 563] on button "Save" at bounding box center [940, 561] width 51 height 25
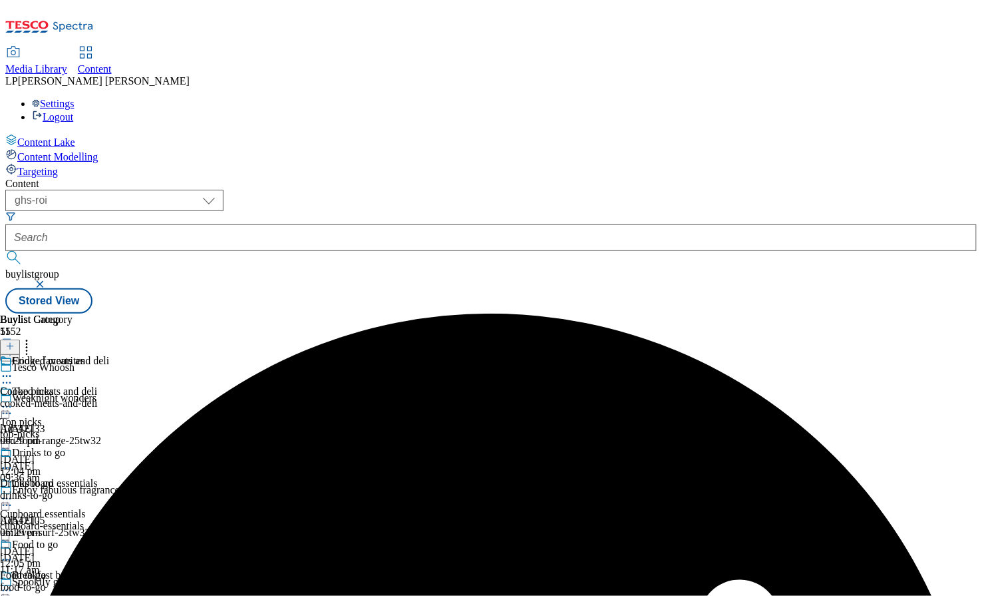
scroll to position [749, 0]
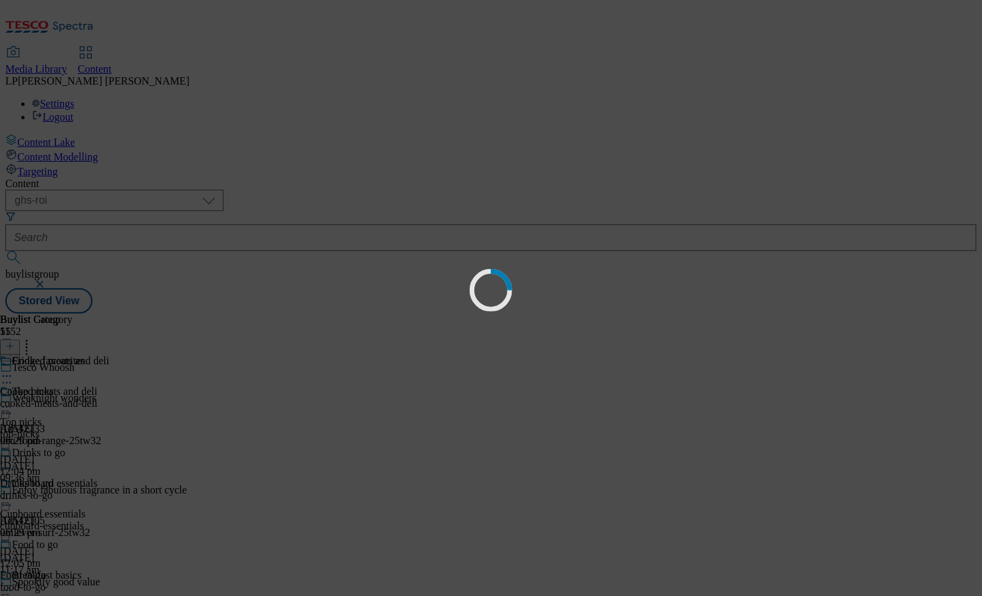
scroll to position [0, 0]
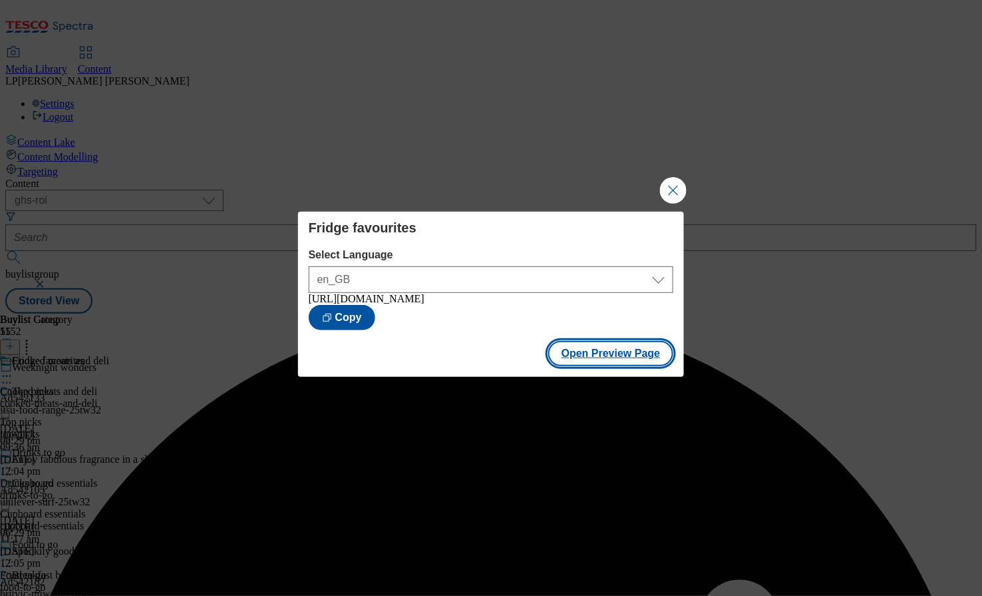
click at [622, 360] on button "Open Preview Page" at bounding box center [611, 353] width 126 height 25
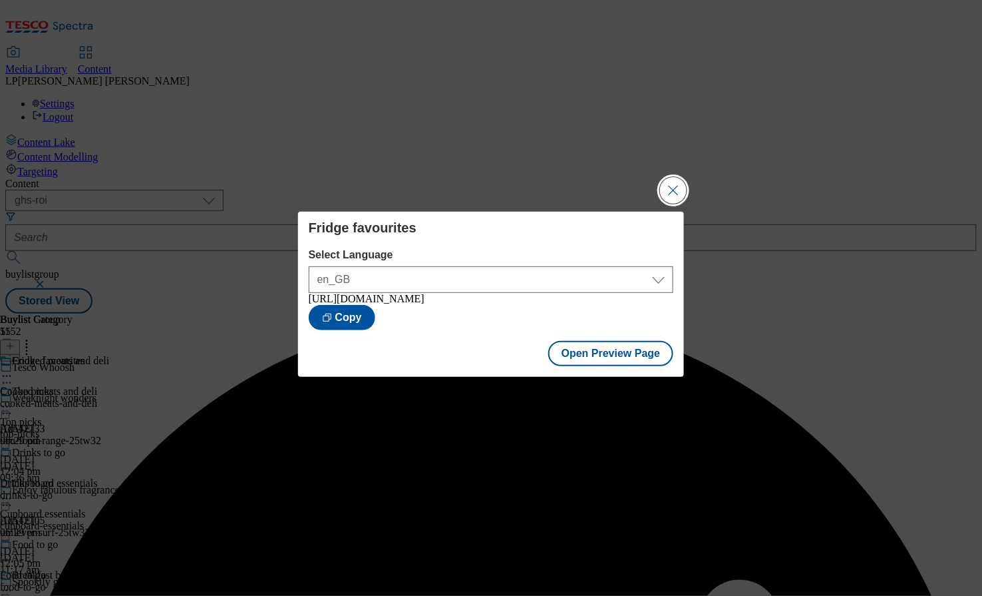
click at [676, 192] on button "Close Modal" at bounding box center [673, 190] width 27 height 27
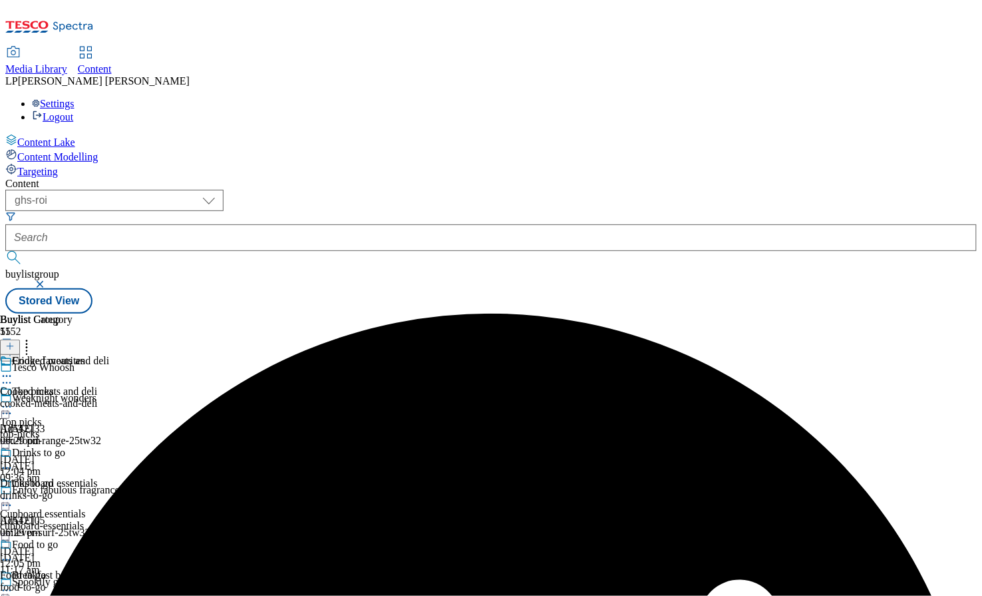
scroll to position [923, 0]
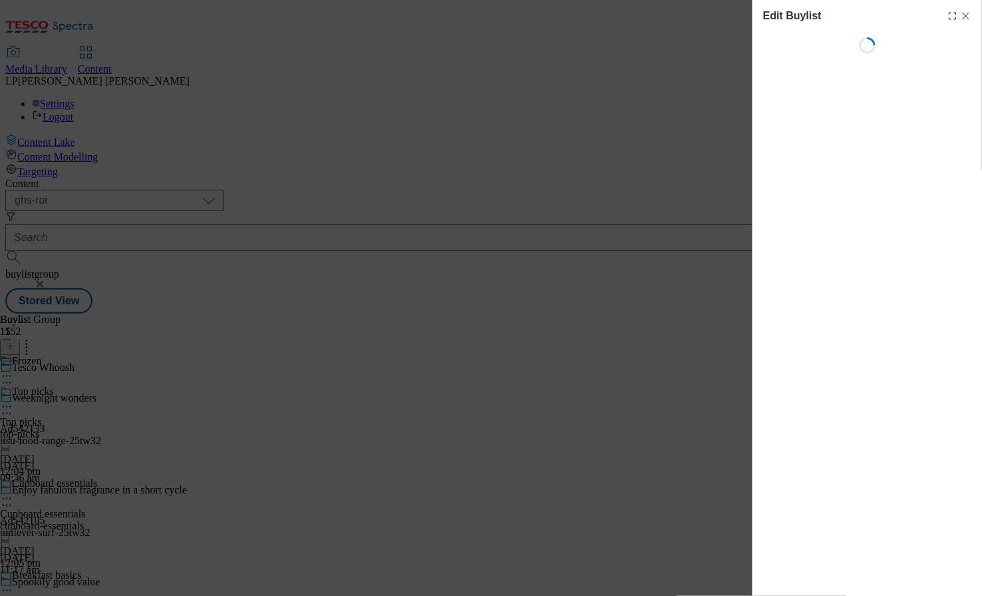
select select "evergreen"
select select "Banner"
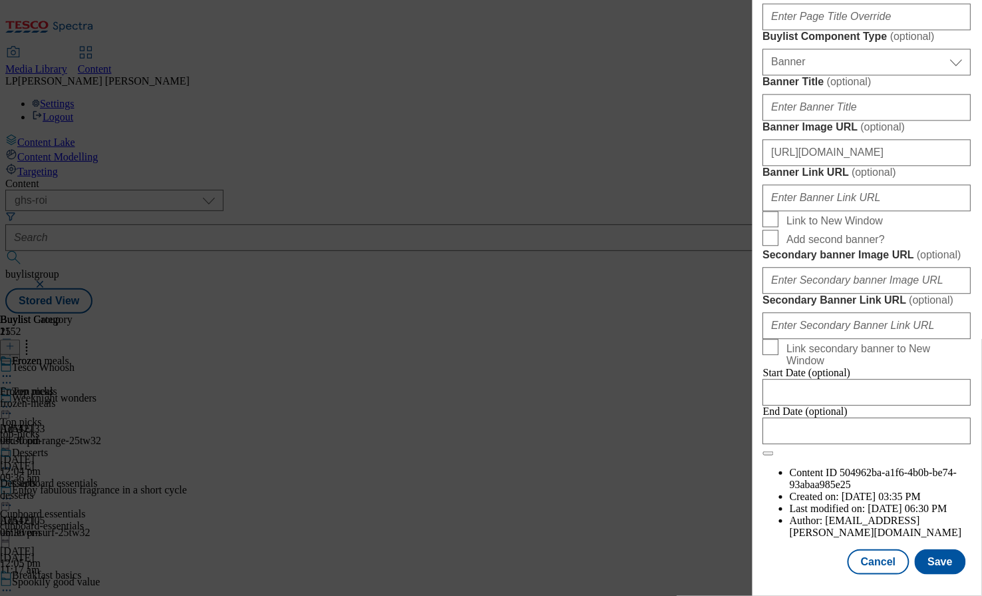
scroll to position [1183, 0]
click at [838, 166] on input "https://digitalcontent.api.tesco.com/v2/media/ghs-roi/78b044d2-3da1-40fd-918c-3…" at bounding box center [867, 152] width 208 height 27
paste input "dced97fa-d29a-4fe8-8b86-9edfb44069b4/2509-Whoosh-Header-1390x392"
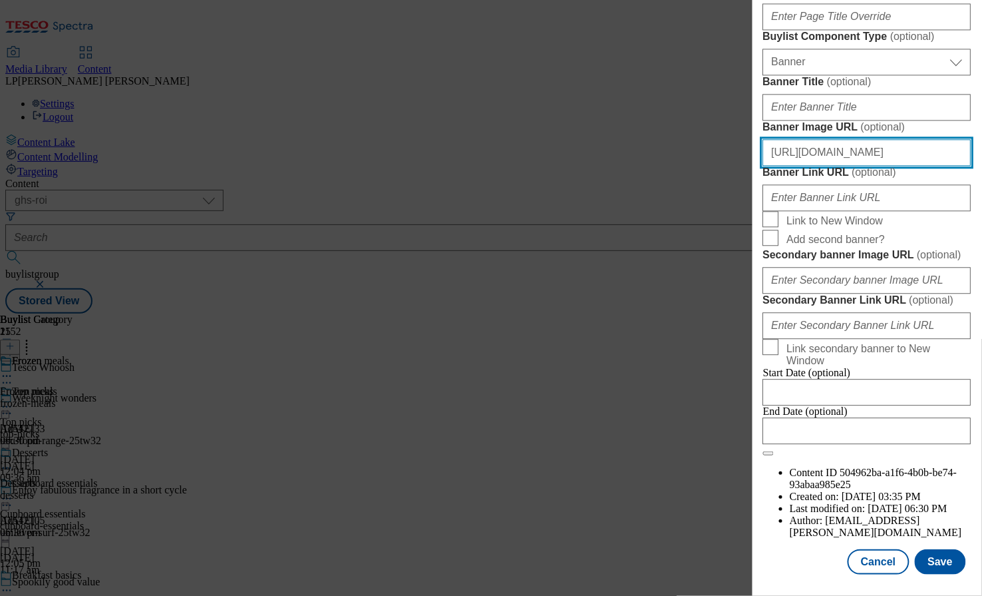
scroll to position [1327, 0]
type input "https://digitalcontent.api.tesco.com/v2/media/ghs-roi/dced97fa-d29a-4fe8-8b86-9…"
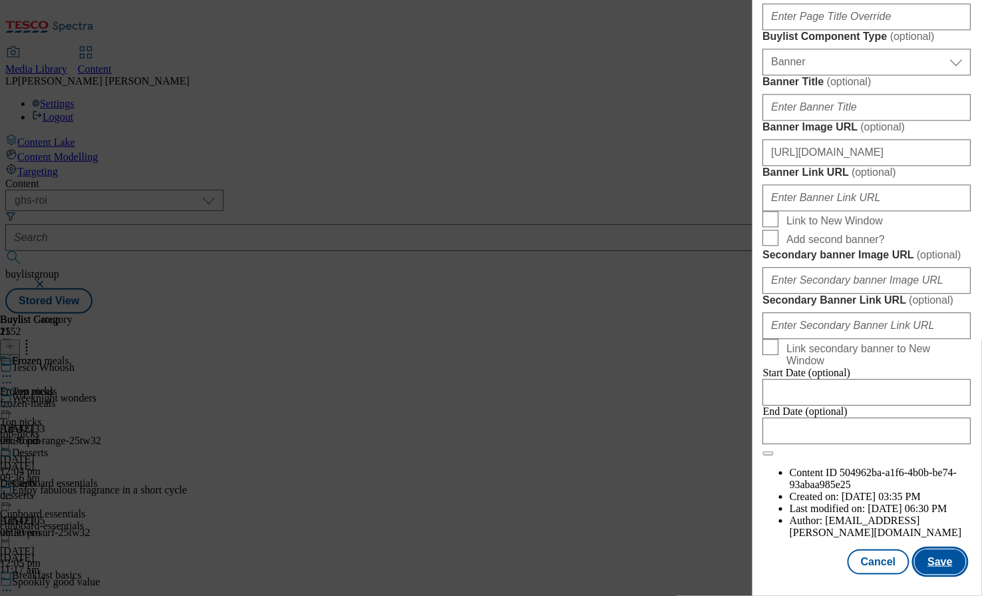
scroll to position [0, 0]
click at [940, 563] on button "Save" at bounding box center [940, 561] width 51 height 25
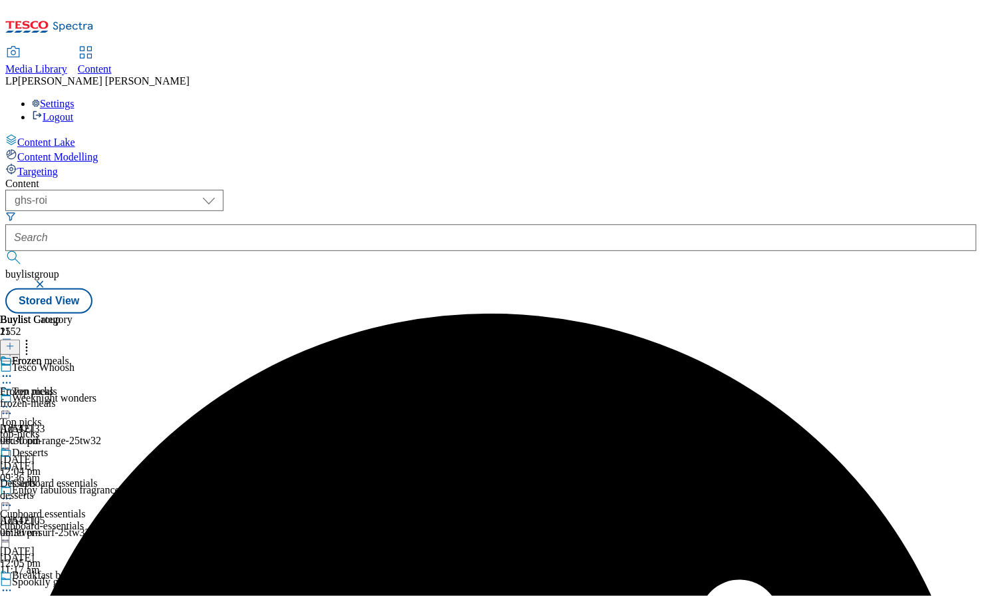
scroll to position [881, 0]
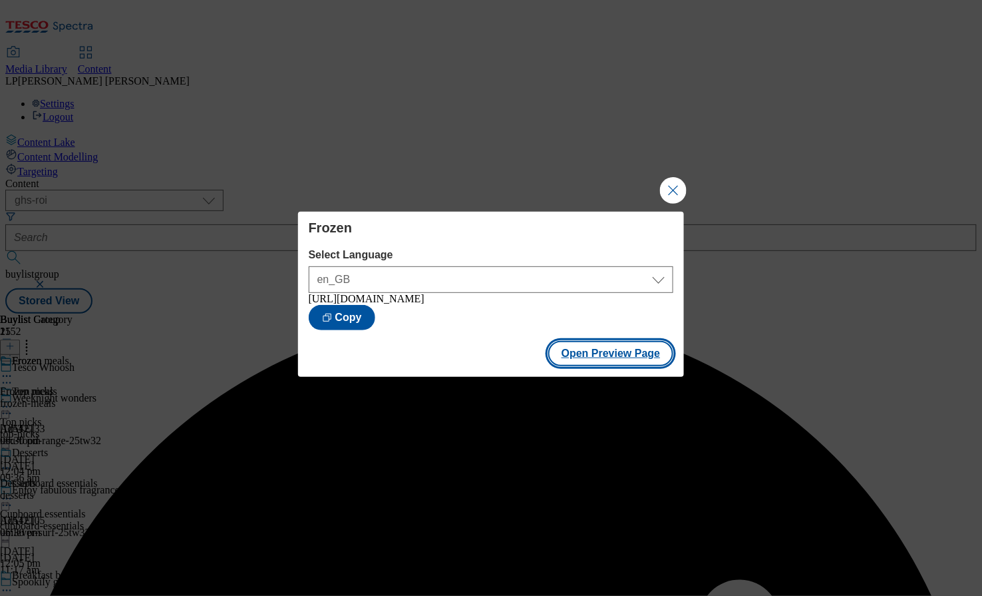
click at [586, 353] on button "Open Preview Page" at bounding box center [611, 353] width 126 height 25
click at [671, 190] on button "Close Modal" at bounding box center [673, 190] width 27 height 27
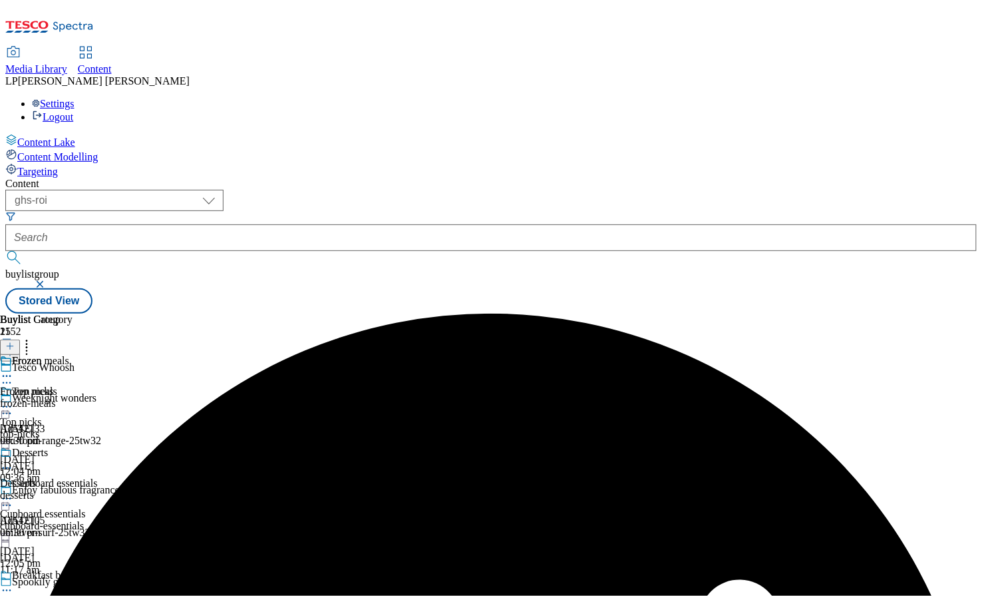
scroll to position [901, 0]
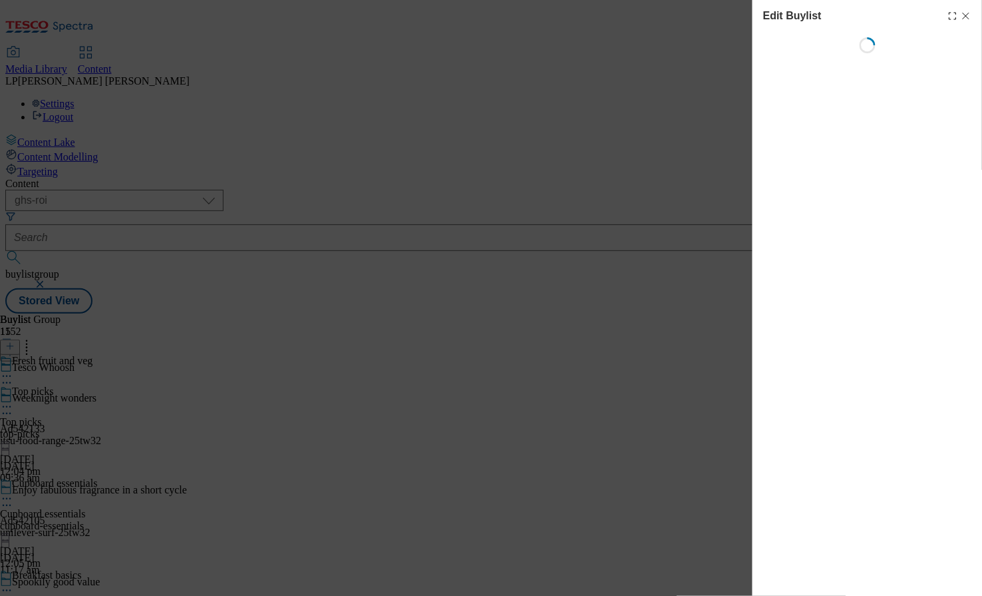
select select "evergreen"
select select "Banner"
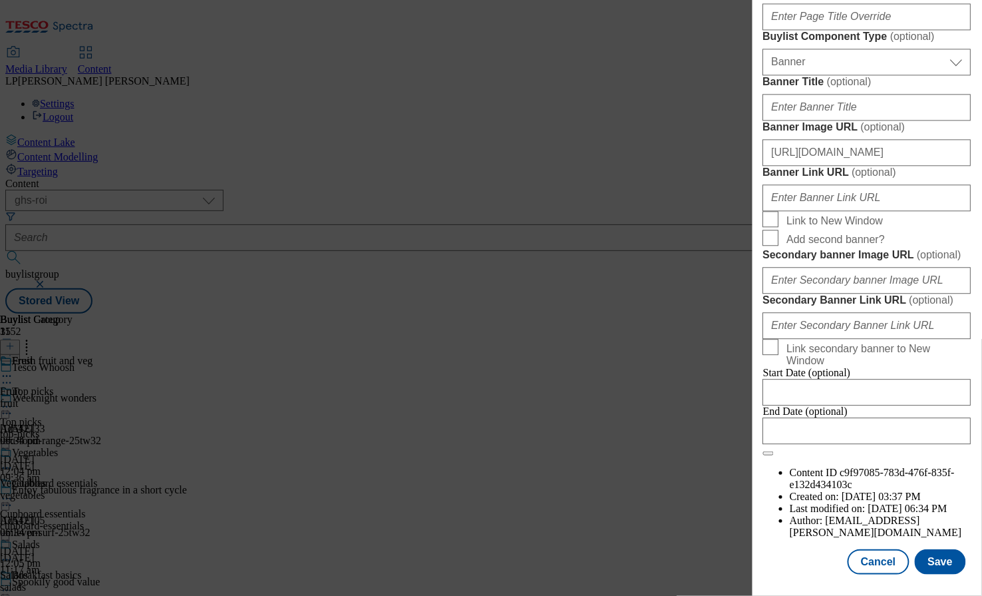
scroll to position [1115, 0]
click at [857, 166] on input "https://digitalcontent.api.tesco.com/v2/media/ghs-roi/78b044d2-3da1-40fd-918c-3…" at bounding box center [867, 152] width 208 height 27
paste input "dced97fa-d29a-4fe8-8b86-9edfb44069b4/2509-Whoosh-Header-1390x392"
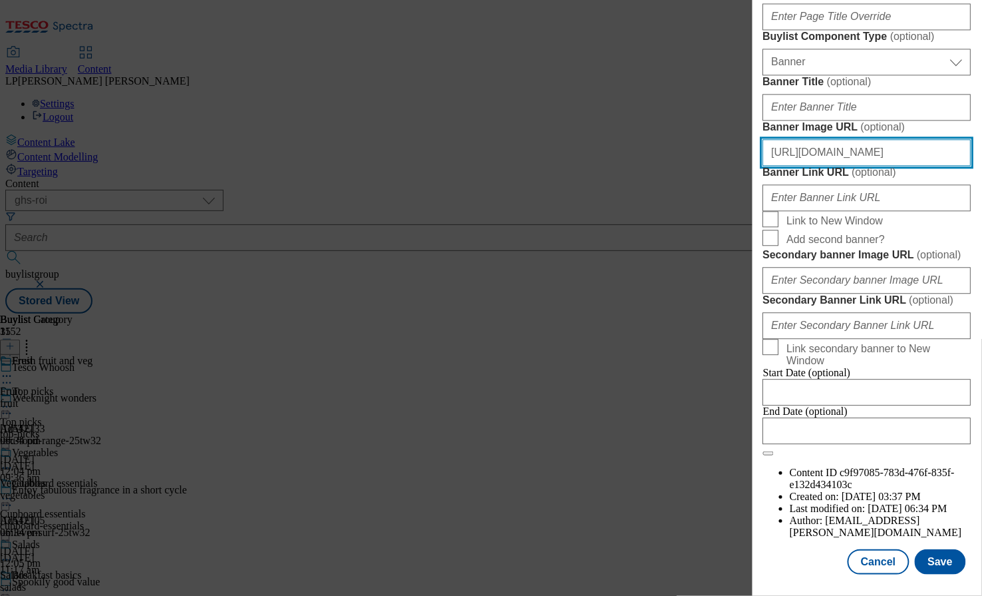
scroll to position [1327, 0]
type input "https://digitalcontent.api.tesco.com/v2/media/ghs-roi/dced97fa-d29a-4fe8-8b86-9…"
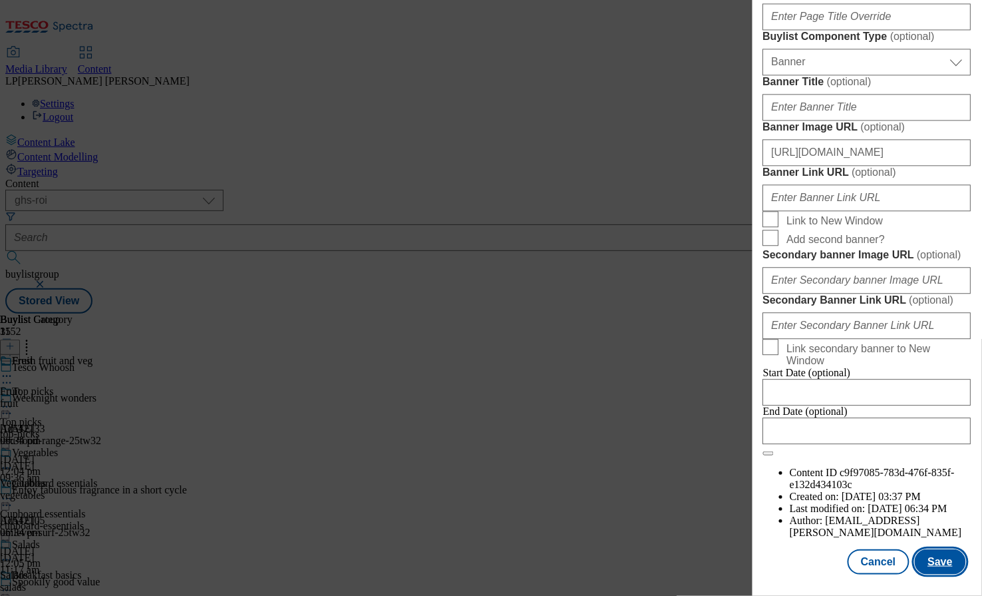
click at [925, 567] on button "Save" at bounding box center [940, 561] width 51 height 25
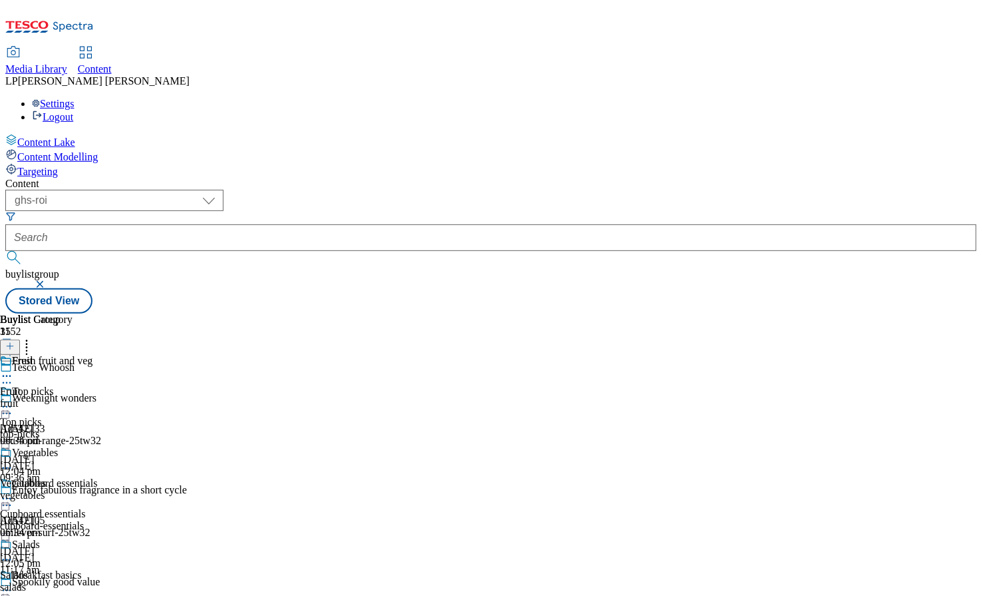
scroll to position [1029, 0]
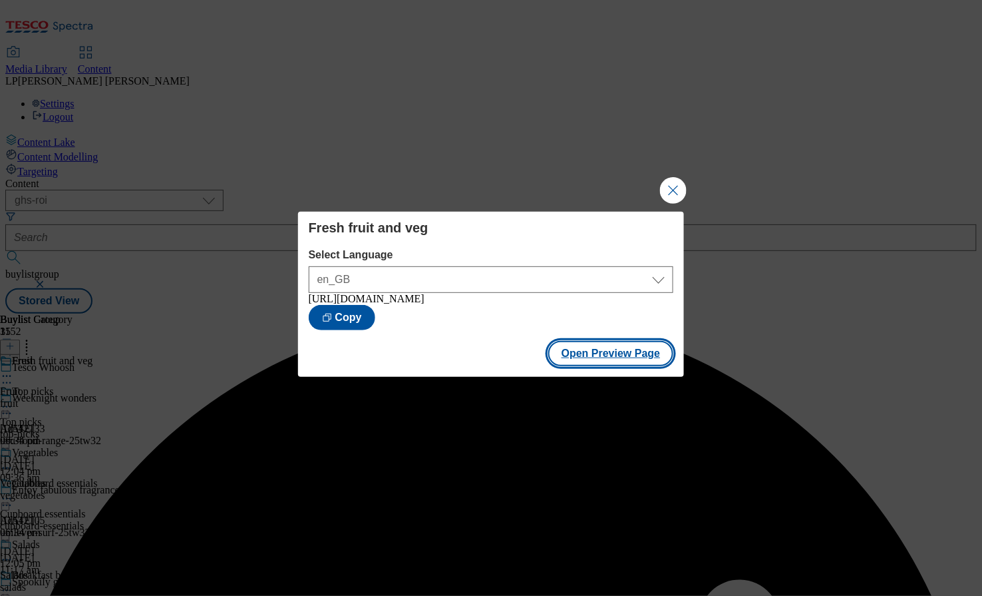
click at [614, 362] on button "Open Preview Page" at bounding box center [611, 353] width 126 height 25
click at [677, 190] on button "Close Modal" at bounding box center [673, 190] width 27 height 27
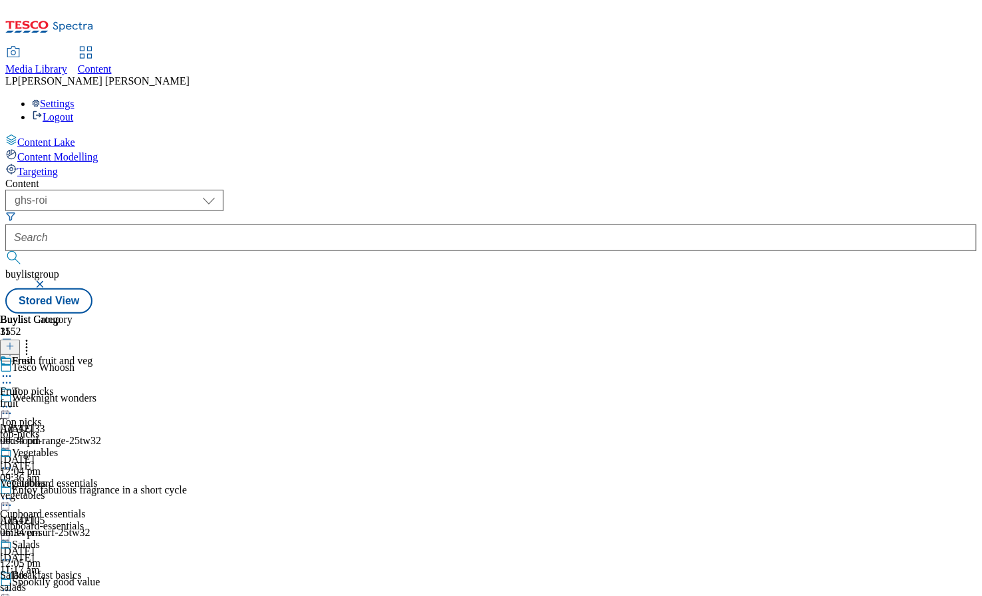
scroll to position [1050, 0]
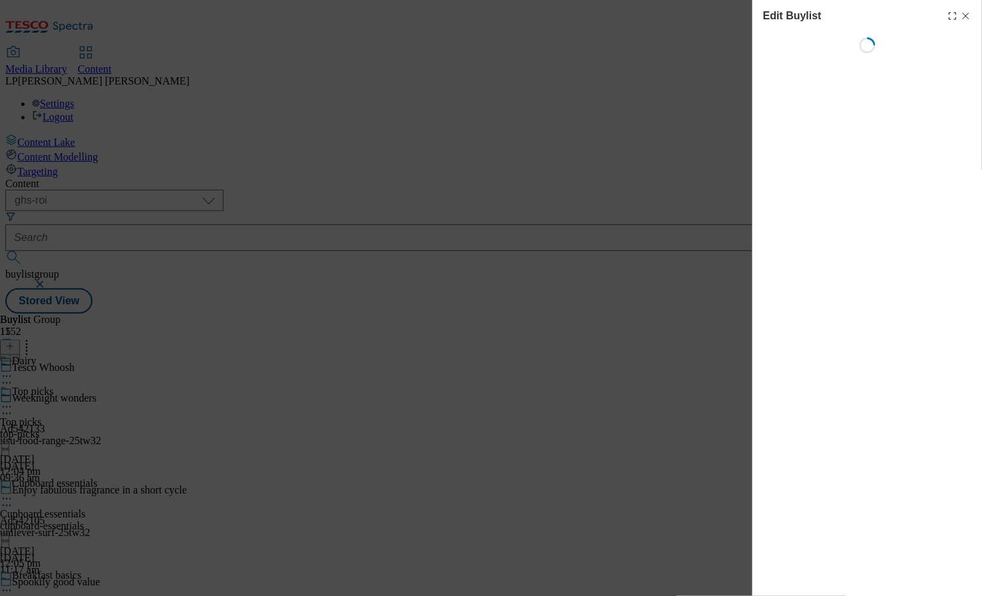
select select "evergreen"
select select "Banner"
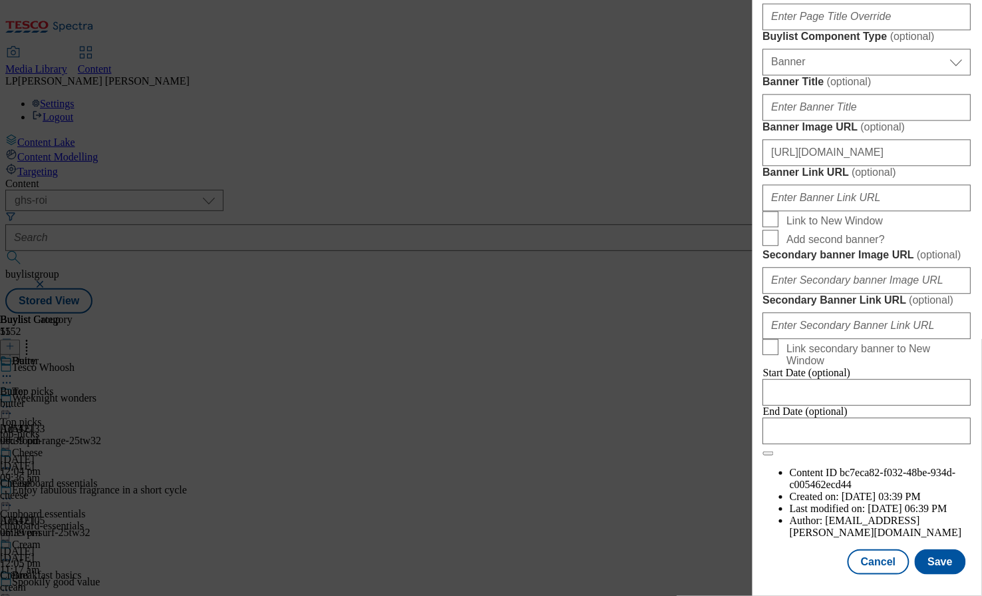
scroll to position [1221, 0]
click at [835, 166] on input "https://digitalcontent.api.tesco.com/v2/media/ghs-roi/78b044d2-3da1-40fd-918c-3…" at bounding box center [867, 152] width 208 height 27
paste input "dced97fa-d29a-4fe8-8b86-9edfb44069b4/2509-Whoosh-Header-1390x392"
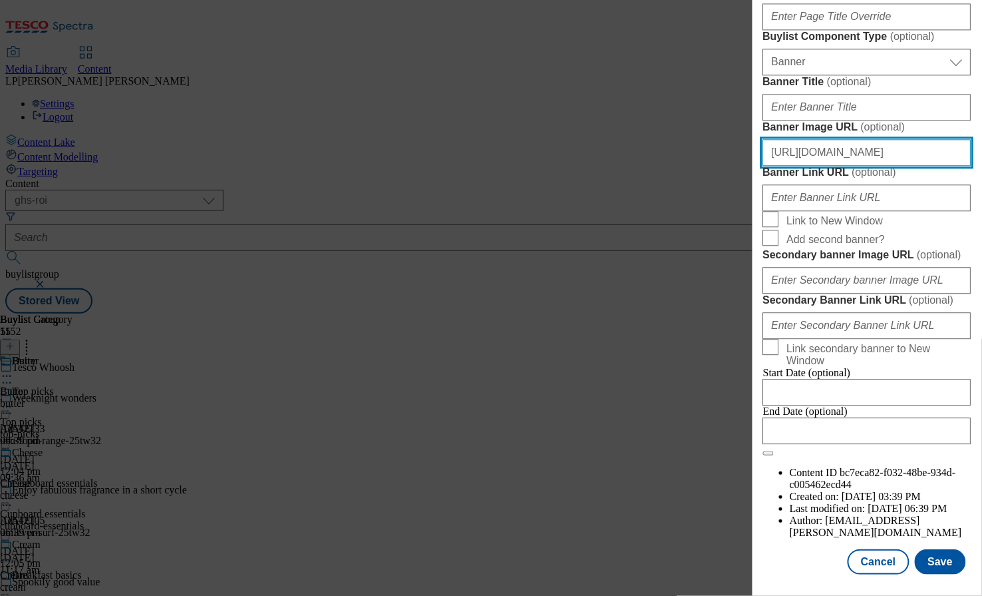
scroll to position [1327, 0]
type input "https://digitalcontent.api.tesco.com/v2/media/ghs-roi/dced97fa-d29a-4fe8-8b86-9…"
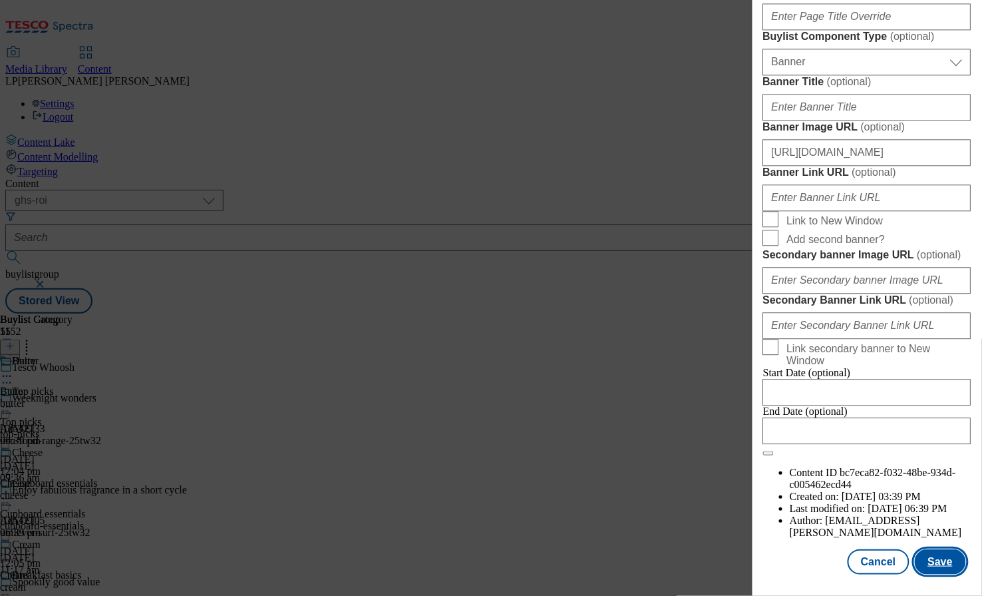
click at [934, 560] on button "Save" at bounding box center [940, 561] width 51 height 25
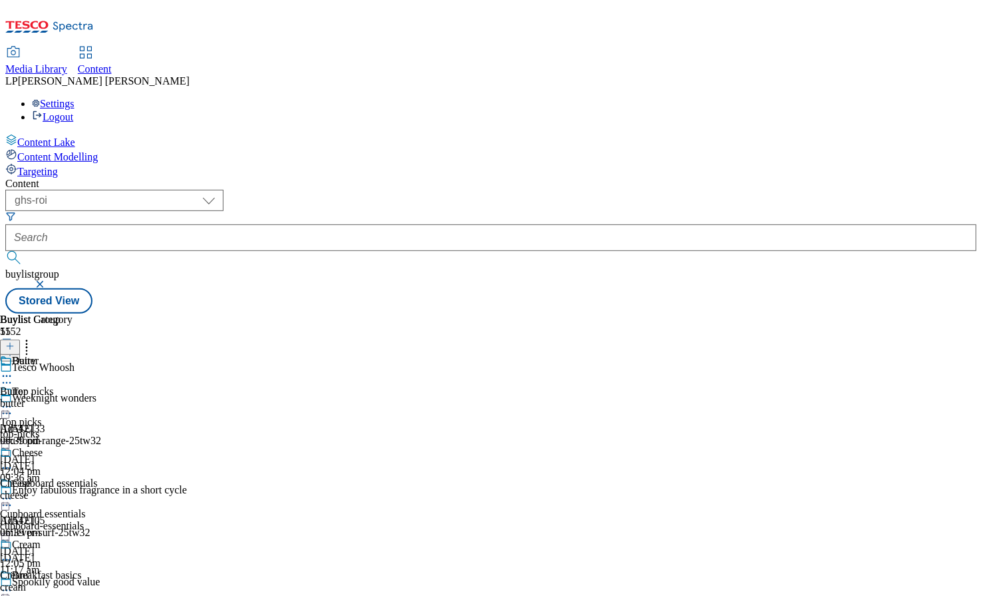
scroll to position [1128, 0]
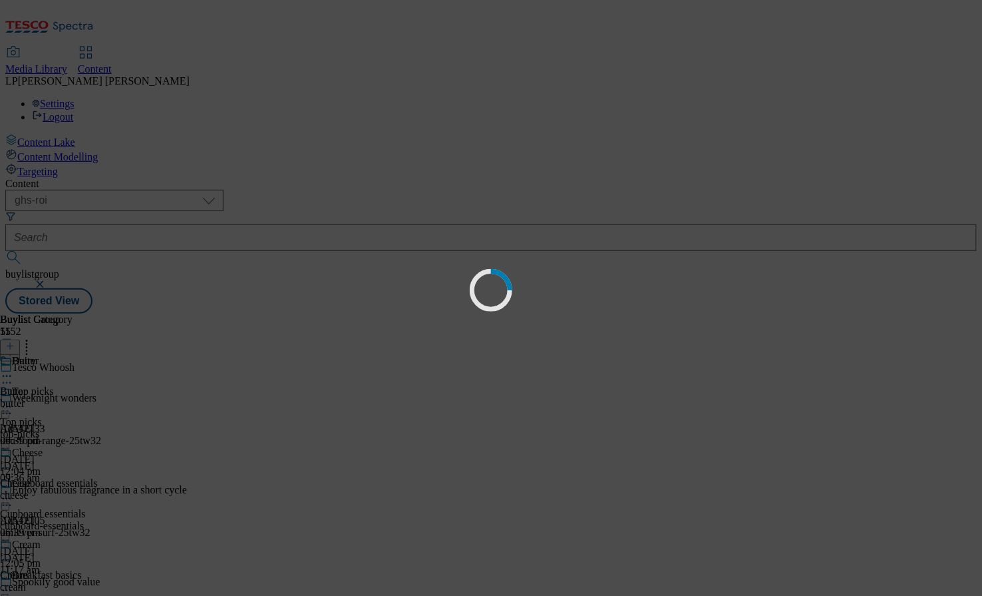
scroll to position [0, 0]
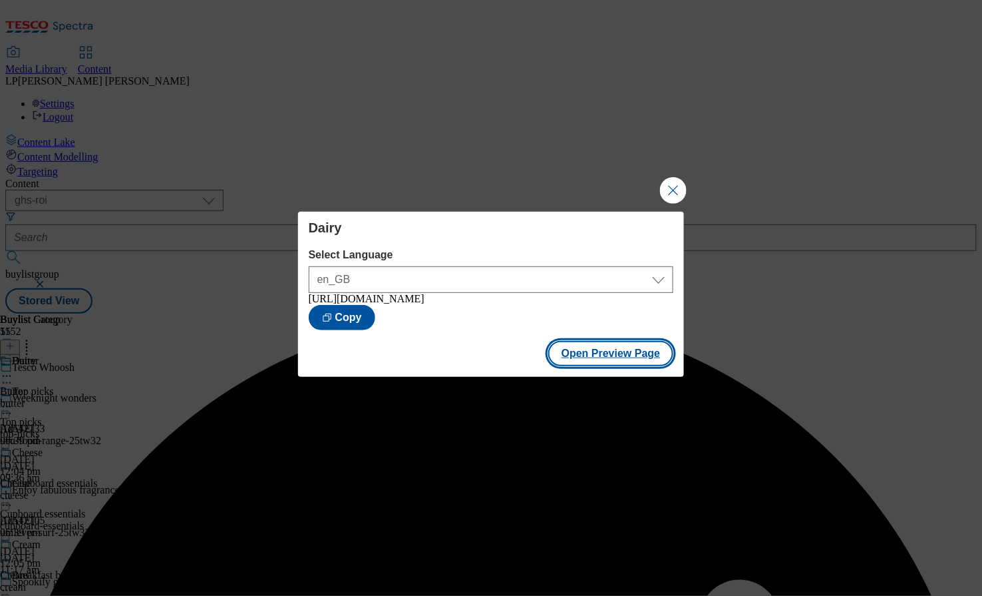
click at [598, 355] on button "Open Preview Page" at bounding box center [611, 353] width 126 height 25
click at [665, 185] on button "Close Modal" at bounding box center [673, 190] width 27 height 27
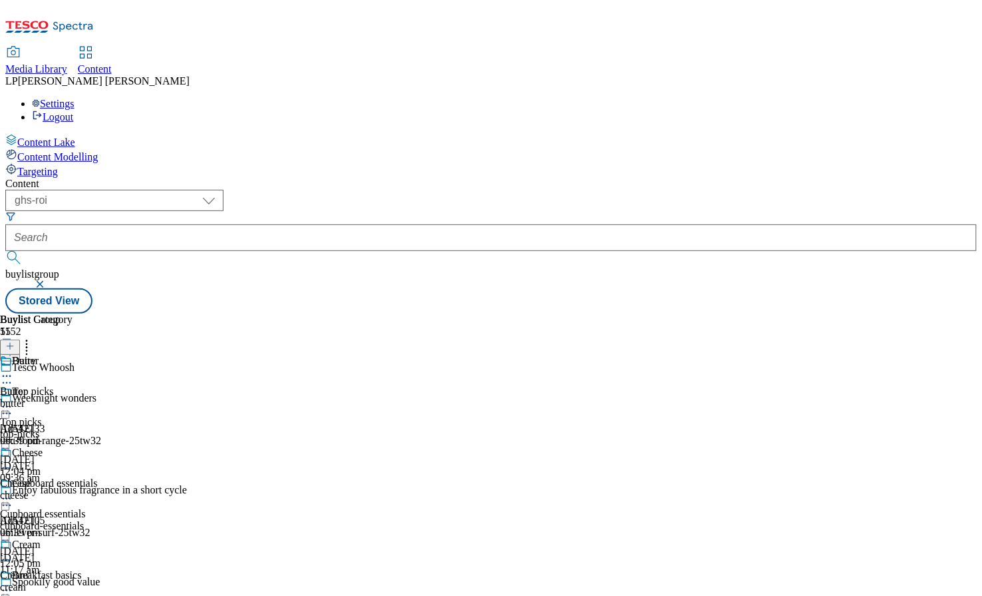
scroll to position [1186, 0]
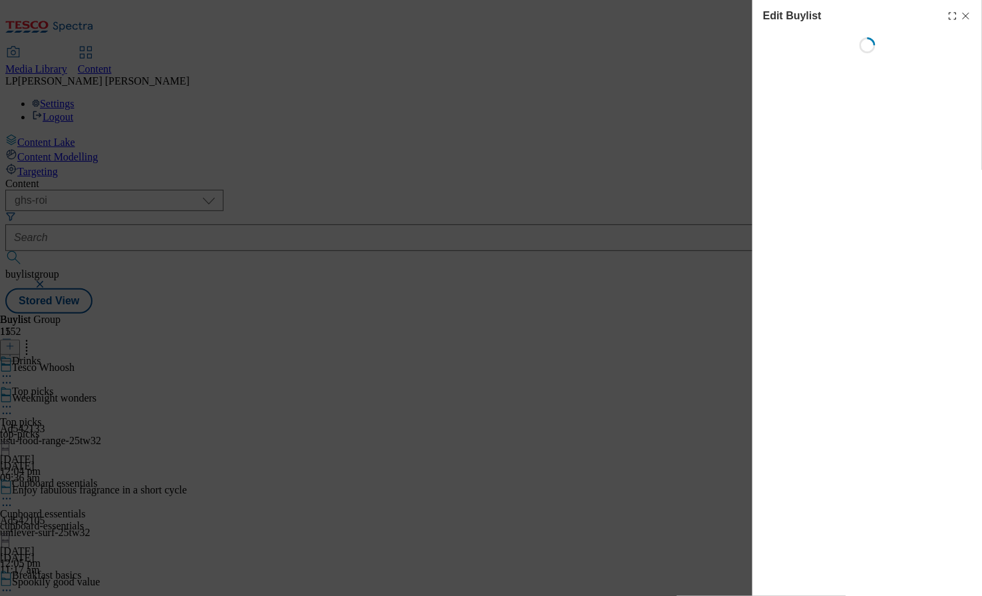
select select "evergreen"
select select "Banner"
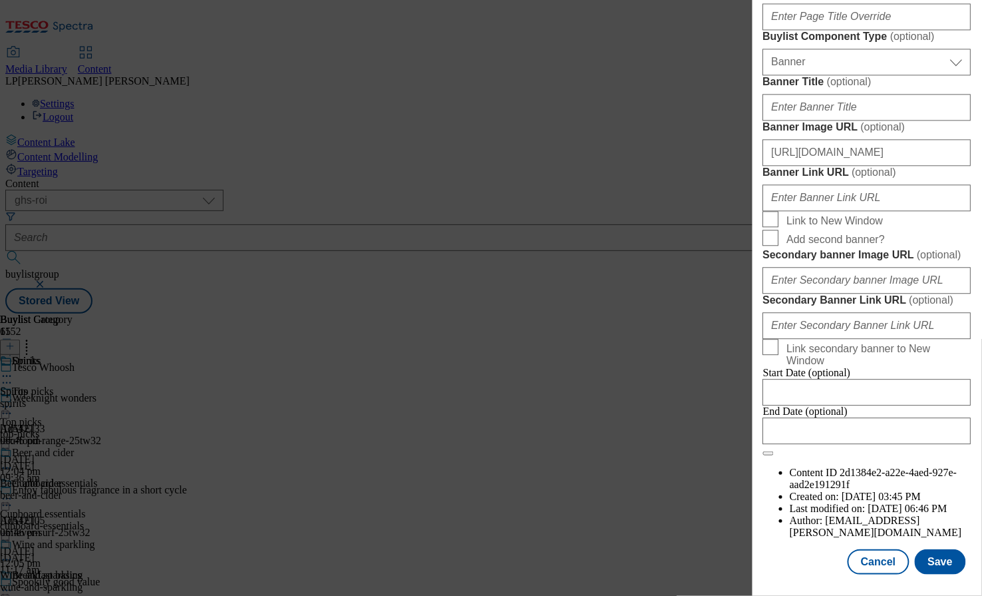
scroll to position [1149, 0]
click at [847, 166] on input "https://digitalcontent.api.tesco.com/v2/media/ghs-roi/78b044d2-3da1-40fd-918c-3…" at bounding box center [867, 152] width 208 height 27
paste input "dced97fa-d29a-4fe8-8b86-9edfb44069b4/2509-Whoosh-Header-1390x392"
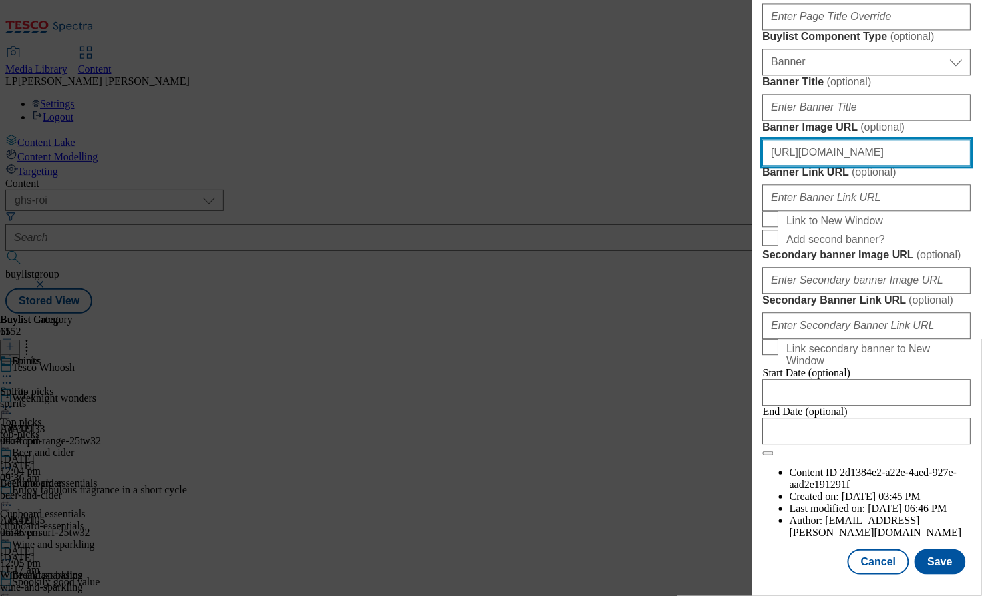
scroll to position [1327, 0]
type input "https://digitalcontent.api.tesco.com/v2/media/ghs-roi/dced97fa-d29a-4fe8-8b86-9…"
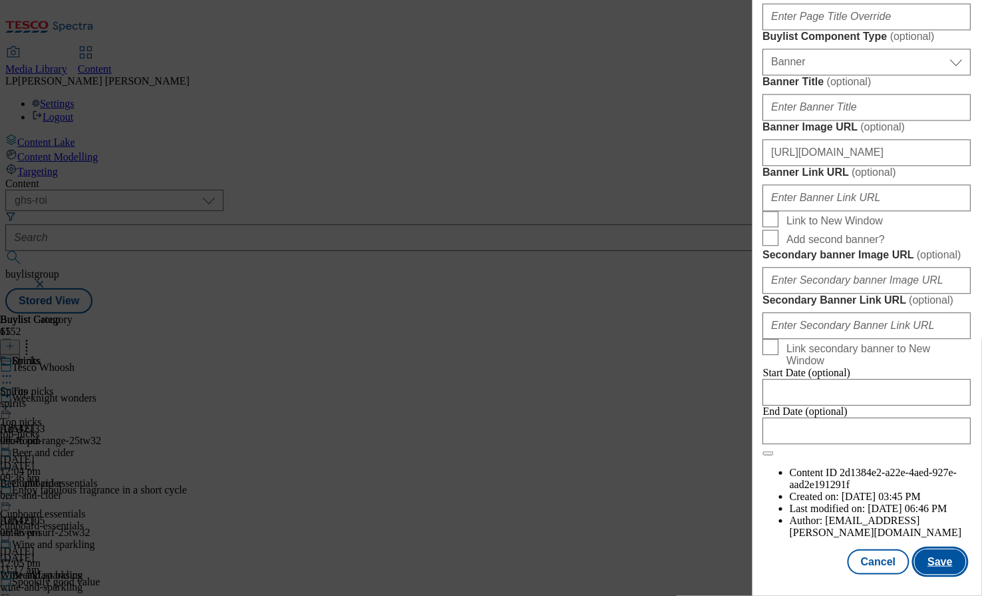
click at [936, 564] on button "Save" at bounding box center [940, 561] width 51 height 25
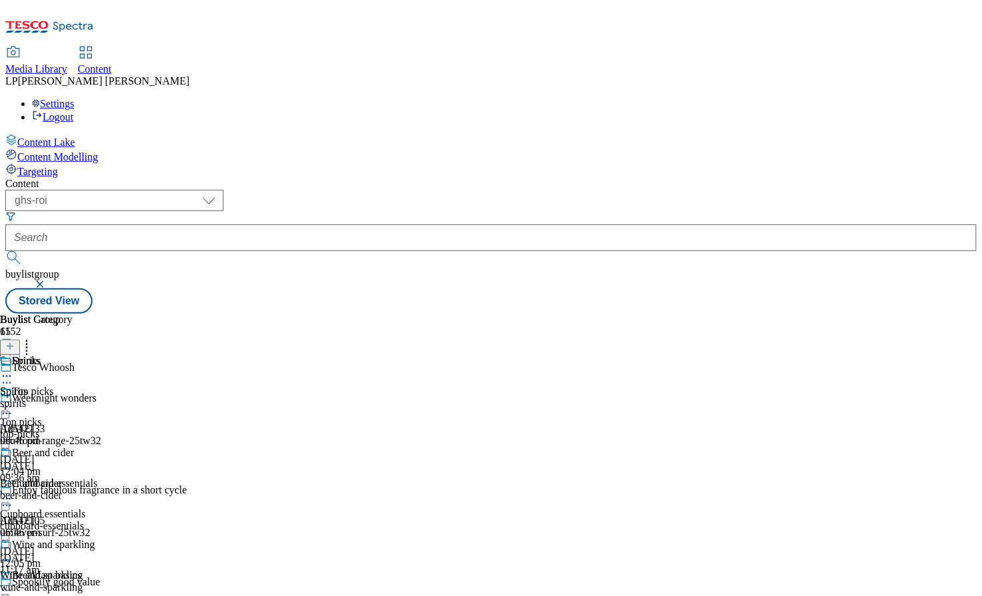
scroll to position [1199, 0]
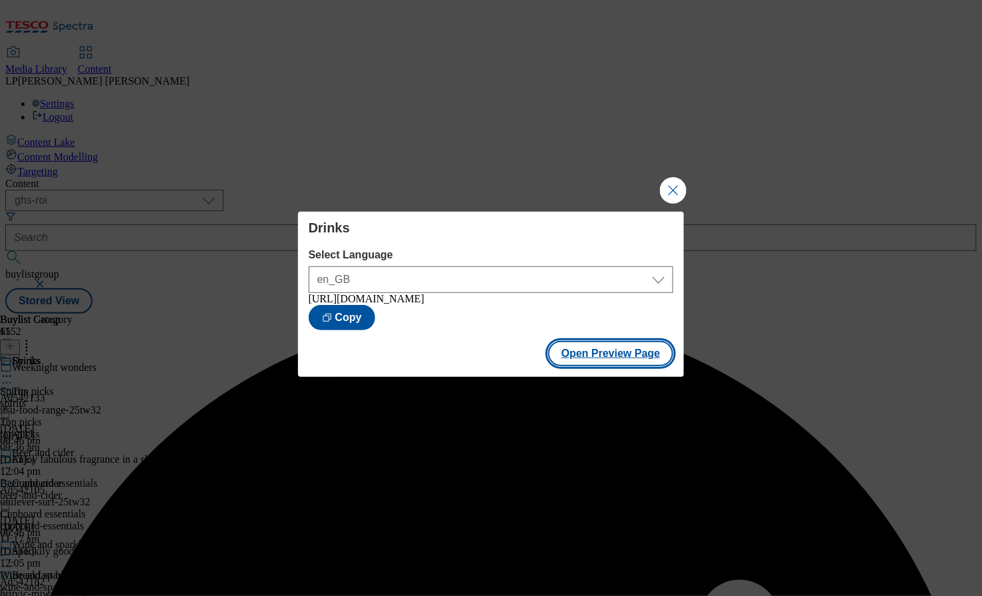
click at [574, 355] on button "Open Preview Page" at bounding box center [611, 353] width 126 height 25
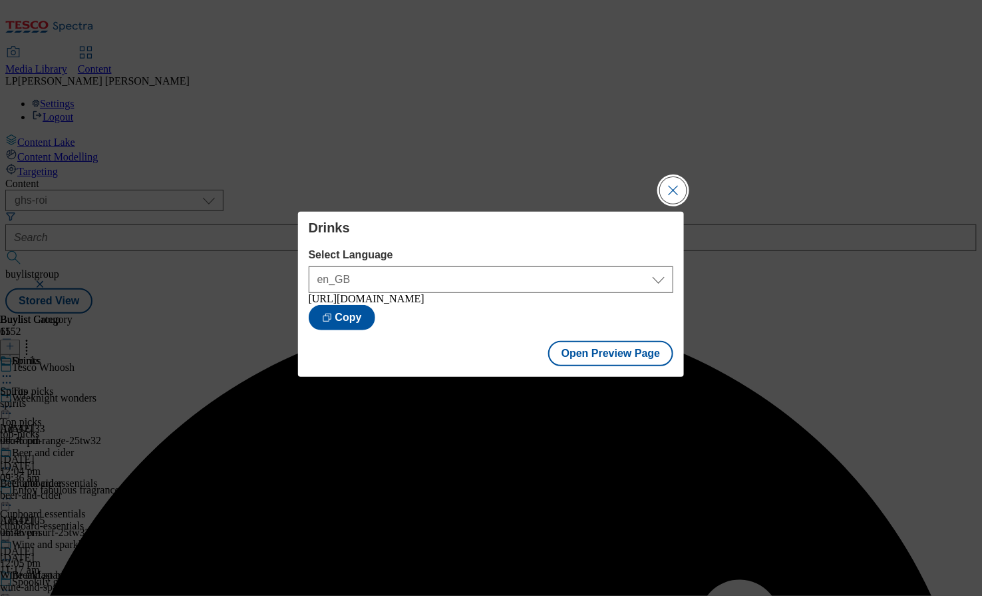
click at [675, 190] on button "Close Modal" at bounding box center [673, 190] width 27 height 27
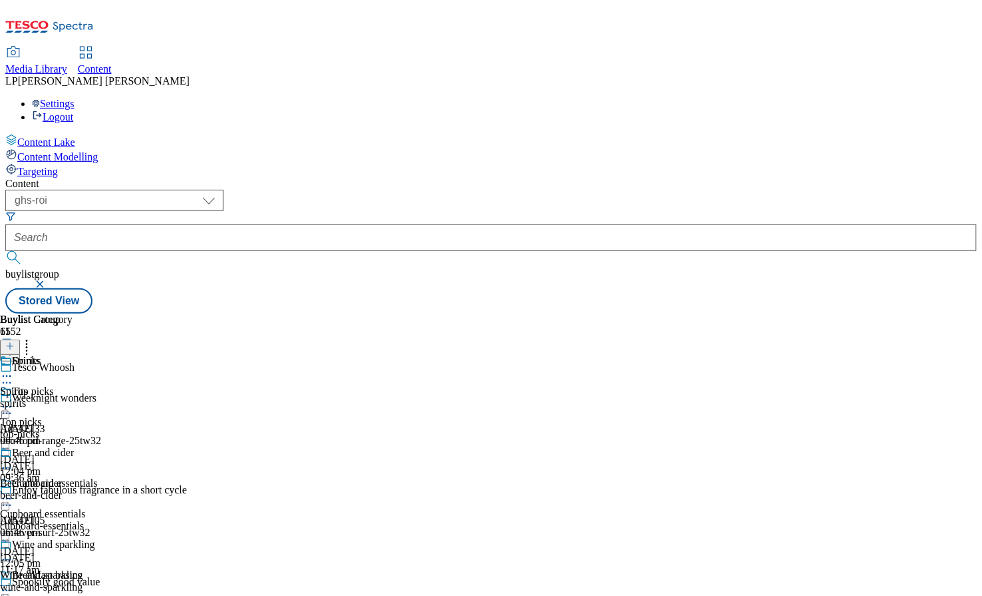
scroll to position [1325, 0]
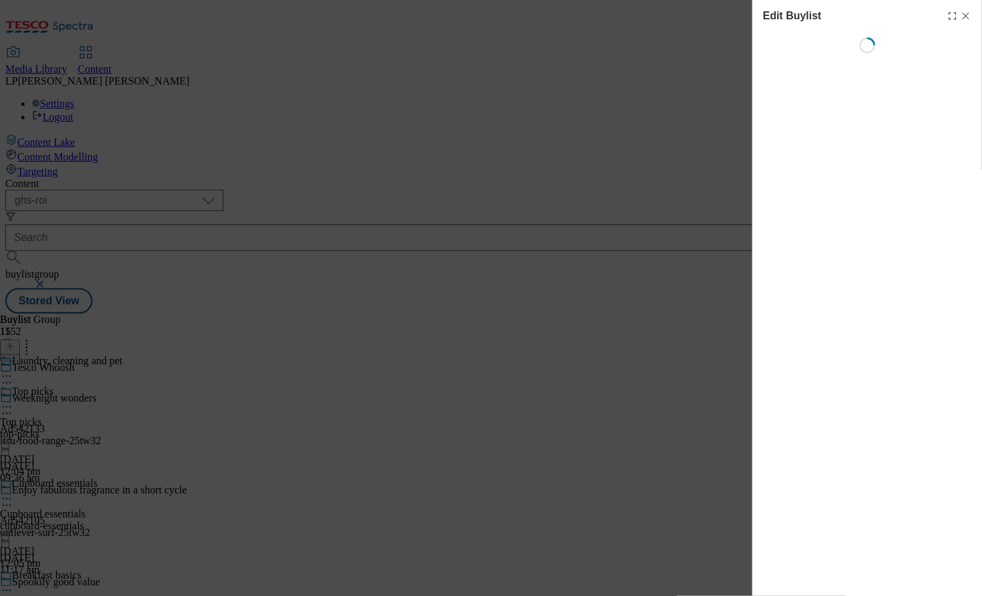
select select "evergreen"
select select "Banner"
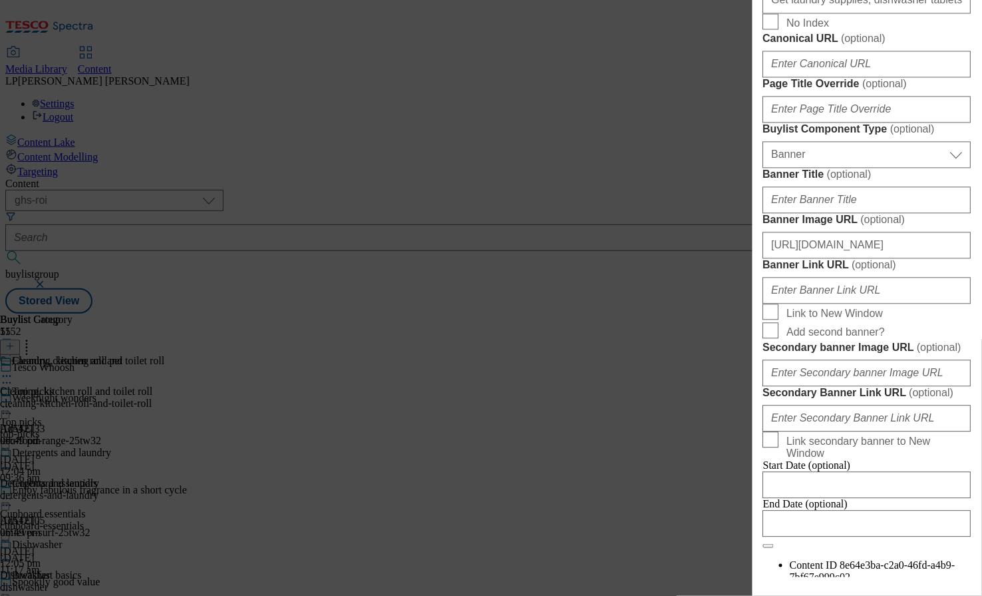
scroll to position [1179, 0]
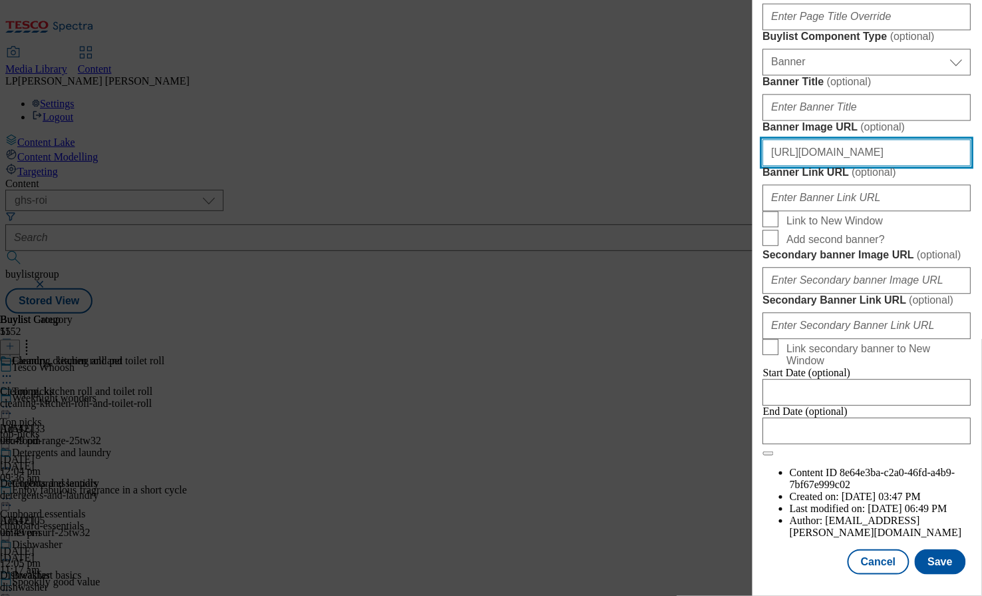
click at [827, 166] on input "https://digitalcontent.api.tesco.com/v2/media/ghs-roi/78b044d2-3da1-40fd-918c-3…" at bounding box center [867, 152] width 208 height 27
paste input "dced97fa-d29a-4fe8-8b86-9edfb44069b4/2509-Whoosh-Header-1390x392"
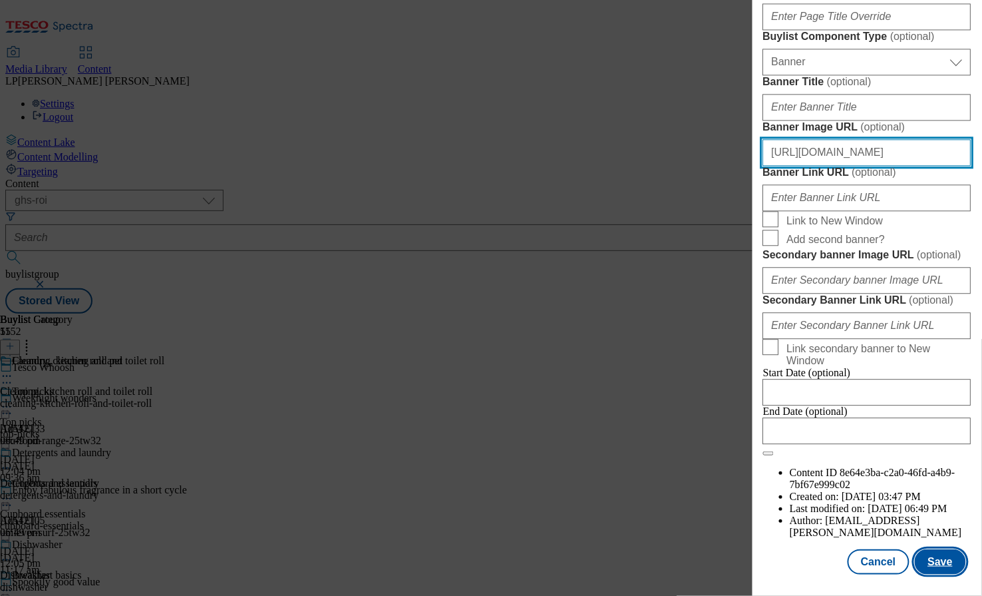
type input "https://digitalcontent.api.tesco.com/v2/media/ghs-roi/dced97fa-d29a-4fe8-8b86-9…"
click at [931, 564] on button "Save" at bounding box center [940, 561] width 51 height 25
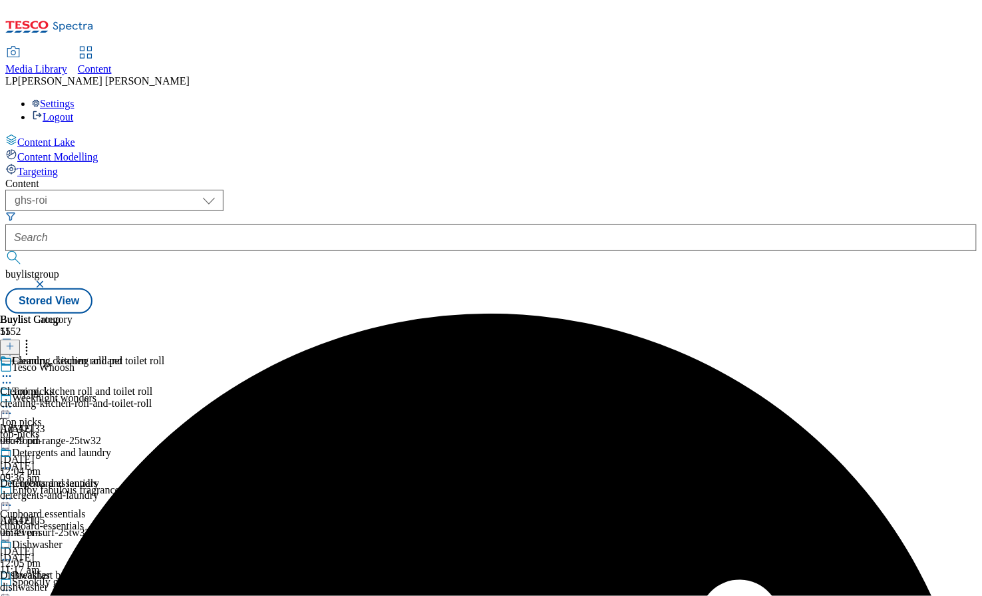
scroll to position [1322, 0]
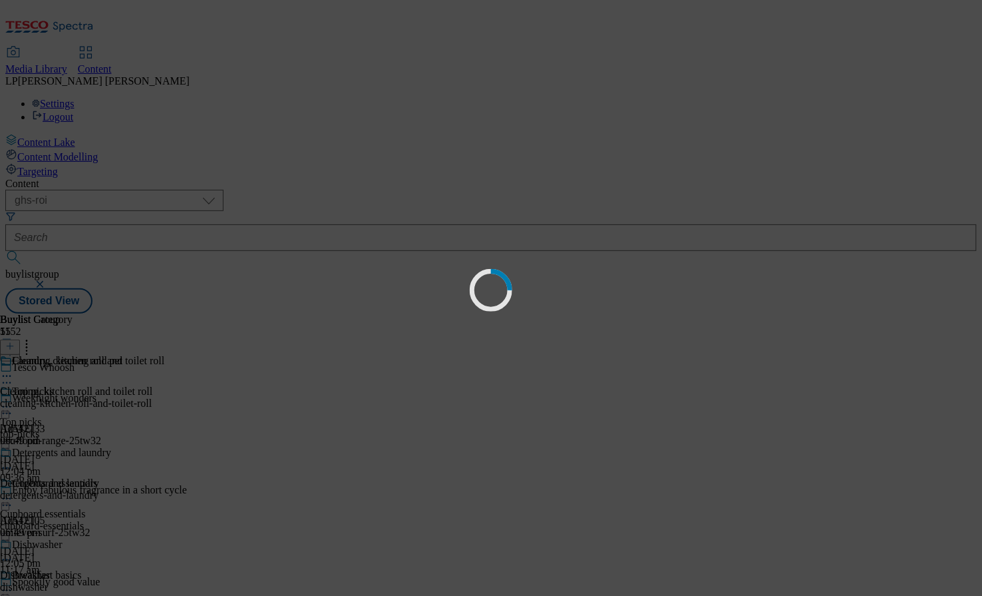
scroll to position [0, 0]
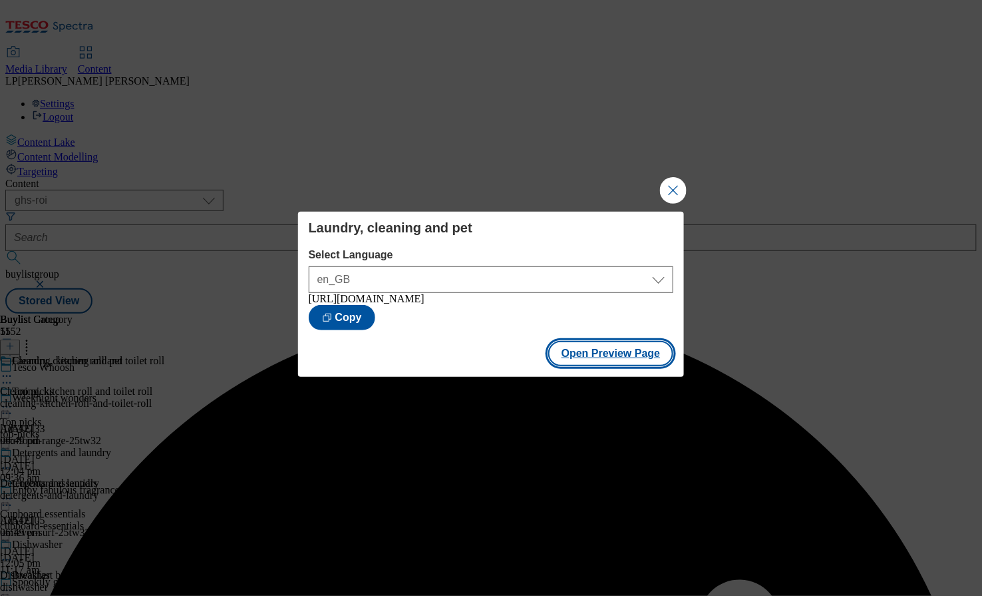
click at [614, 362] on button "Open Preview Page" at bounding box center [611, 353] width 126 height 25
click at [674, 185] on button "Close Modal" at bounding box center [673, 190] width 27 height 27
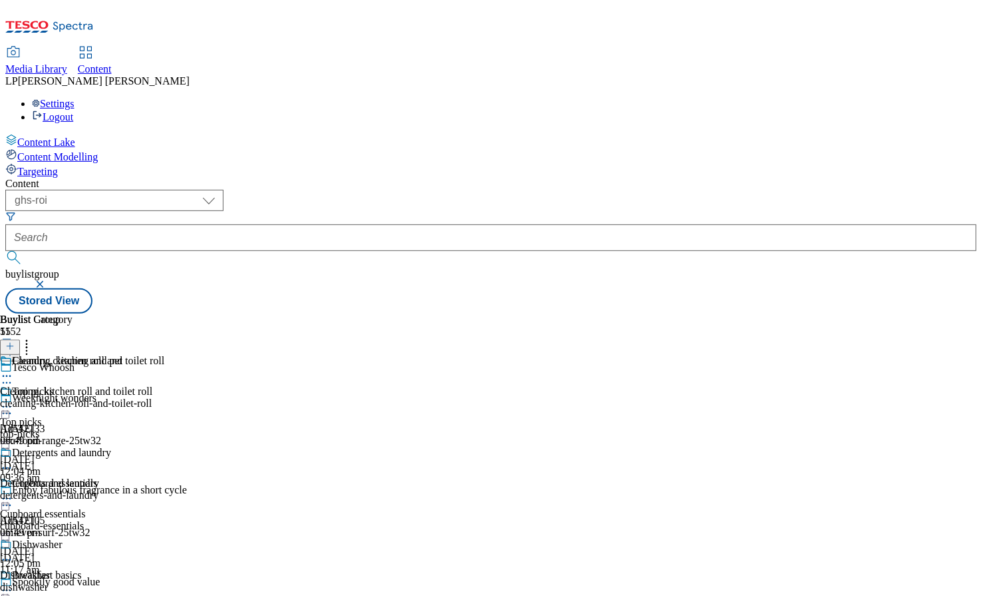
scroll to position [1480, 0]
select select "evergreen"
select select "Banner"
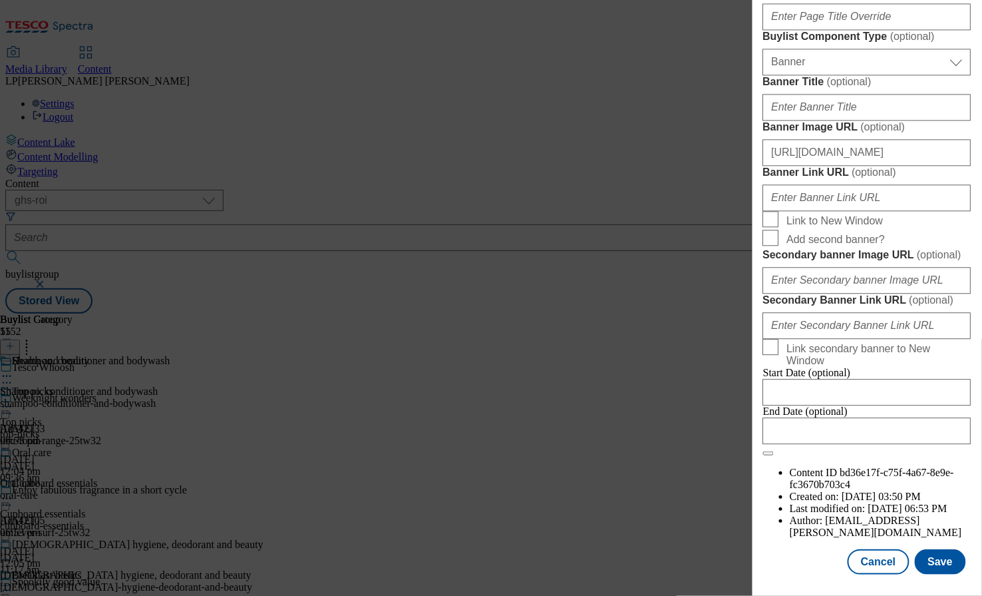
scroll to position [1030, 0]
click at [851, 166] on input "https://digitalcontent.api.tesco.com/v2/media/ghs-roi/78b044d2-3da1-40fd-918c-3…" at bounding box center [867, 152] width 208 height 27
paste input "dced97fa-d29a-4fe8-8b86-9edfb44069b4/2509-Whoosh-Header-1390x392"
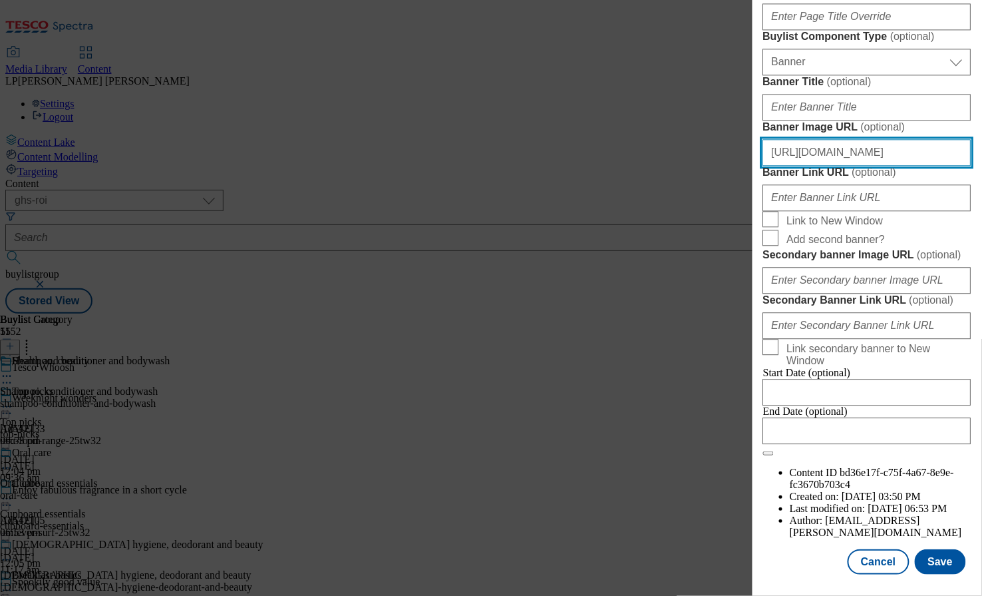
scroll to position [1327, 0]
type input "https://digitalcontent.api.tesco.com/v2/media/ghs-roi/dced97fa-d29a-4fe8-8b86-9…"
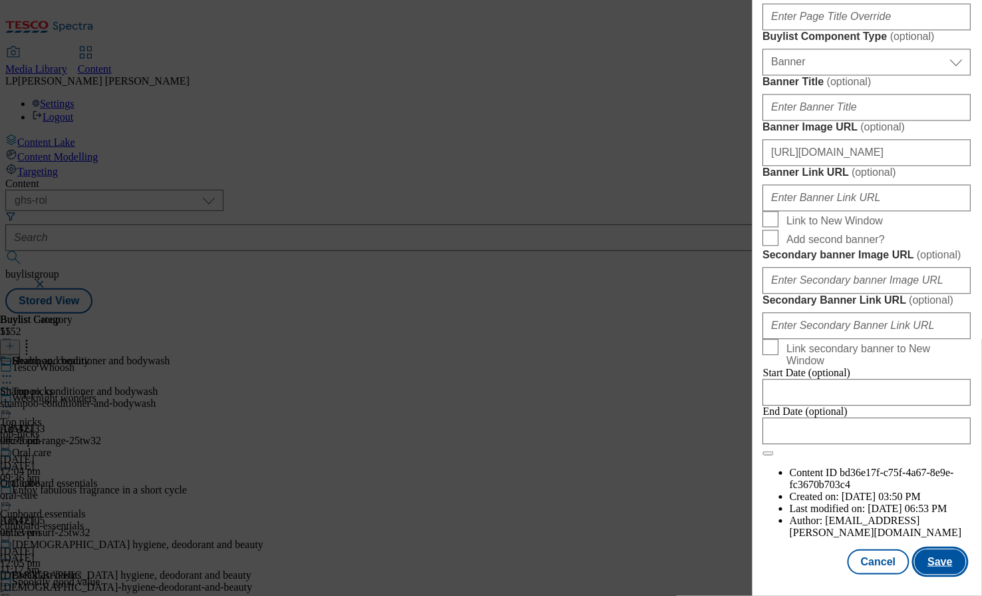
scroll to position [0, 0]
click at [936, 564] on button "Save" at bounding box center [940, 561] width 51 height 25
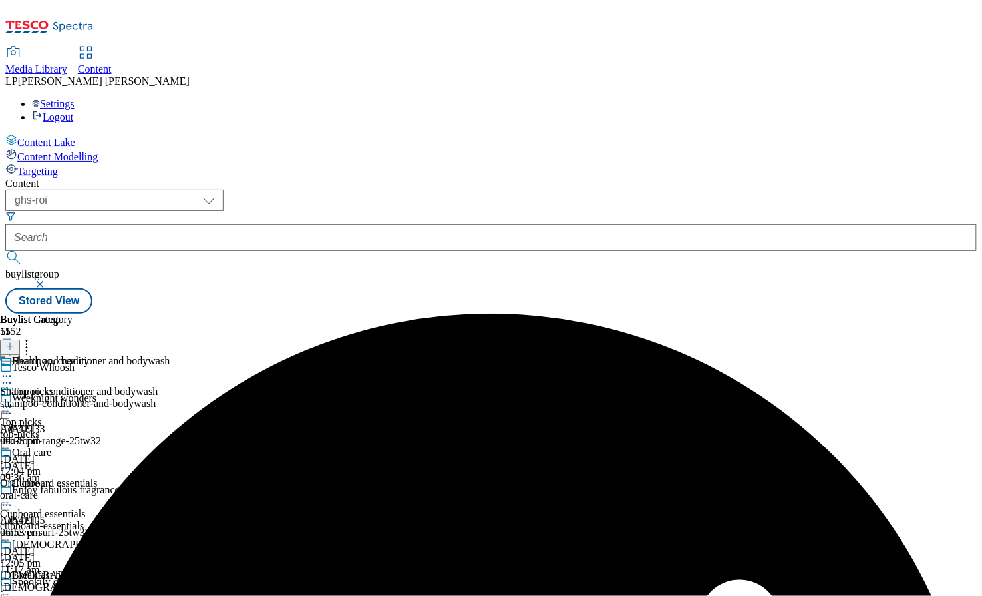
scroll to position [1525, 0]
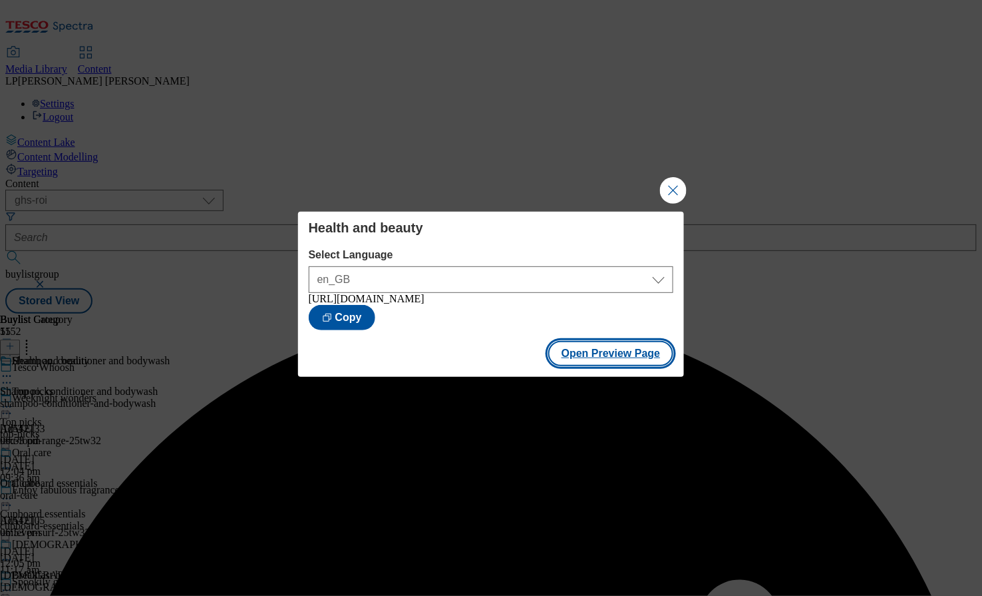
click at [605, 361] on button "Open Preview Page" at bounding box center [611, 353] width 126 height 25
click at [667, 186] on button "Close Modal" at bounding box center [673, 190] width 27 height 27
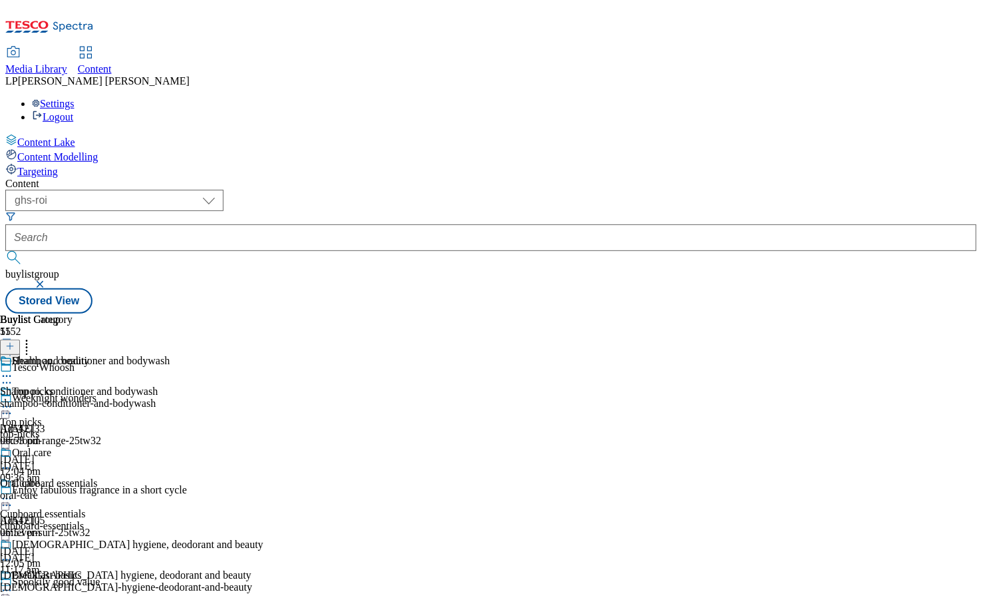
scroll to position [1658, 0]
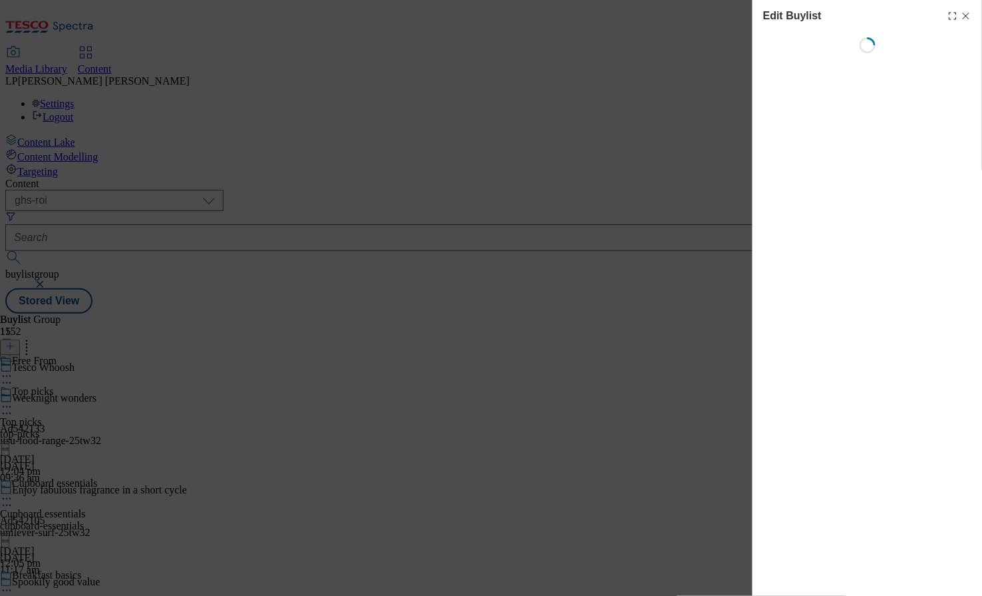
select select "evergreen"
select select "Banner"
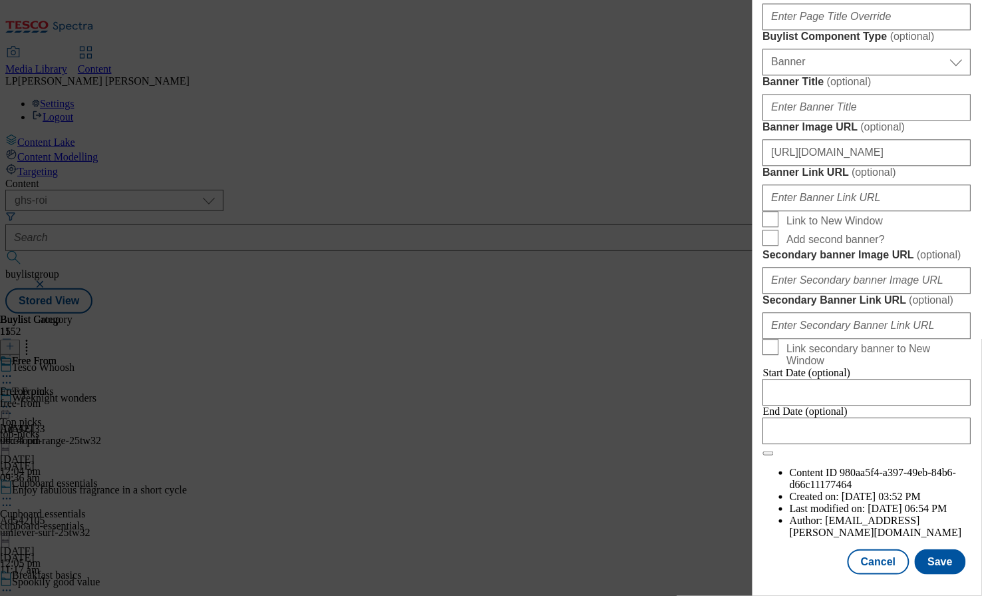
scroll to position [1242, 0]
click at [848, 159] on input "https://digitalcontent.api.tesco.com/v2/media/ghs-roi/78b044d2-3da1-40fd-918c-3…" at bounding box center [867, 152] width 208 height 27
paste input "dced97fa-d29a-4fe8-8b86-9edfb44069b4/2509-Whoosh-Header-1390x392"
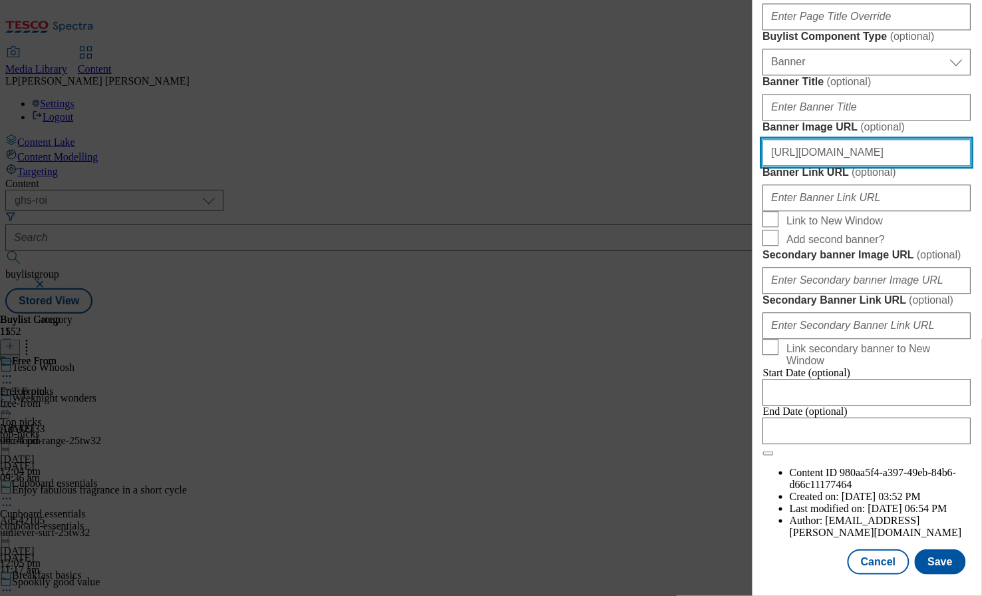
scroll to position [1327, 0]
type input "https://digitalcontent.api.tesco.com/v2/media/ghs-roi/dced97fa-d29a-4fe8-8b86-9…"
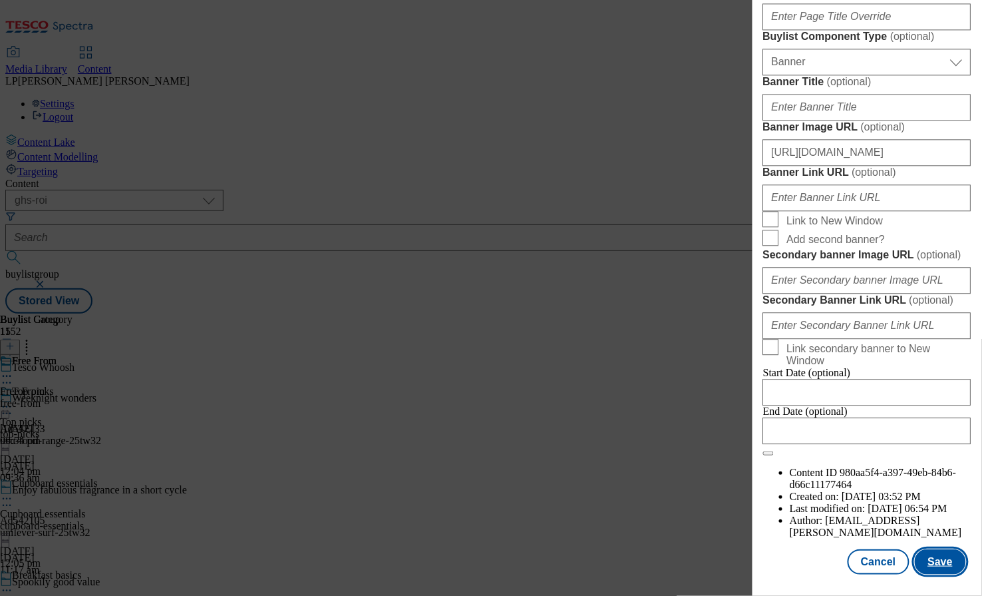
click at [950, 564] on button "Save" at bounding box center [940, 561] width 51 height 25
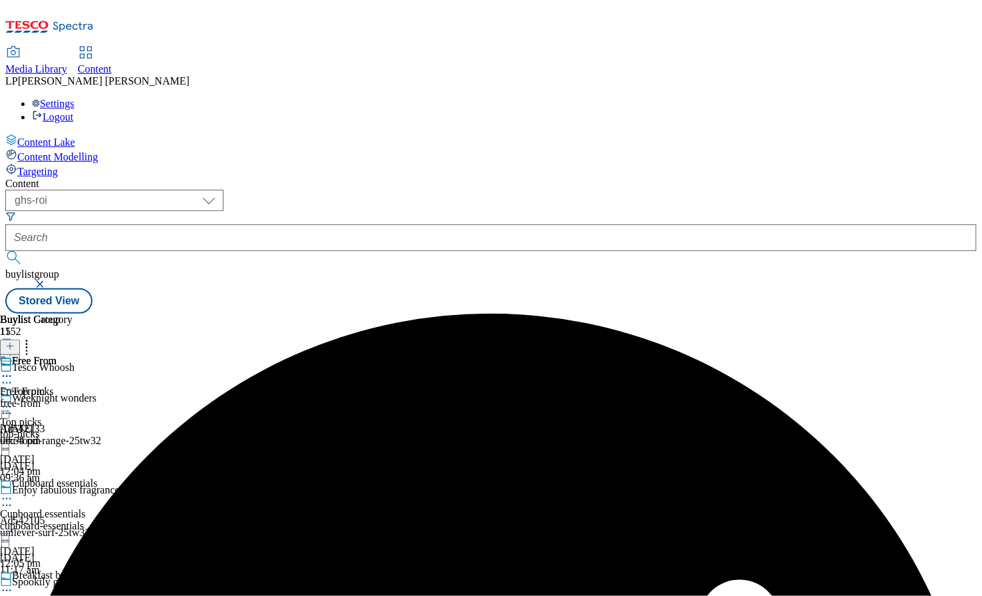
scroll to position [1486, 0]
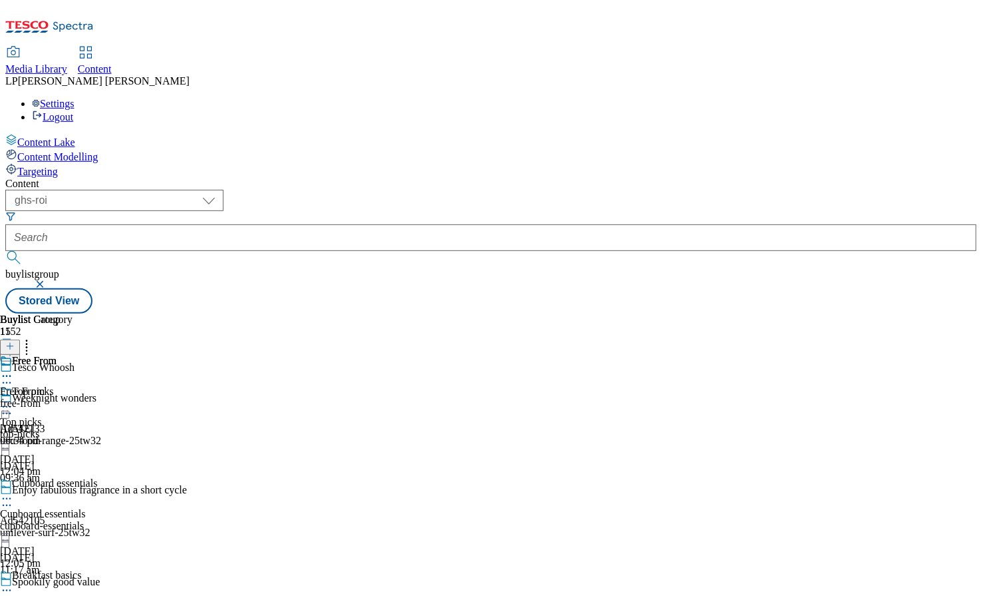
scroll to position [1658, 0]
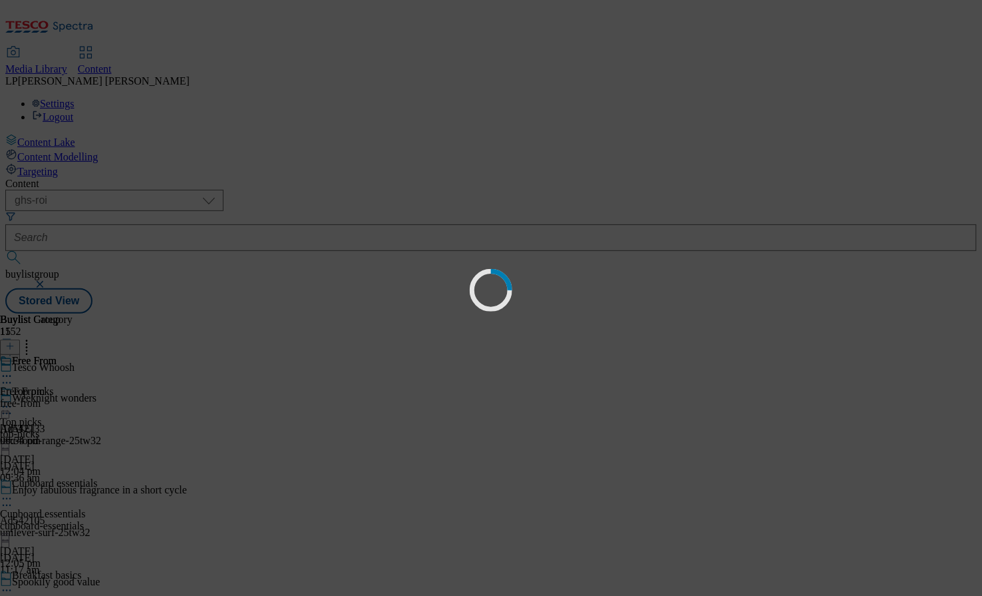
scroll to position [0, 0]
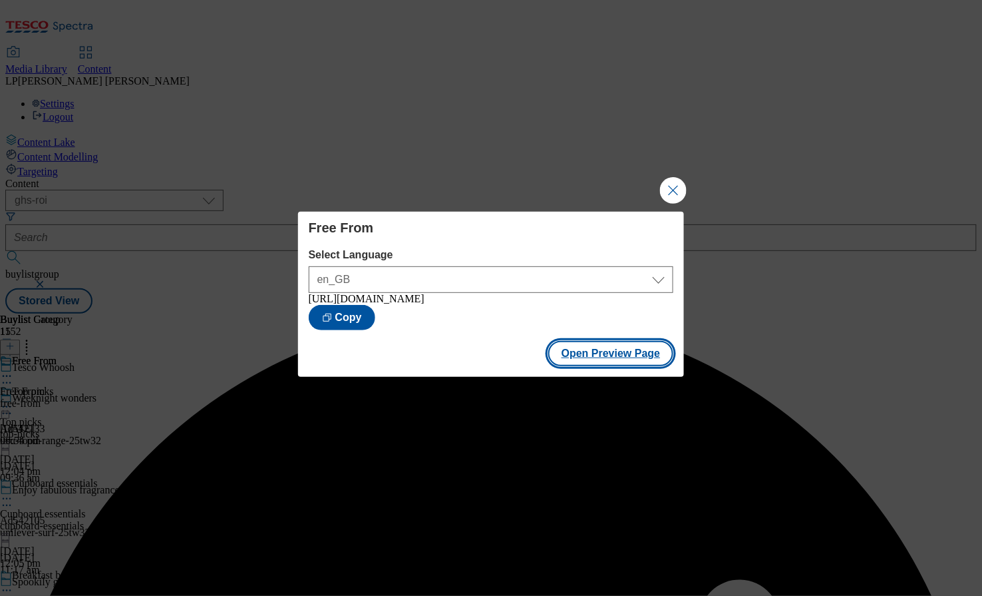
click at [612, 361] on button "Open Preview Page" at bounding box center [611, 353] width 126 height 25
click at [676, 191] on button "Close Modal" at bounding box center [673, 190] width 27 height 27
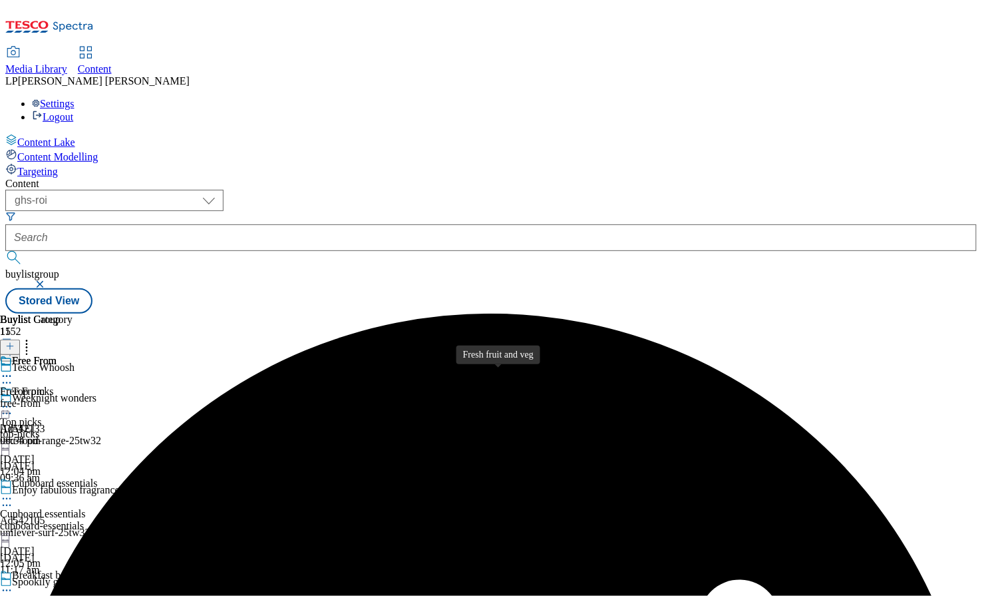
scroll to position [1658, 0]
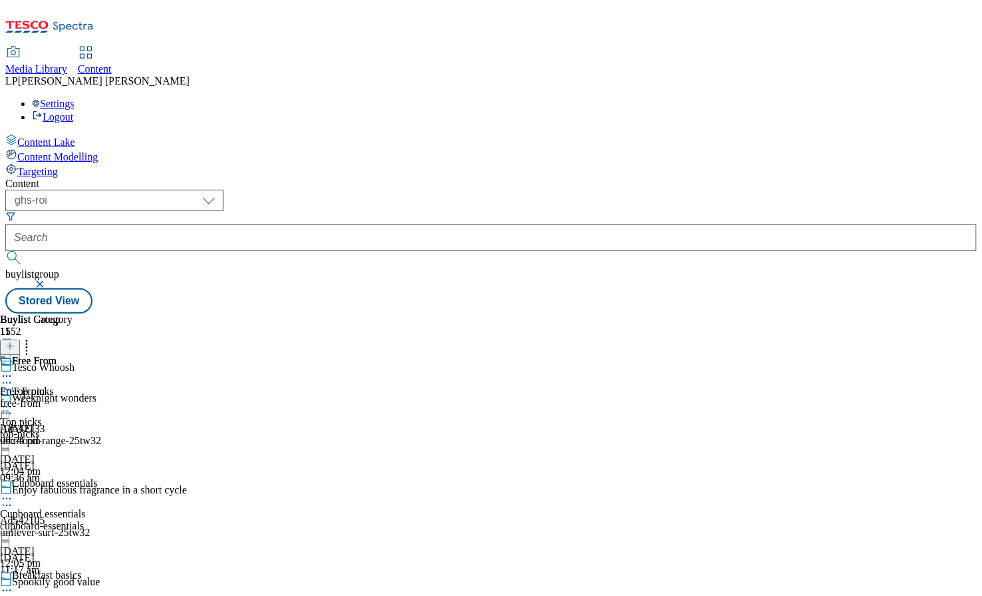
select select "evergreen"
select select "Banner"
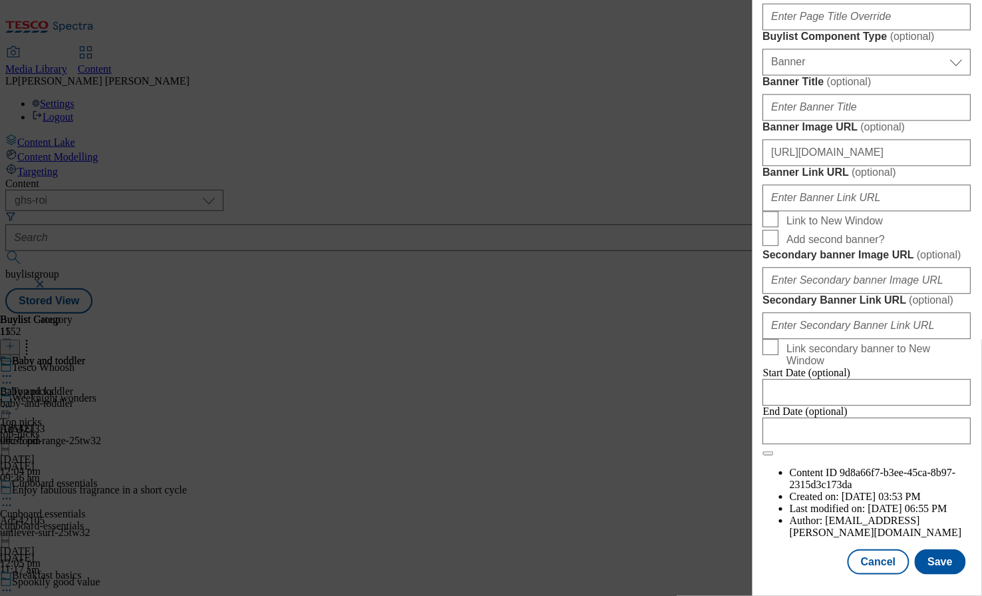
scroll to position [1057, 0]
click at [843, 166] on input "https://digitalcontent.api.tesco.com/v2/media/ghs-roi/78b044d2-3da1-40fd-918c-3…" at bounding box center [867, 152] width 208 height 27
paste input "dced97fa-d29a-4fe8-8b86-9edfb44069b4/2509-Whoosh-Header-1390x392"
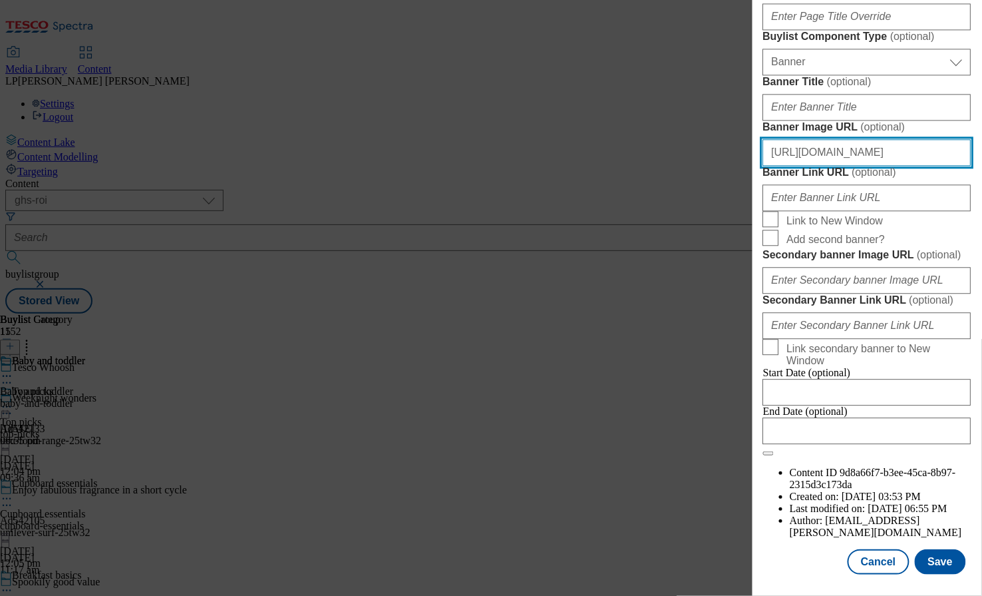
scroll to position [1327, 0]
type input "https://digitalcontent.api.tesco.com/v2/media/ghs-roi/dced97fa-d29a-4fe8-8b86-9…"
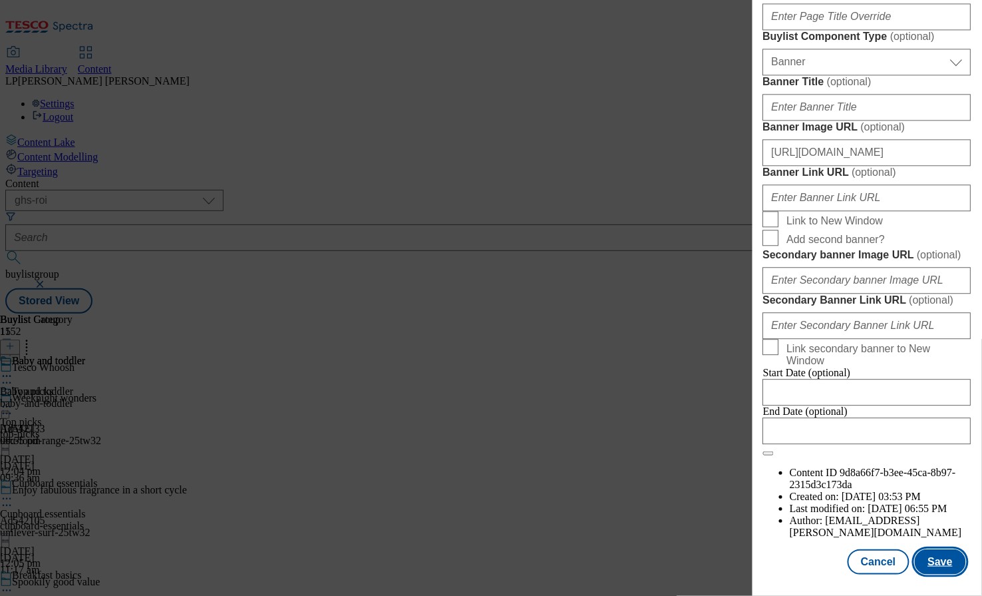
click at [930, 560] on button "Save" at bounding box center [940, 561] width 51 height 25
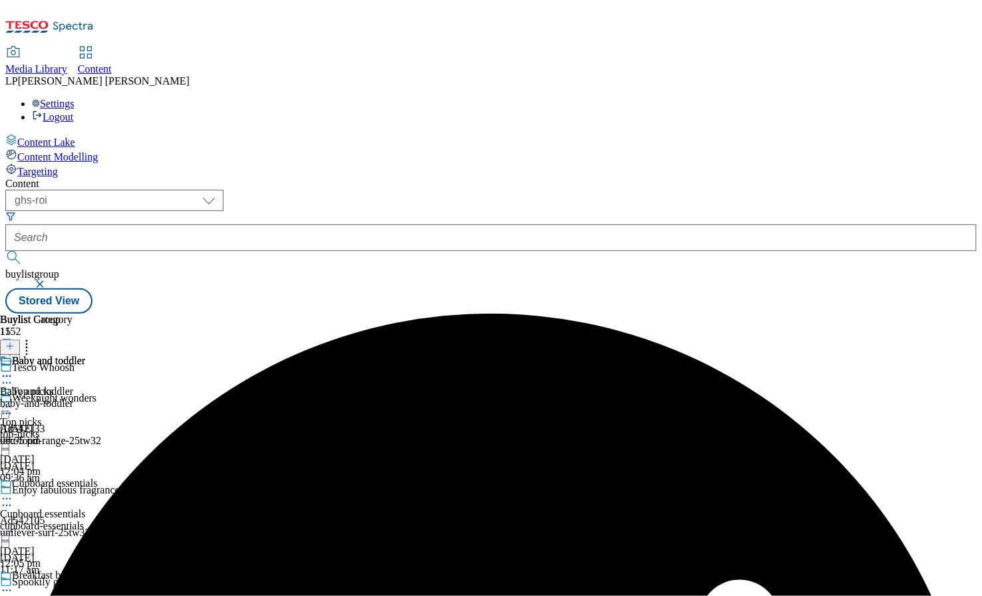
scroll to position [1658, 0]
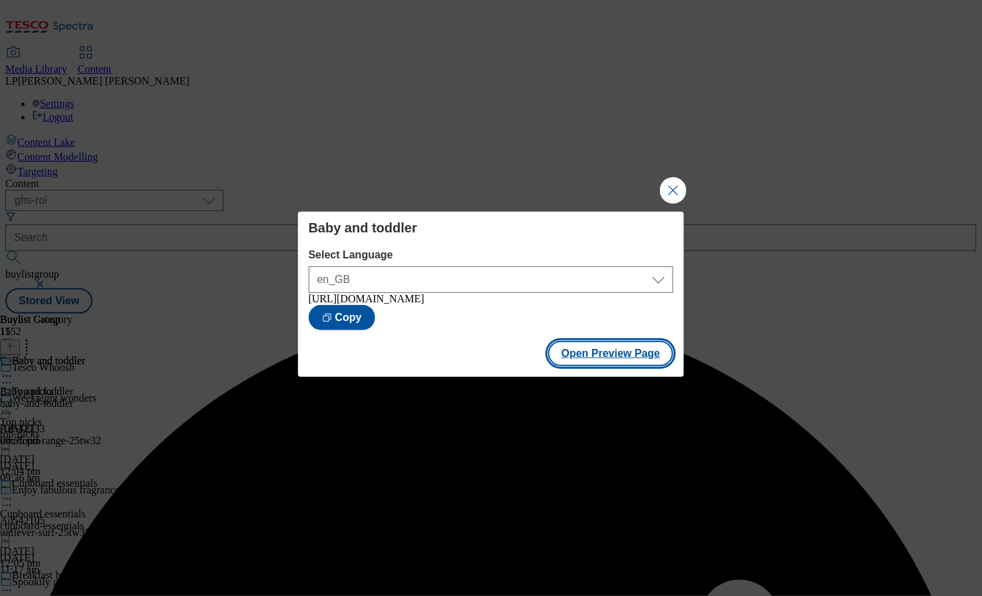
click at [606, 355] on button "Open Preview Page" at bounding box center [611, 353] width 126 height 25
